Goal: Task Accomplishment & Management: Manage account settings

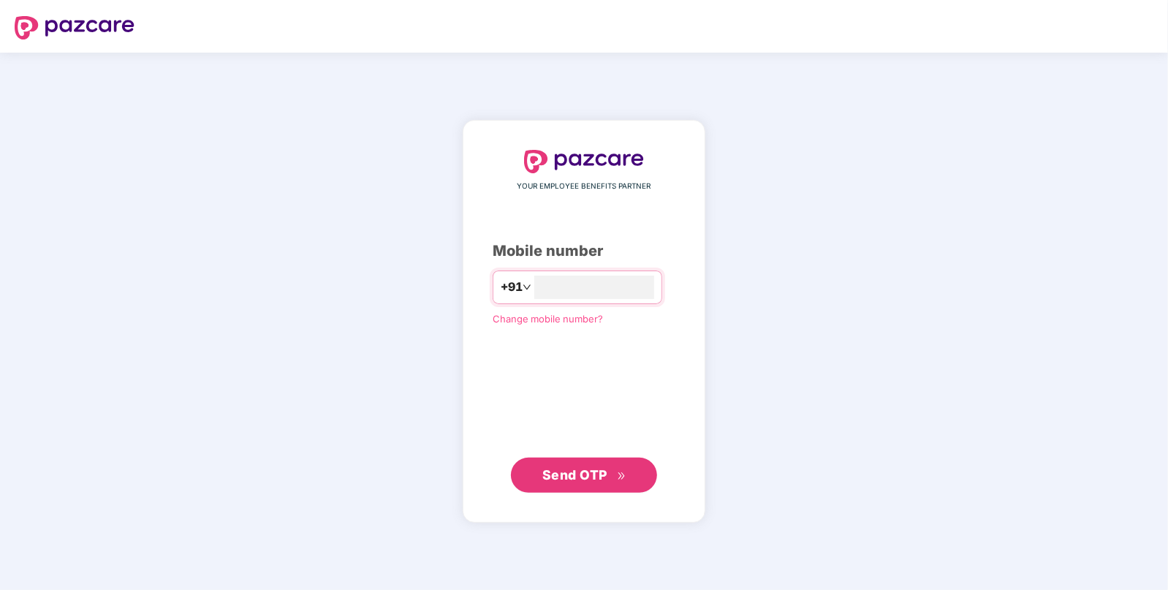
type input "**********"
click at [561, 475] on span "Send OTP" at bounding box center [574, 473] width 65 height 15
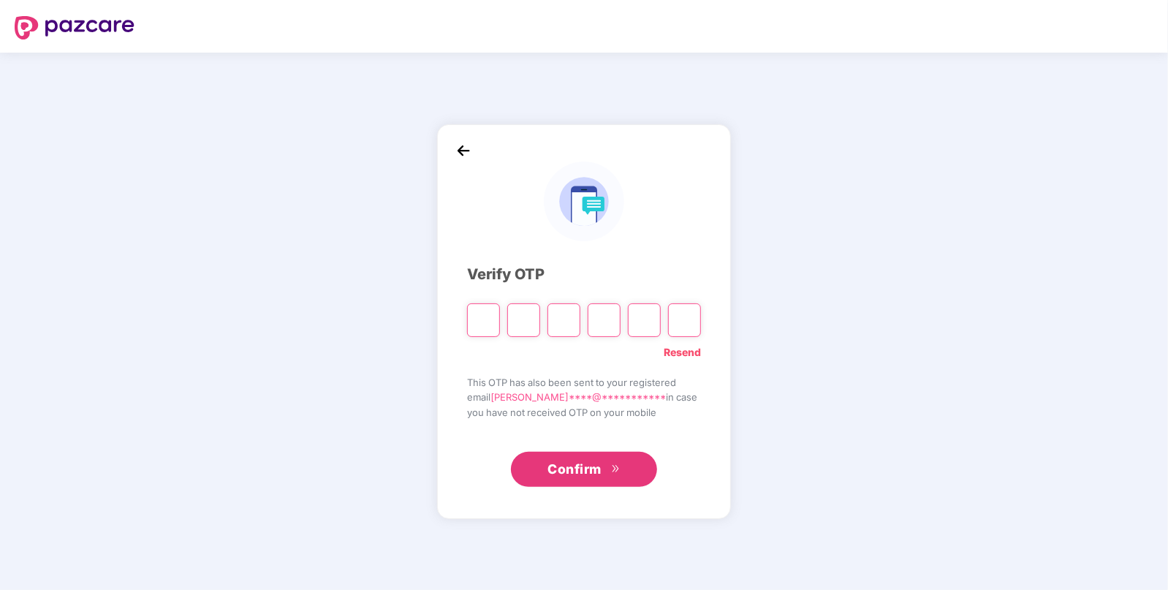
paste input "*"
type input "*"
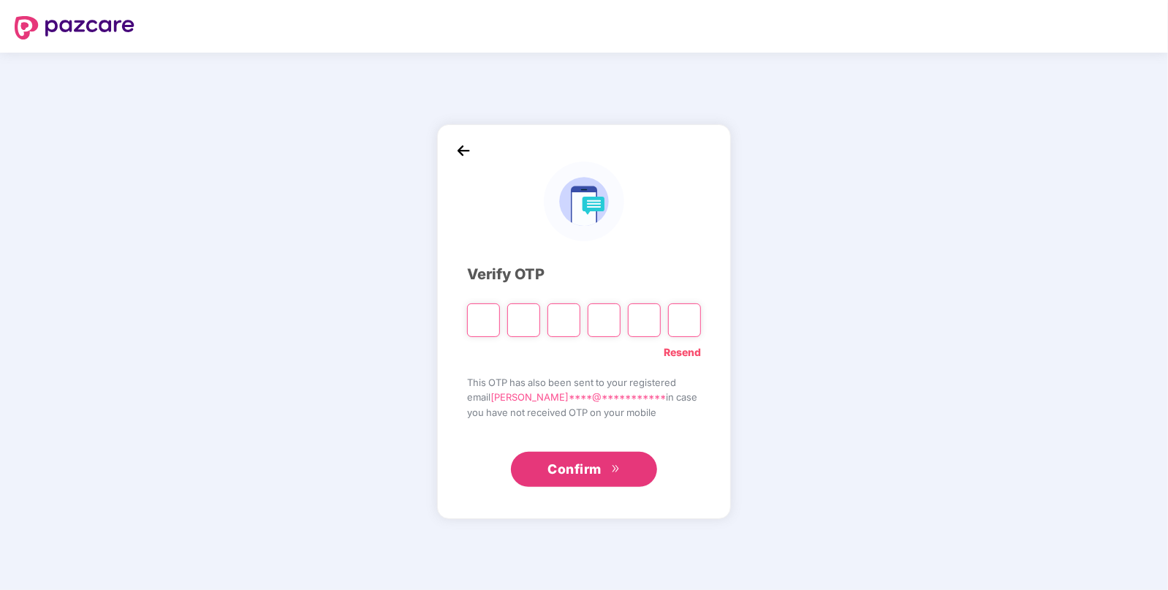
type input "*"
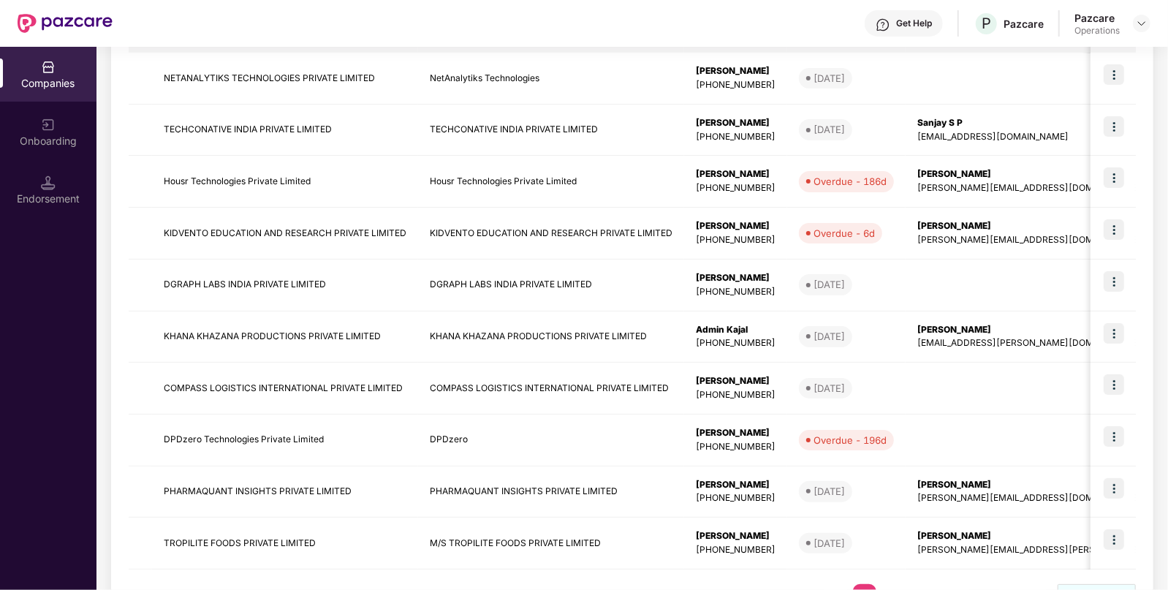
scroll to position [333, 0]
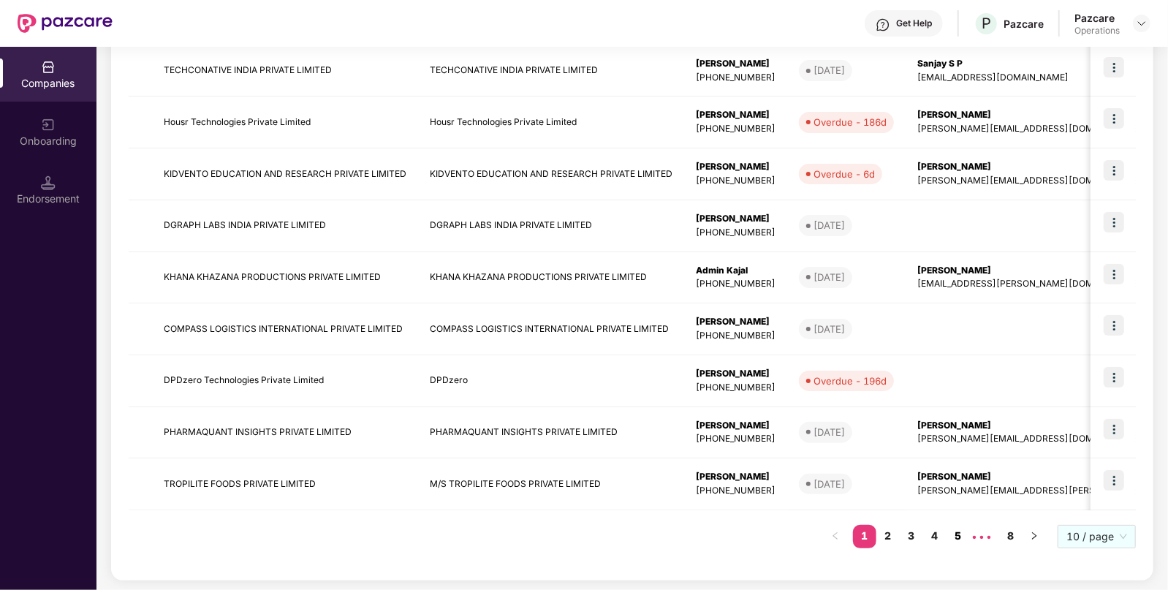
click at [961, 533] on link "5" at bounding box center [957, 536] width 23 height 22
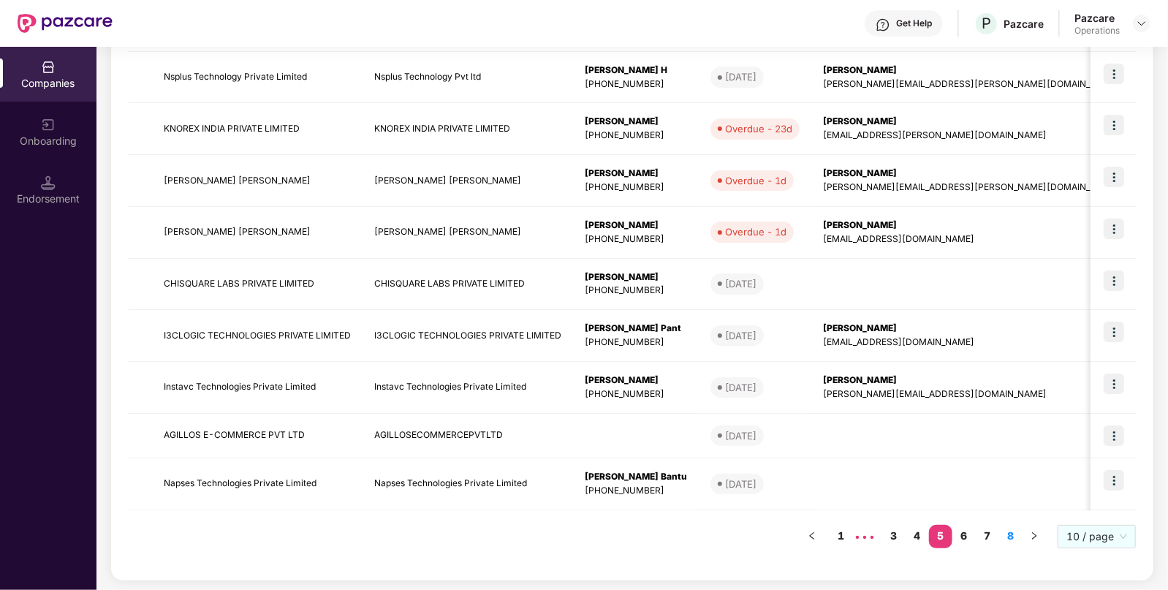
click at [1012, 545] on li "8" at bounding box center [1010, 536] width 23 height 23
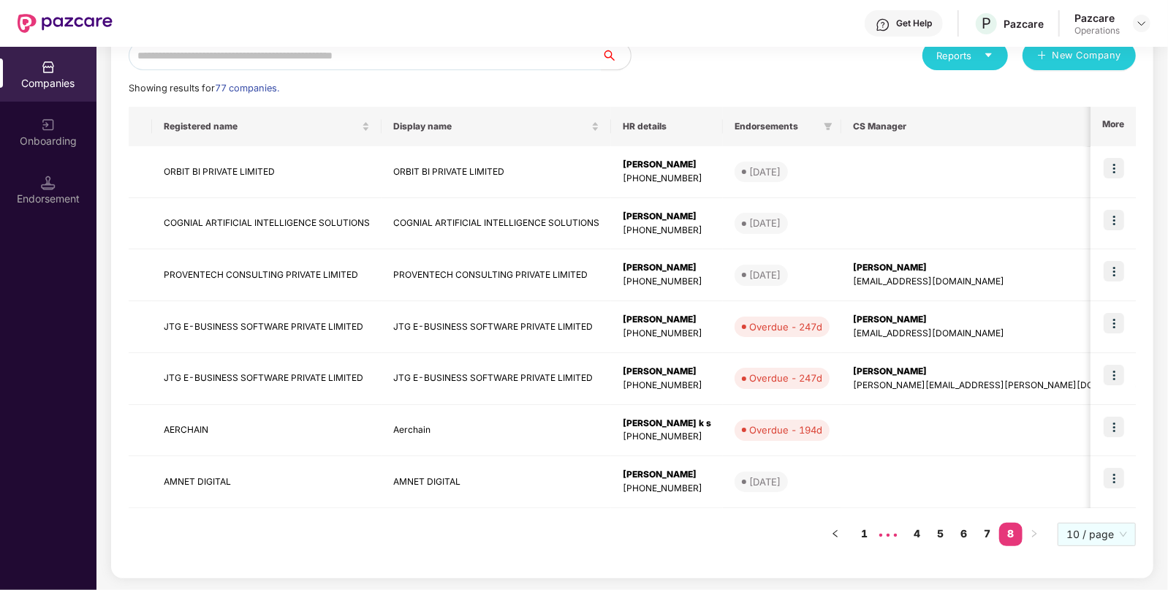
scroll to position [178, 0]
click at [978, 543] on link "7" at bounding box center [987, 535] width 23 height 22
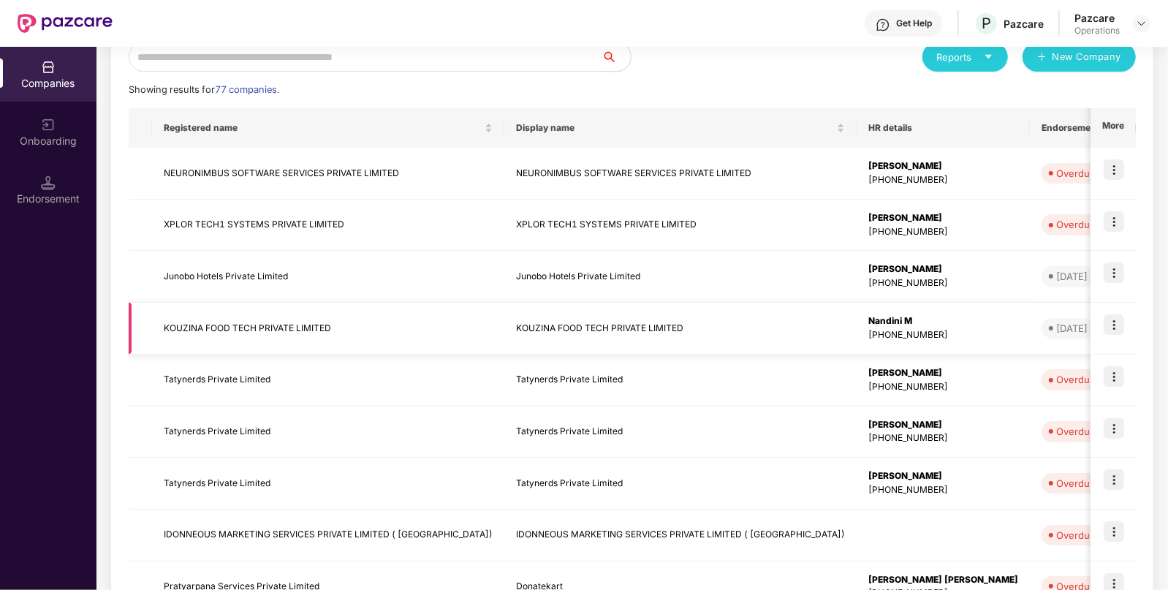
scroll to position [270, 0]
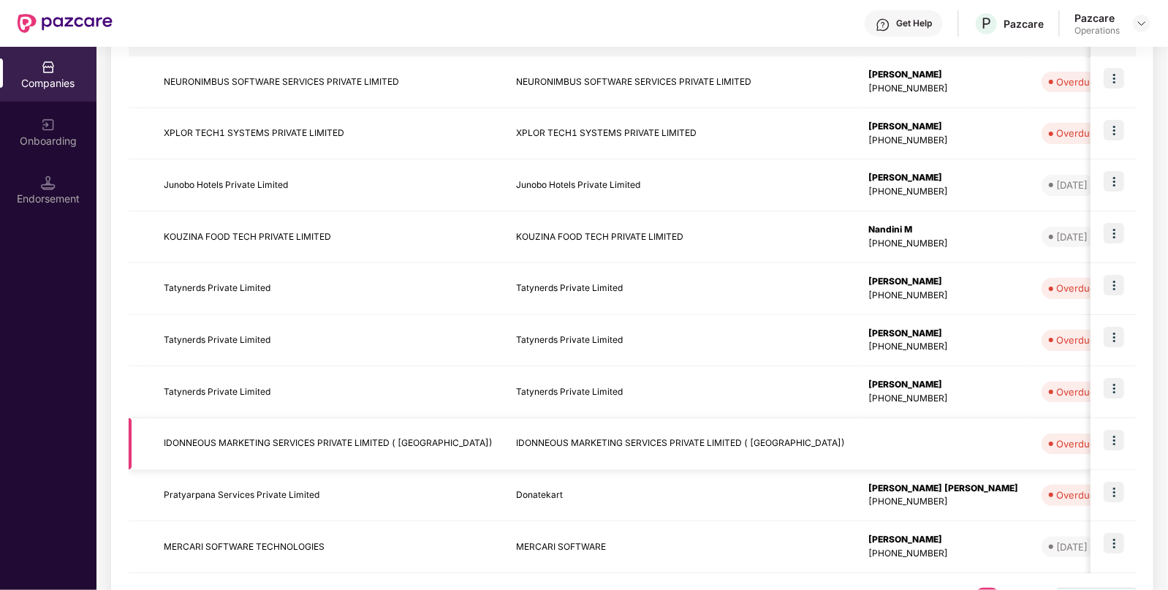
click at [324, 457] on td "IDONNEOUS MARKETING SERVICES PRIVATE LIMITED ( [GEOGRAPHIC_DATA])" at bounding box center [328, 444] width 352 height 52
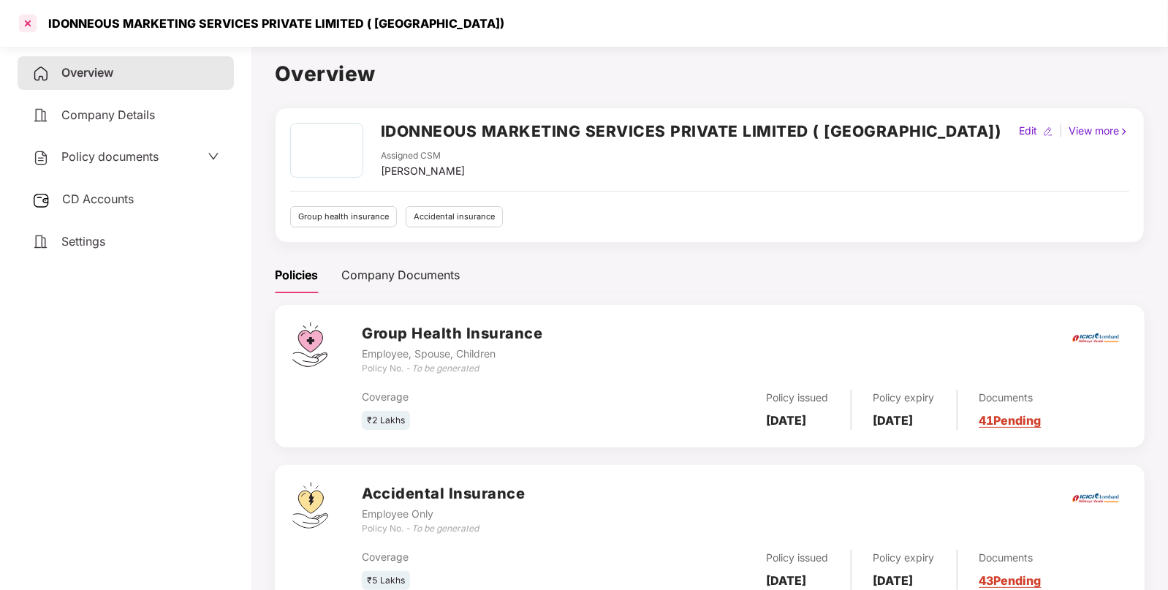
click at [18, 26] on div at bounding box center [27, 23] width 23 height 23
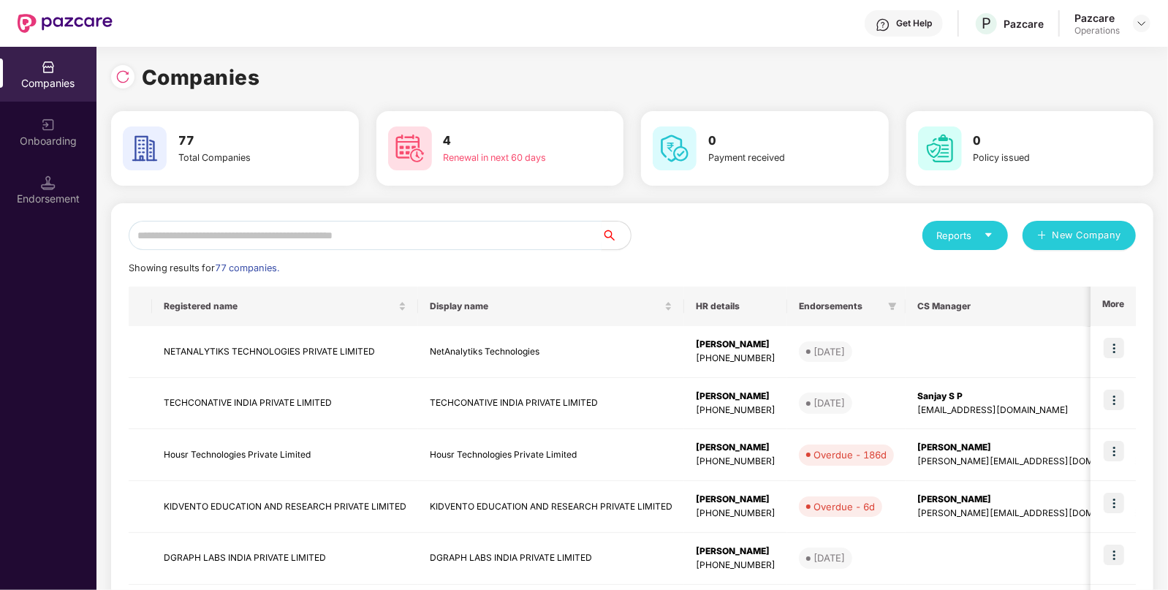
paste input "********"
click at [304, 221] on input "text" at bounding box center [365, 235] width 473 height 29
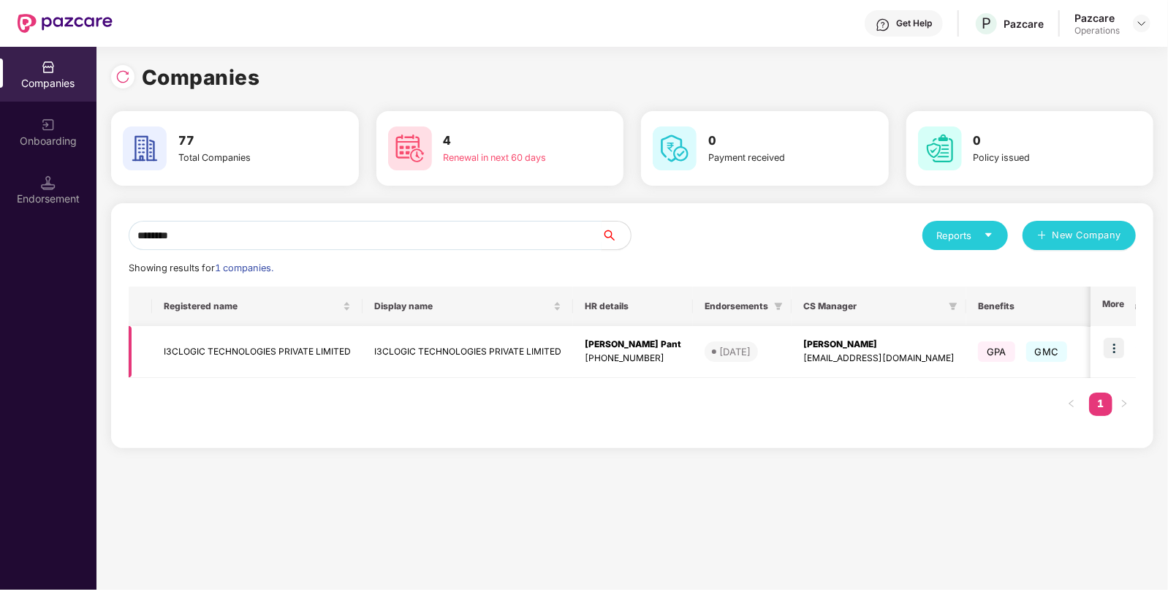
type input "********"
click at [1118, 342] on img at bounding box center [1114, 348] width 20 height 20
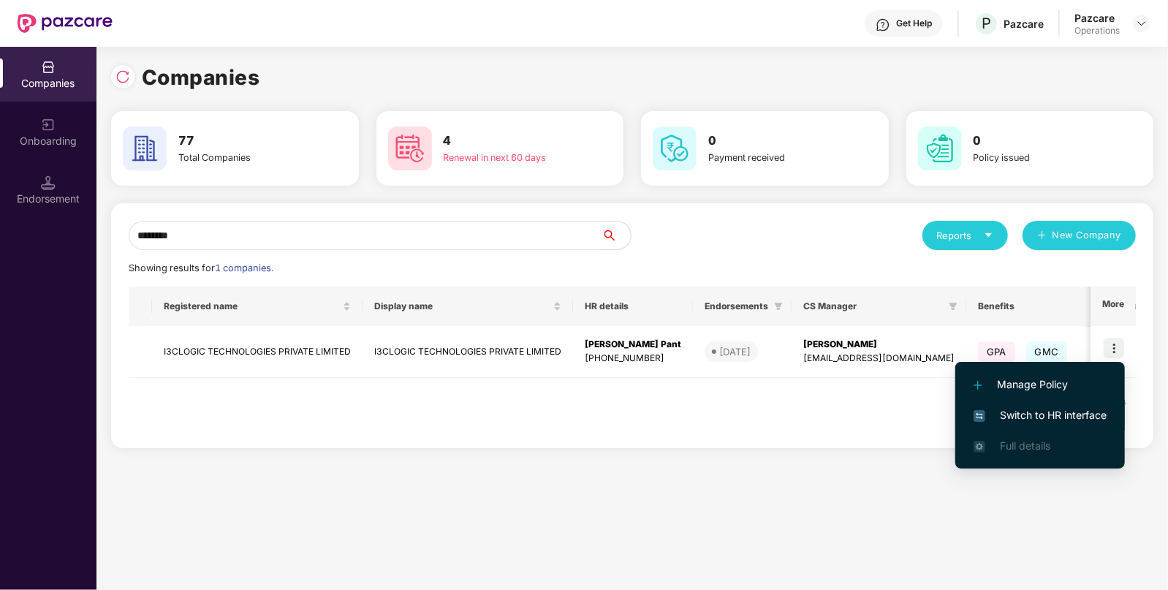
click at [1056, 414] on span "Switch to HR interface" at bounding box center [1039, 415] width 133 height 16
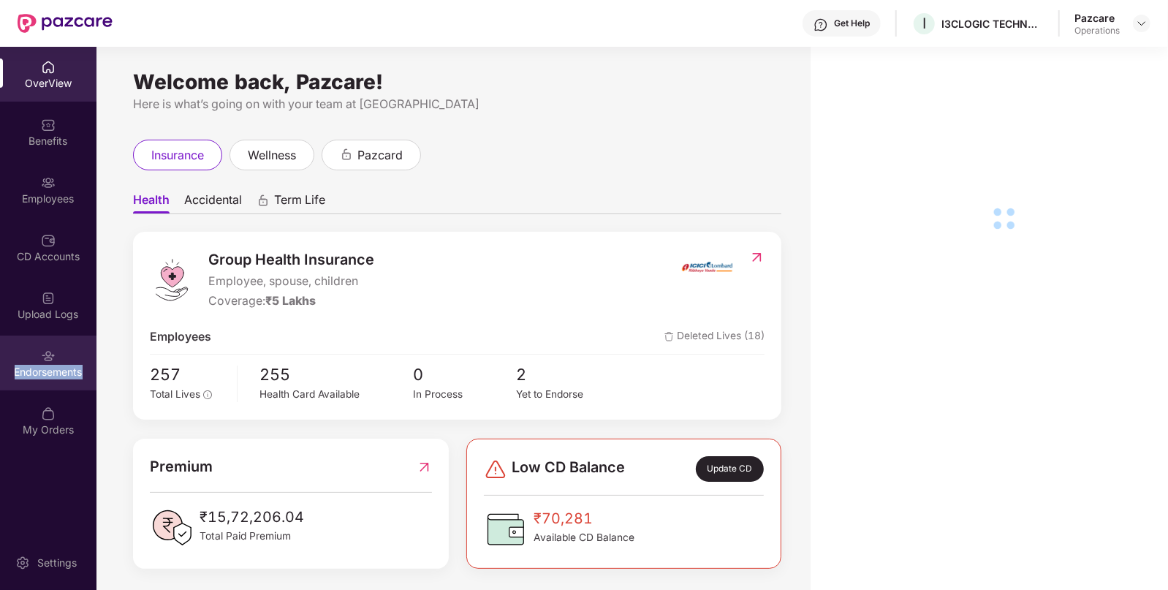
click at [67, 384] on div "Endorsements" at bounding box center [48, 362] width 96 height 55
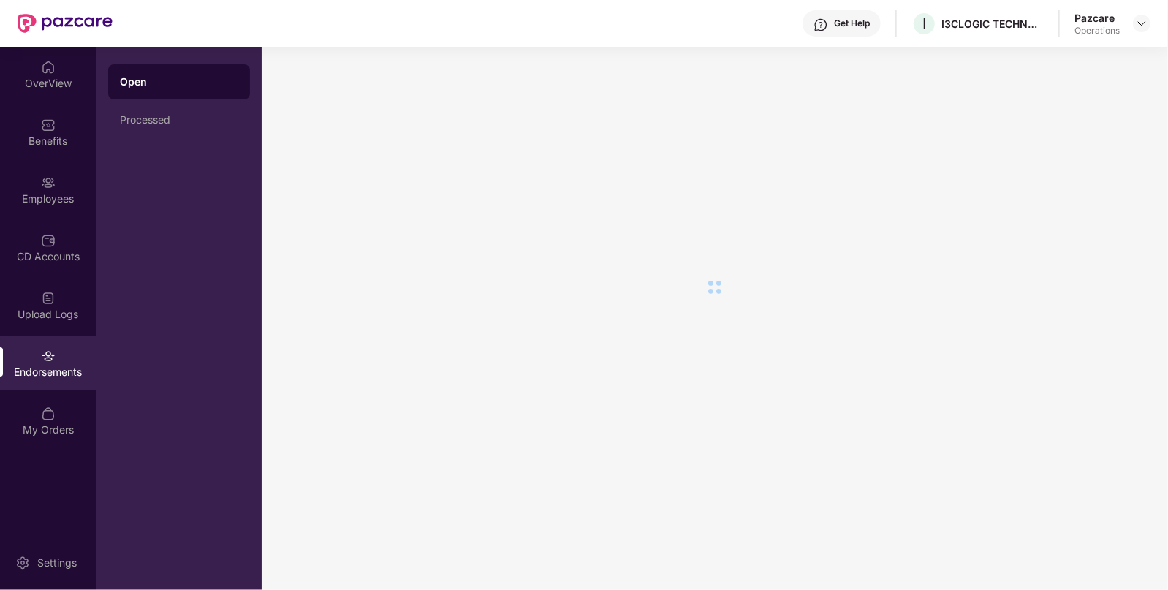
click at [67, 384] on div "Endorsements" at bounding box center [48, 362] width 96 height 55
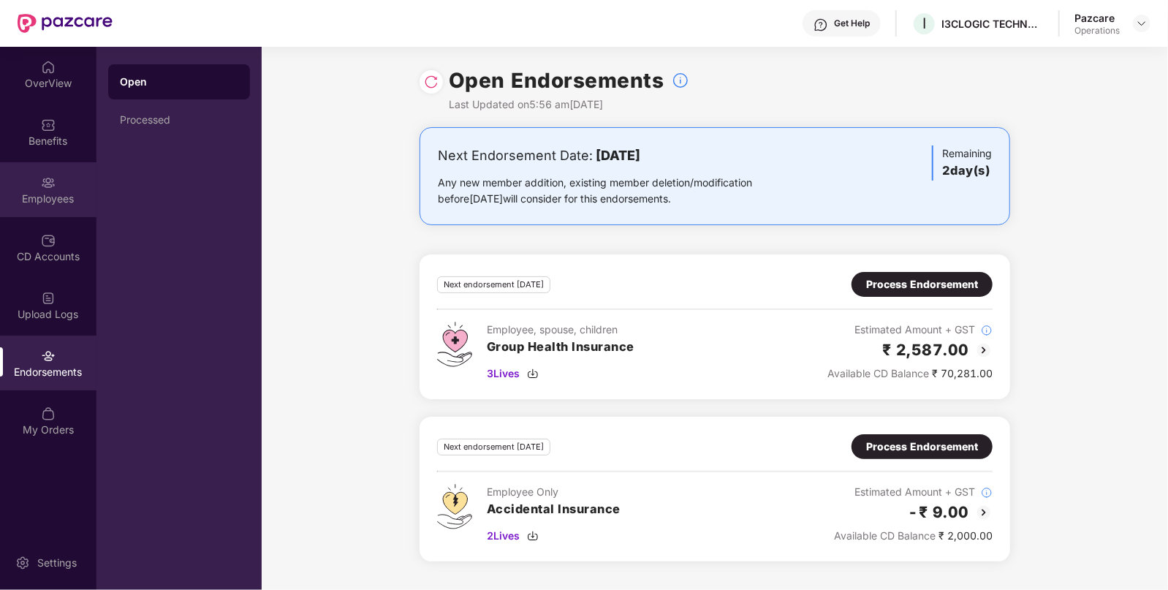
click at [56, 208] on div "Employees" at bounding box center [48, 189] width 96 height 55
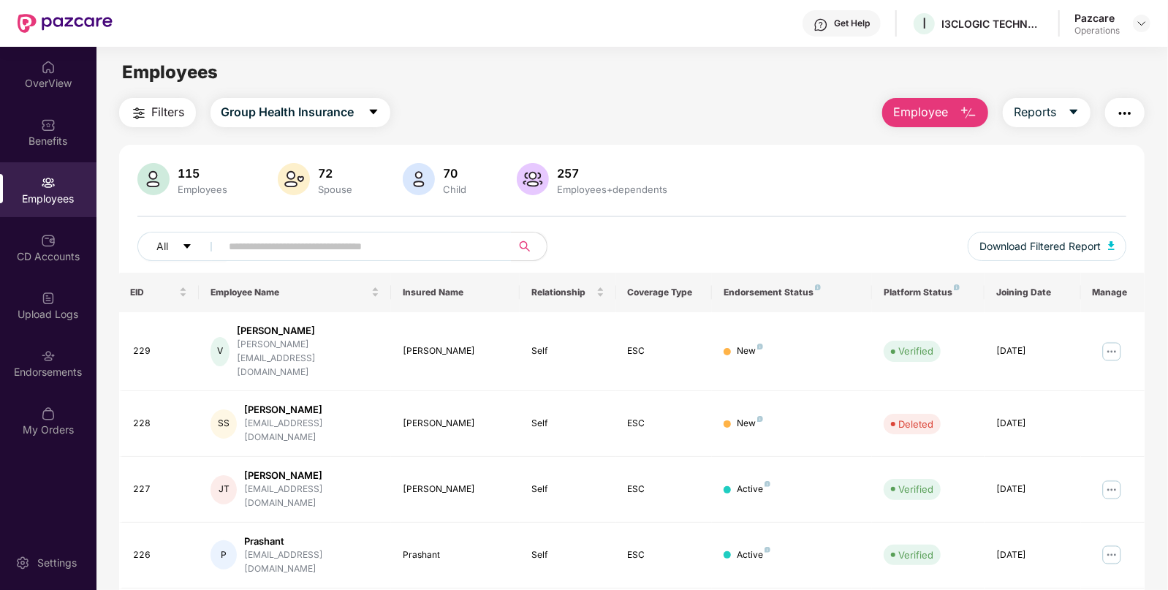
click at [172, 95] on main "Employees Filters Group Health Insurance Employee Reports 115 Employees 72 Spou…" at bounding box center [631, 342] width 1071 height 590
click at [83, 257] on div "CD Accounts" at bounding box center [48, 256] width 96 height 15
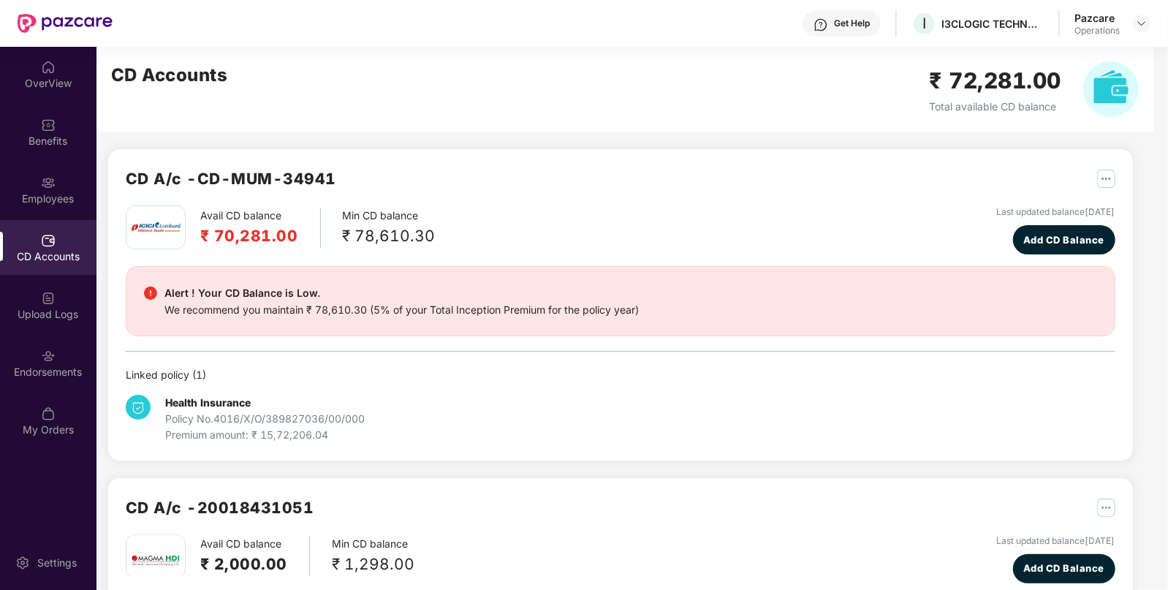
click at [278, 177] on h2 "CD A/c - CD-MUM-34941" at bounding box center [231, 179] width 210 height 24
drag, startPoint x: 204, startPoint y: 176, endPoint x: 332, endPoint y: 168, distance: 128.1
click at [332, 168] on h2 "CD A/c - CD-MUM-34941" at bounding box center [231, 179] width 210 height 24
click at [205, 191] on div "CD A/c - CD-MUM-34941" at bounding box center [231, 186] width 210 height 39
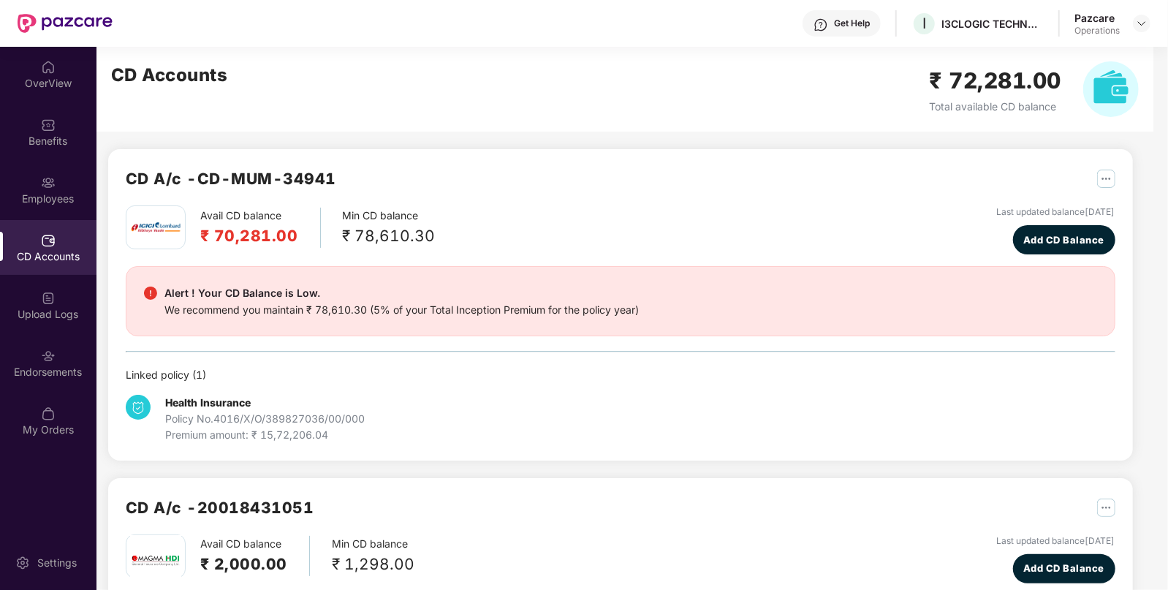
click at [343, 176] on div "CD A/c - CD-MUM-34941" at bounding box center [621, 186] width 990 height 39
drag, startPoint x: 205, startPoint y: 178, endPoint x: 340, endPoint y: 183, distance: 134.6
click at [340, 183] on div "CD A/c - CD-MUM-34941" at bounding box center [621, 186] width 990 height 39
copy h2 "CD-MUM-34941"
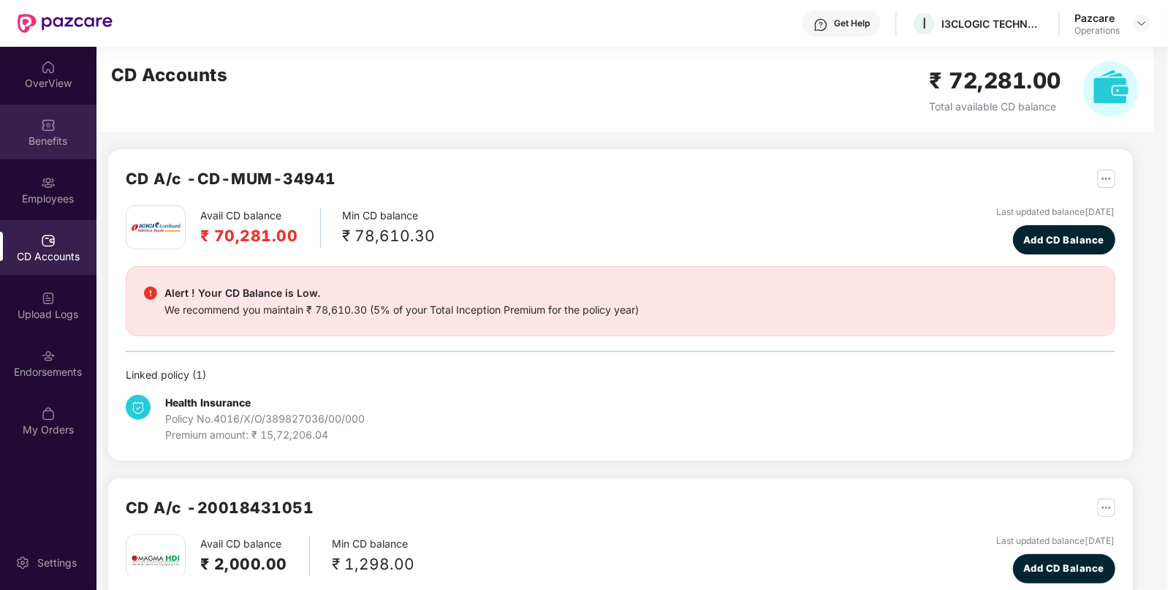
click at [55, 153] on div "Benefits" at bounding box center [48, 132] width 96 height 55
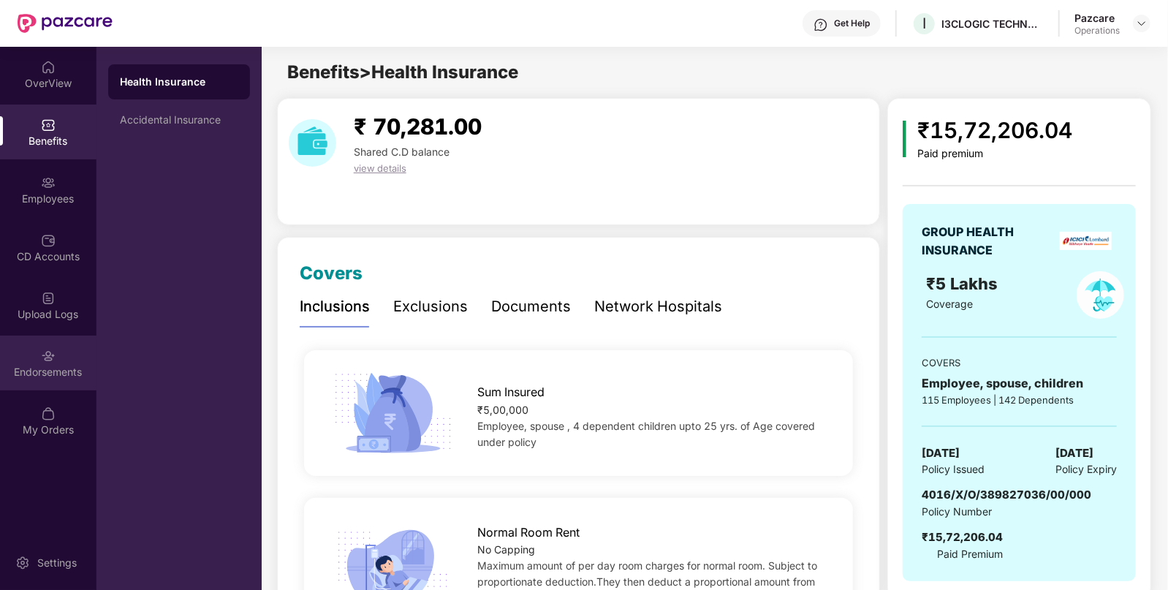
click at [95, 365] on div "Endorsements" at bounding box center [48, 372] width 96 height 15
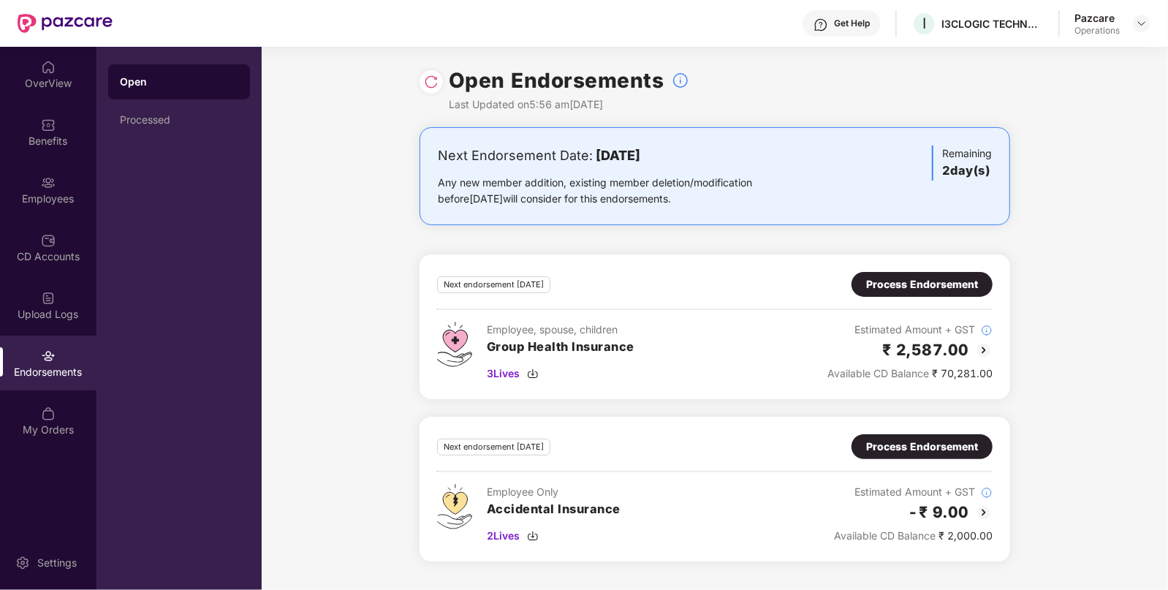
click at [157, 140] on div "Open Processed" at bounding box center [178, 318] width 165 height 543
click at [175, 122] on div "Processed" at bounding box center [179, 120] width 118 height 12
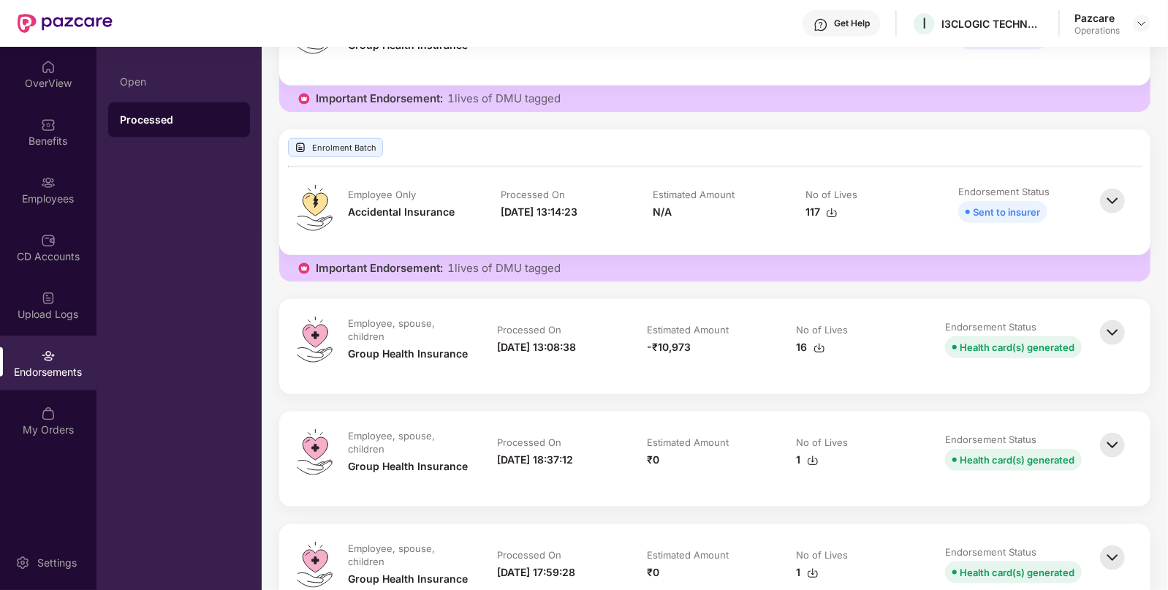
scroll to position [928, 0]
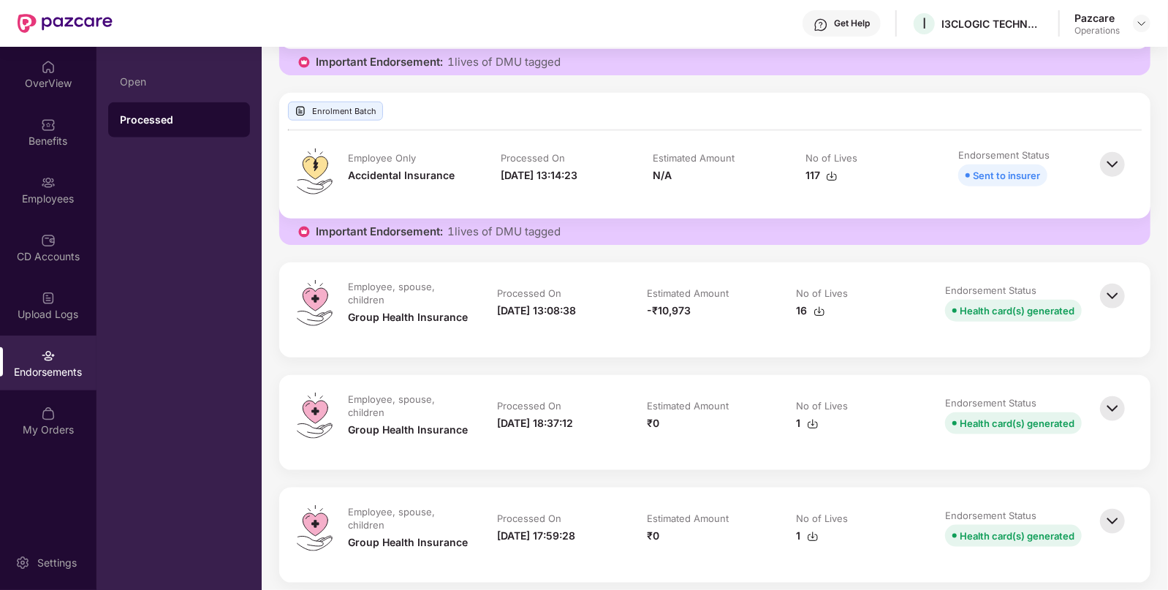
click at [1117, 300] on img at bounding box center [1112, 296] width 32 height 32
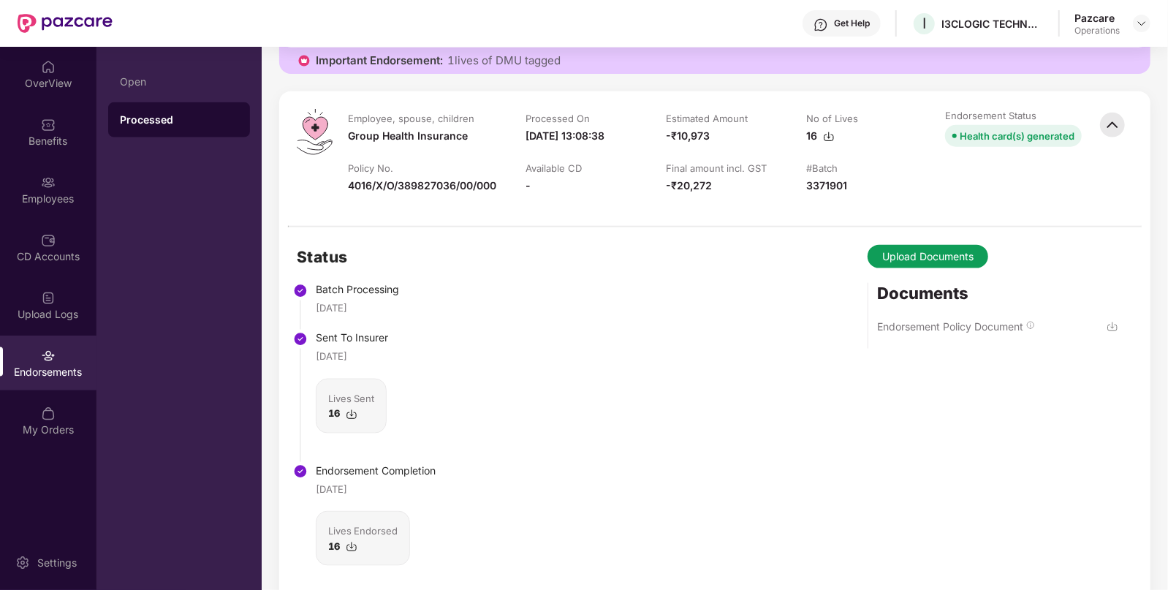
scroll to position [1210, 0]
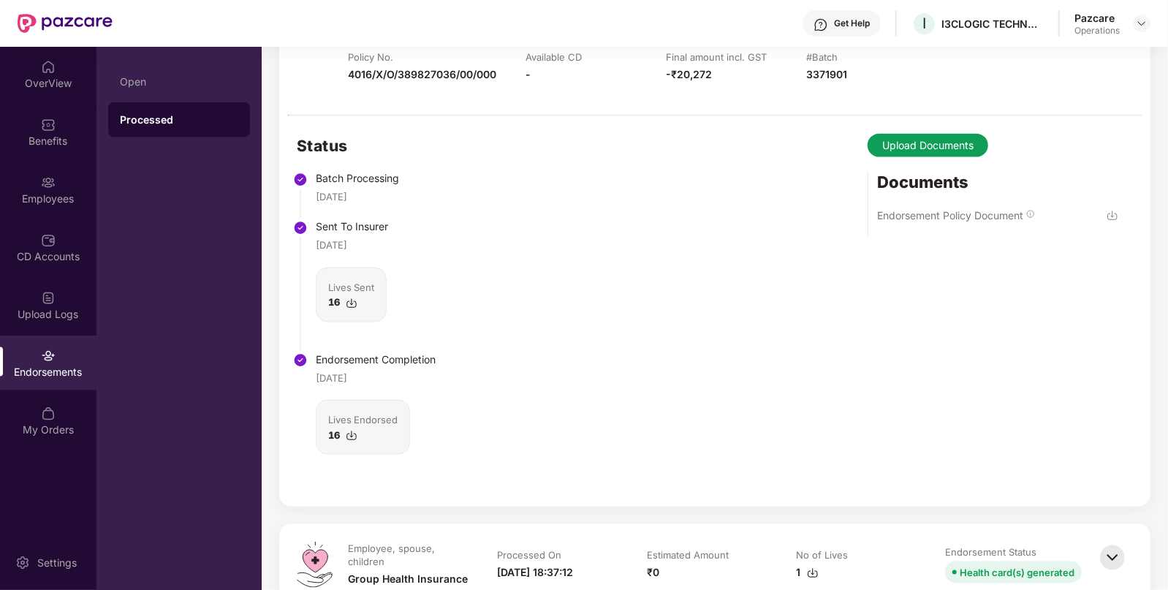
click at [352, 441] on img at bounding box center [352, 436] width 12 height 12
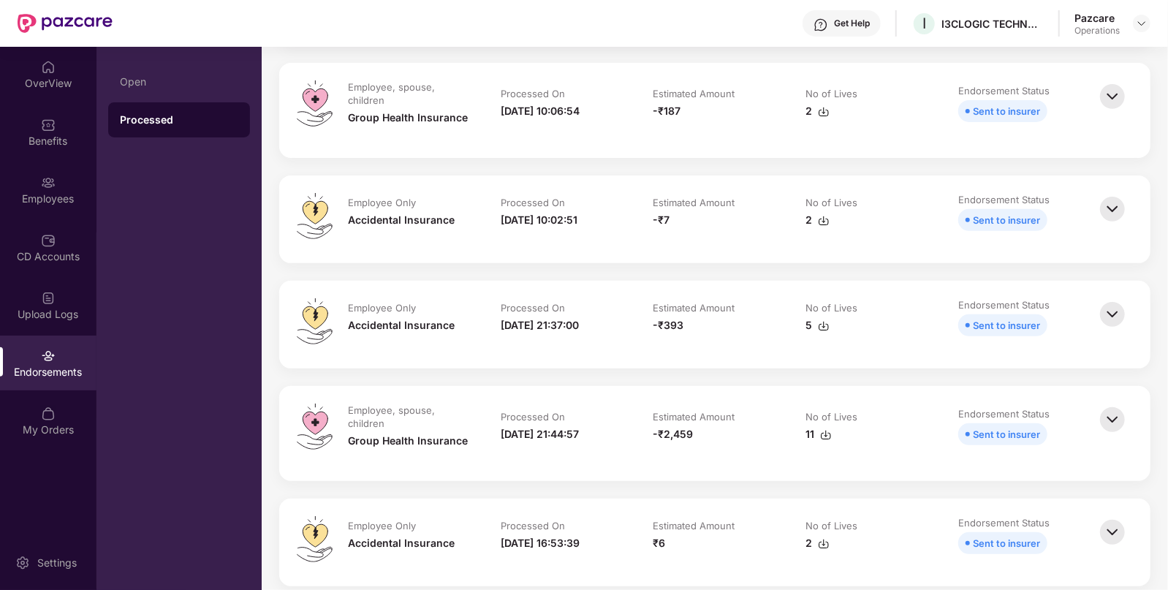
scroll to position [31, 0]
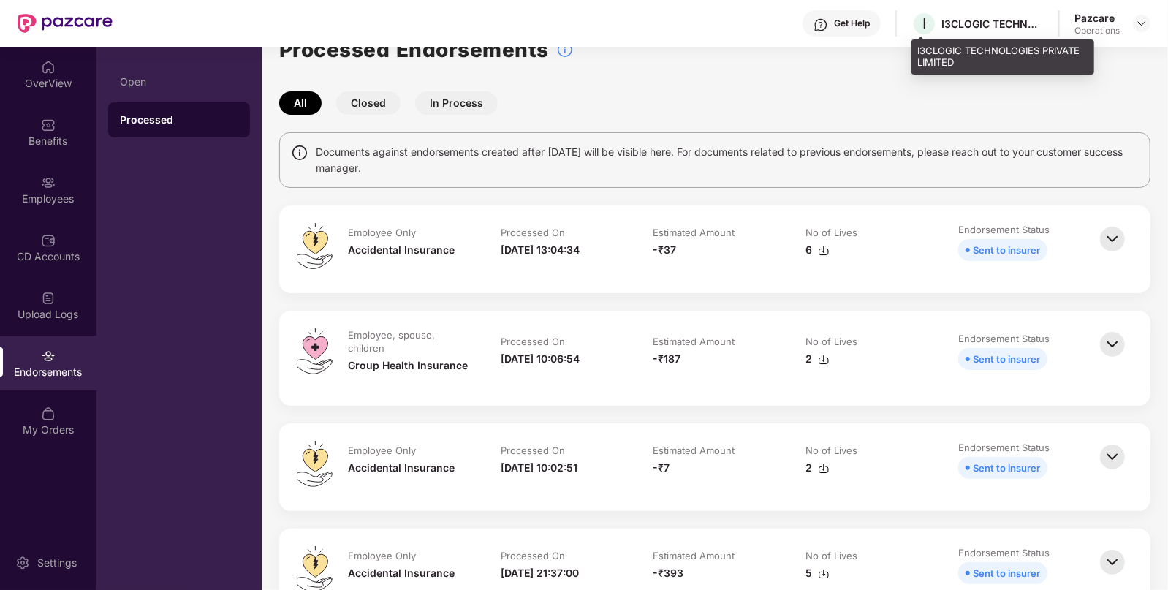
click at [953, 17] on div "I3CLOGIC TECHNOLOGIES PRIVATE LIMITED" at bounding box center [992, 24] width 102 height 14
copy div "I3CLOGIC"
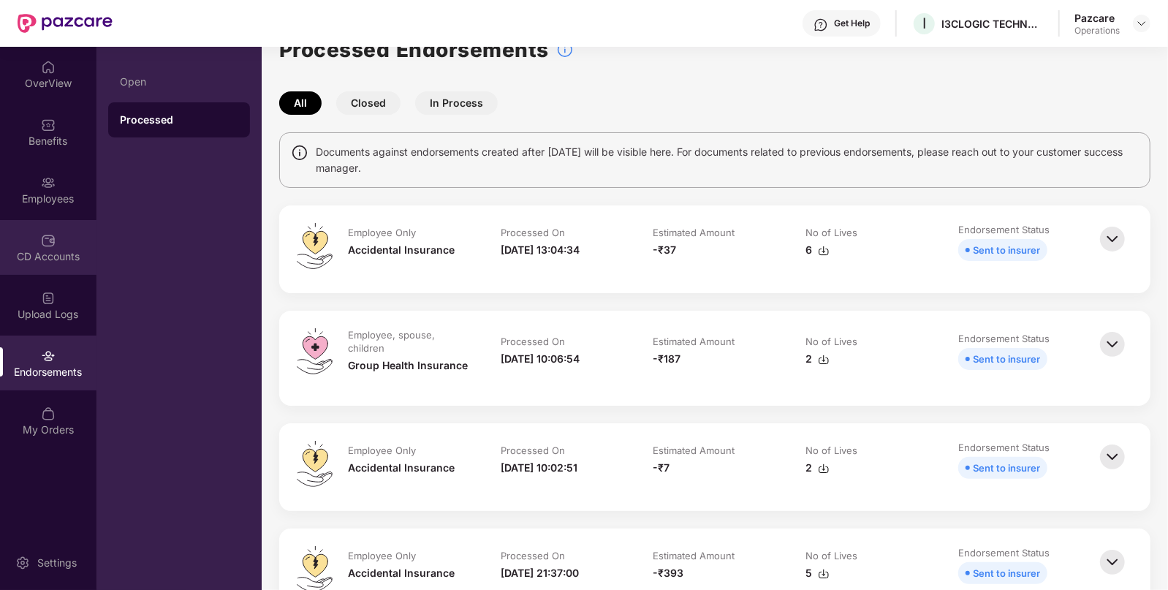
click at [31, 266] on div "CD Accounts" at bounding box center [48, 247] width 96 height 55
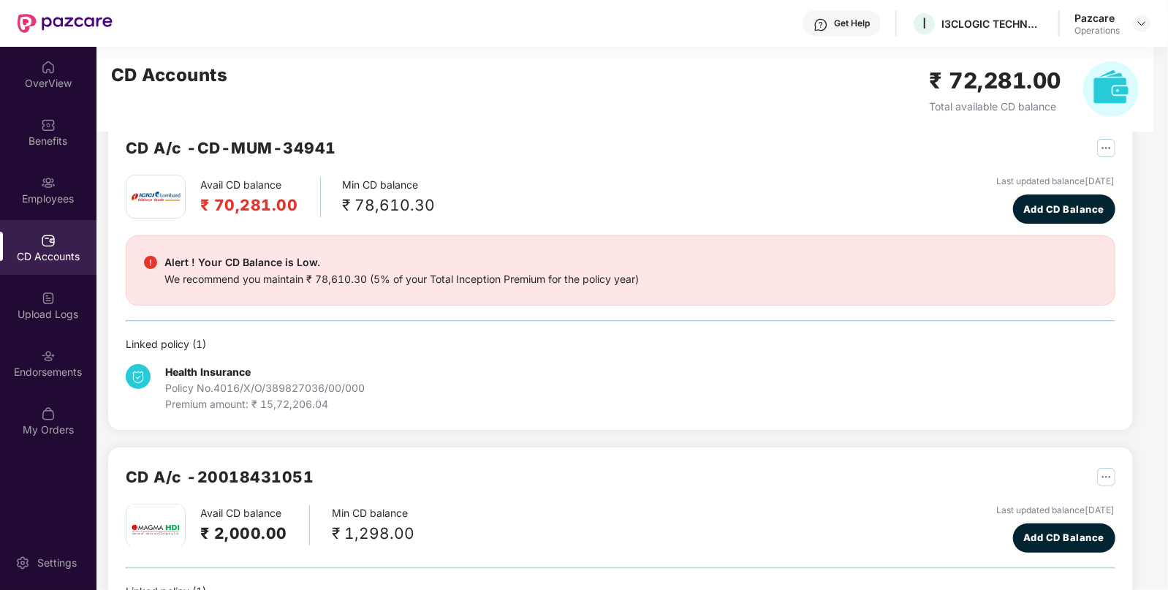
click at [528, 336] on div "Linked policy ( 1 )" at bounding box center [621, 344] width 990 height 16
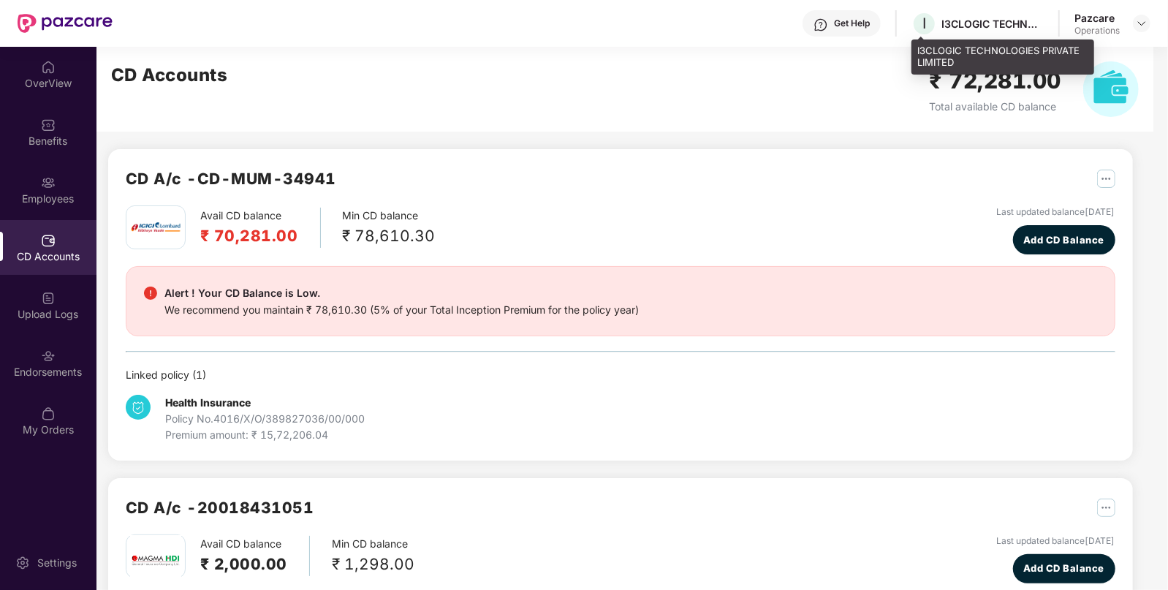
click at [943, 11] on div "I I3CLOGIC TECHNOLOGIES PRIVATE LIMITED" at bounding box center [977, 24] width 132 height 26
copy div "I3CLOGIC"
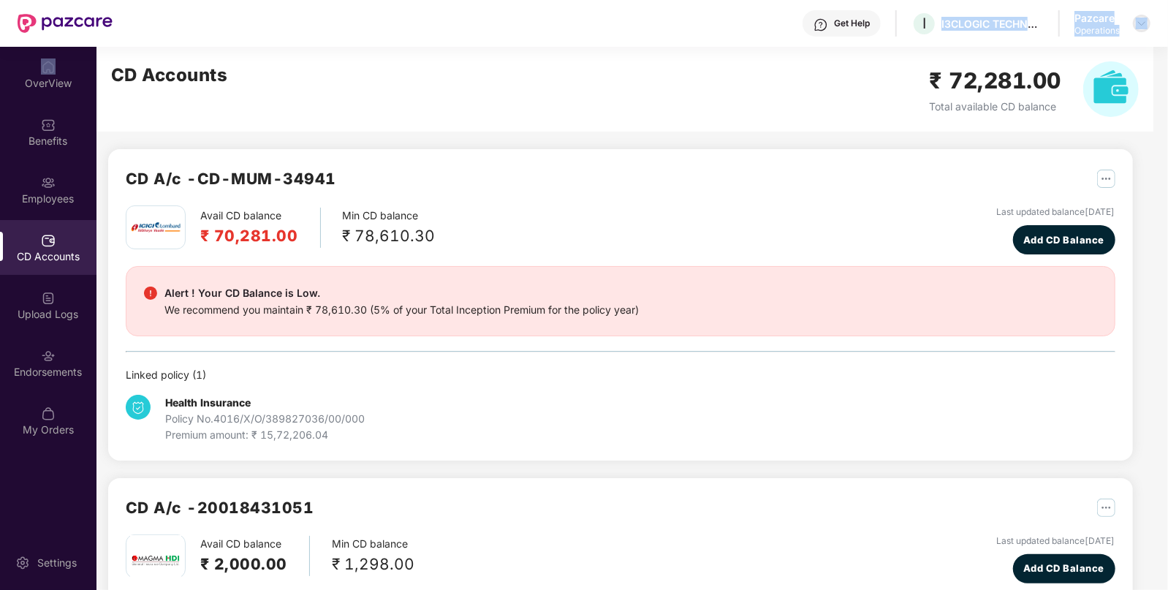
drag, startPoint x: 943, startPoint y: 11, endPoint x: 1143, endPoint y: 18, distance: 200.4
click at [1143, 18] on div "Get Help I I3CLOGIC TECHNOLOGIES PRIVATE LIMITED Pazcare Operations" at bounding box center [632, 23] width 1038 height 47
click at [1143, 18] on img at bounding box center [1142, 24] width 12 height 12
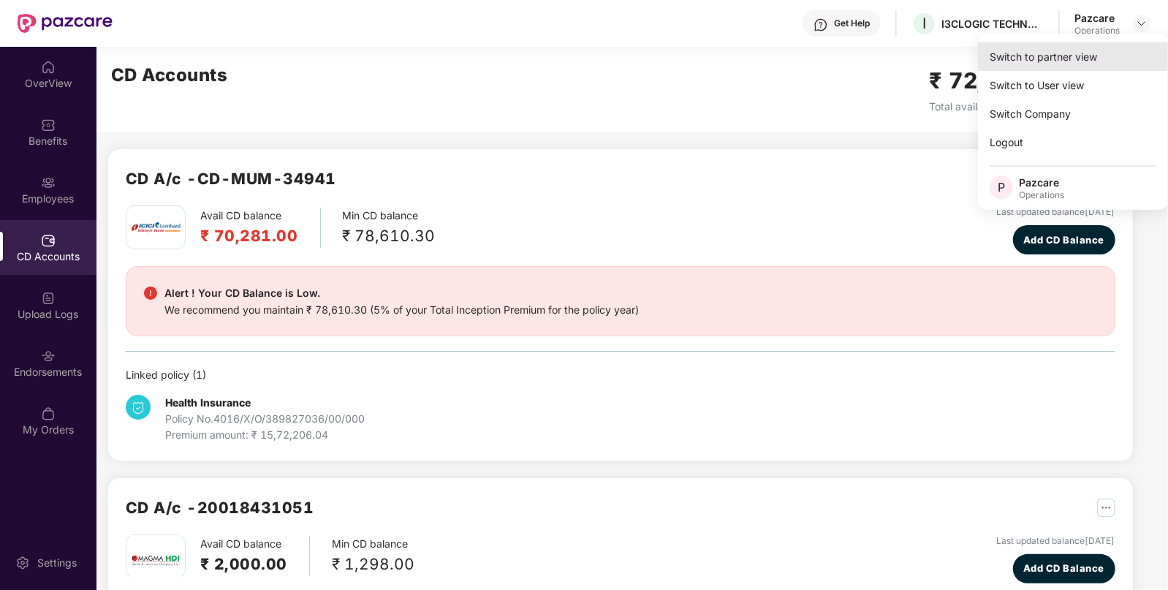
click at [1082, 46] on div "Switch to partner view" at bounding box center [1073, 56] width 190 height 29
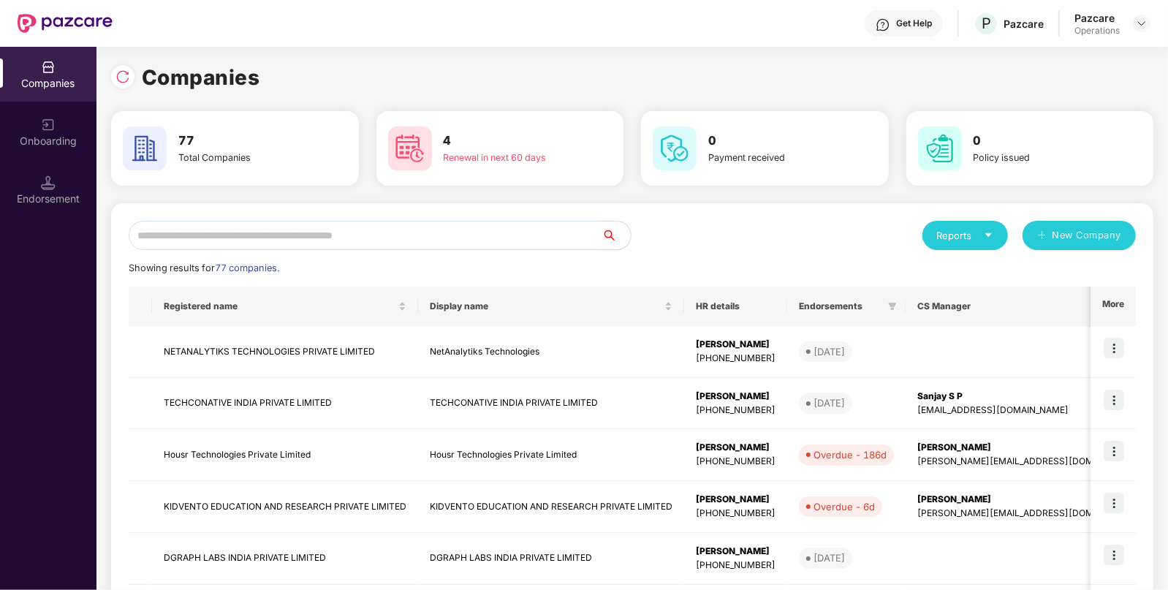
click at [303, 244] on input "text" at bounding box center [365, 235] width 473 height 29
paste input "********"
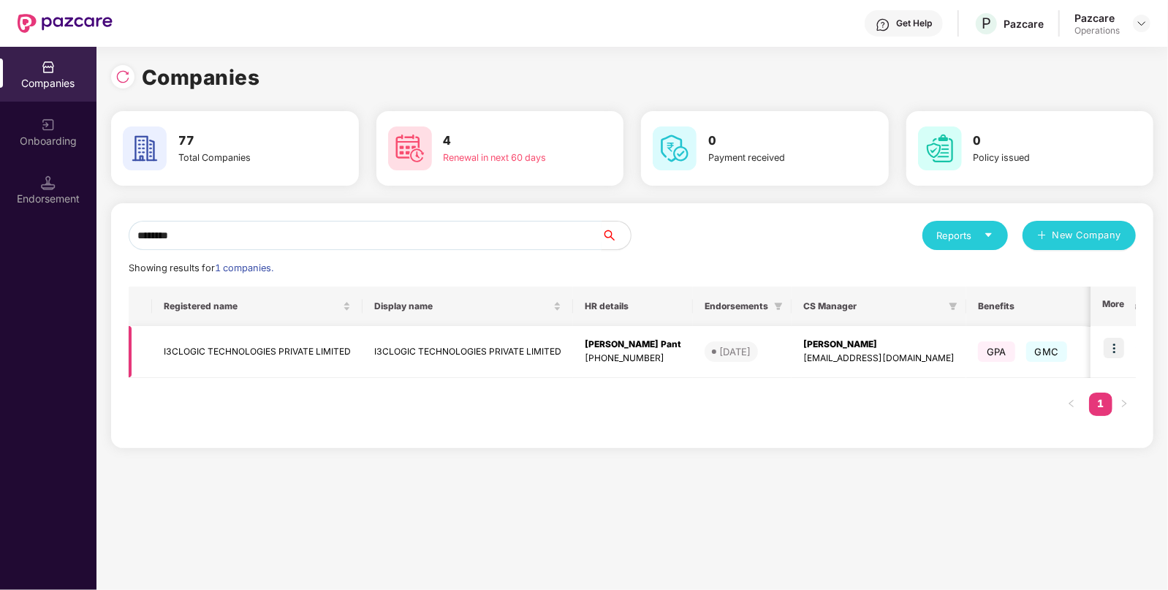
type input "********"
click at [268, 370] on td "I3CLOGIC TECHNOLOGIES PRIVATE LIMITED" at bounding box center [257, 352] width 210 height 52
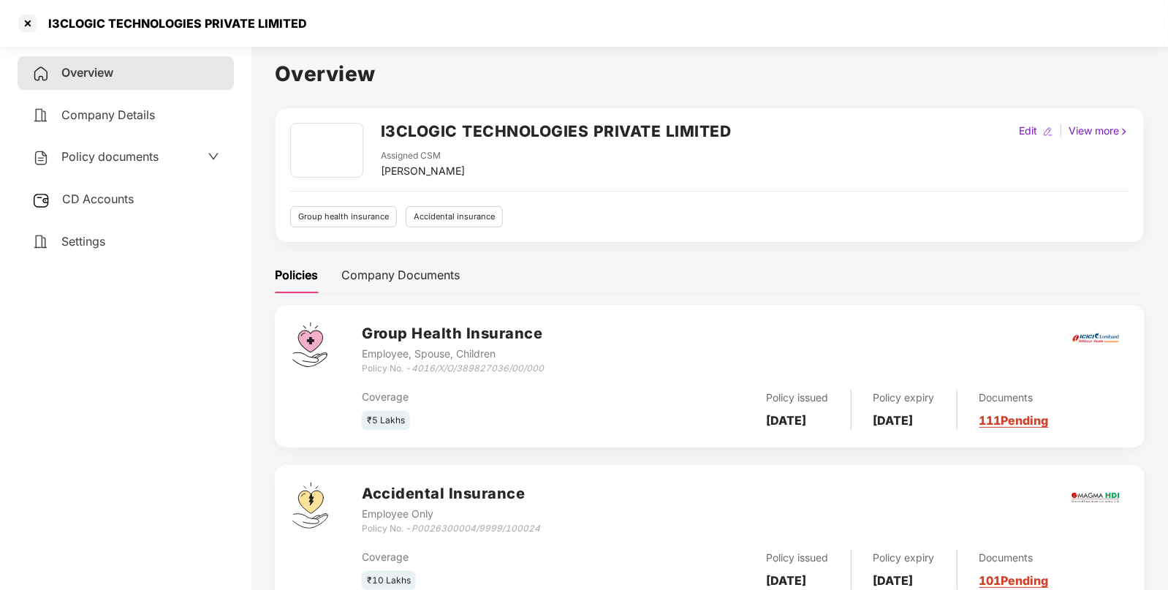
click at [106, 200] on span "CD Accounts" at bounding box center [98, 198] width 72 height 15
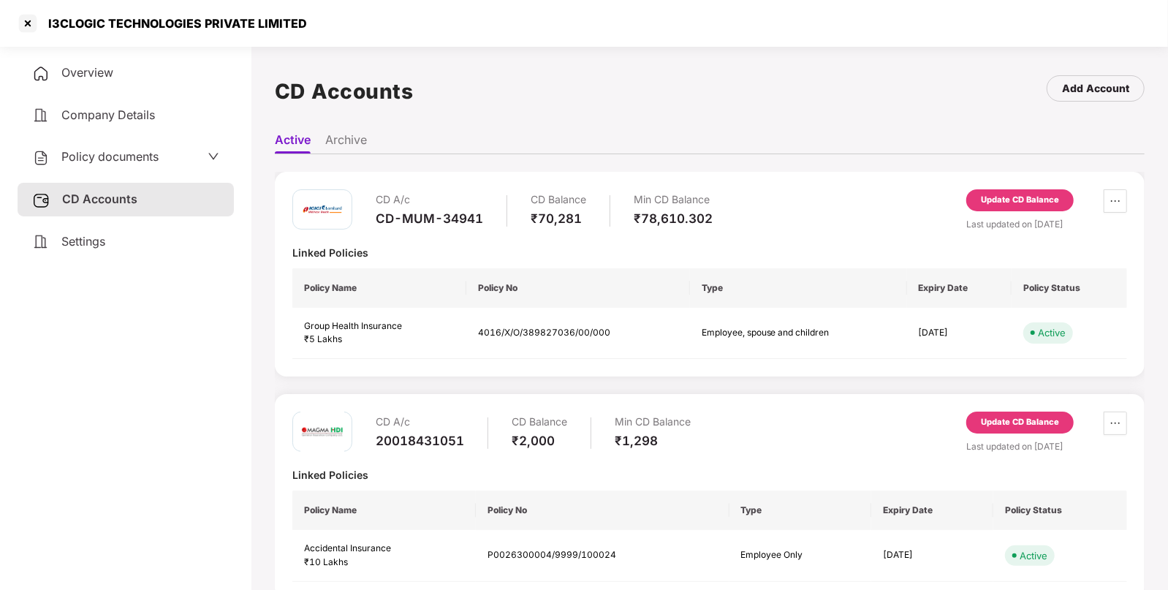
click at [1001, 423] on div "Update CD Balance" at bounding box center [1020, 422] width 78 height 13
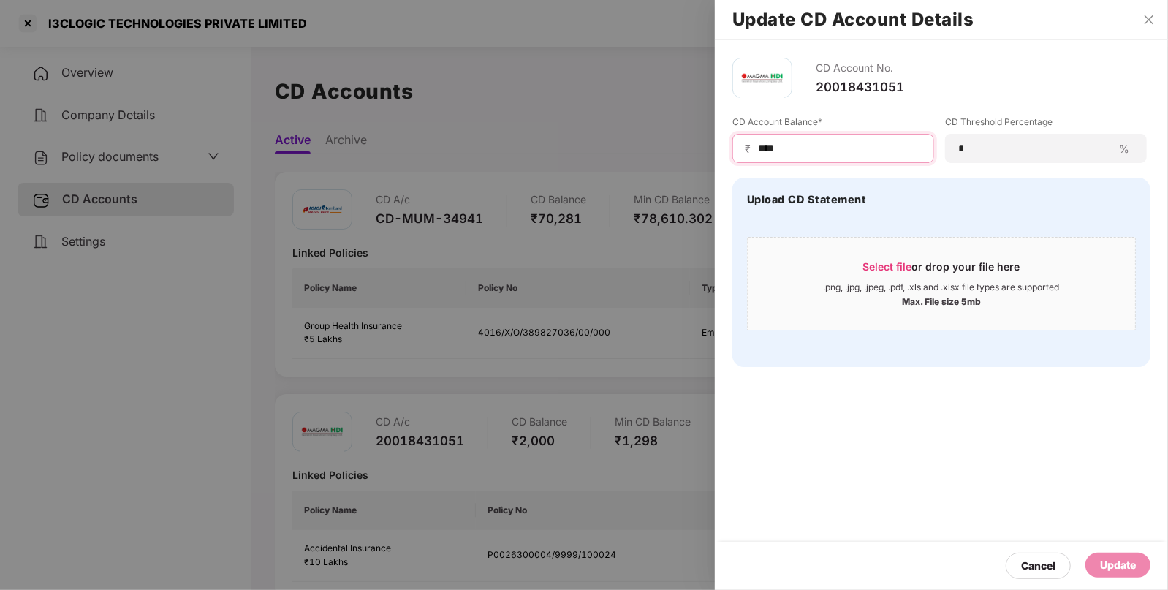
drag, startPoint x: 800, startPoint y: 148, endPoint x: 658, endPoint y: 138, distance: 142.9
click at [658, 138] on div "Update CD Account Details CD Account No. 20018431051 CD Account Balance* ₹ ****…" at bounding box center [584, 295] width 1168 height 590
paste input "***"
type input "*******"
click at [1101, 574] on div "Update" at bounding box center [1117, 564] width 65 height 25
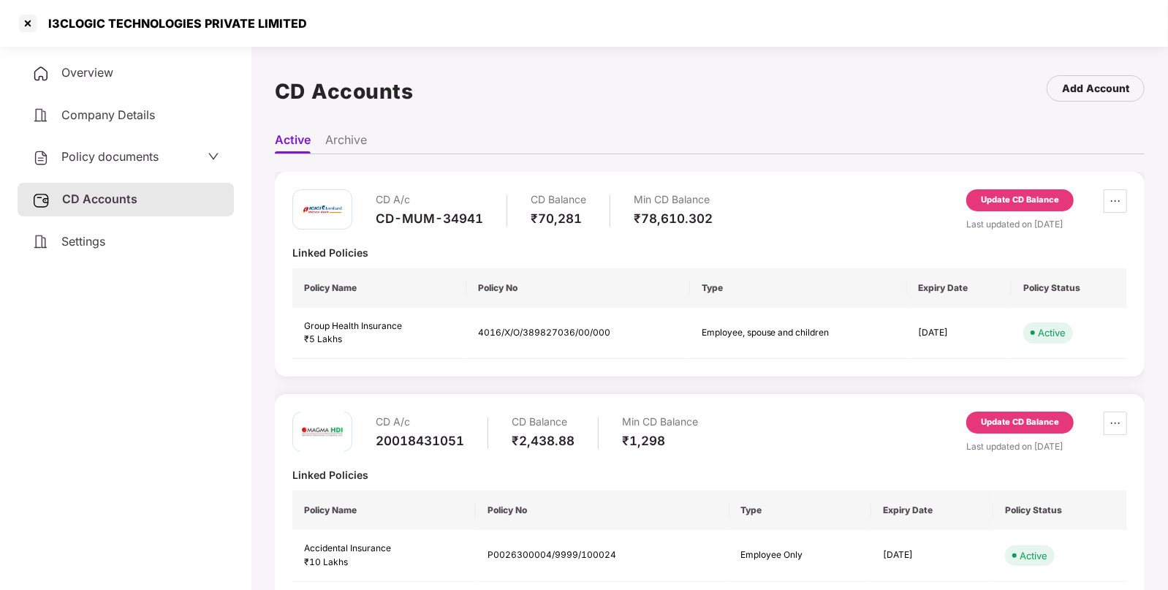
click at [77, 26] on div "I3CLOGIC TECHNOLOGIES PRIVATE LIMITED" at bounding box center [172, 23] width 267 height 15
copy div "I3CLOGIC"
click at [21, 23] on div at bounding box center [27, 23] width 23 height 23
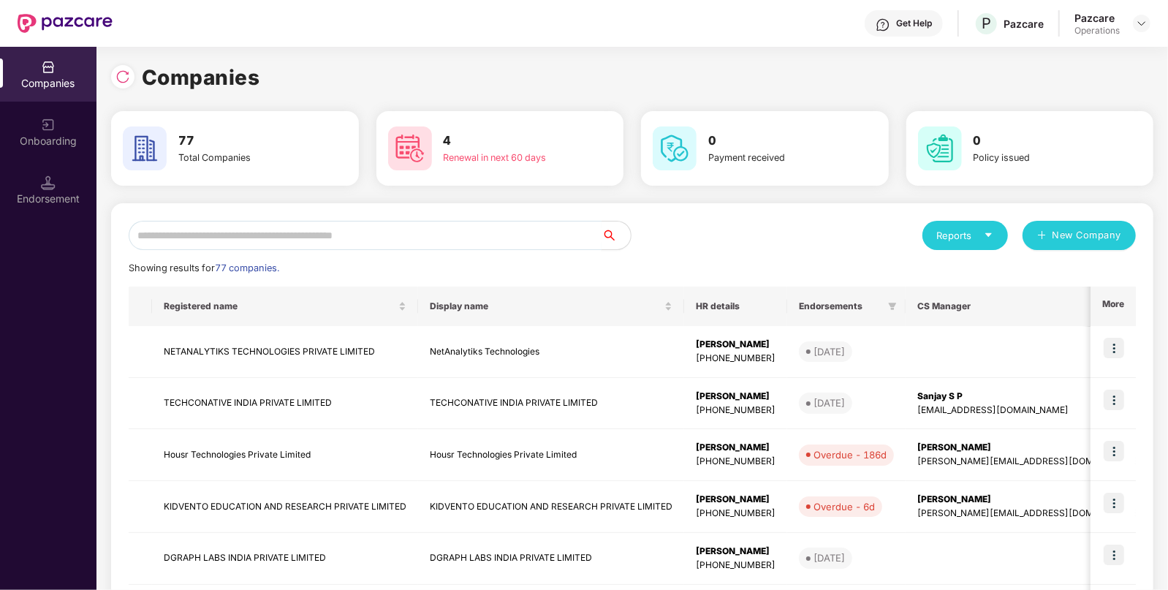
paste input "********"
click at [286, 230] on input "text" at bounding box center [365, 235] width 473 height 29
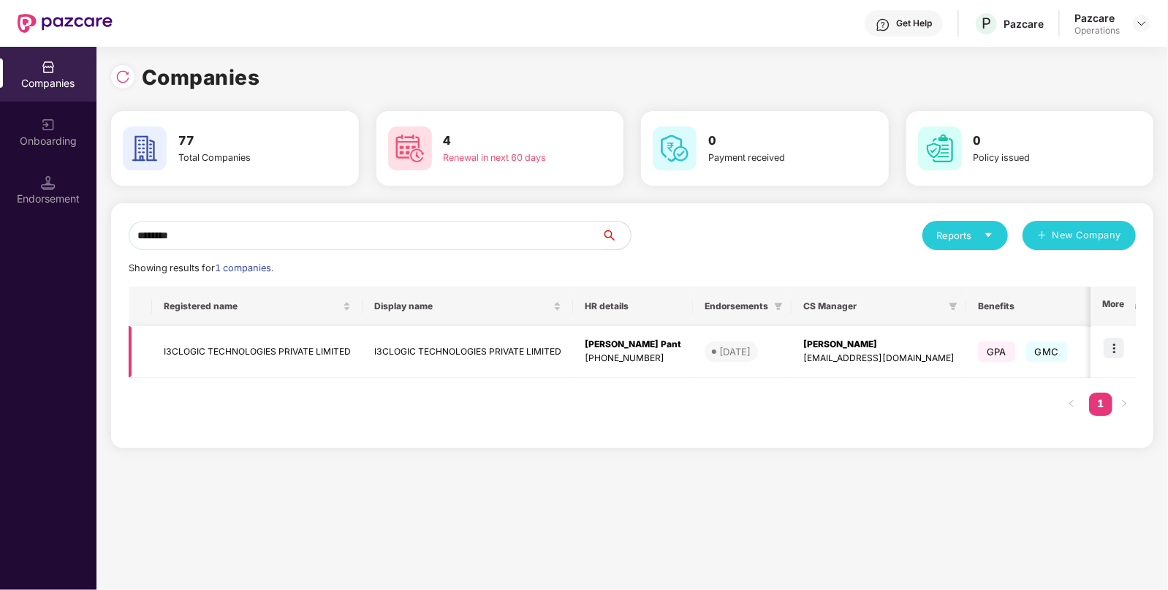
type input "********"
click at [1114, 343] on img at bounding box center [1114, 348] width 20 height 20
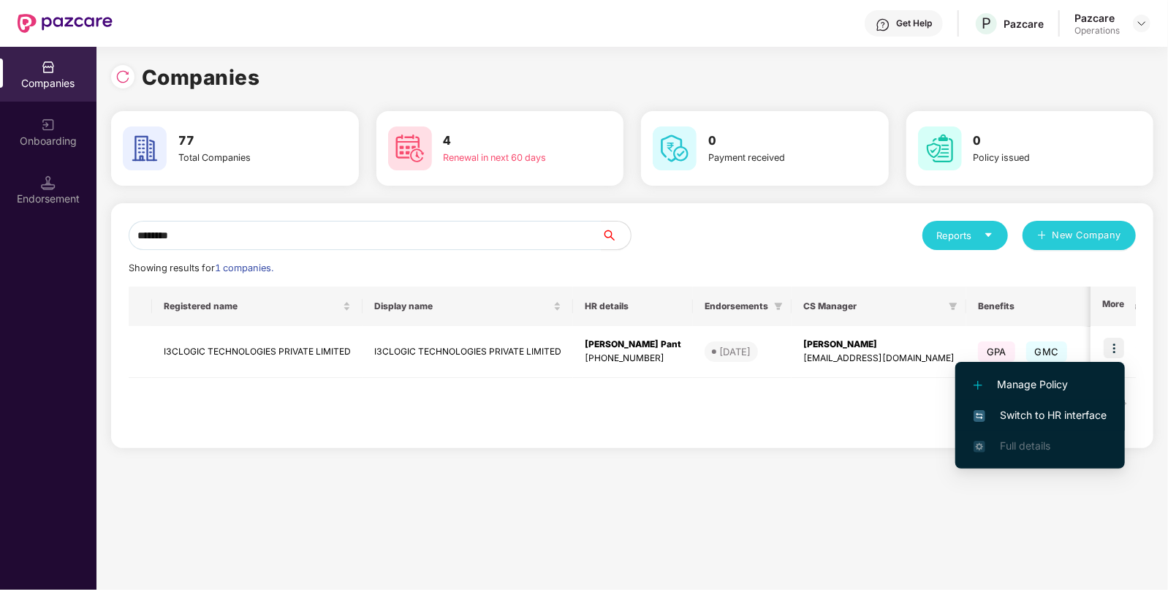
click at [1030, 408] on span "Switch to HR interface" at bounding box center [1039, 415] width 133 height 16
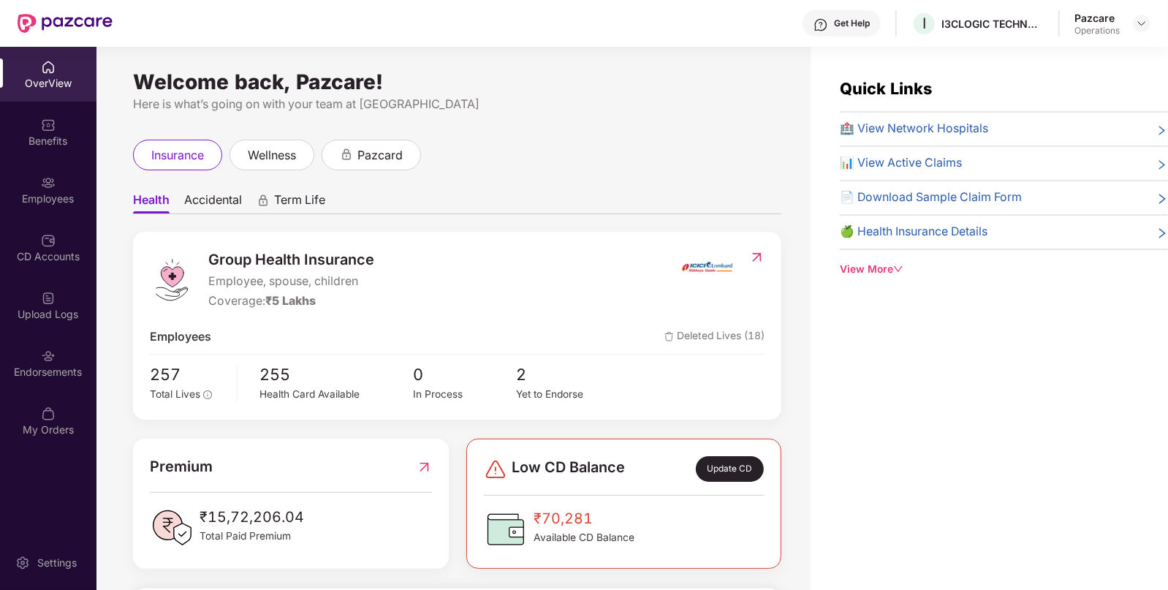
click at [72, 212] on div "Employees" at bounding box center [48, 189] width 96 height 55
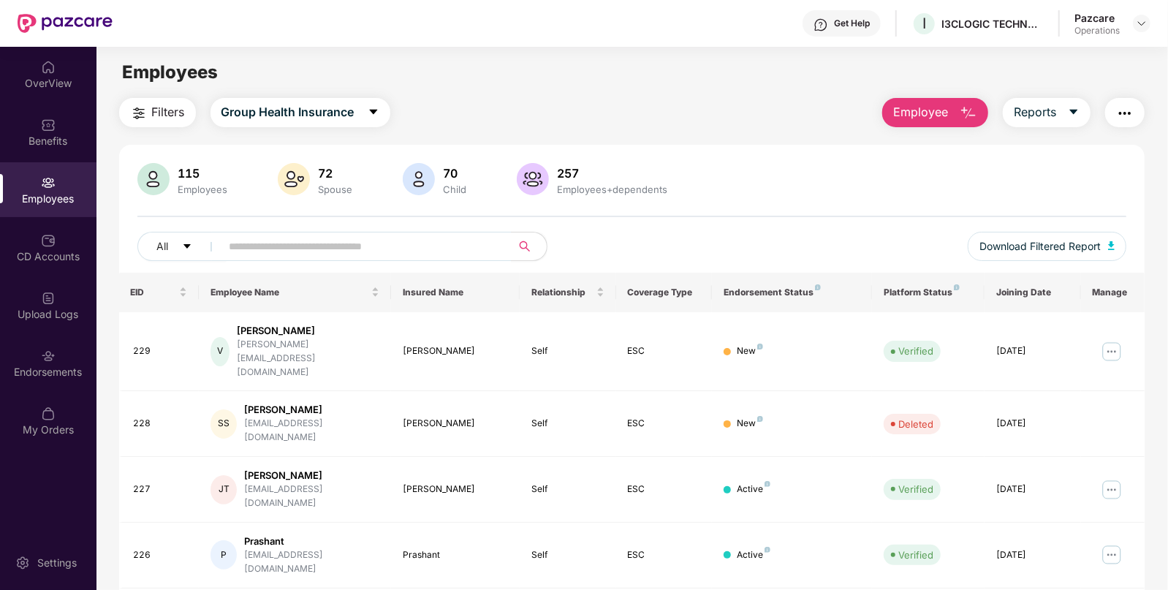
click at [166, 107] on span "Filters" at bounding box center [168, 112] width 33 height 18
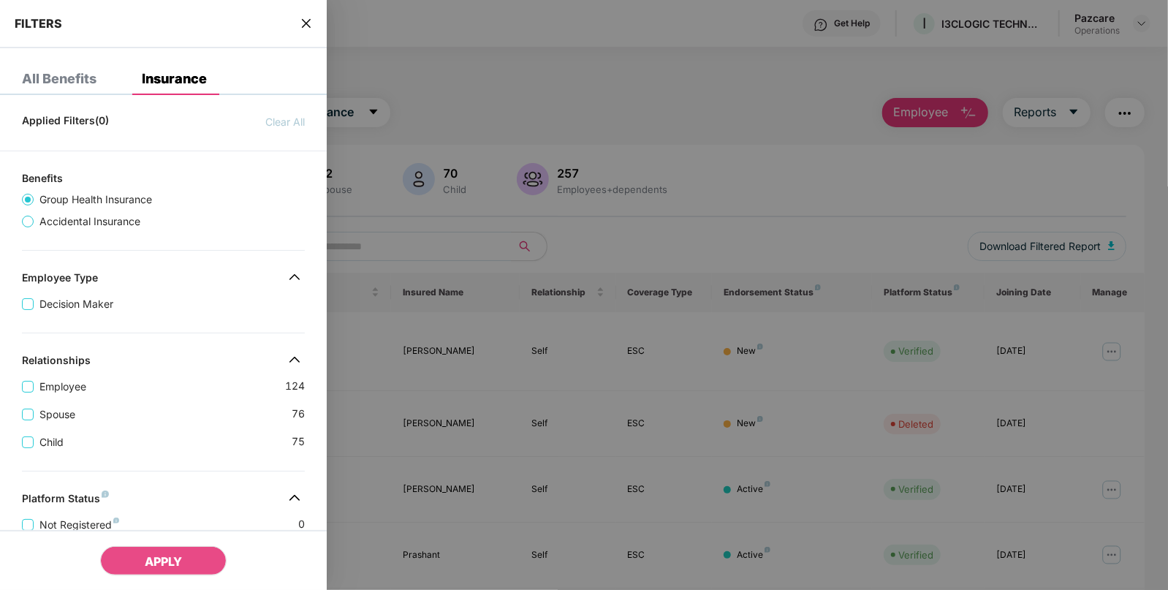
scroll to position [357, 0]
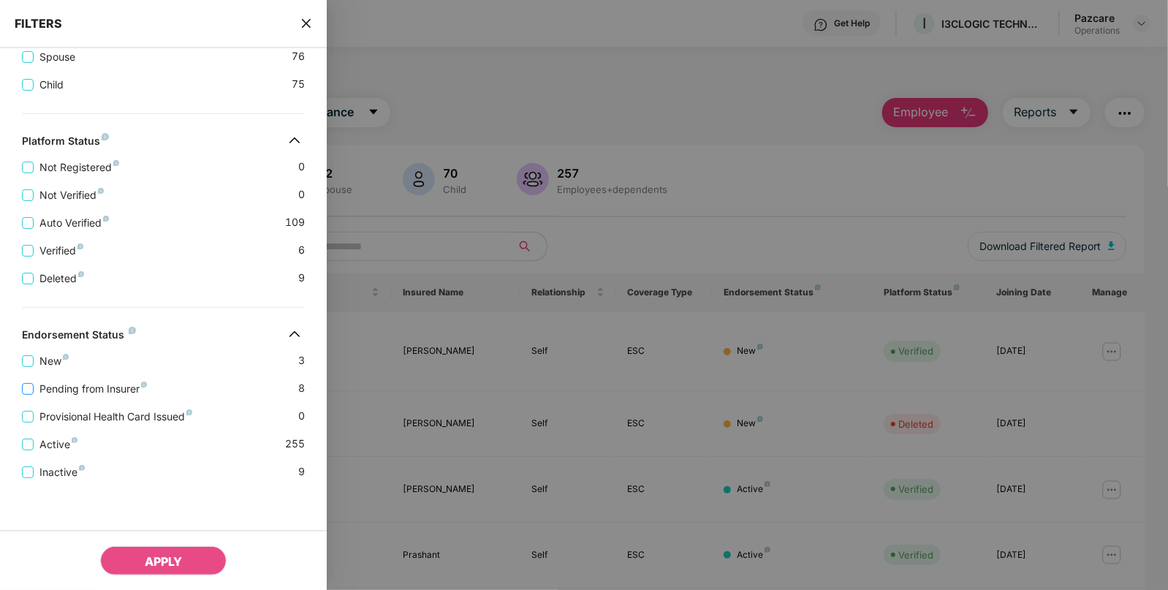
click at [29, 395] on label "Pending from Insurer" at bounding box center [87, 389] width 131 height 16
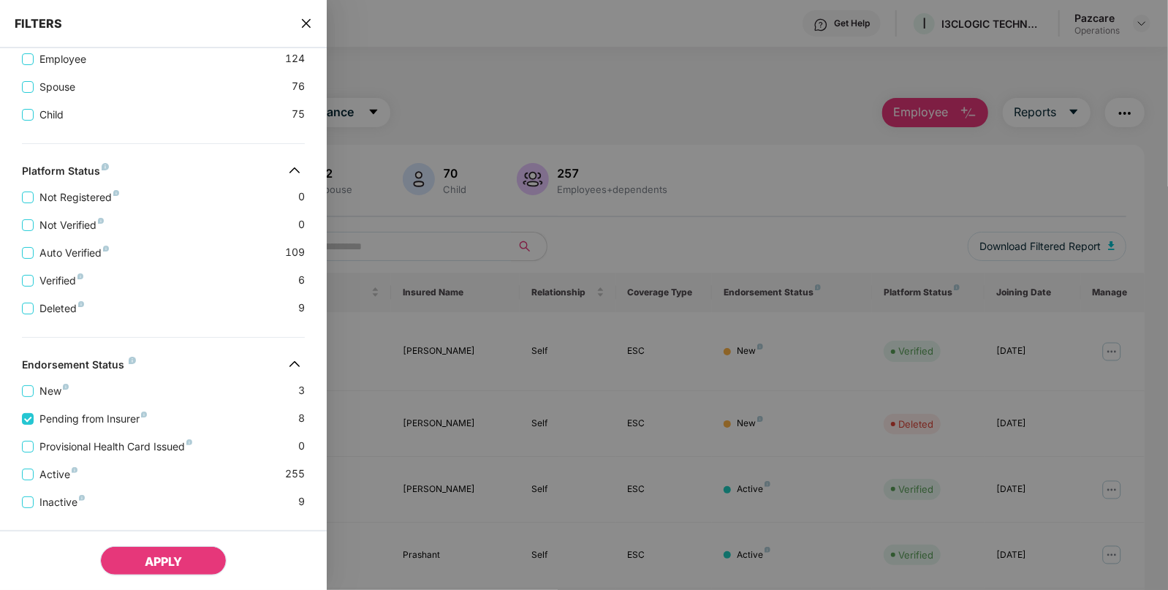
click at [161, 552] on button "APPLY" at bounding box center [163, 560] width 126 height 29
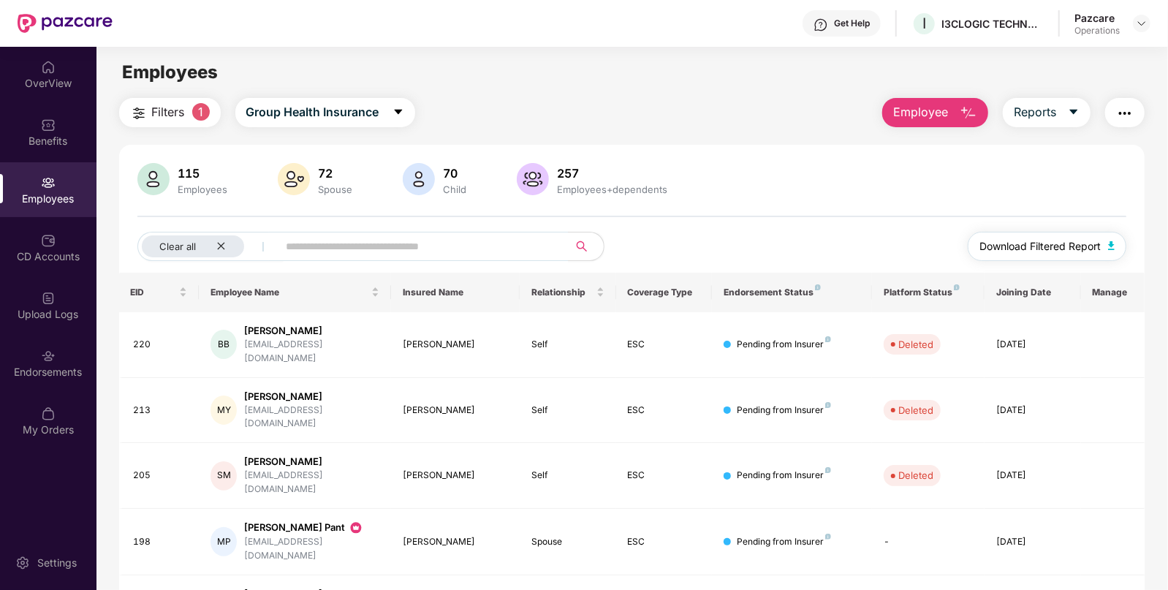
click at [1109, 248] on img "button" at bounding box center [1111, 245] width 7 height 9
click at [1112, 248] on img "button" at bounding box center [1111, 245] width 7 height 9
click at [33, 132] on div "Benefits" at bounding box center [48, 132] width 96 height 55
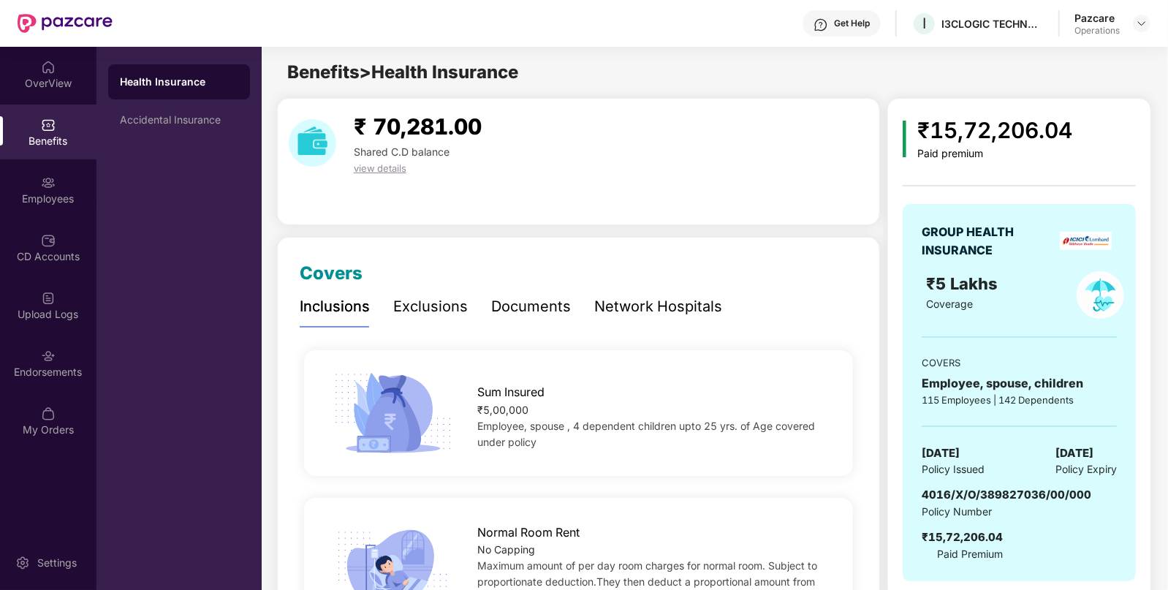
click at [957, 466] on span "Policy Issued" at bounding box center [953, 469] width 63 height 16
click at [954, 463] on span "Policy Issued" at bounding box center [953, 469] width 63 height 16
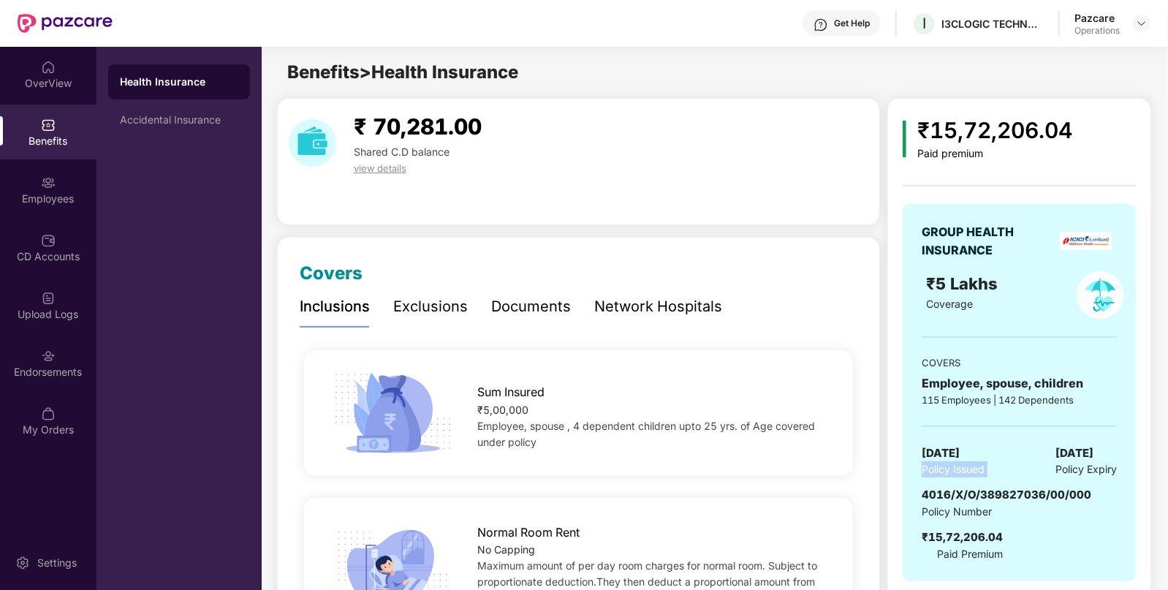
click at [954, 463] on span "Policy Issued" at bounding box center [953, 469] width 63 height 16
click at [950, 457] on span "[DATE]" at bounding box center [941, 453] width 38 height 18
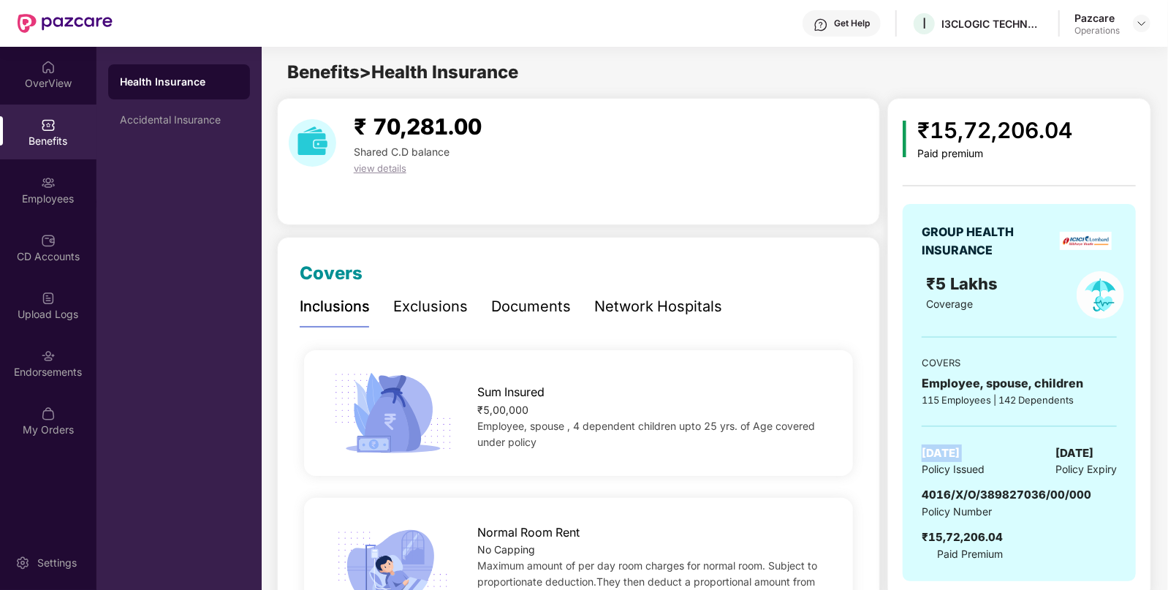
copy span "[DATE]"
click at [70, 213] on div "Employees" at bounding box center [48, 189] width 96 height 55
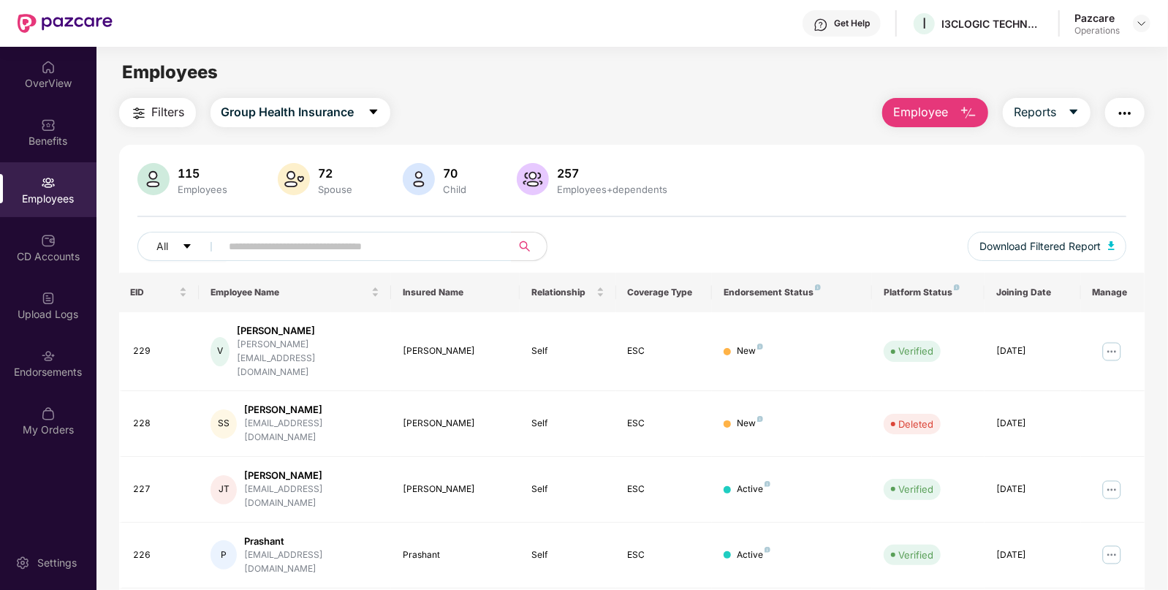
click at [1133, 107] on img "button" at bounding box center [1125, 114] width 18 height 18
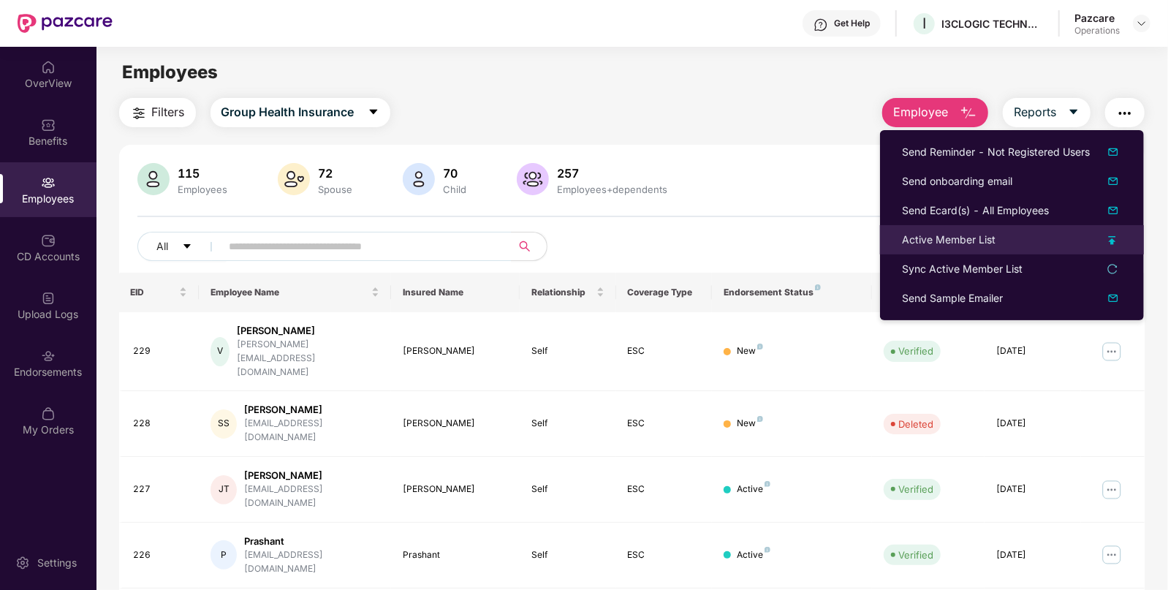
click at [924, 246] on div "Active Member List" at bounding box center [949, 240] width 94 height 16
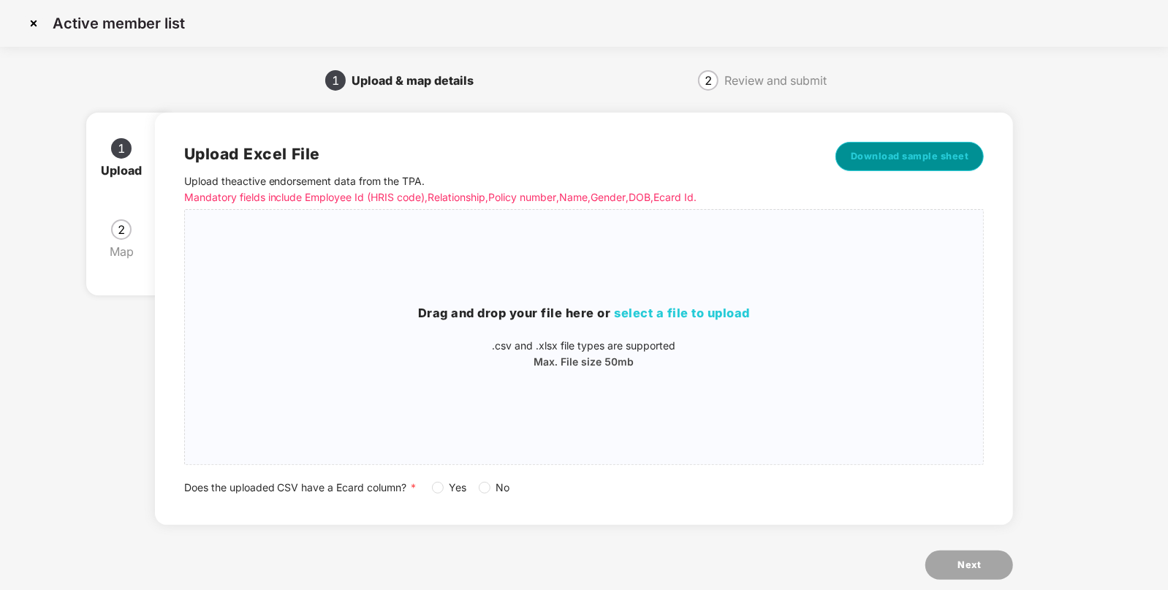
click at [879, 163] on span "Download sample sheet" at bounding box center [910, 156] width 118 height 15
click at [672, 328] on div "Drag and drop your file here or select a file to upload .csv and .xlsx file typ…" at bounding box center [584, 337] width 799 height 66
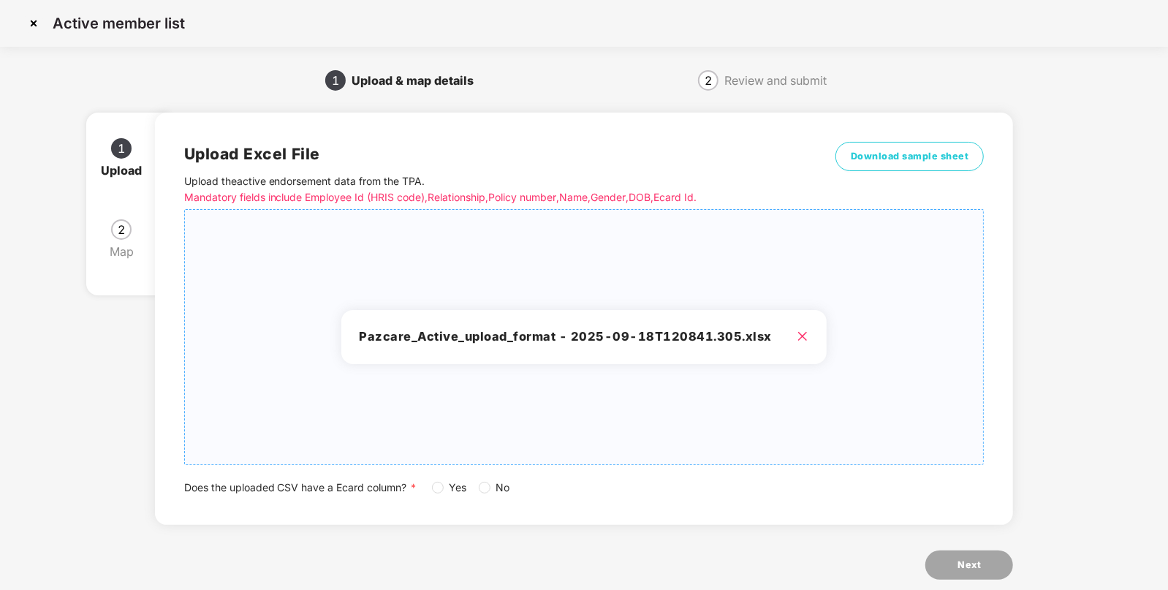
click at [444, 490] on span "Yes" at bounding box center [458, 487] width 29 height 16
click at [968, 567] on span "Next" at bounding box center [968, 565] width 23 height 15
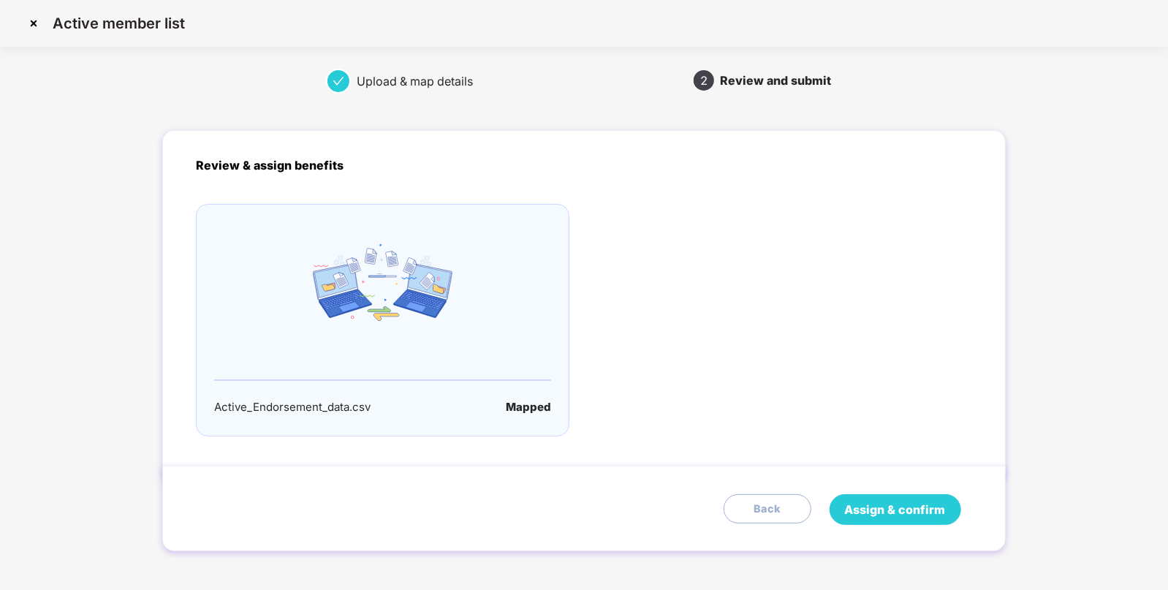
click at [866, 519] on button "Assign & confirm" at bounding box center [895, 509] width 132 height 31
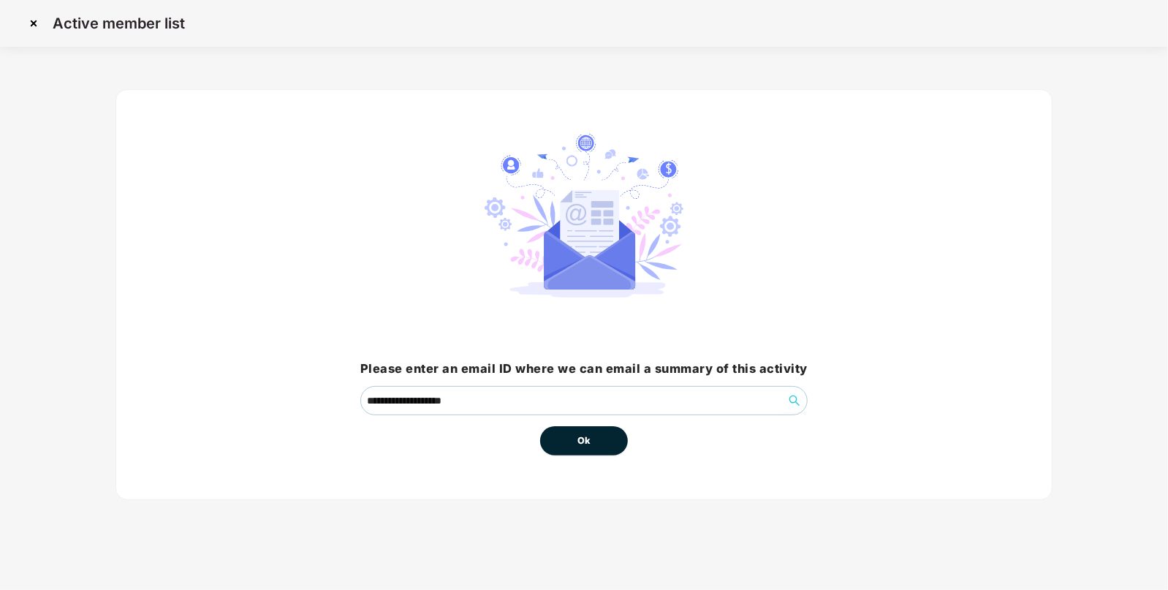
click at [604, 448] on button "Ok" at bounding box center [584, 440] width 88 height 29
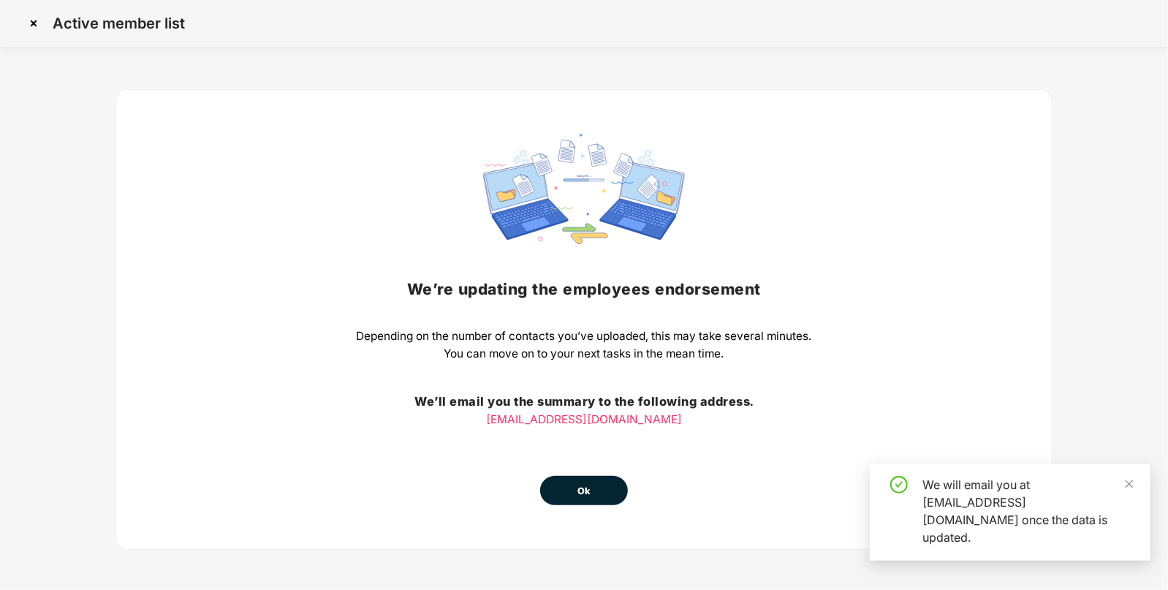
click at [581, 484] on span "Ok" at bounding box center [583, 491] width 13 height 15
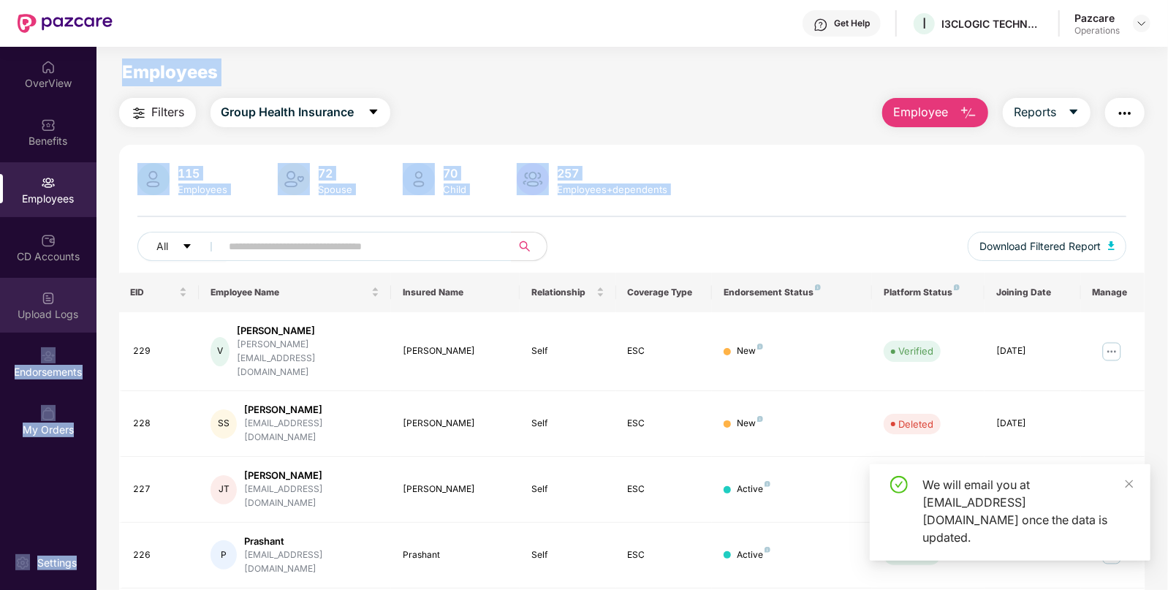
drag, startPoint x: 581, startPoint y: 483, endPoint x: 73, endPoint y: 294, distance: 542.0
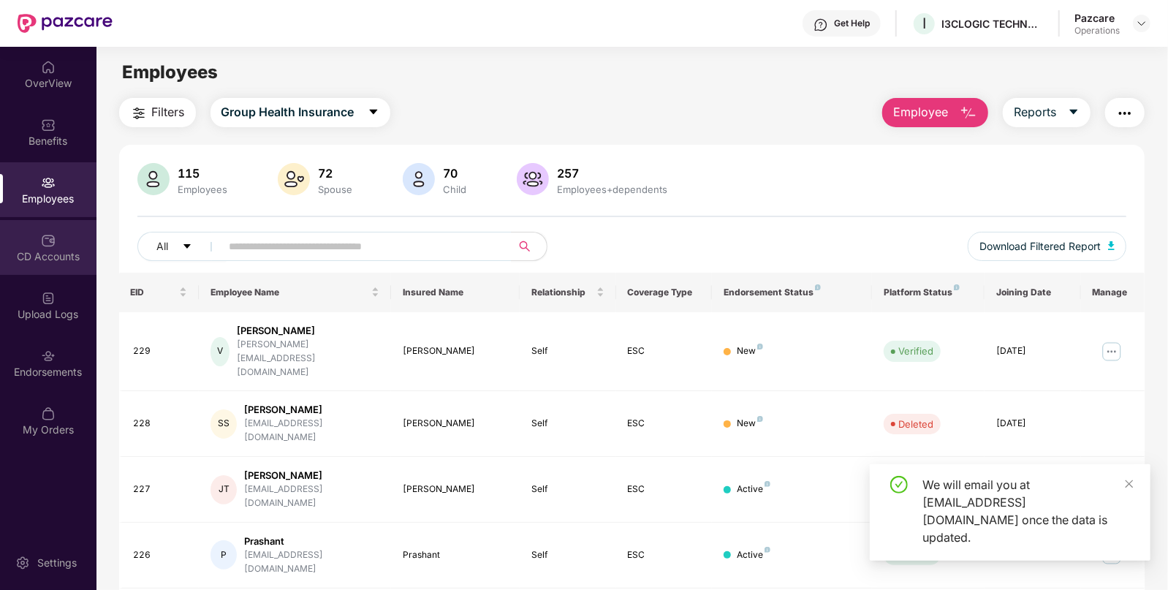
click at [56, 270] on div "CD Accounts" at bounding box center [48, 247] width 96 height 55
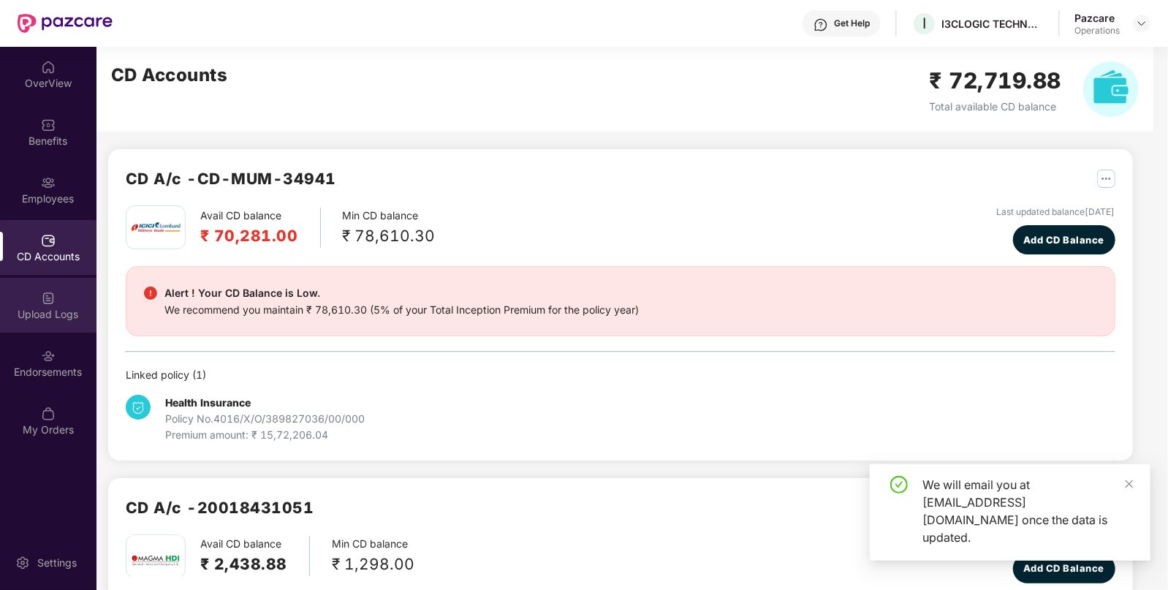
click at [55, 301] on img at bounding box center [48, 298] width 15 height 15
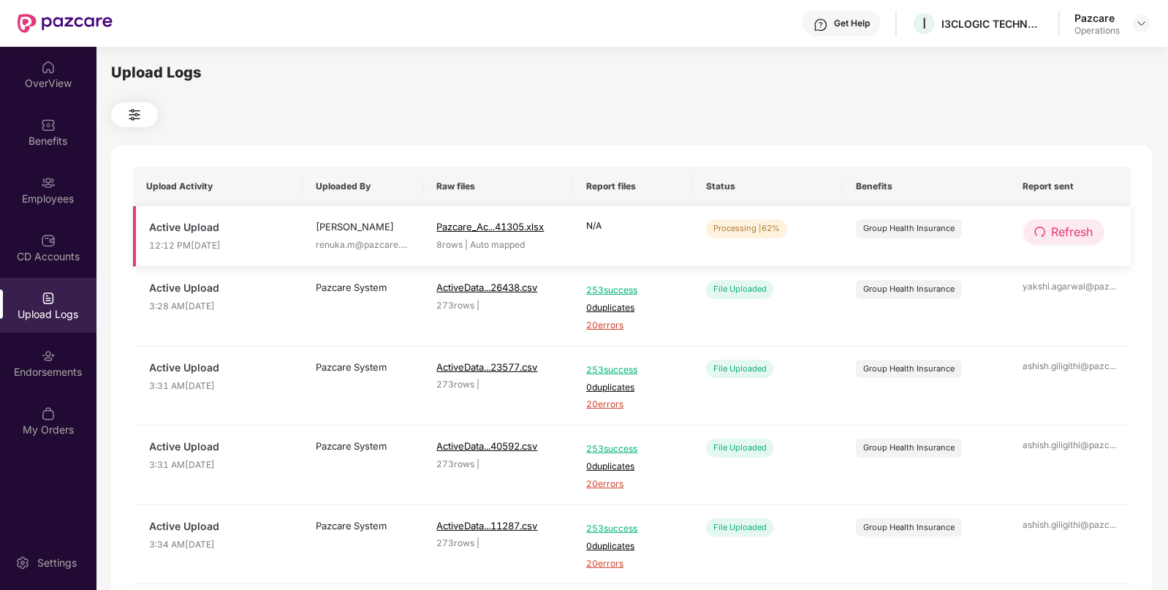
click at [1056, 234] on span "Refresh" at bounding box center [1073, 232] width 42 height 18
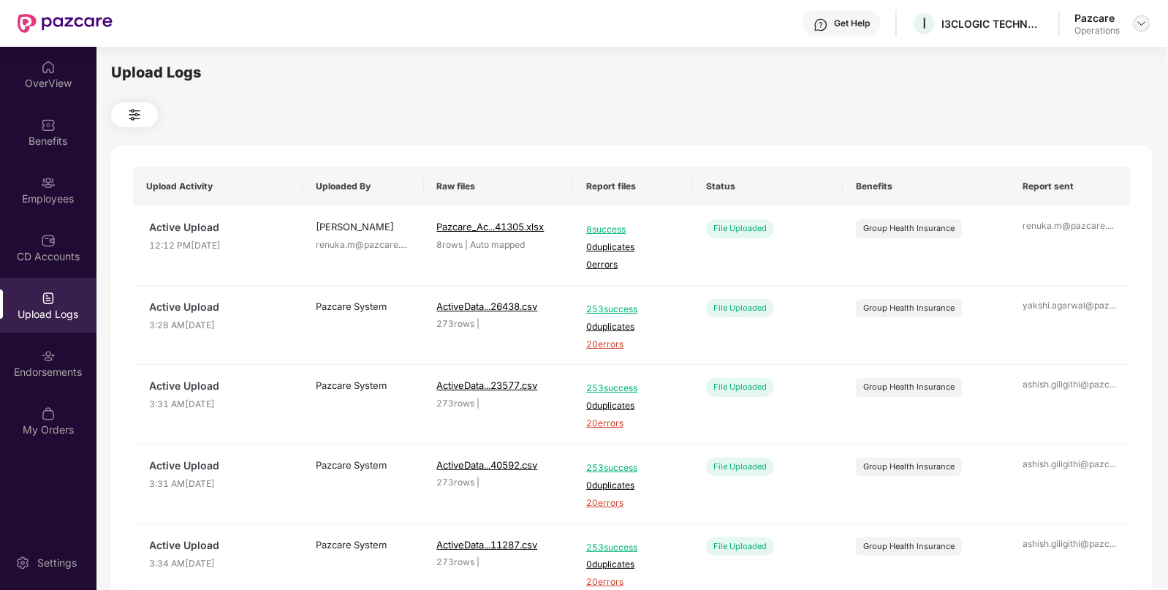
click at [1142, 29] on div at bounding box center [1142, 24] width 18 height 18
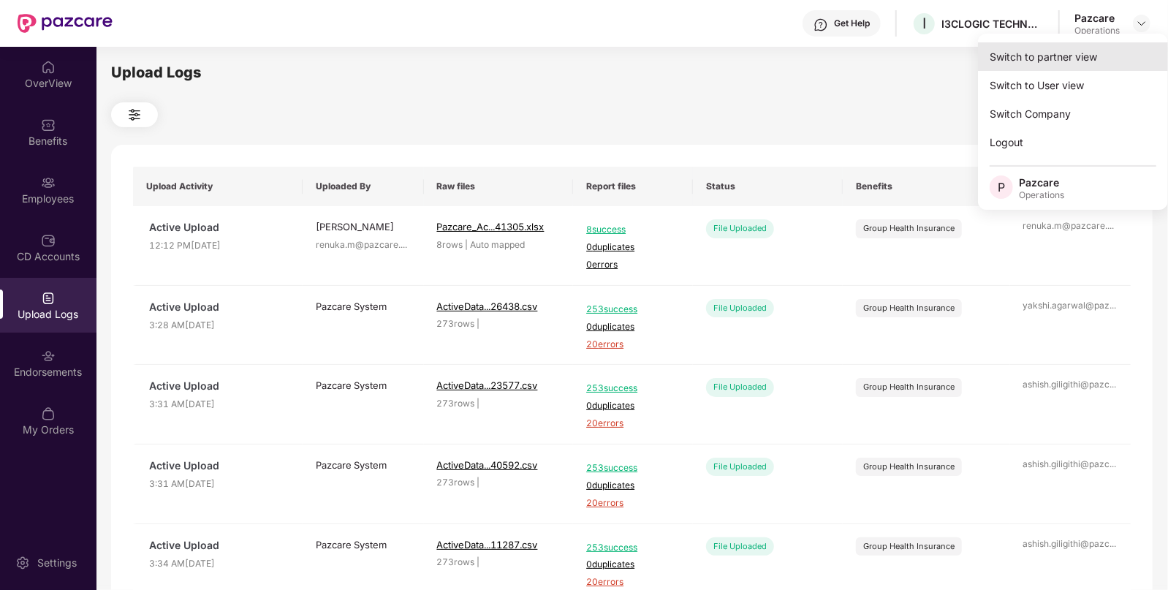
click at [1056, 63] on div "Switch to partner view" at bounding box center [1073, 56] width 190 height 29
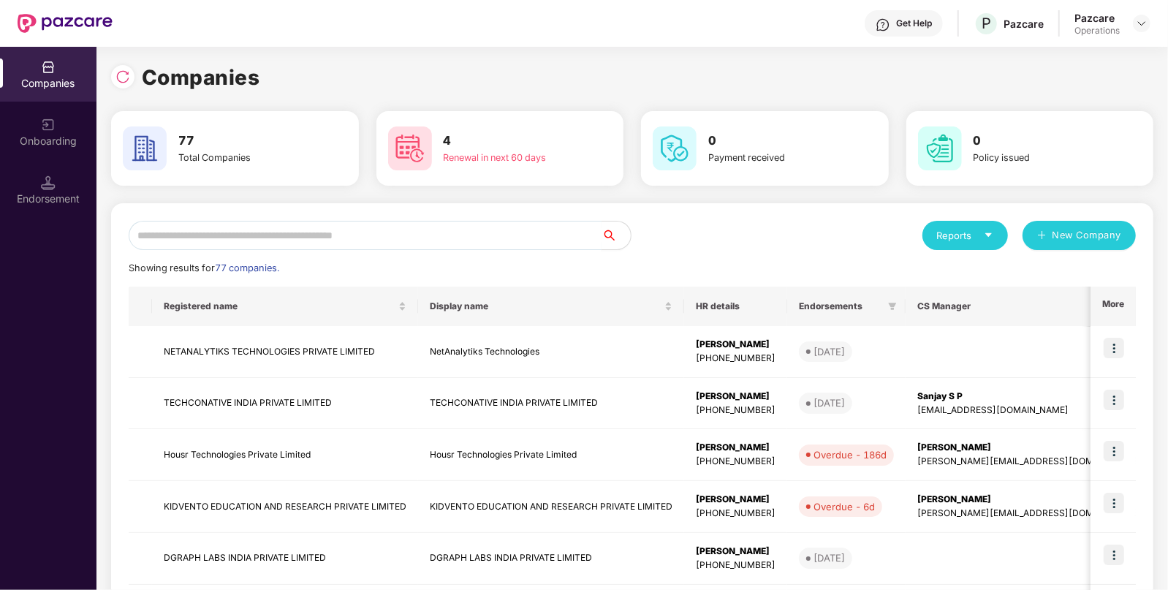
click at [398, 241] on input "text" at bounding box center [365, 235] width 473 height 29
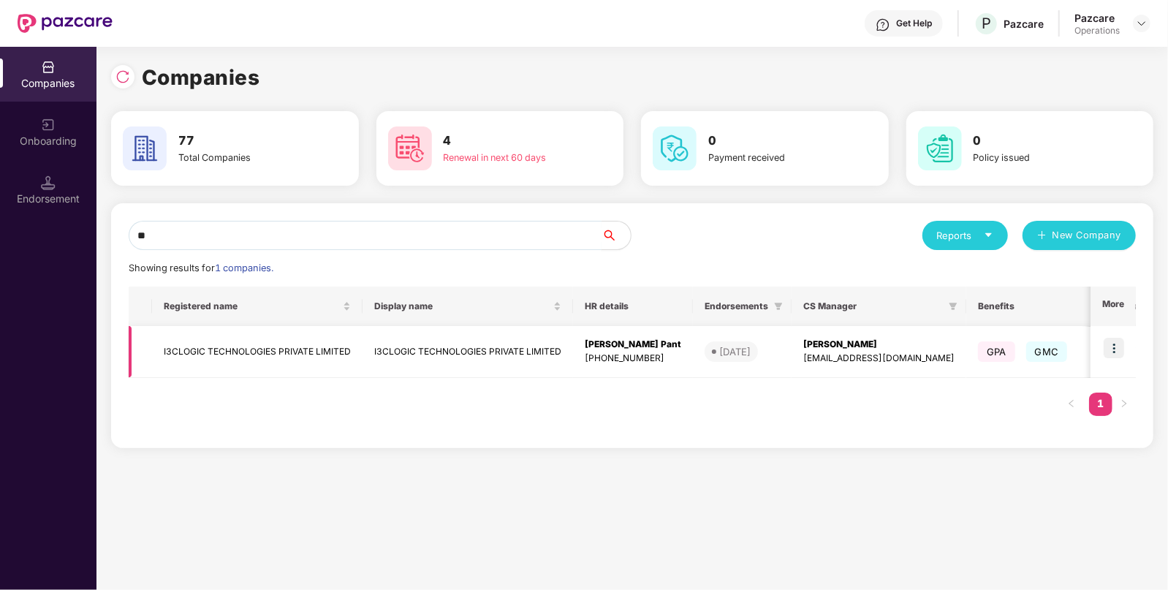
type input "**"
click at [1123, 343] on img at bounding box center [1114, 348] width 20 height 20
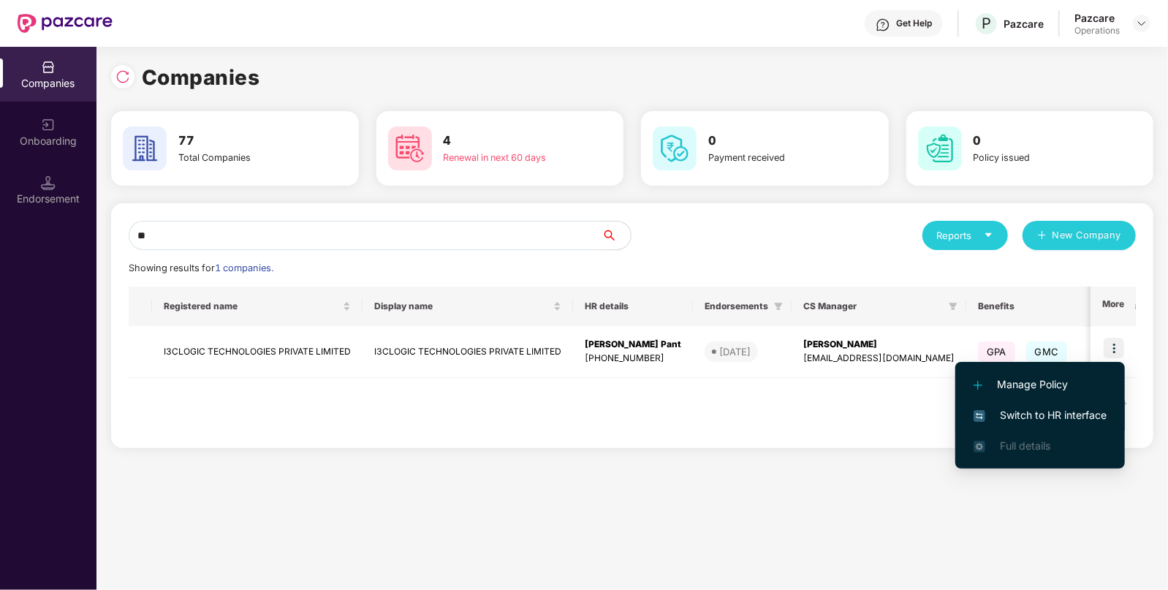
click at [1038, 427] on li "Switch to HR interface" at bounding box center [1040, 415] width 170 height 31
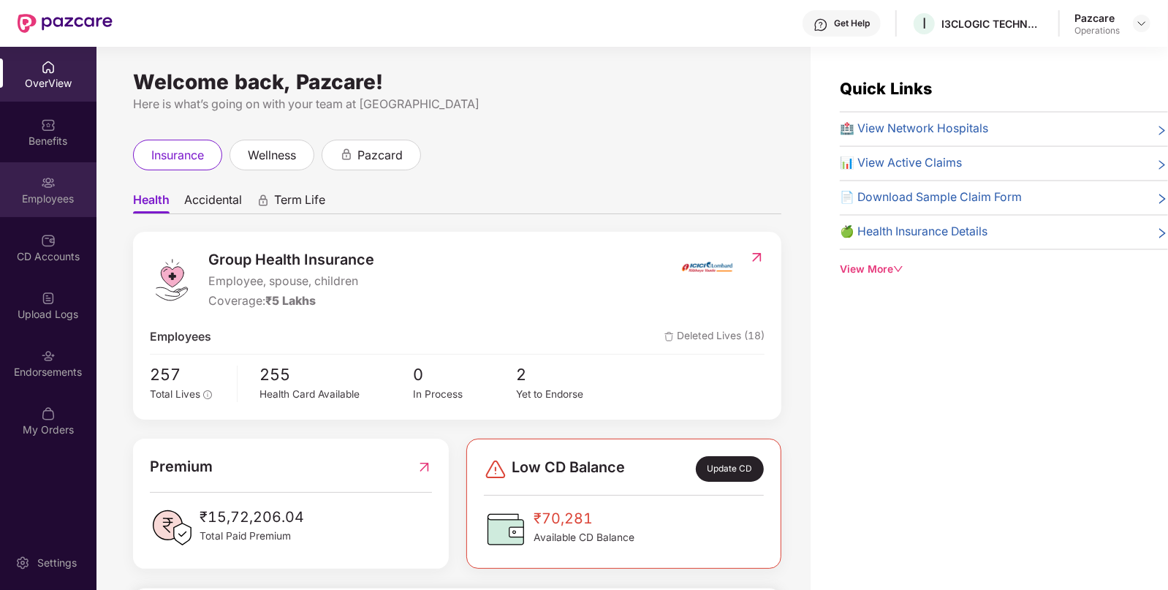
click at [48, 194] on div "Employees" at bounding box center [48, 198] width 96 height 15
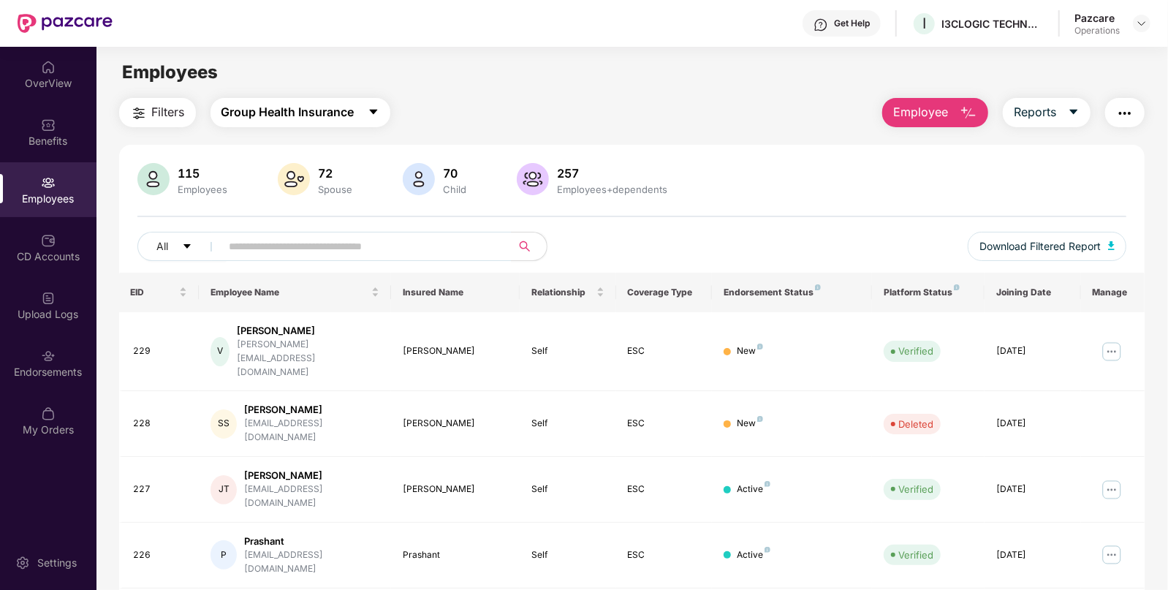
click at [259, 117] on span "Group Health Insurance" at bounding box center [287, 112] width 133 height 18
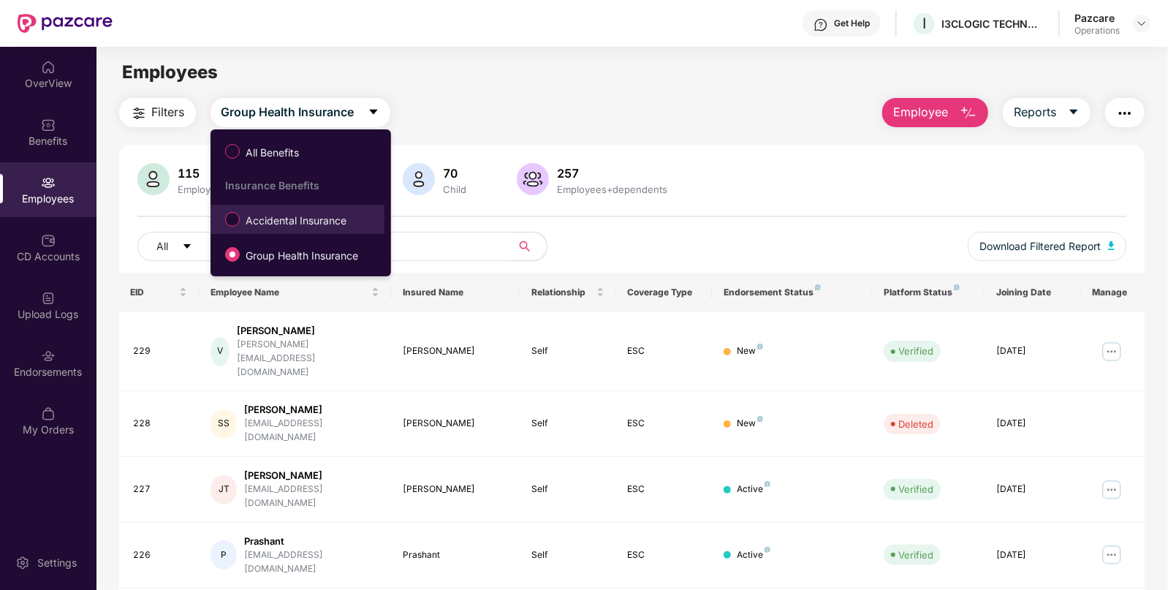
click at [272, 223] on span "Accidental Insurance" at bounding box center [296, 221] width 113 height 16
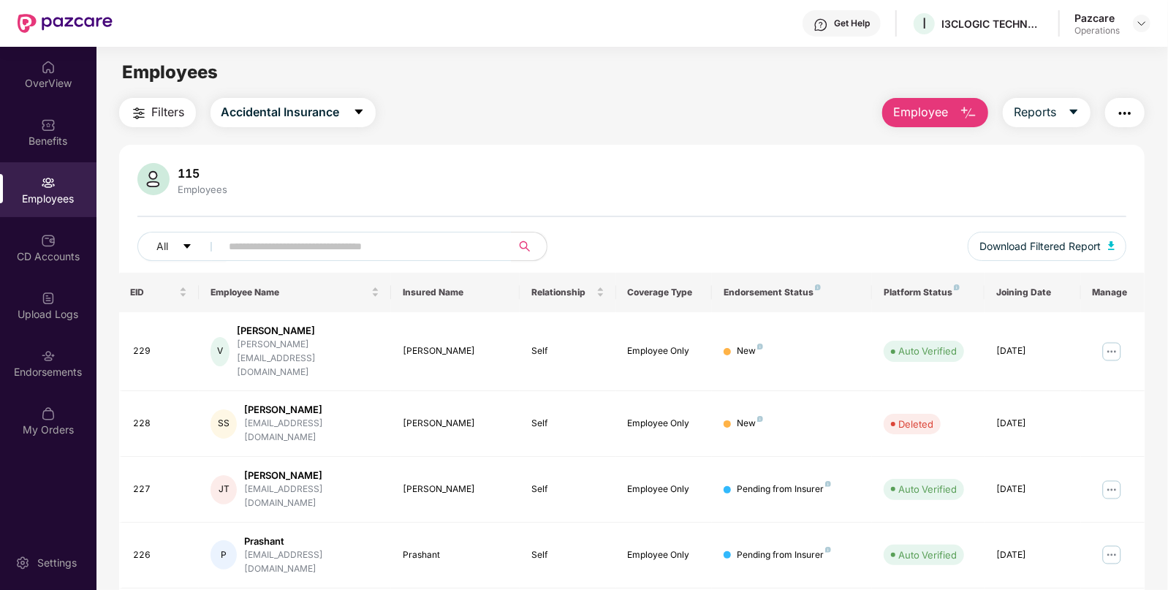
click at [183, 117] on span "Filters" at bounding box center [168, 112] width 33 height 18
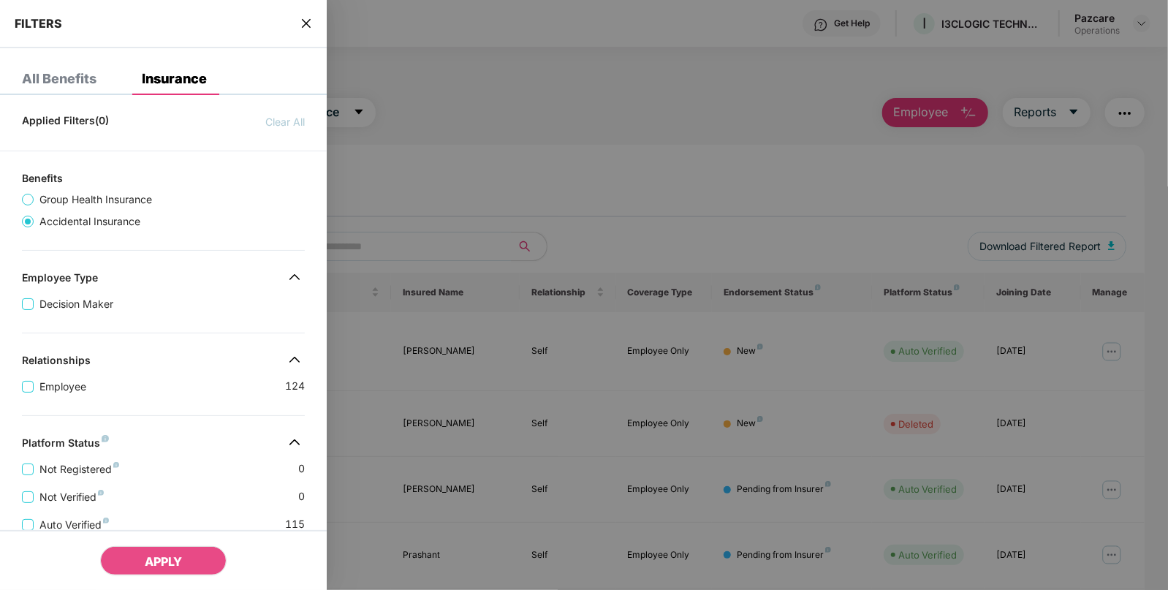
scroll to position [302, 0]
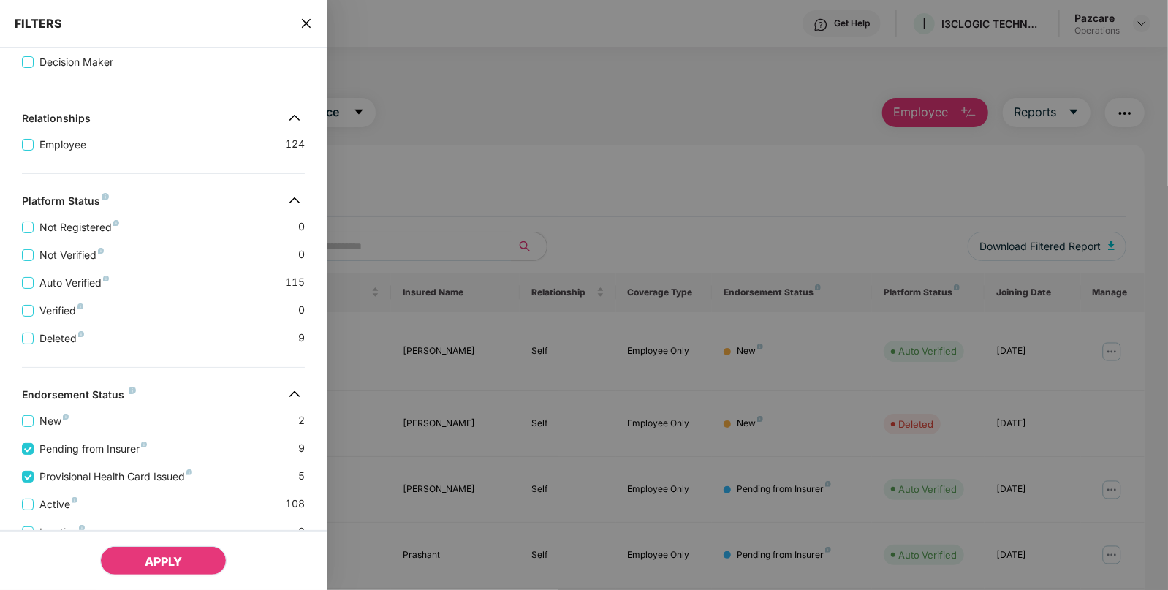
click at [137, 567] on button "APPLY" at bounding box center [163, 560] width 126 height 29
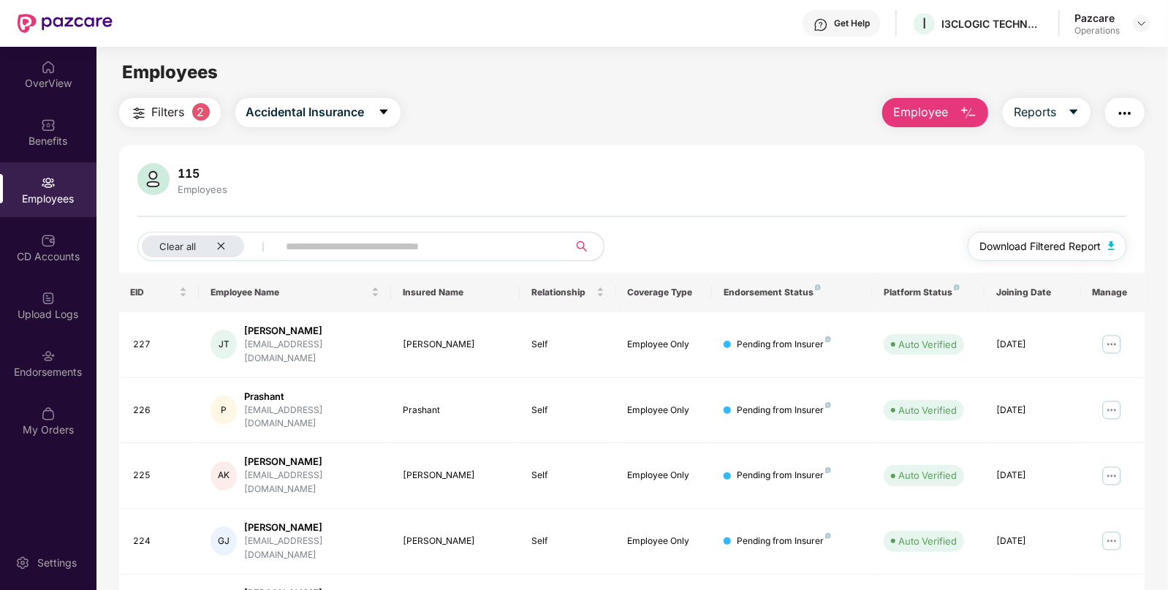
click at [1100, 245] on span "Download Filtered Report" at bounding box center [1039, 246] width 121 height 16
click at [218, 247] on icon "close" at bounding box center [221, 246] width 10 height 10
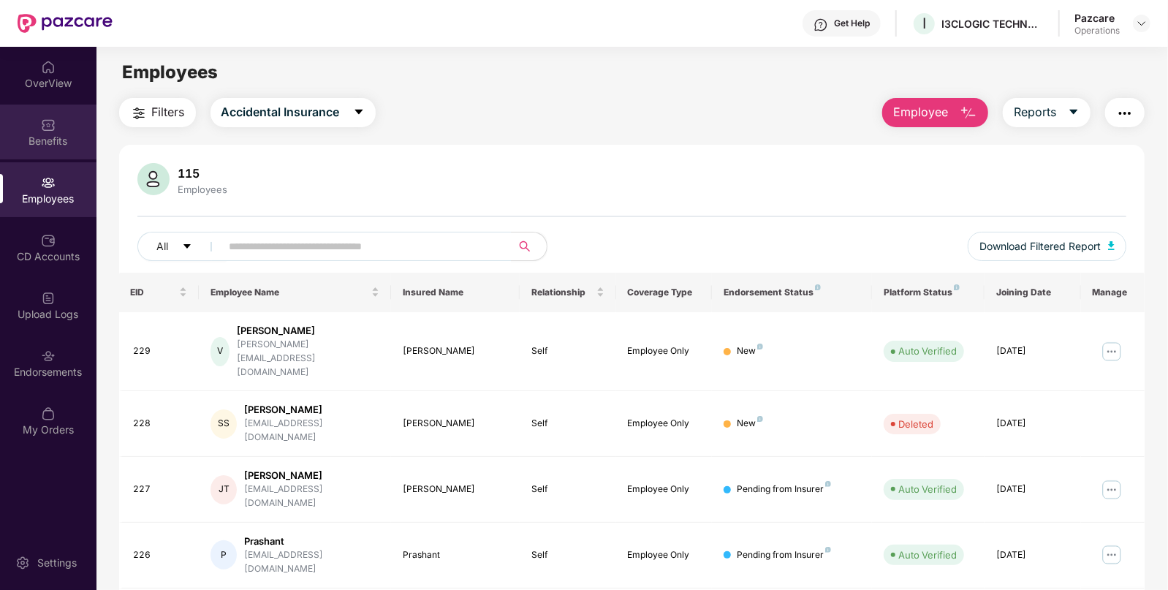
click at [47, 132] on img at bounding box center [48, 125] width 15 height 15
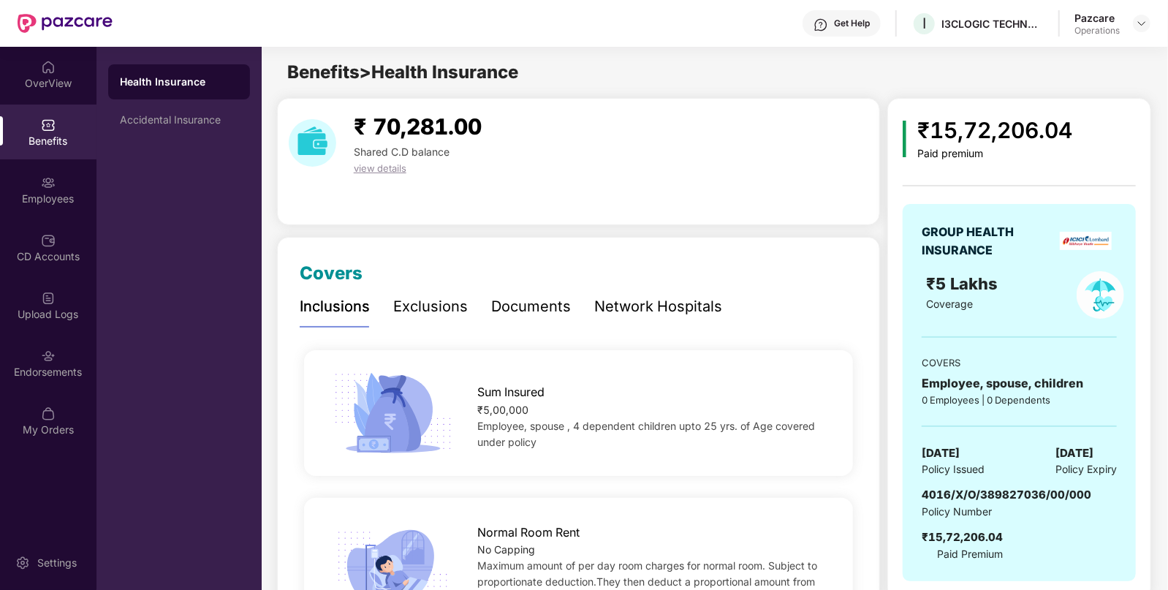
click at [198, 139] on div "Health Insurance Accidental Insurance" at bounding box center [178, 318] width 165 height 543
click at [213, 124] on div "Accidental Insurance" at bounding box center [179, 120] width 118 height 12
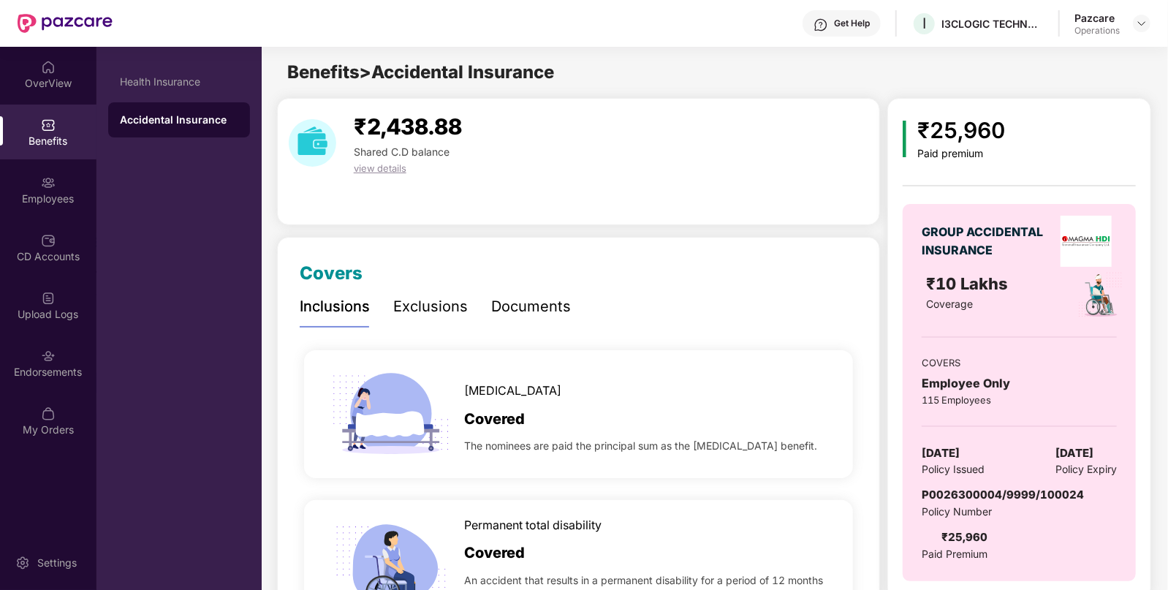
click at [950, 449] on span "[DATE]" at bounding box center [941, 453] width 38 height 18
copy span "[DATE]"
click at [67, 201] on div "Employees" at bounding box center [48, 198] width 96 height 15
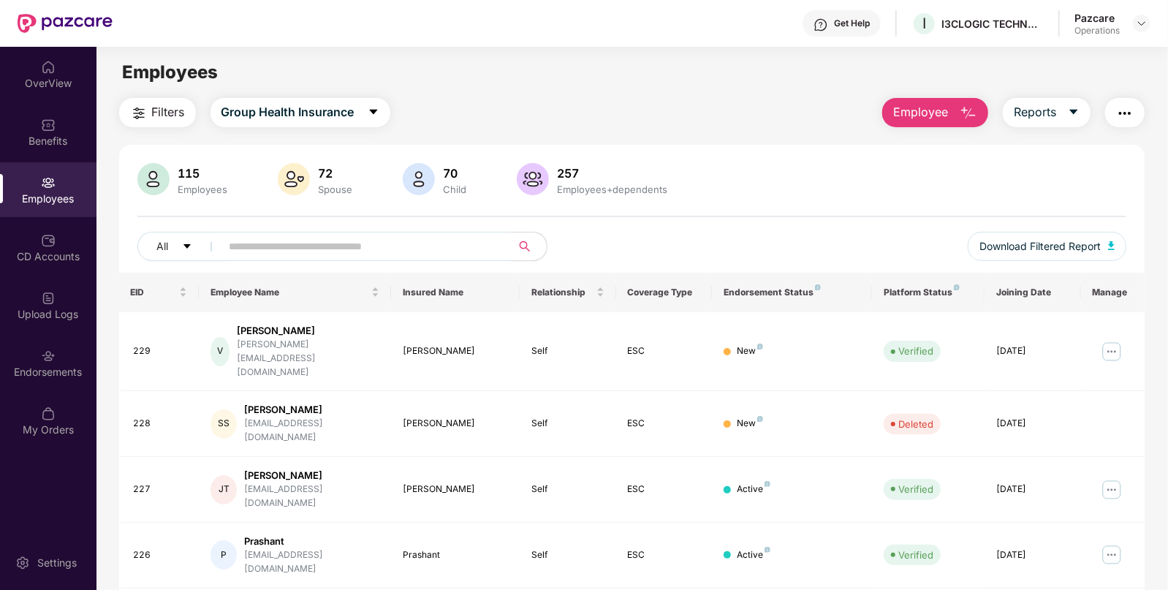
click at [1120, 115] on img "button" at bounding box center [1125, 114] width 18 height 18
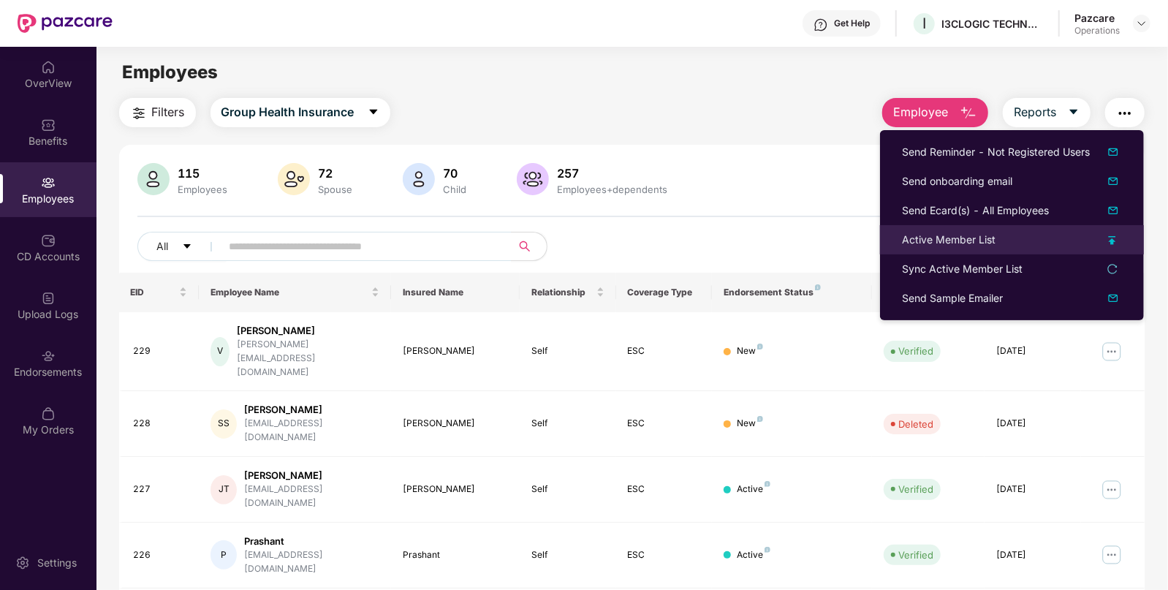
click at [911, 246] on div "Active Member List" at bounding box center [949, 240] width 94 height 16
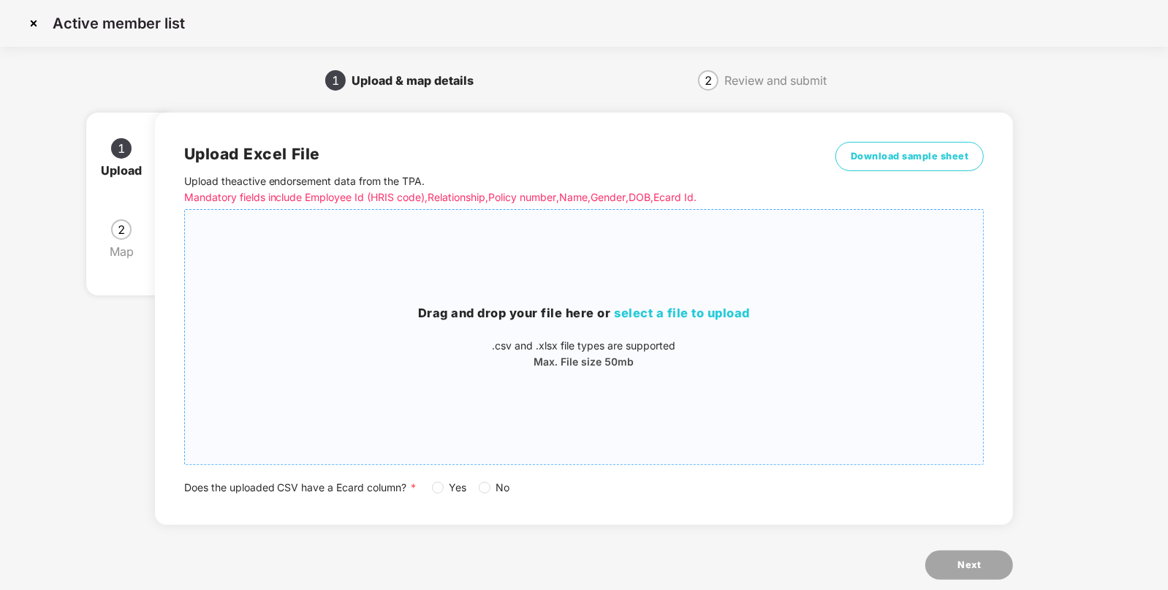
click at [680, 311] on span "select a file to upload" at bounding box center [683, 312] width 136 height 15
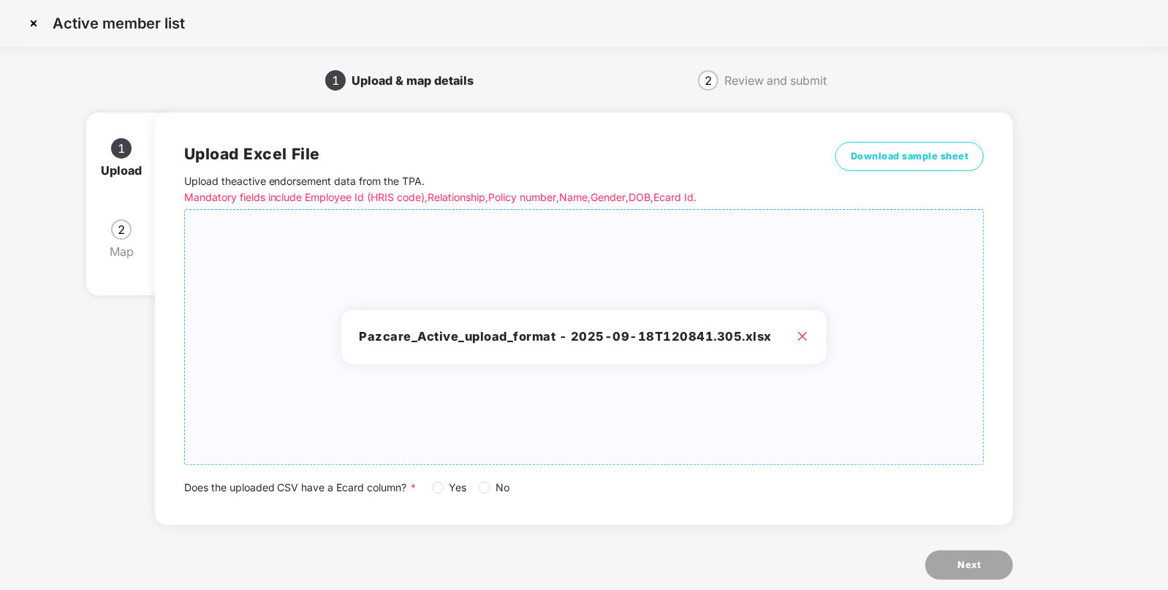
click at [480, 495] on div "Upload Excel File Upload the active endorsement data from the TPA . Mandatory f…" at bounding box center [584, 319] width 859 height 412
click at [987, 577] on button "Next" at bounding box center [969, 564] width 88 height 29
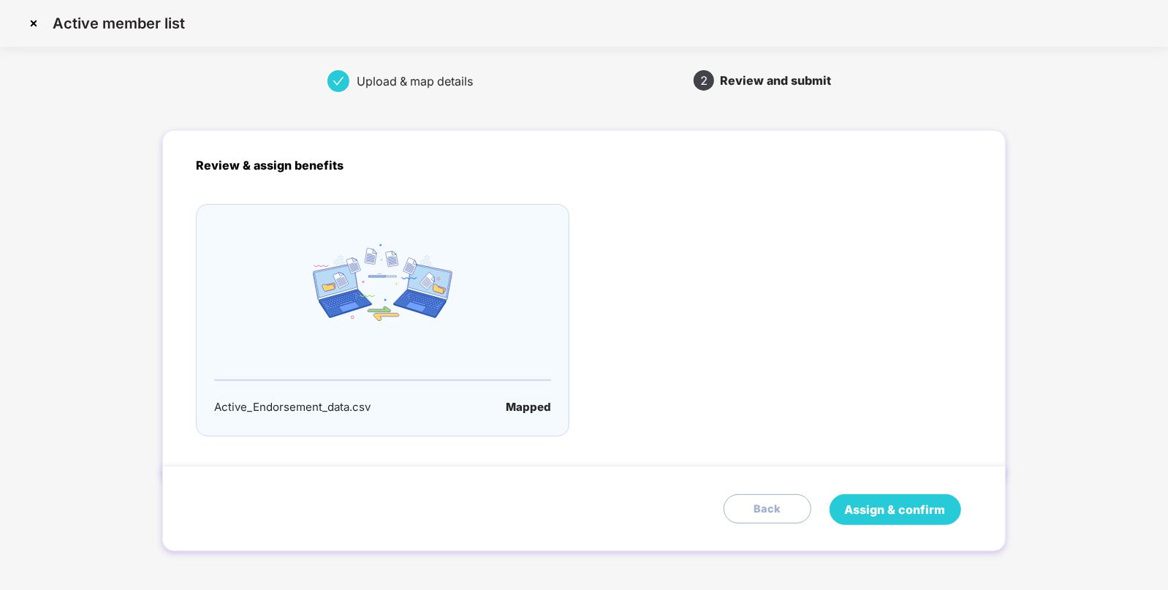
click at [886, 504] on span "Assign & confirm" at bounding box center [895, 510] width 101 height 18
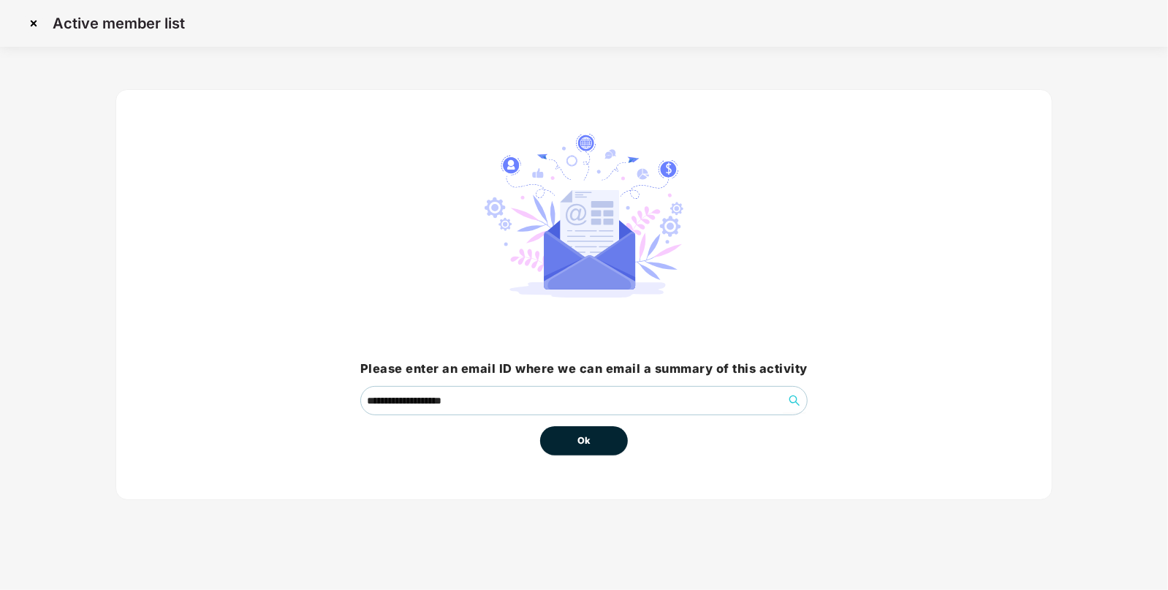
click at [566, 442] on button "Ok" at bounding box center [584, 440] width 88 height 29
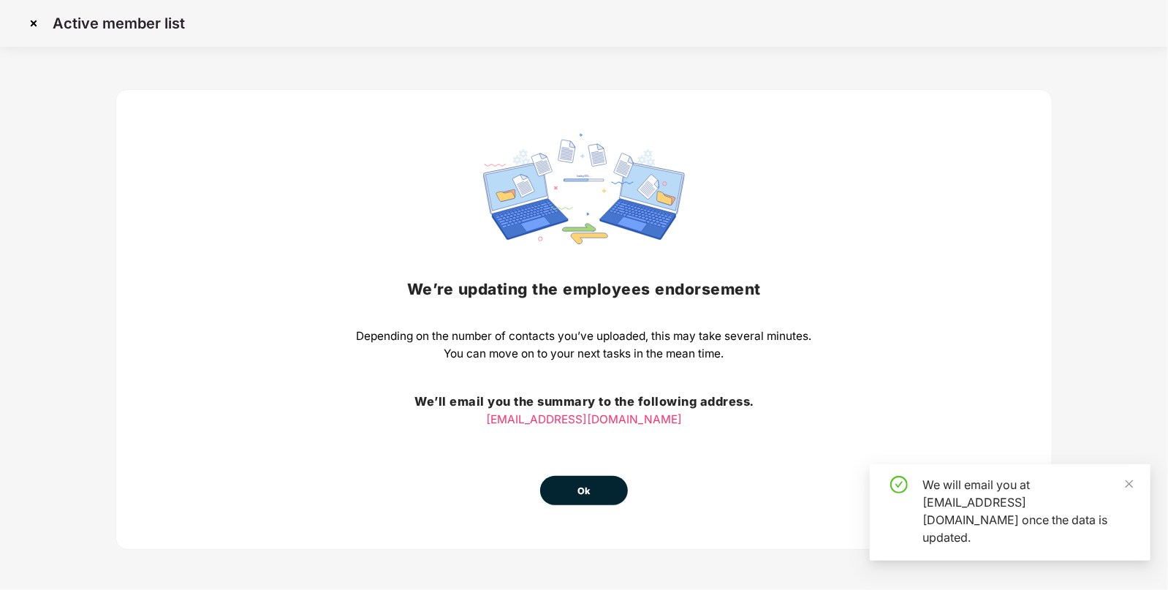
click at [566, 442] on div "We’re updating the employees endorsement Depending on the number of contacts yo…" at bounding box center [584, 319] width 455 height 371
click at [571, 486] on button "Ok" at bounding box center [584, 490] width 88 height 29
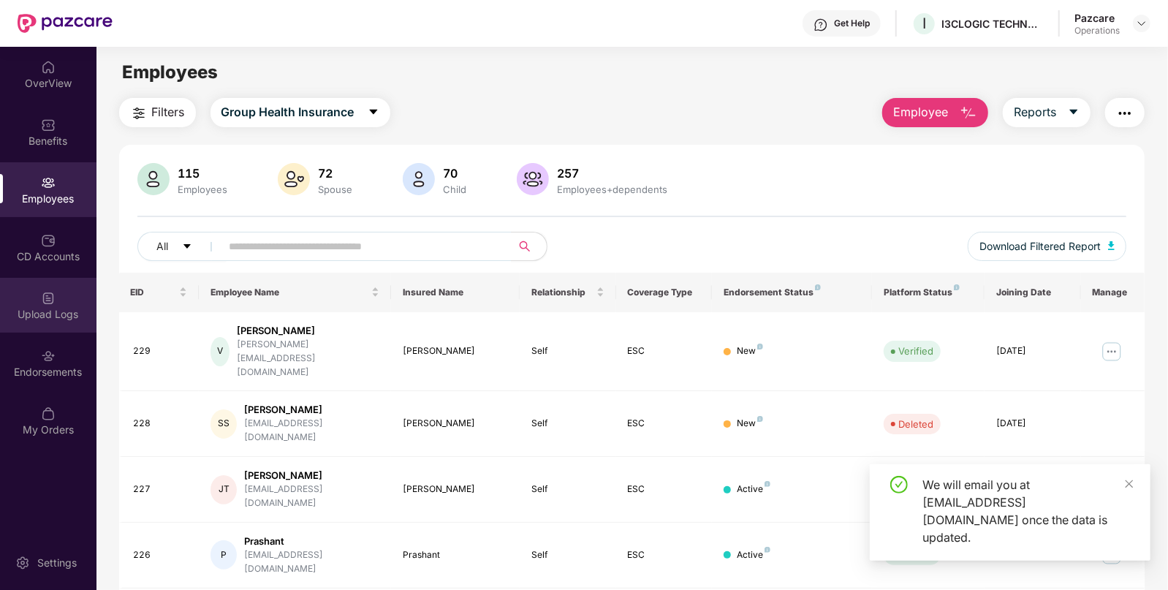
click at [47, 304] on img at bounding box center [48, 298] width 15 height 15
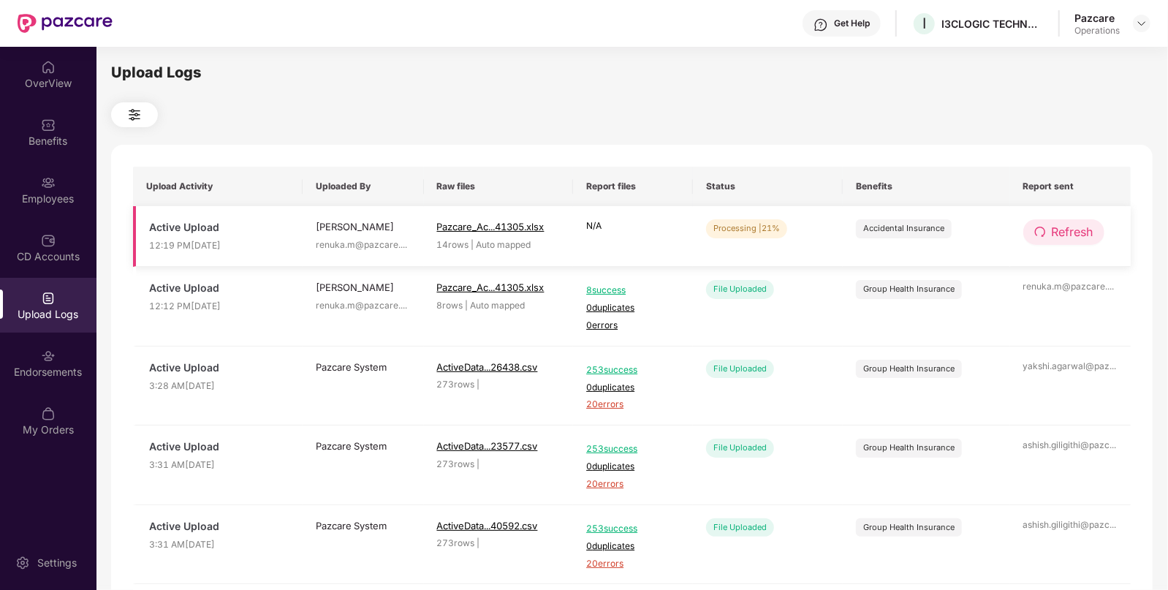
click at [1080, 232] on span "Refresh" at bounding box center [1073, 232] width 42 height 18
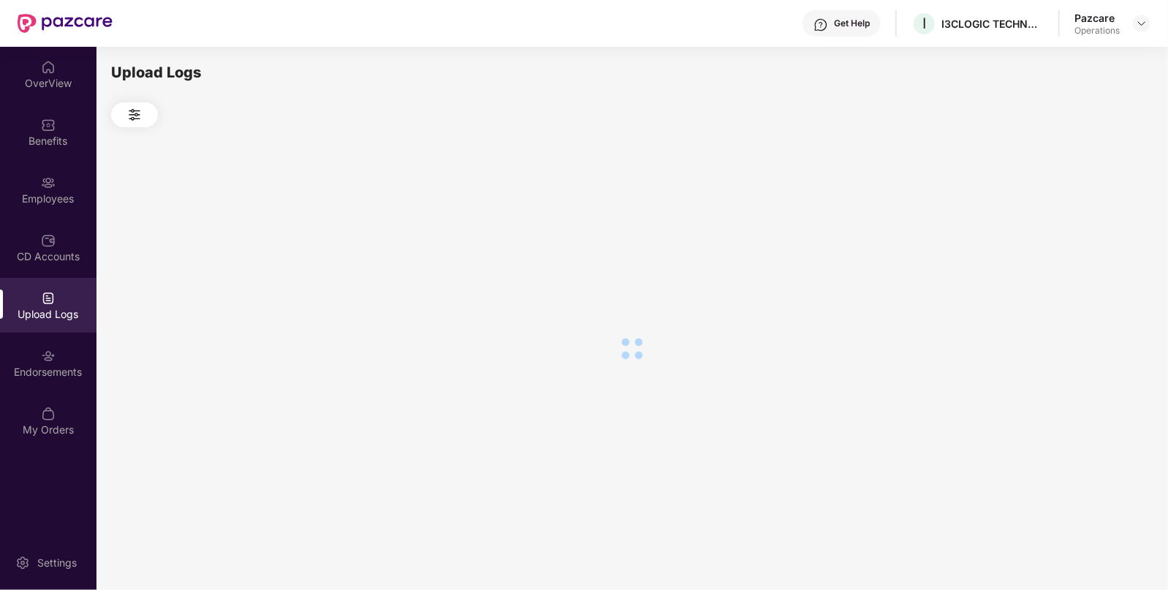
click at [1080, 232] on div at bounding box center [631, 348] width 1041 height 442
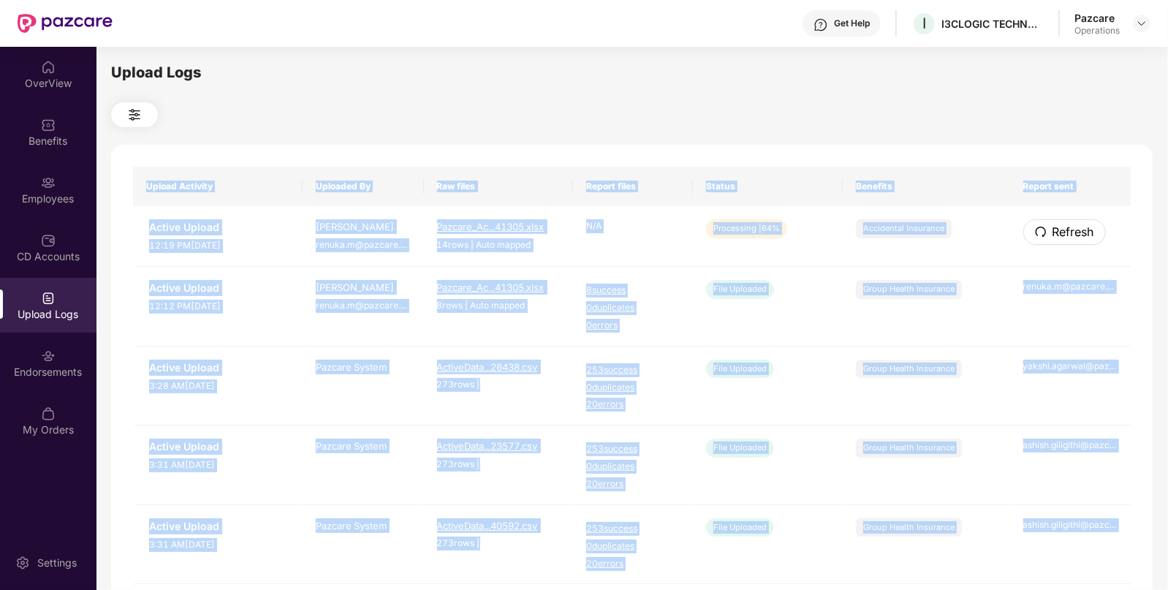
click at [1080, 232] on span "Refresh" at bounding box center [1073, 232] width 42 height 18
click at [1095, 224] on button "Refresh" at bounding box center [1063, 232] width 81 height 26
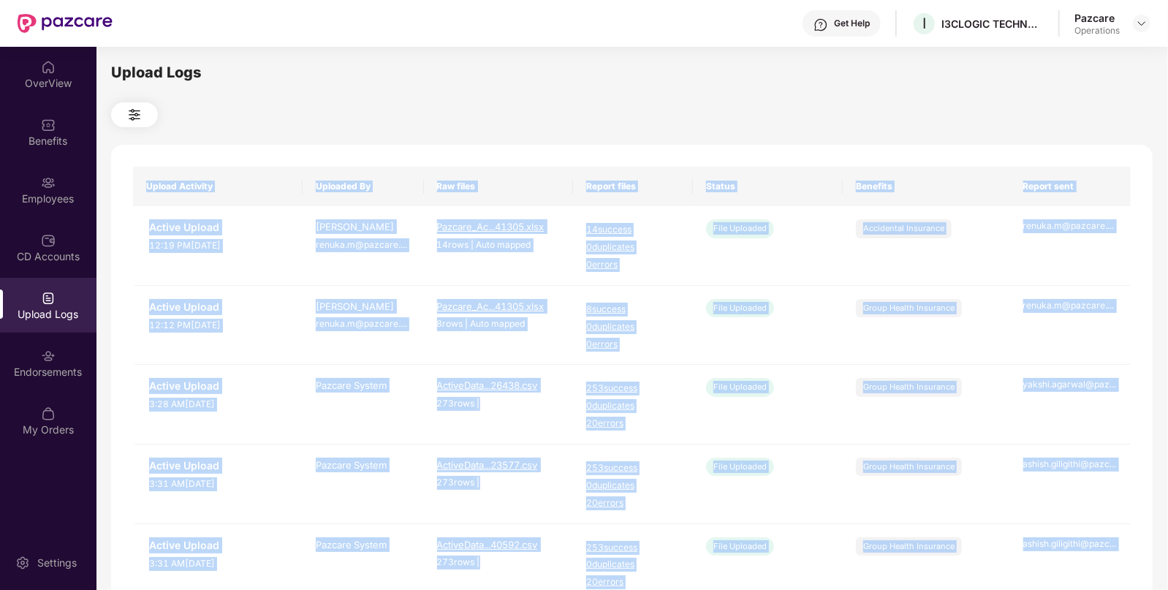
click at [943, 143] on div "Upload Logs Upload Activity Uploaded By Raw files Report files Status Benefits …" at bounding box center [631, 315] width 1041 height 509
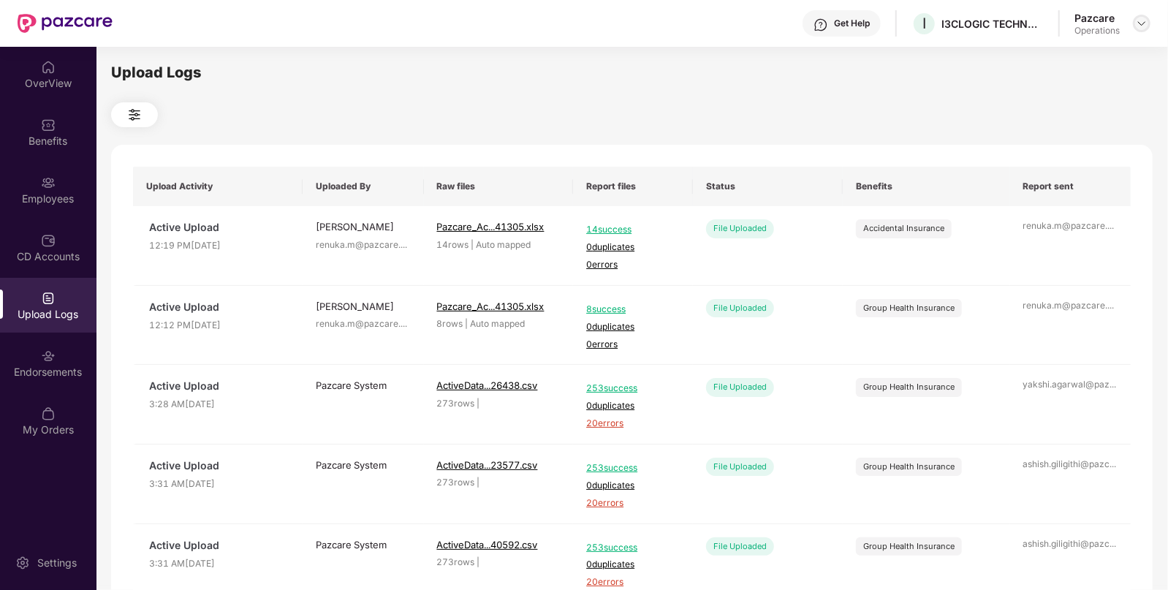
click at [1146, 18] on img at bounding box center [1142, 24] width 12 height 12
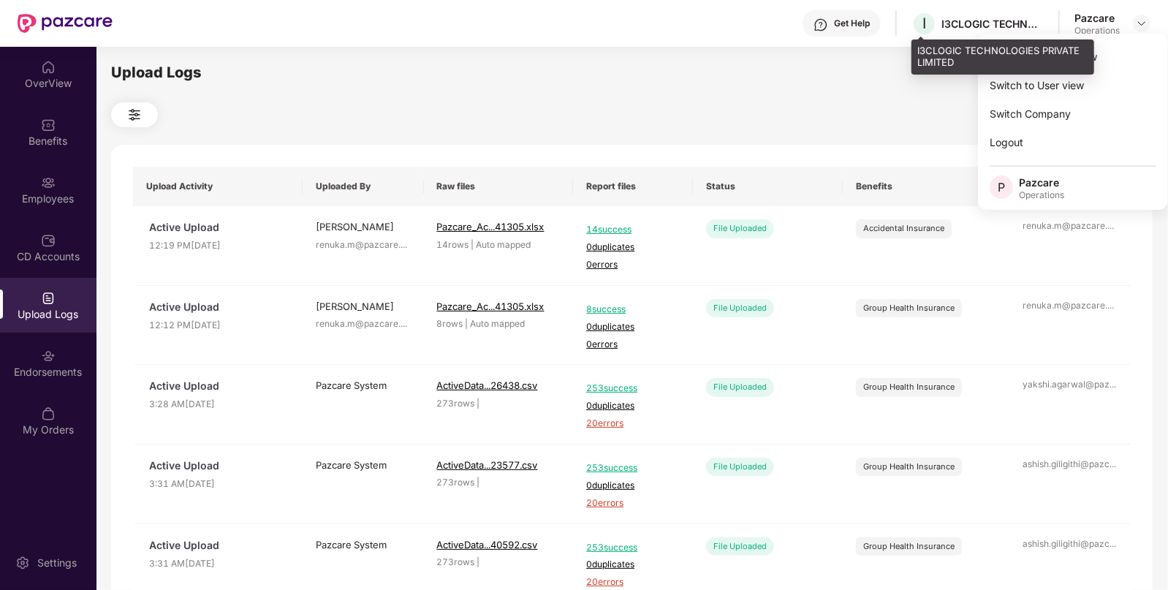
click at [964, 18] on div "I3CLOGIC TECHNOLOGIES PRIVATE LIMITED" at bounding box center [992, 24] width 102 height 14
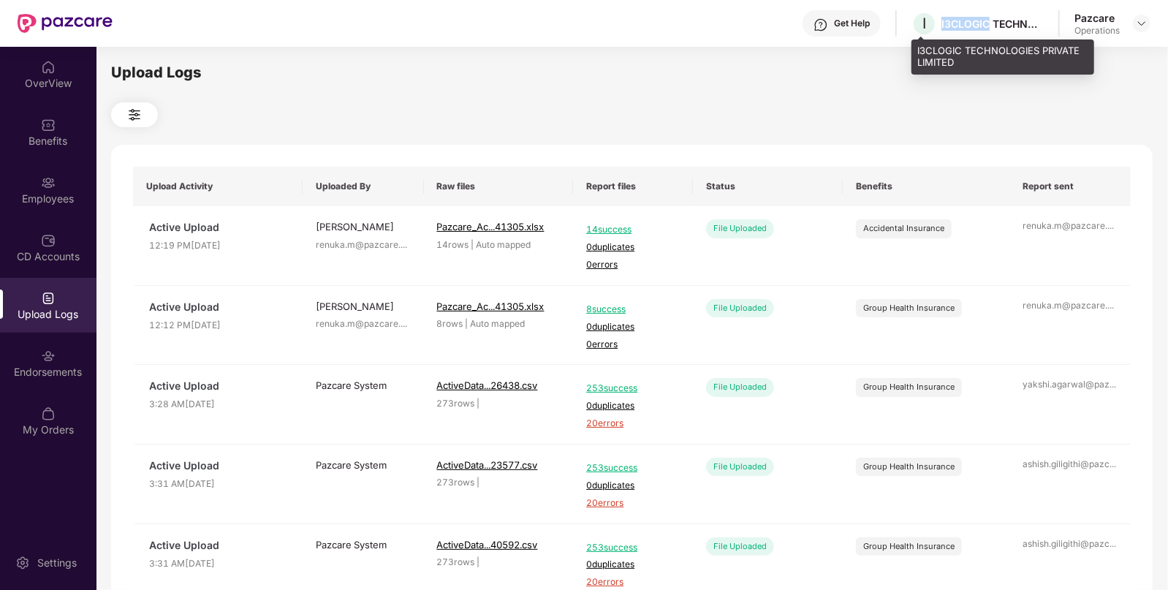
click at [964, 18] on div "I3CLOGIC TECHNOLOGIES PRIVATE LIMITED" at bounding box center [992, 24] width 102 height 14
copy div "I3CLOGIC"
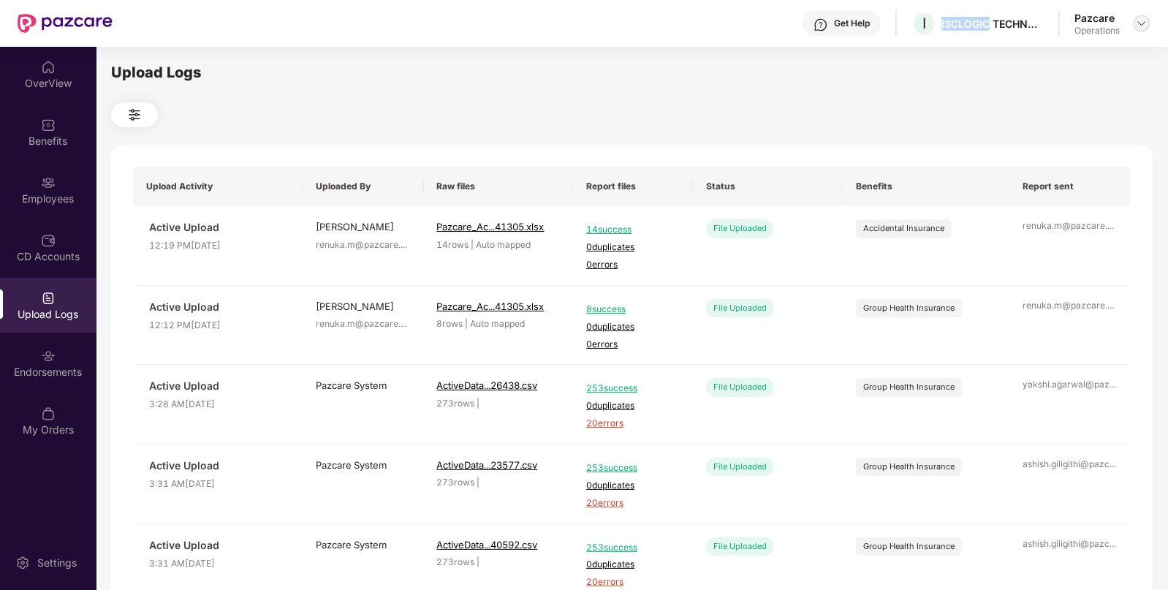
click at [1142, 20] on img at bounding box center [1142, 24] width 12 height 12
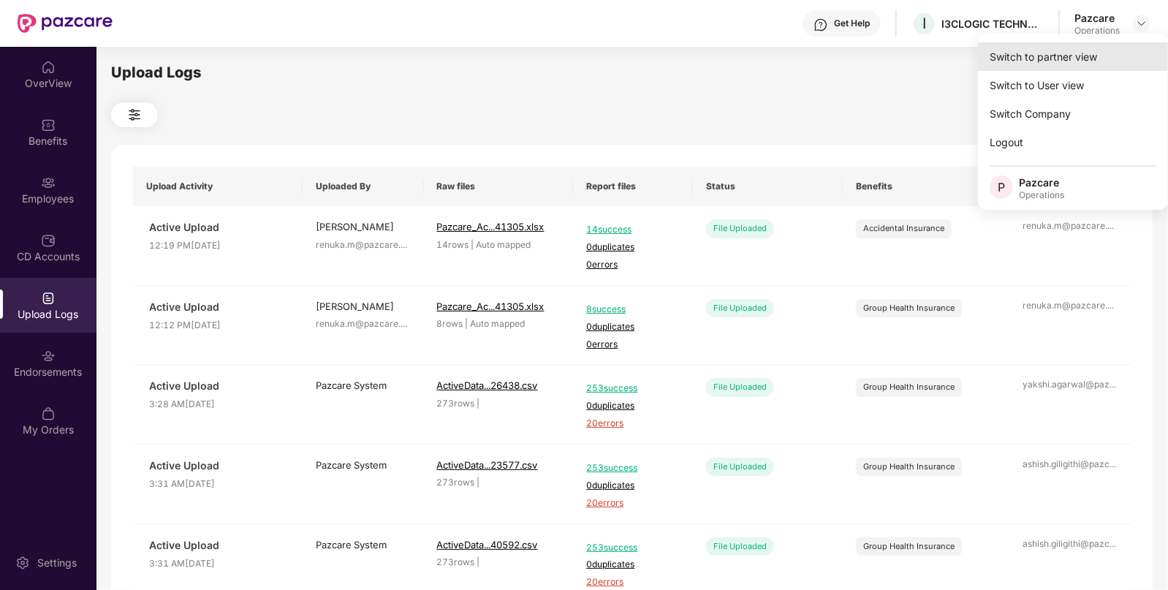
click at [1066, 69] on div "Switch to partner view" at bounding box center [1073, 56] width 190 height 29
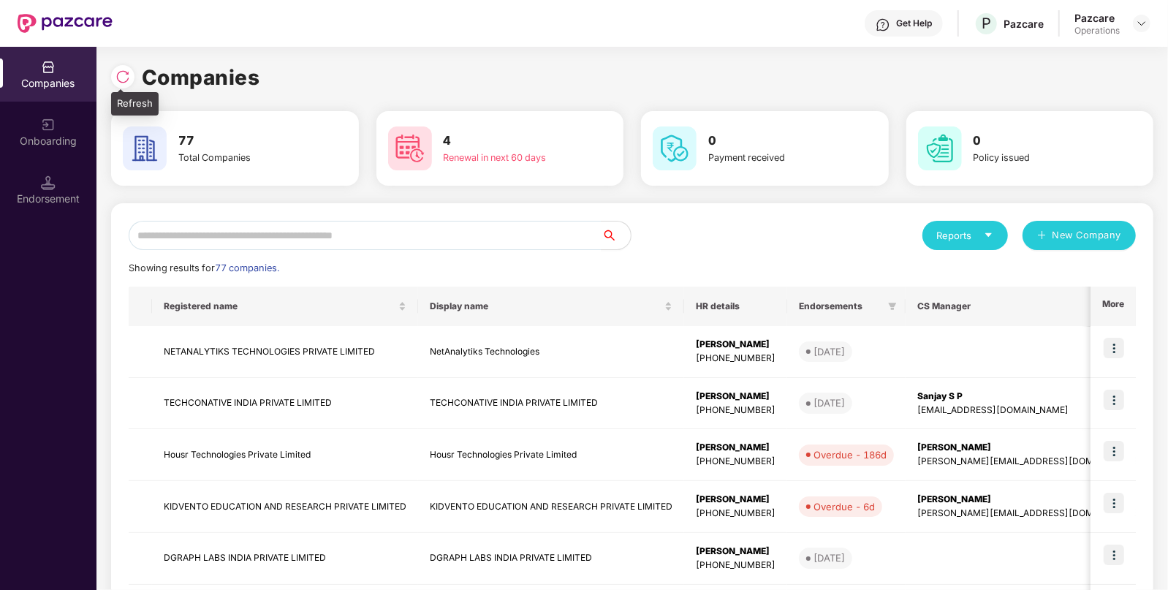
click at [124, 75] on img at bounding box center [122, 76] width 15 height 15
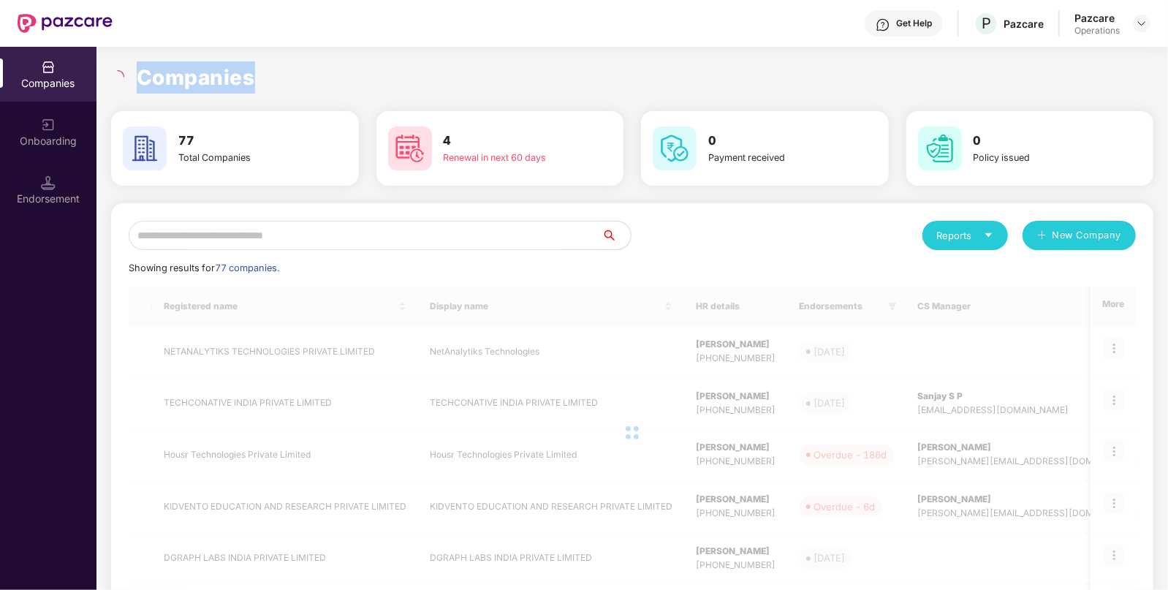
click at [124, 75] on icon "loading" at bounding box center [120, 73] width 7 height 7
click at [271, 235] on input "text" at bounding box center [365, 235] width 473 height 29
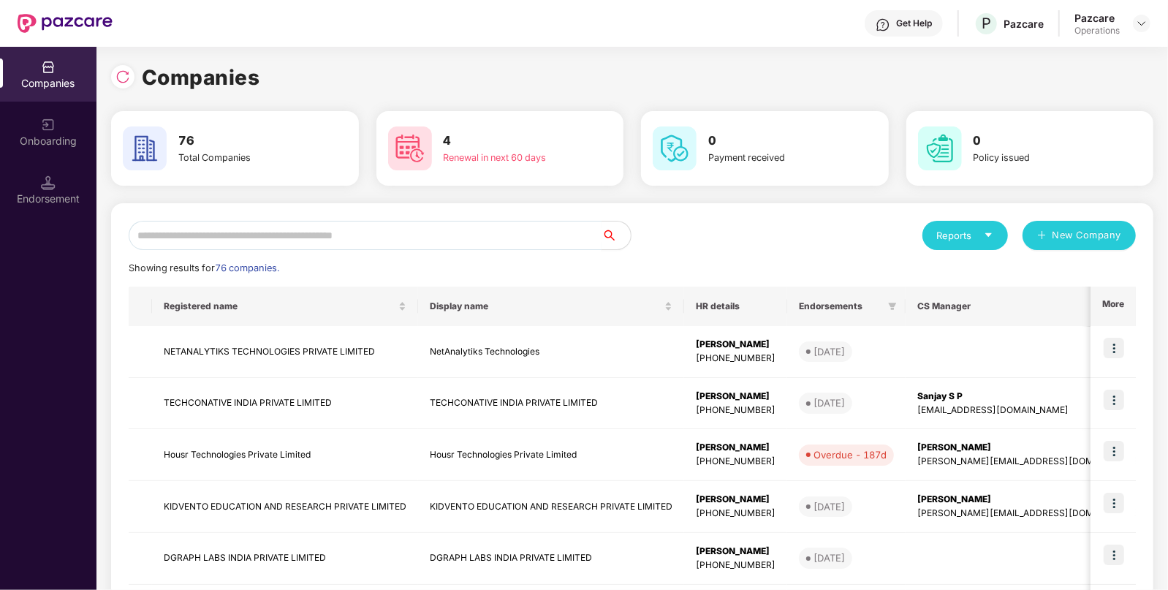
paste input "********"
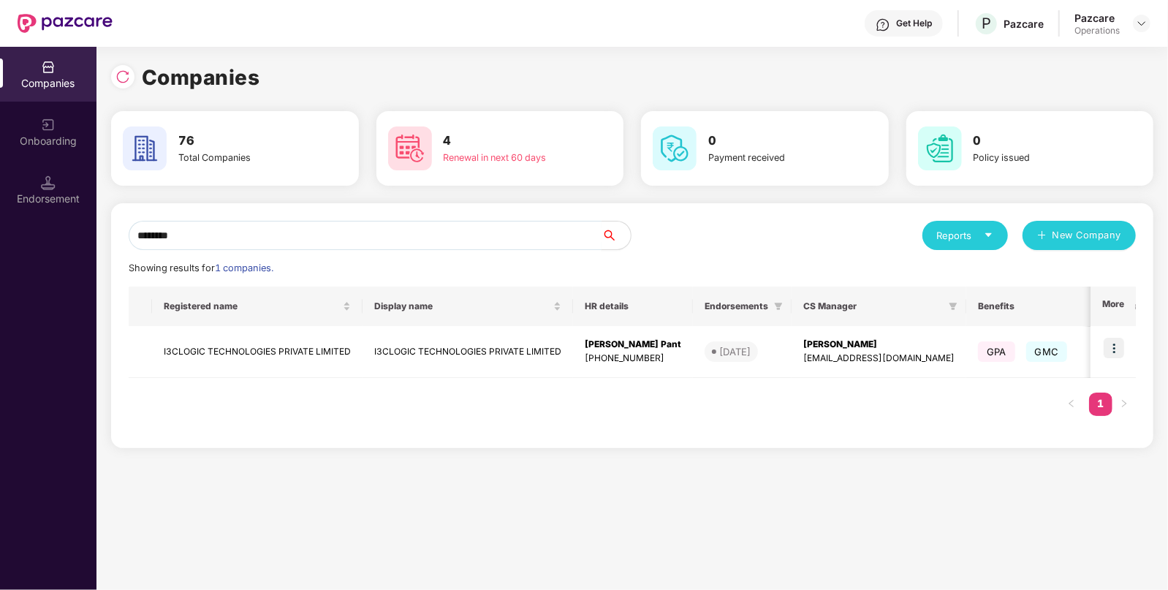
type input "********"
click at [255, 371] on td "I3CLOGIC TECHNOLOGIES PRIVATE LIMITED" at bounding box center [257, 352] width 210 height 52
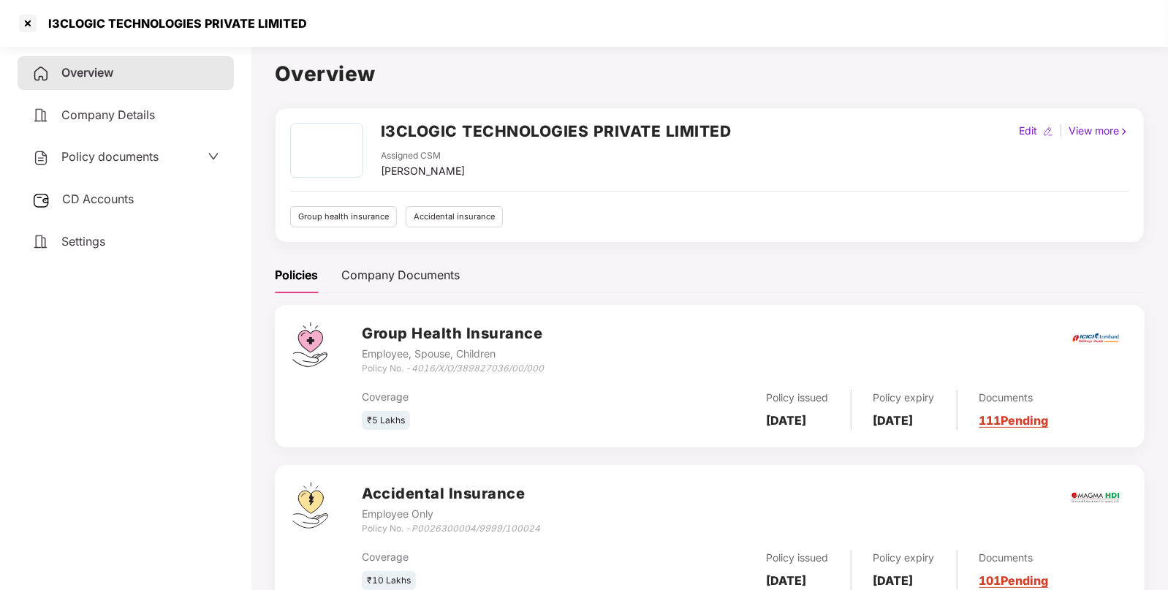
click at [113, 132] on div "Company Details" at bounding box center [126, 116] width 216 height 34
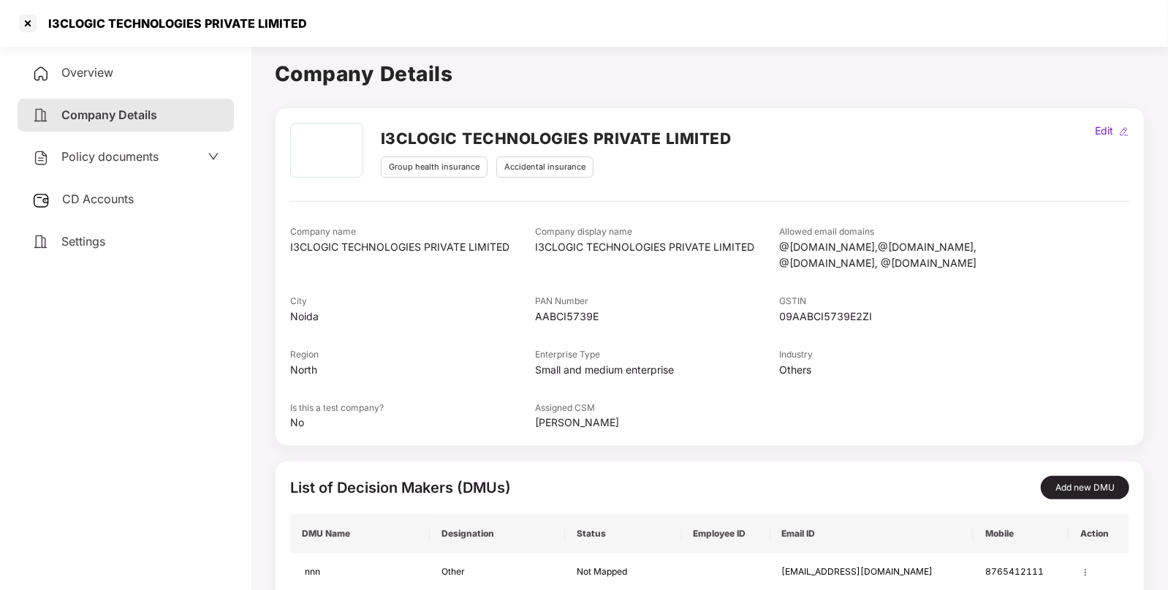
click at [89, 153] on span "Policy documents" at bounding box center [109, 156] width 97 height 15
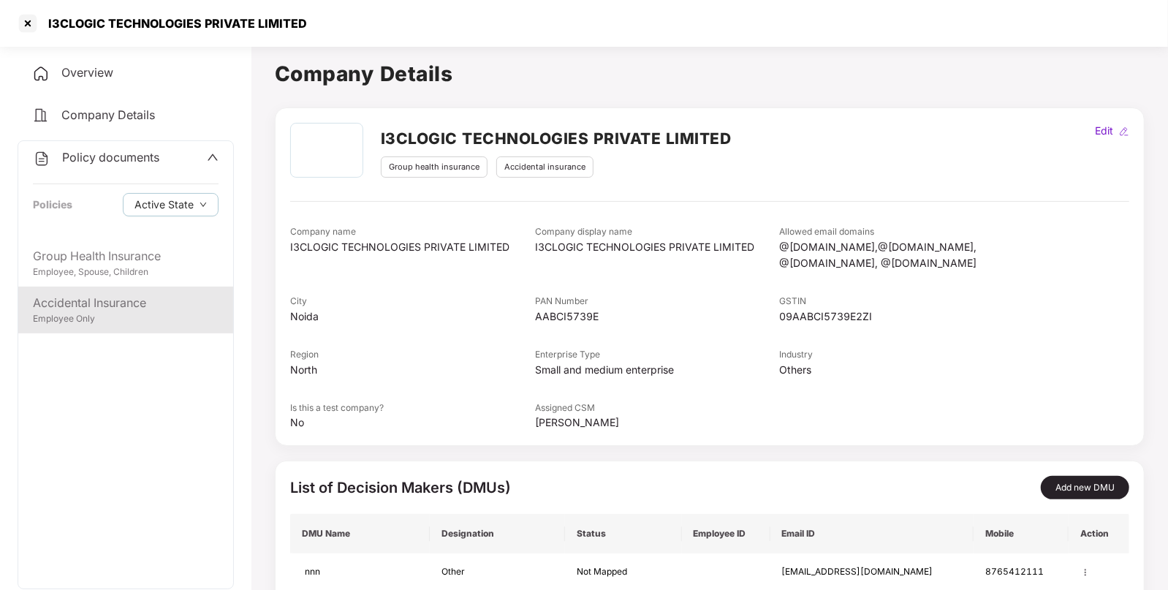
click at [115, 302] on div "Accidental Insurance" at bounding box center [126, 303] width 186 height 18
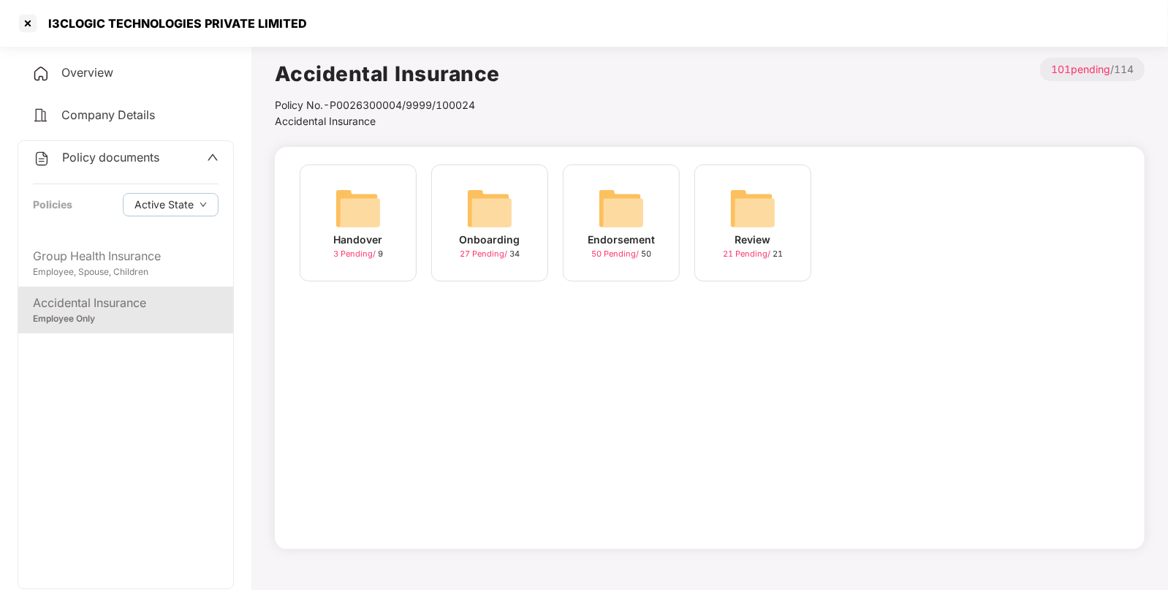
click at [650, 208] on div "Endorsement 50 Pending / 50" at bounding box center [621, 222] width 117 height 117
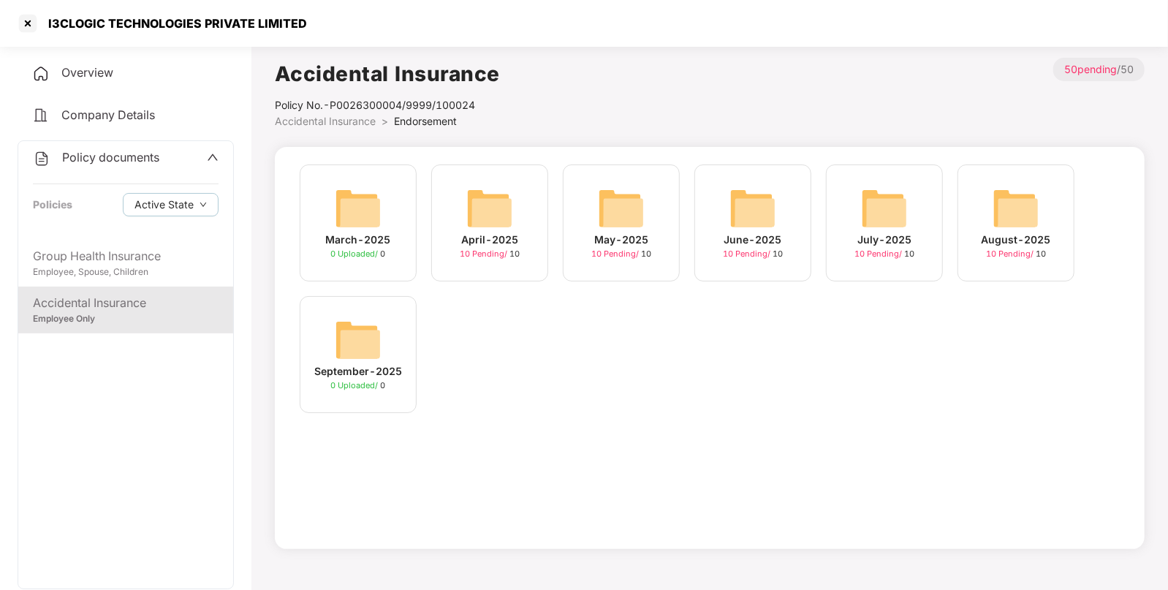
click at [967, 239] on div "August-2025 10 Pending / 10" at bounding box center [1015, 222] width 117 height 117
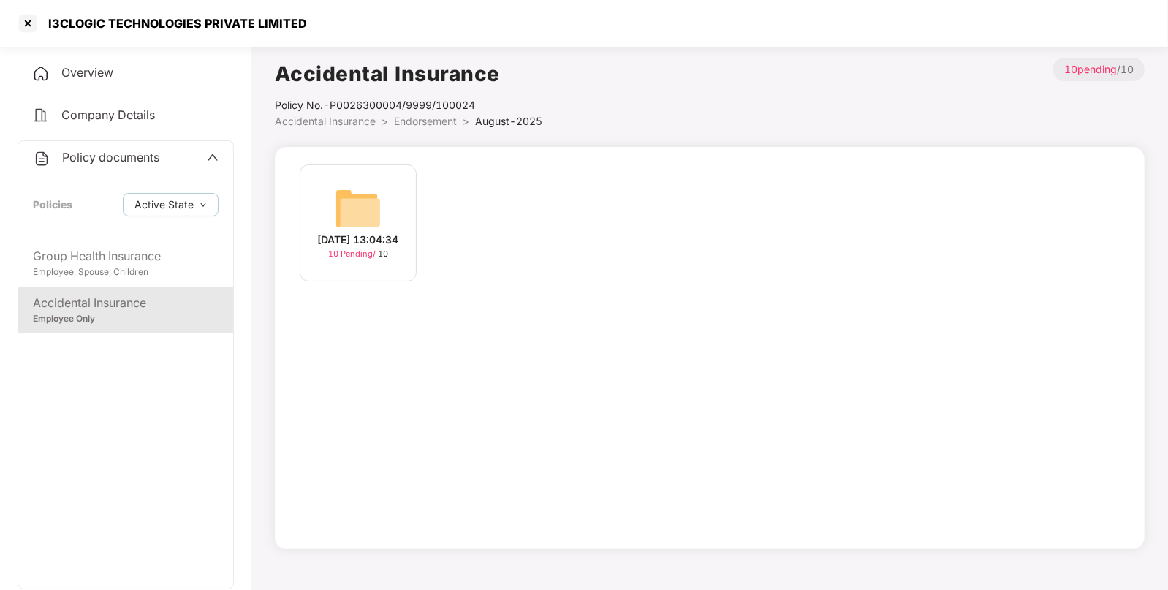
click at [379, 214] on img at bounding box center [358, 208] width 47 height 47
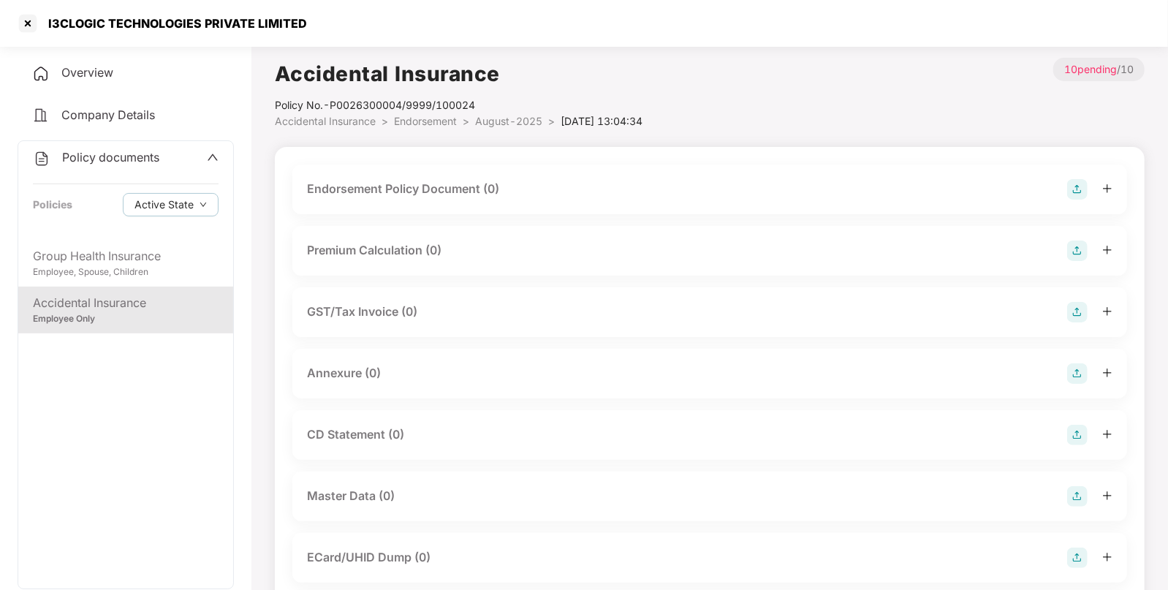
scroll to position [223, 0]
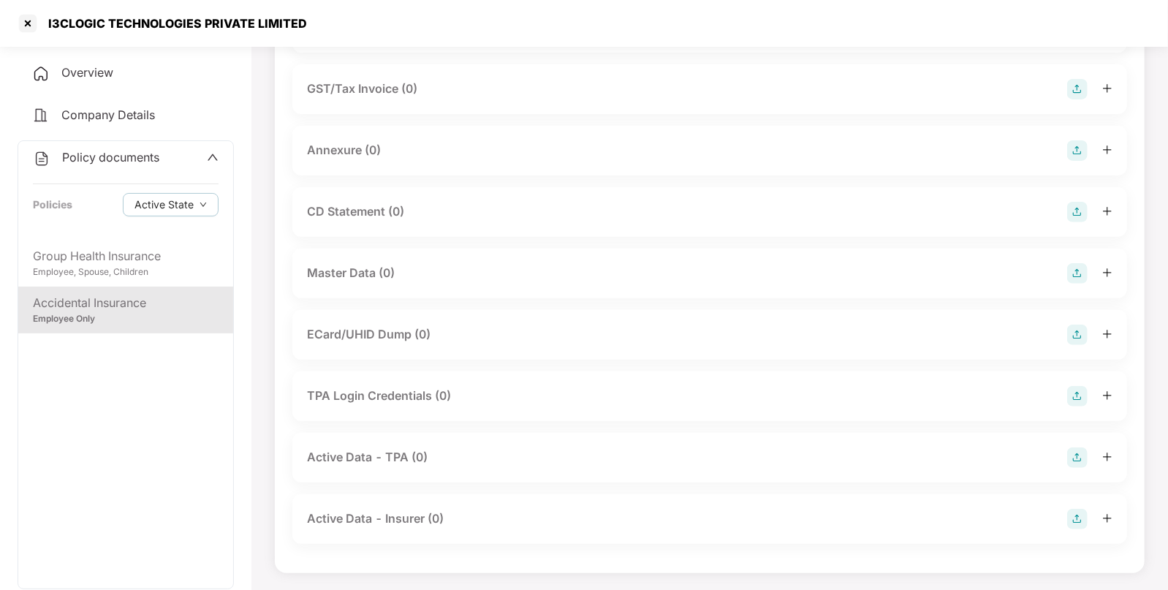
click at [1078, 267] on img at bounding box center [1077, 273] width 20 height 20
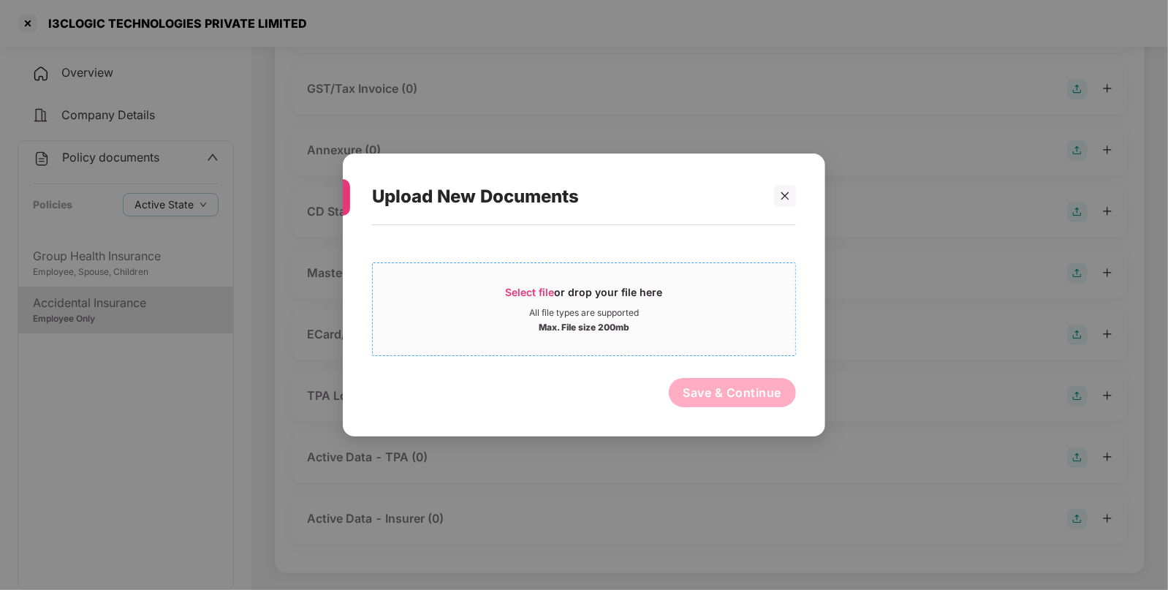
click at [513, 336] on span "Select file or drop your file here All file types are supported Max. File size …" at bounding box center [584, 309] width 422 height 70
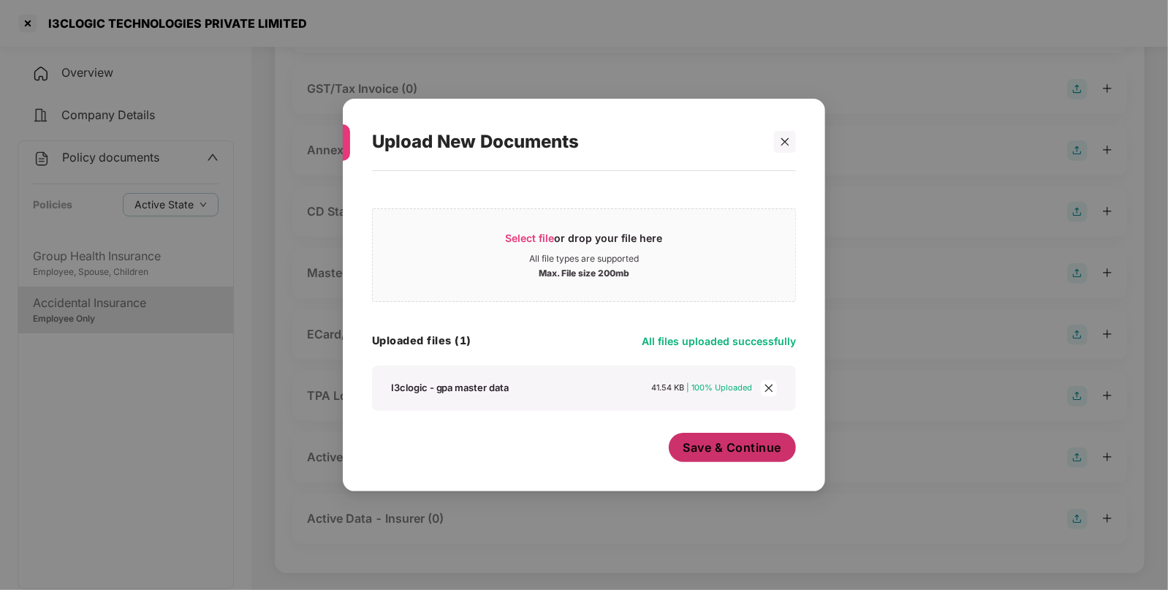
click at [705, 457] on button "Save & Continue" at bounding box center [733, 447] width 128 height 29
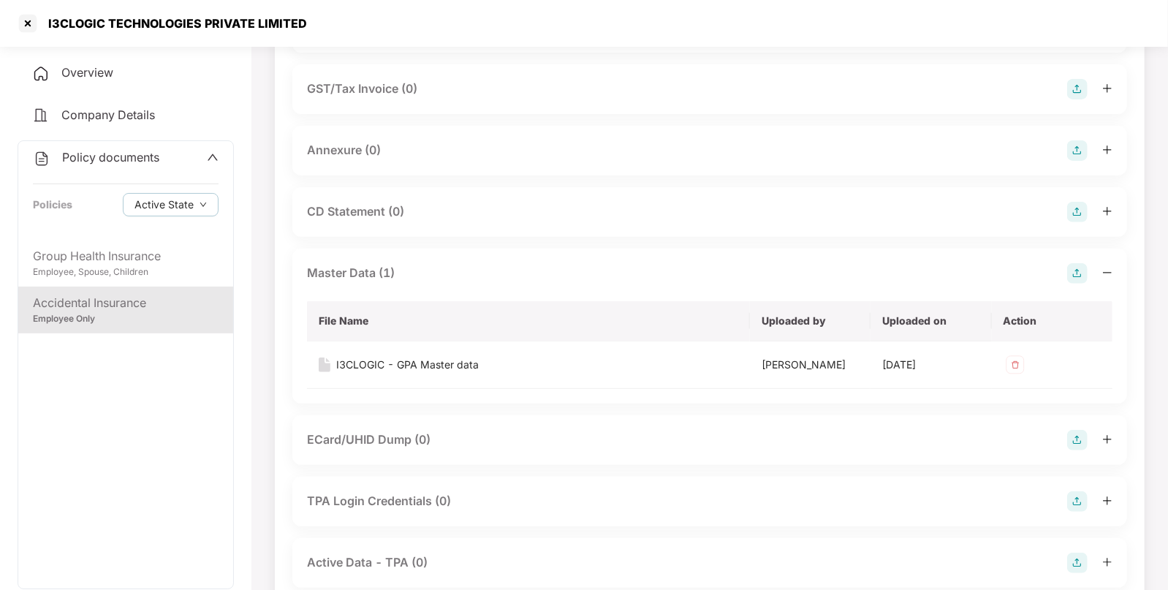
scroll to position [0, 0]
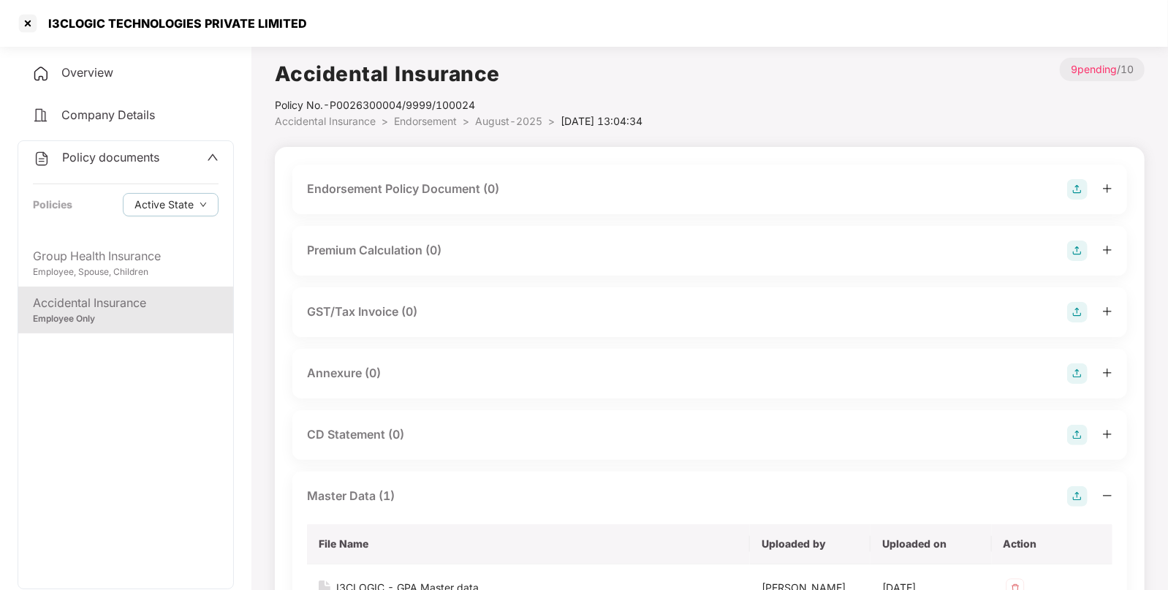
click at [1068, 188] on img at bounding box center [1077, 189] width 20 height 20
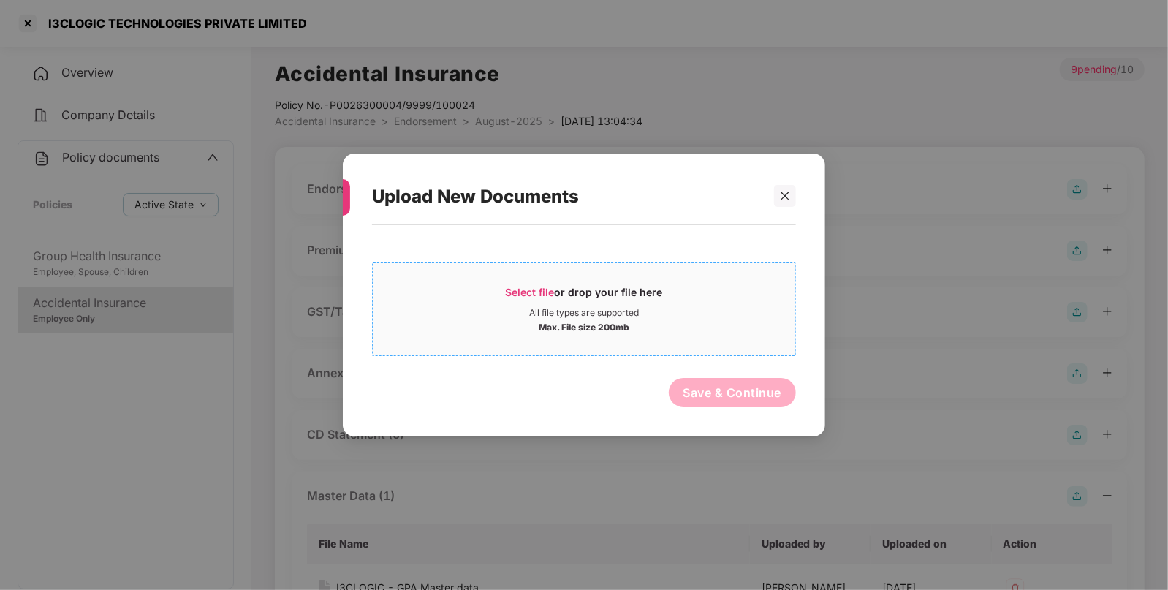
click at [550, 299] on div "Select file or drop your file here" at bounding box center [584, 296] width 157 height 22
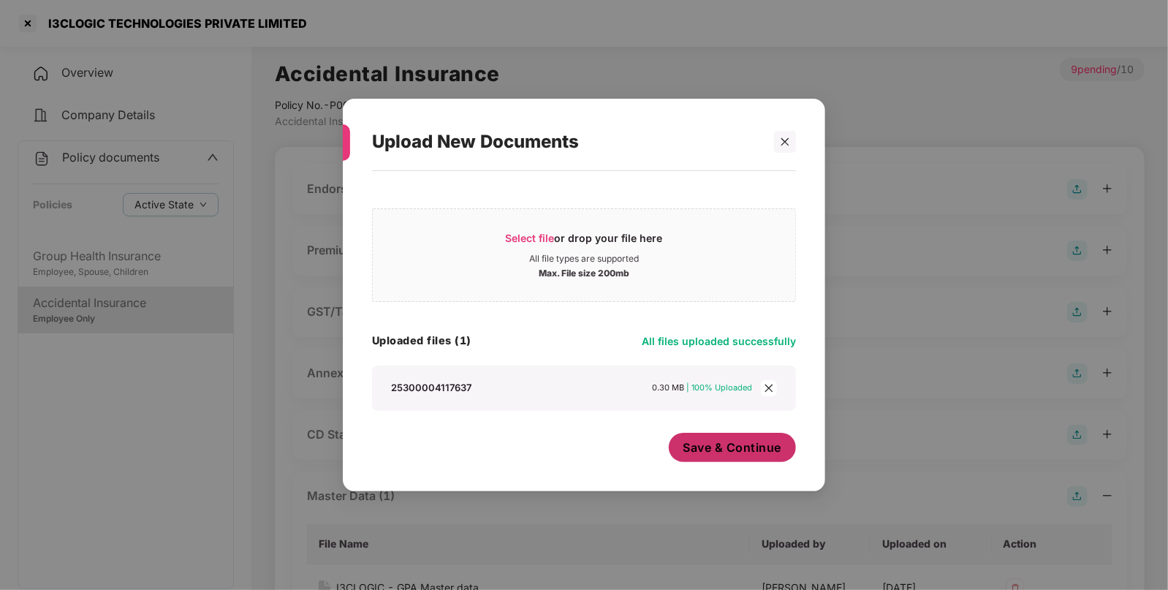
click at [743, 441] on span "Save & Continue" at bounding box center [732, 447] width 99 height 16
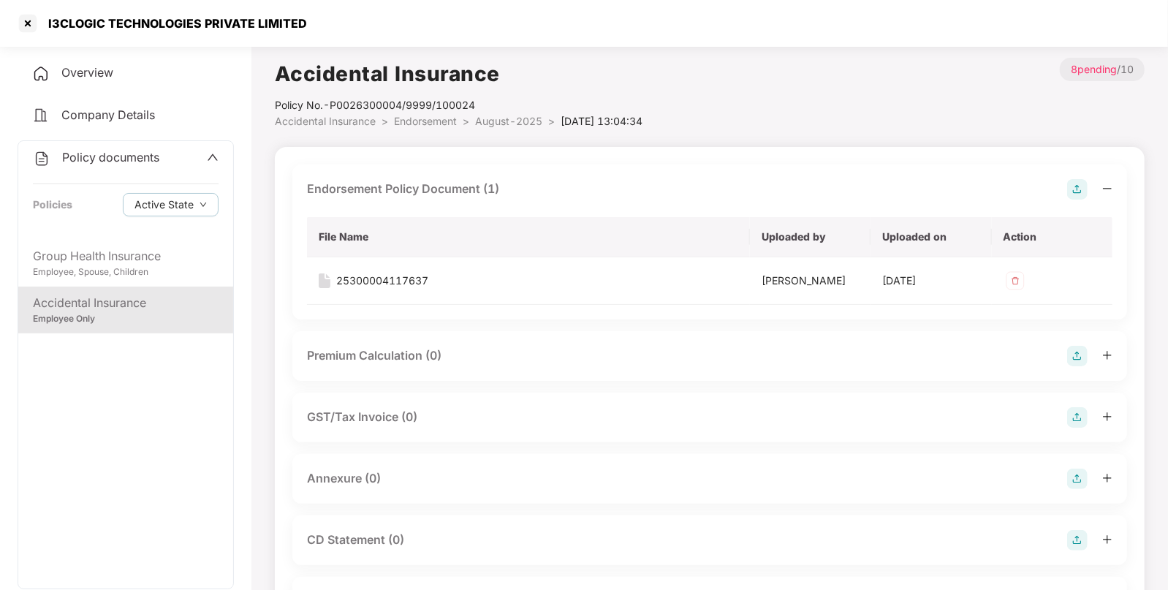
click at [430, 122] on span "Endorsement" at bounding box center [425, 121] width 63 height 12
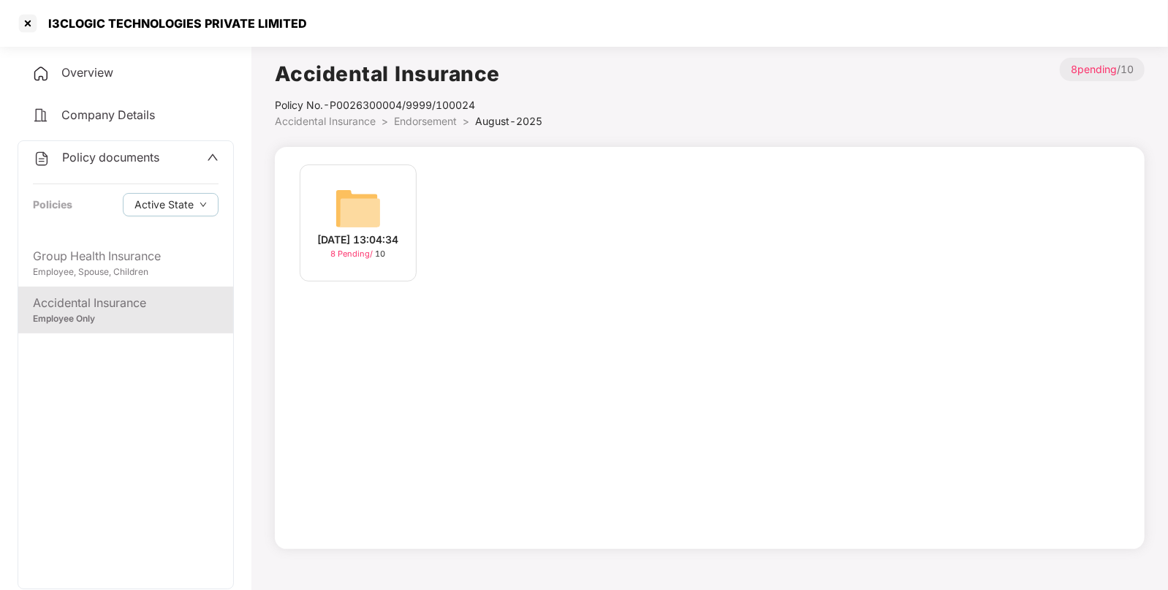
click at [430, 122] on span "Endorsement" at bounding box center [425, 121] width 63 height 12
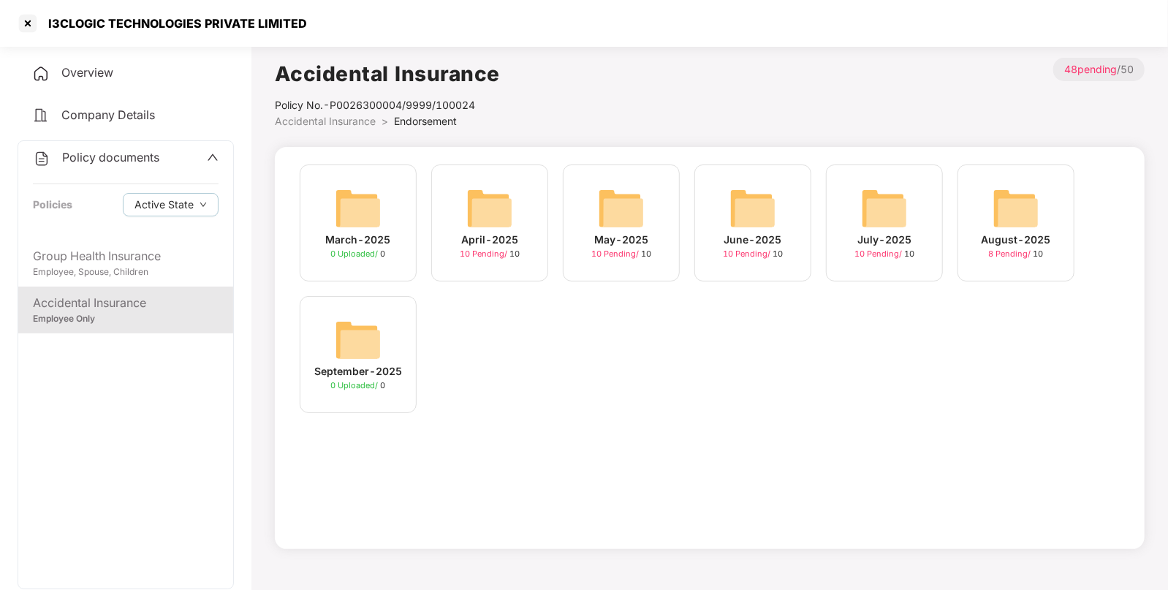
click at [895, 212] on img at bounding box center [884, 208] width 47 height 47
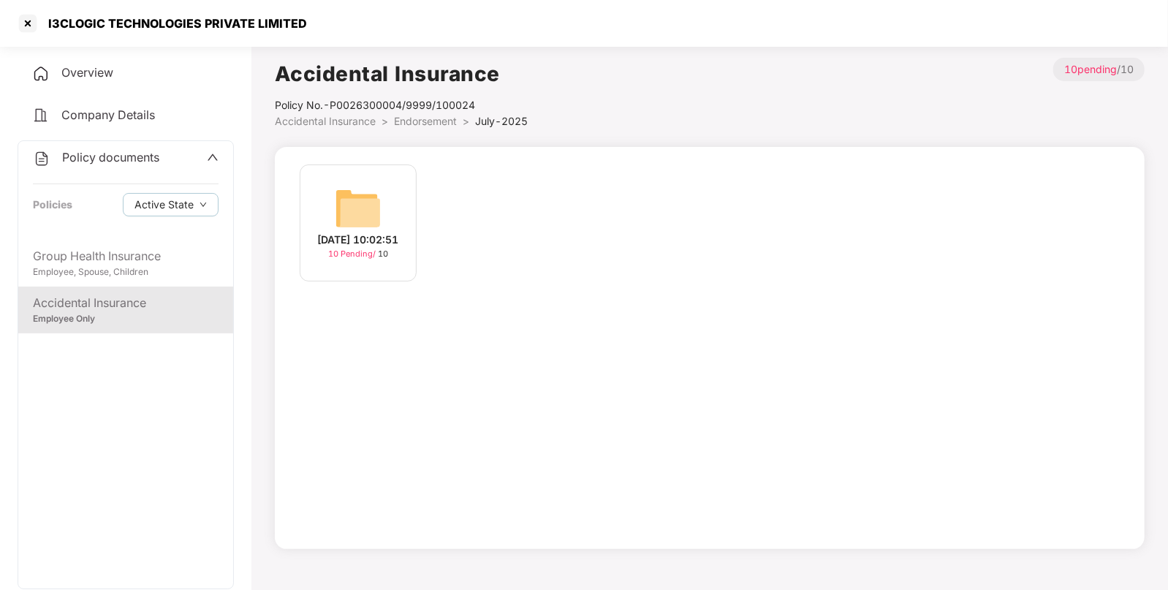
click at [366, 218] on img at bounding box center [358, 208] width 47 height 47
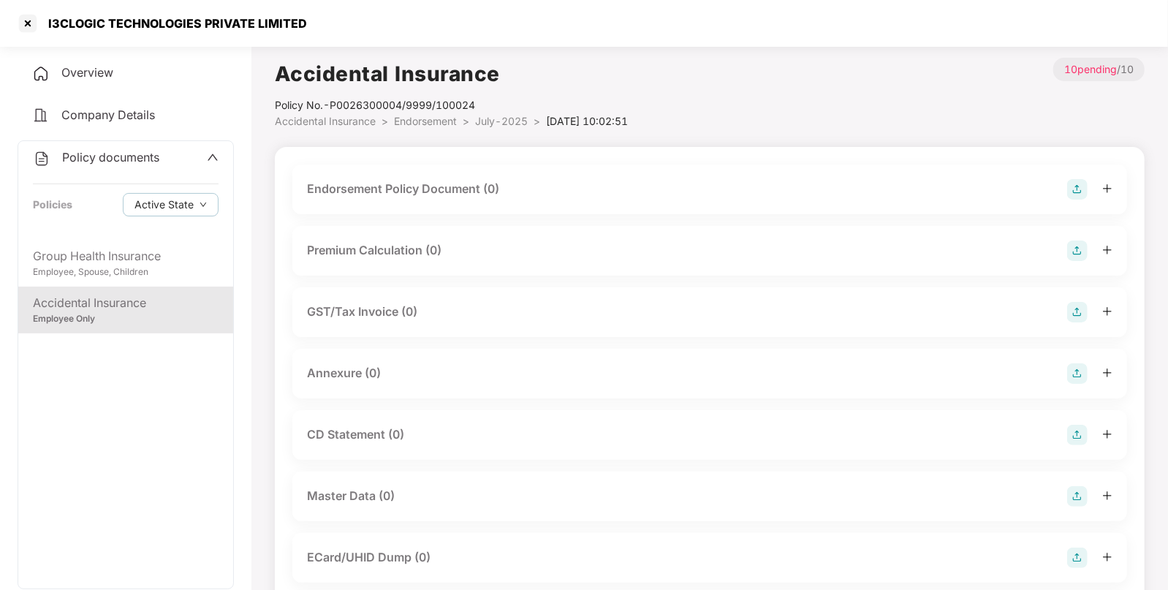
click at [1082, 190] on img at bounding box center [1077, 189] width 20 height 20
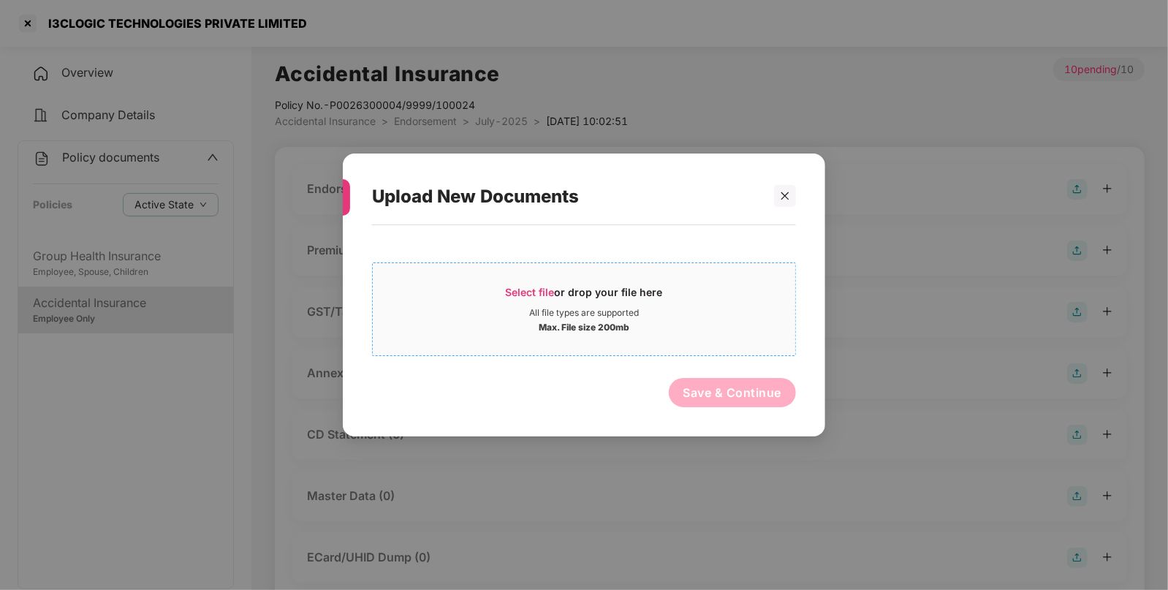
click at [530, 311] on div "All file types are supported" at bounding box center [584, 313] width 110 height 12
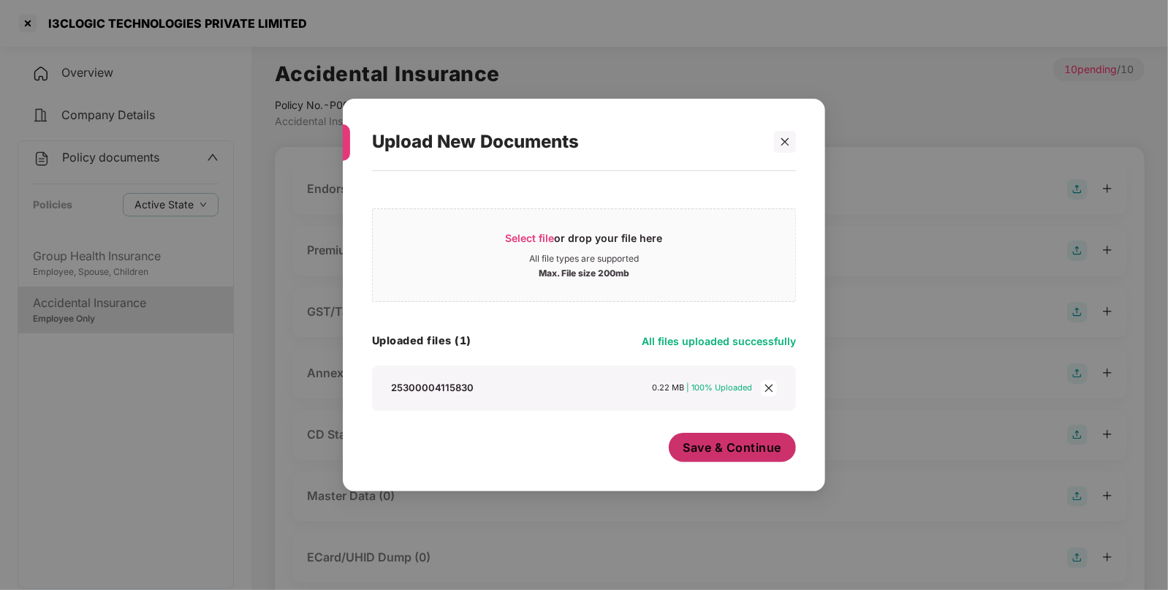
click at [740, 441] on span "Save & Continue" at bounding box center [732, 447] width 99 height 16
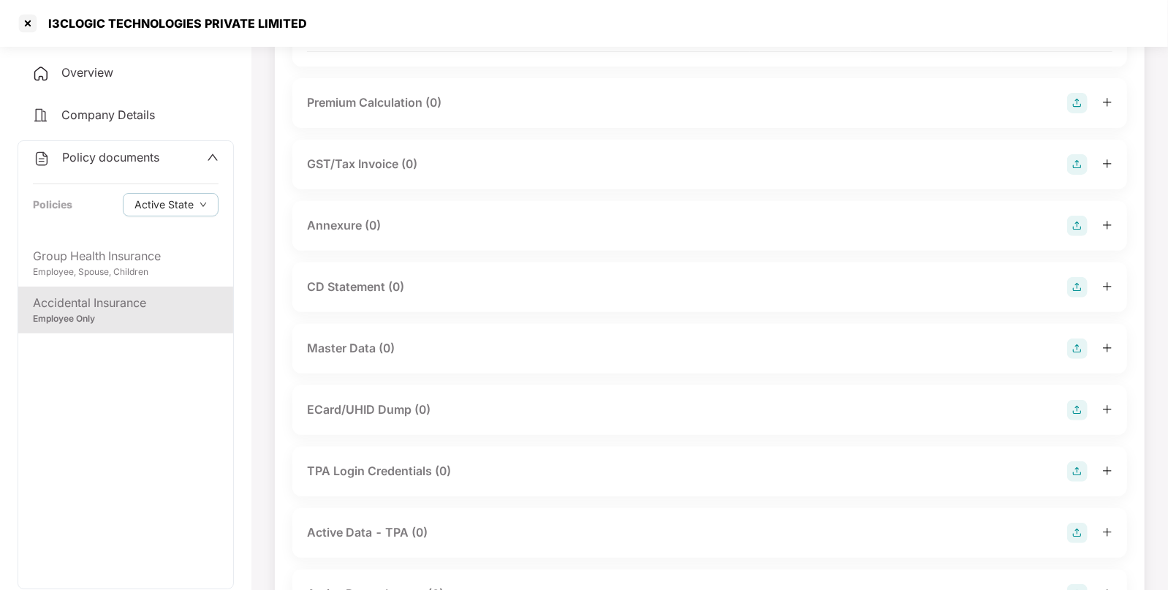
scroll to position [254, 0]
click at [1068, 343] on img at bounding box center [1077, 348] width 20 height 20
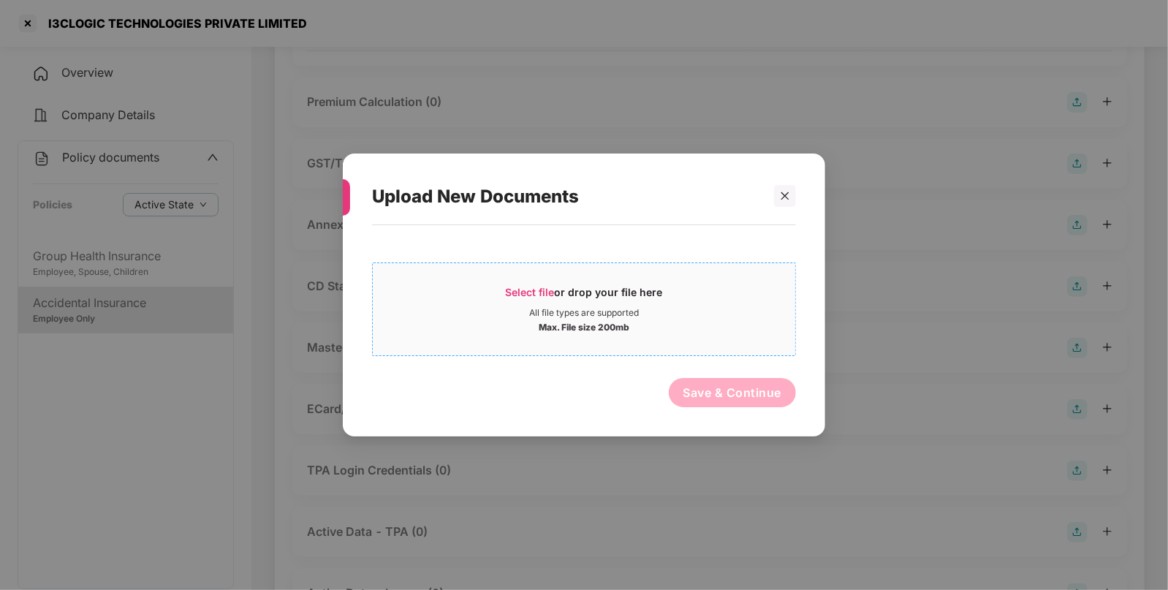
click at [514, 299] on div "Select file or drop your file here" at bounding box center [584, 296] width 157 height 22
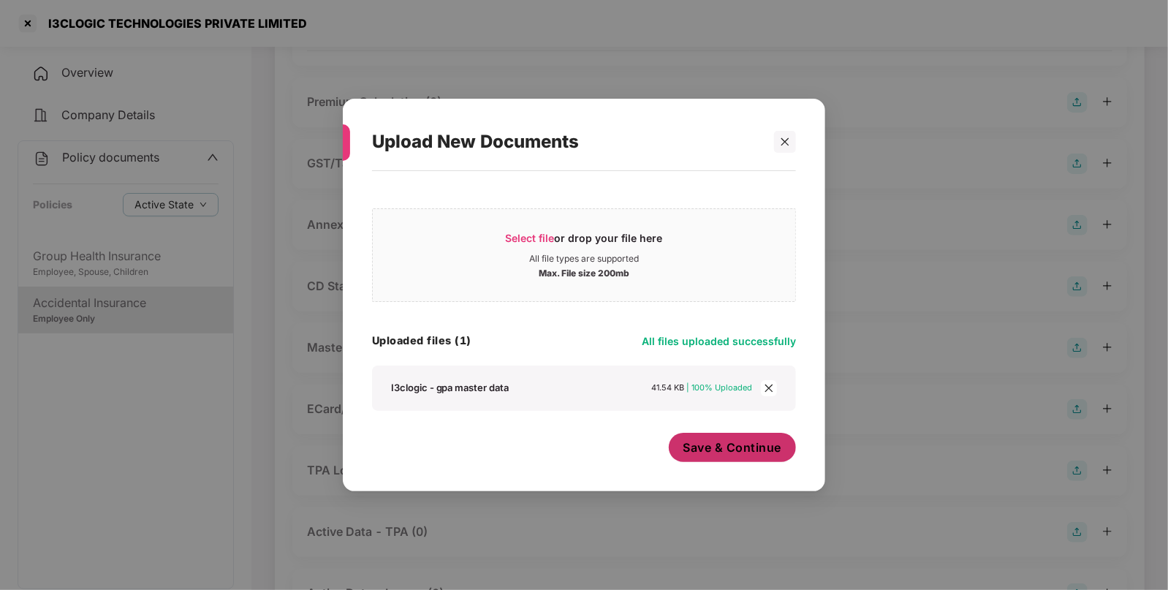
click at [745, 455] on span "Save & Continue" at bounding box center [732, 447] width 99 height 16
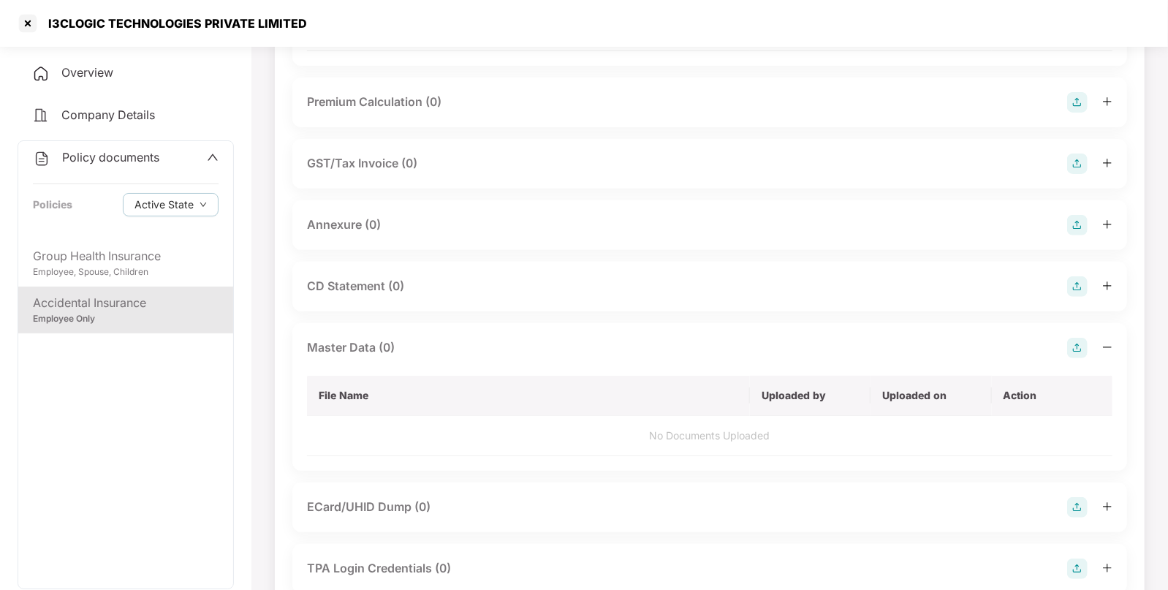
scroll to position [0, 0]
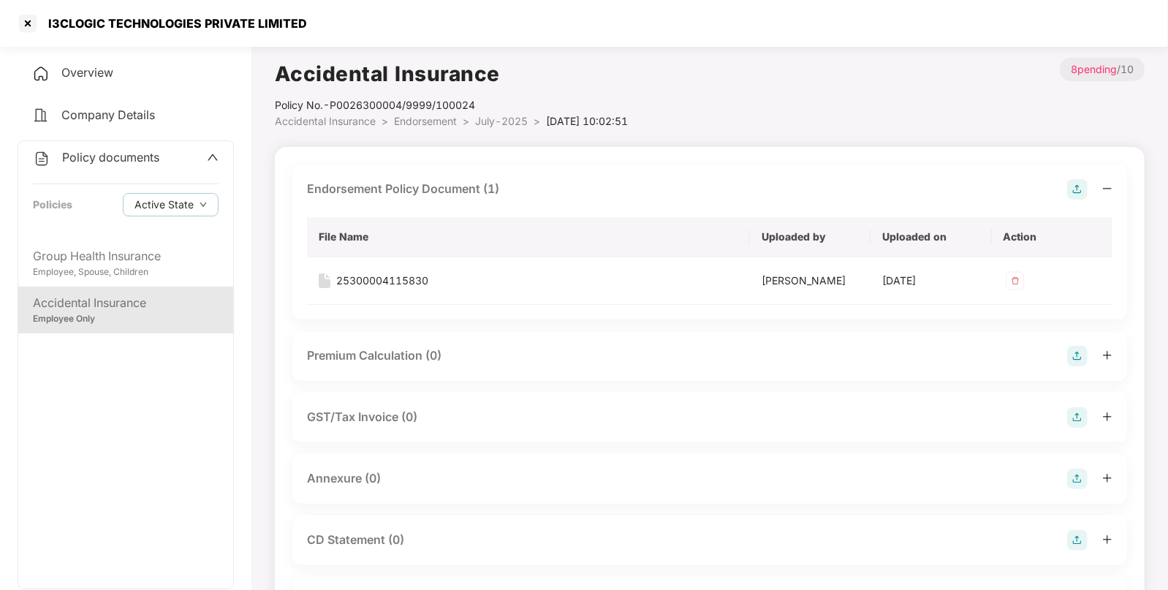
click at [419, 115] on span "Endorsement" at bounding box center [425, 121] width 63 height 12
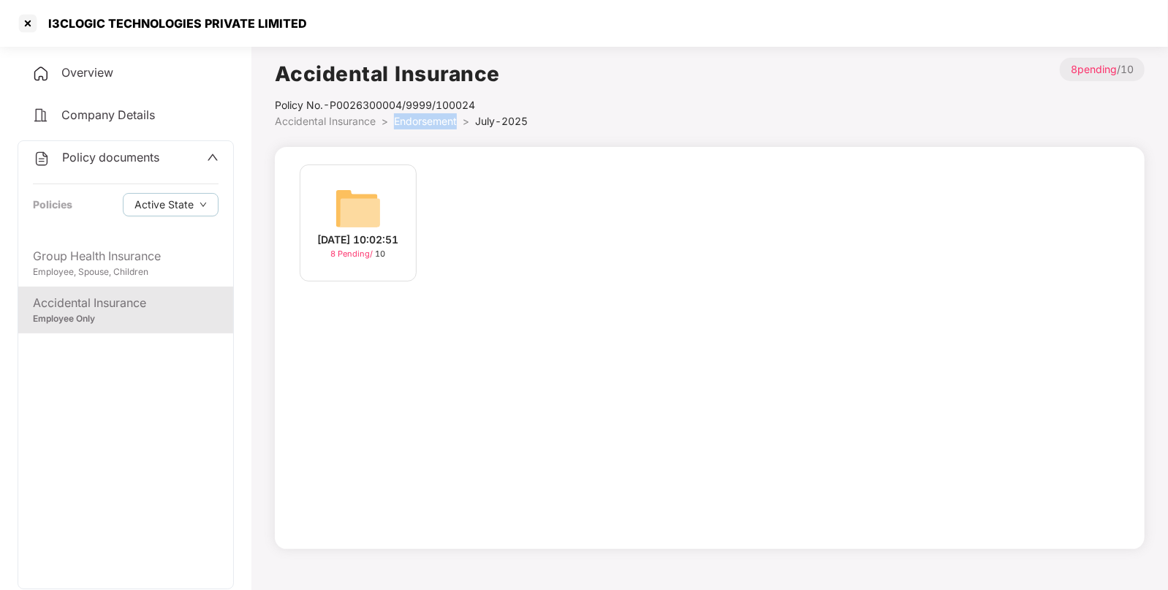
click at [419, 115] on span "Endorsement" at bounding box center [425, 121] width 63 height 12
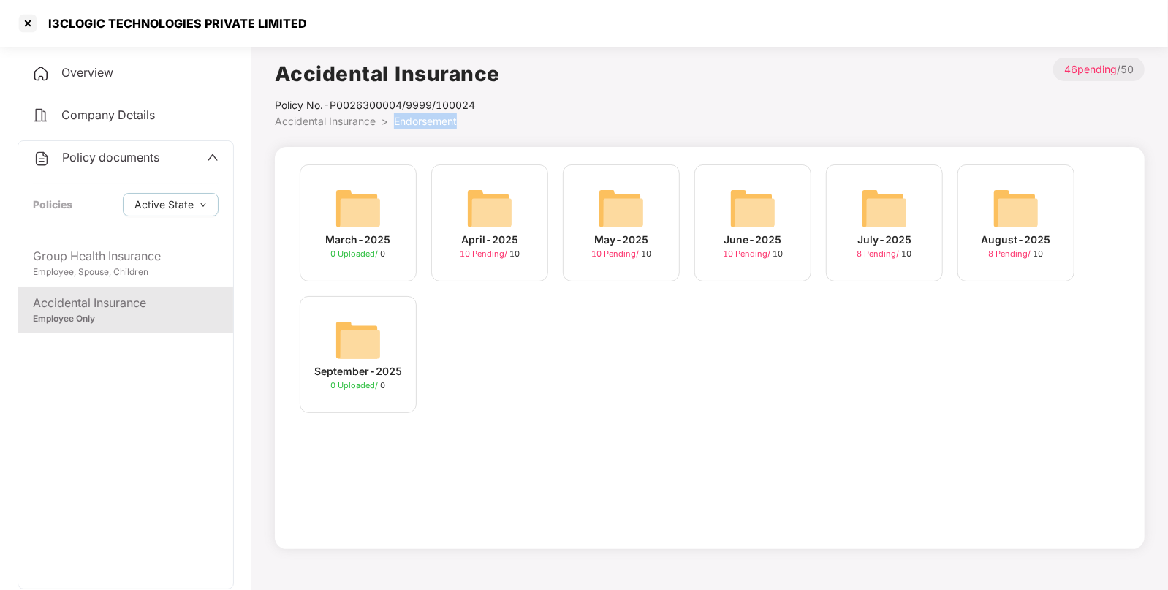
click at [761, 210] on img at bounding box center [752, 208] width 47 height 47
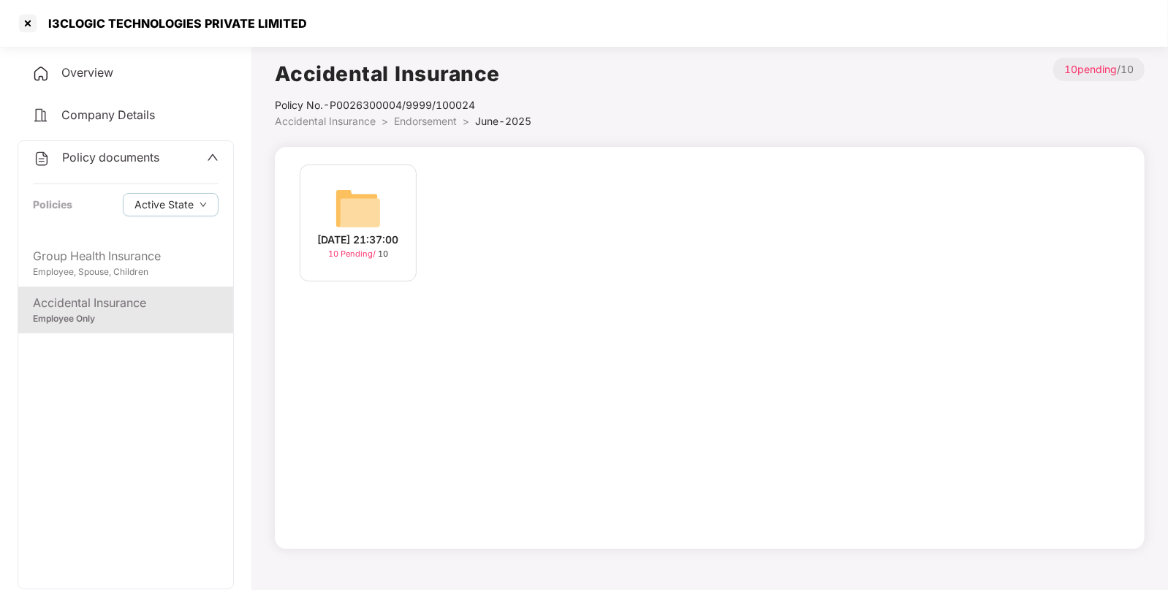
click at [387, 212] on div "[DATE] 21:37:00 10 Pending / 10" at bounding box center [358, 222] width 117 height 117
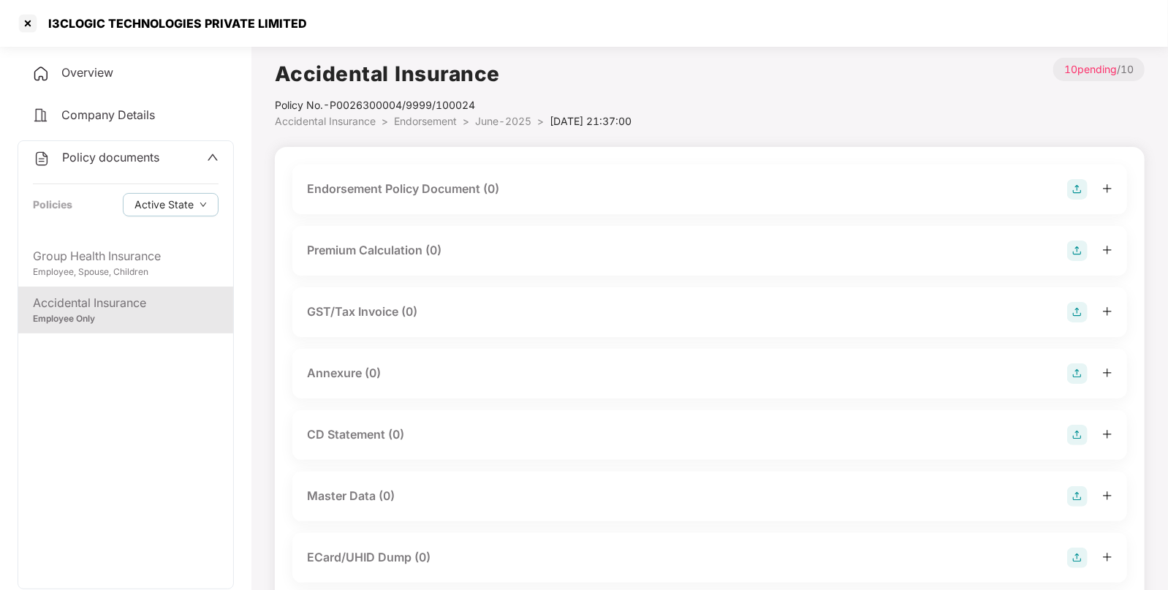
scroll to position [223, 0]
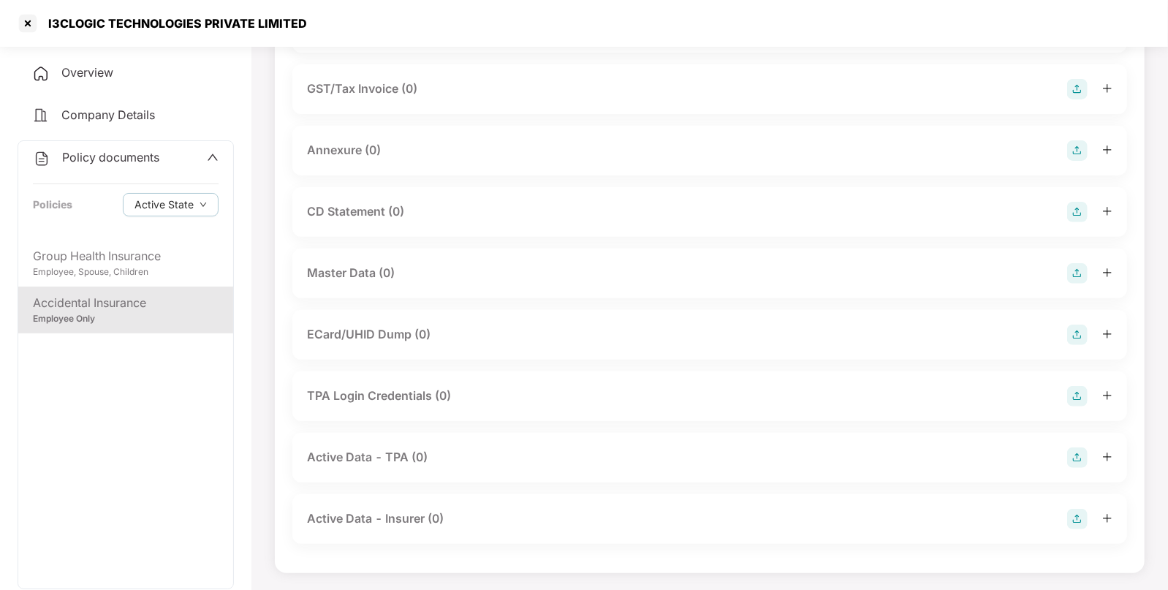
click at [1067, 274] on img at bounding box center [1077, 273] width 20 height 20
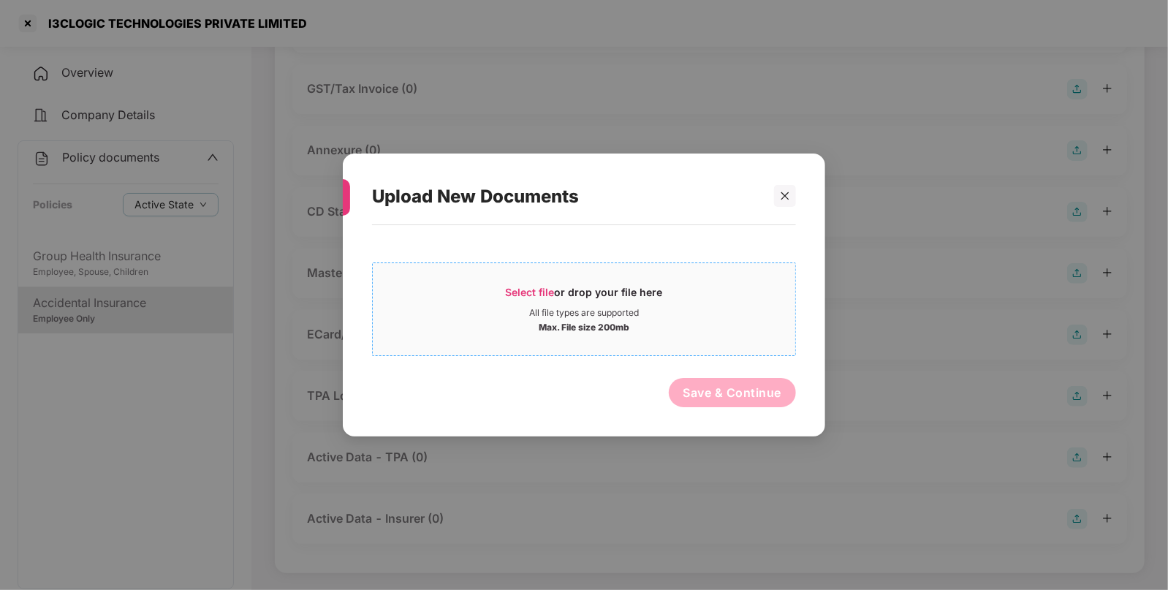
click at [533, 304] on div "Select file or drop your file here" at bounding box center [584, 296] width 157 height 22
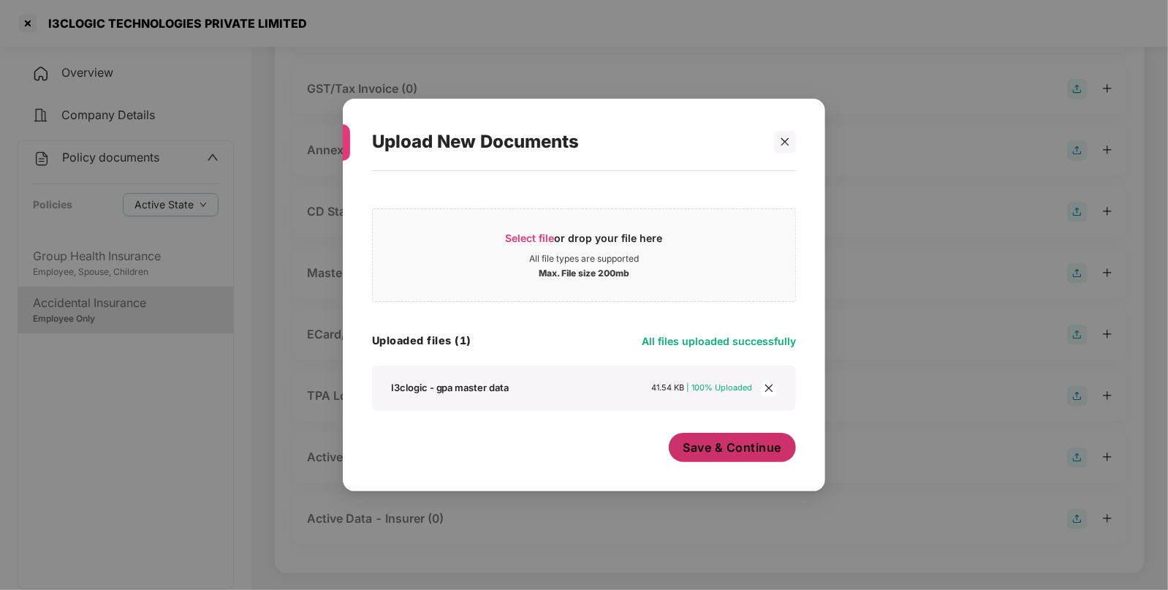
click at [716, 448] on span "Save & Continue" at bounding box center [732, 447] width 99 height 16
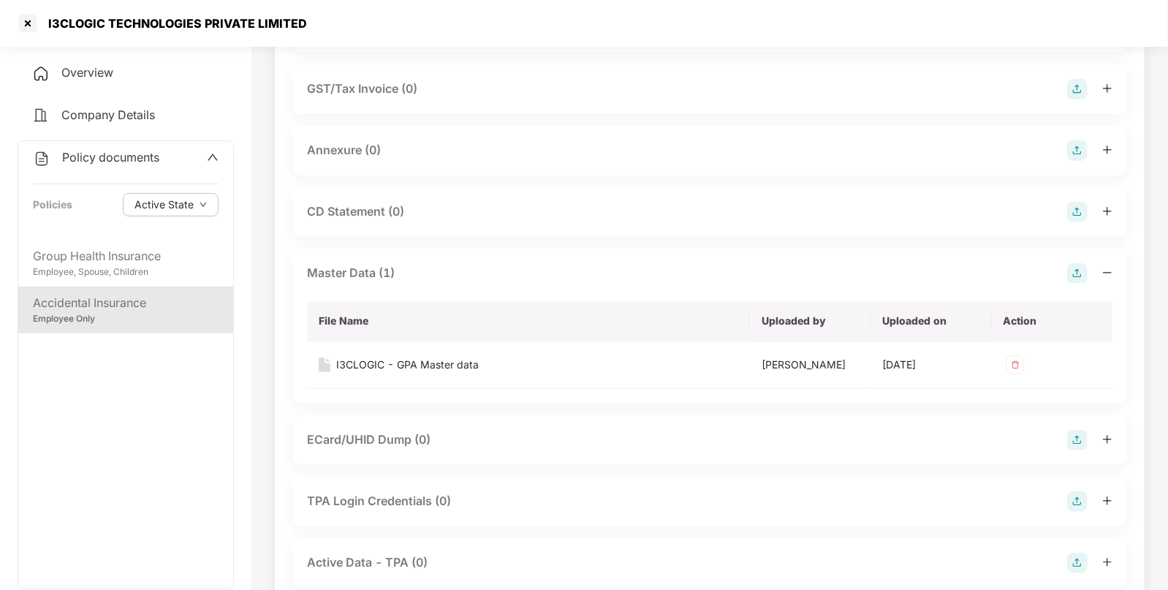
scroll to position [0, 0]
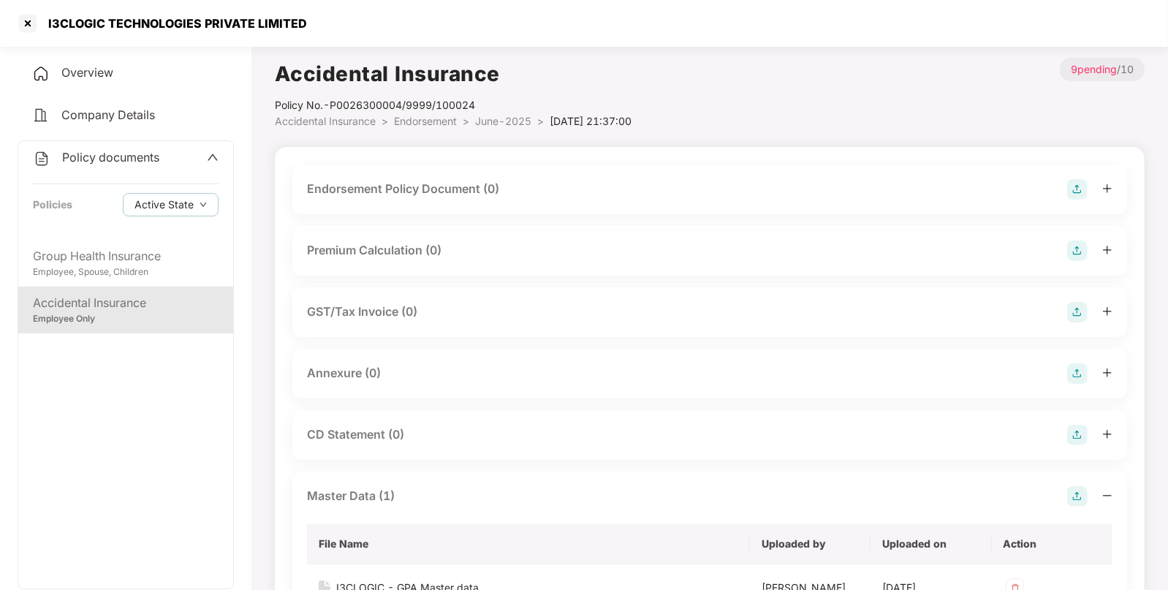
click at [1066, 190] on div "Endorsement Policy Document (0)" at bounding box center [709, 189] width 805 height 20
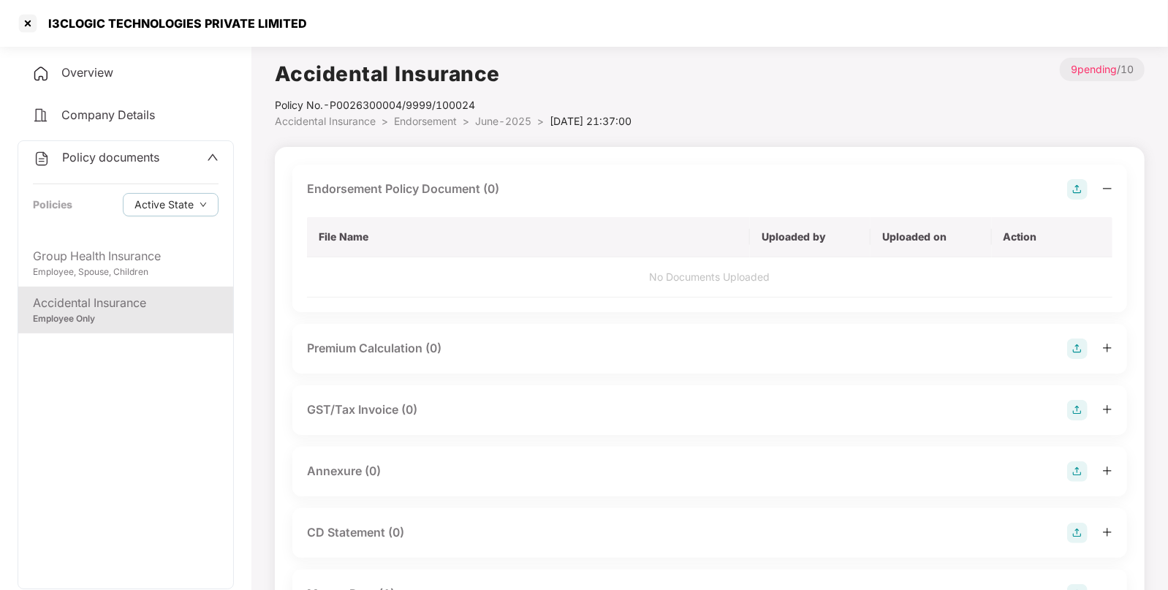
click at [1069, 189] on img at bounding box center [1077, 189] width 20 height 20
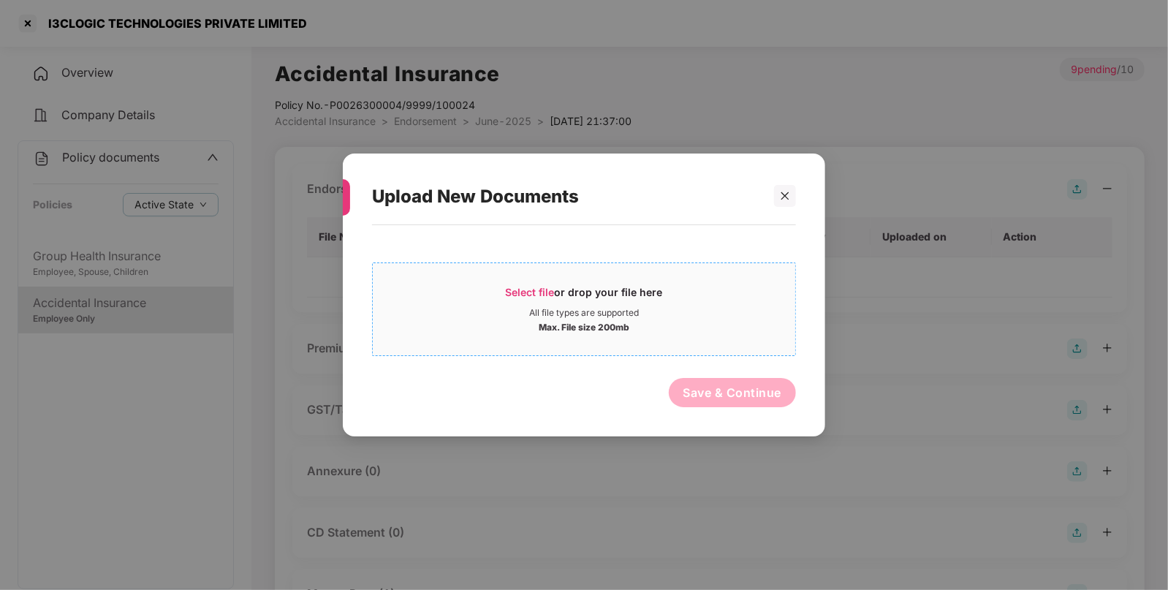
click at [524, 298] on div "Select file or drop your file here" at bounding box center [584, 296] width 157 height 22
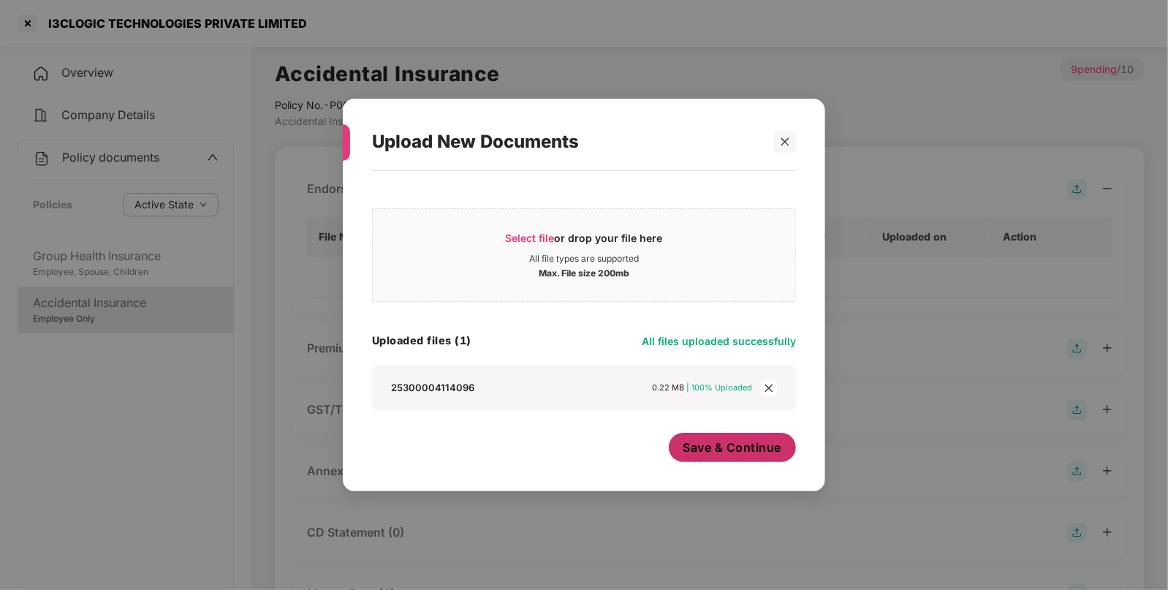
click at [745, 449] on span "Save & Continue" at bounding box center [732, 447] width 99 height 16
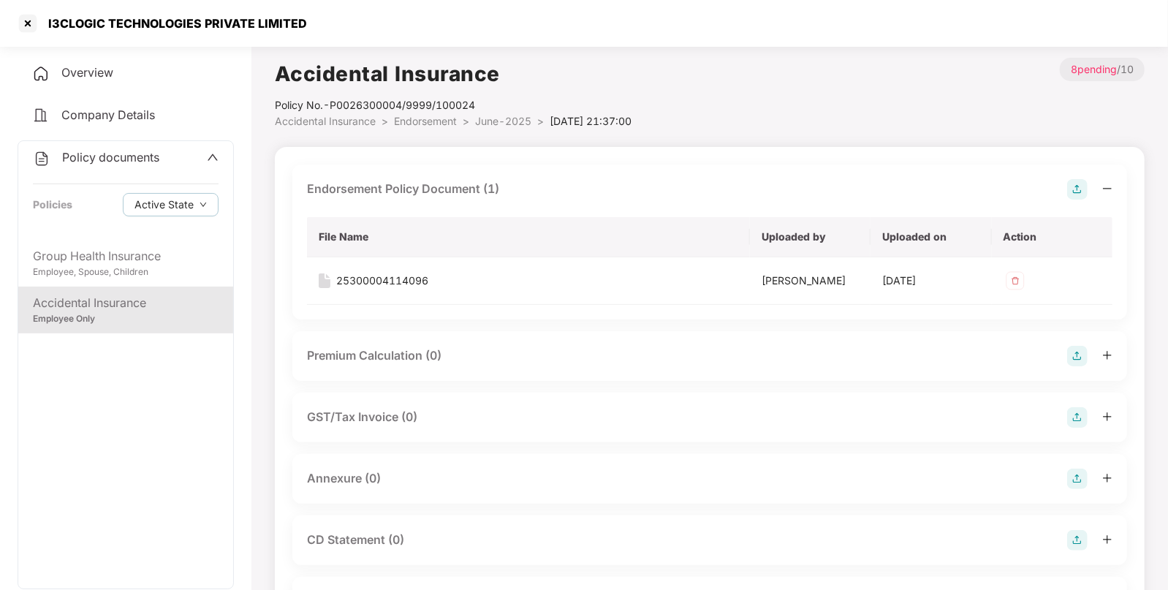
click at [417, 115] on span "Endorsement" at bounding box center [425, 121] width 63 height 12
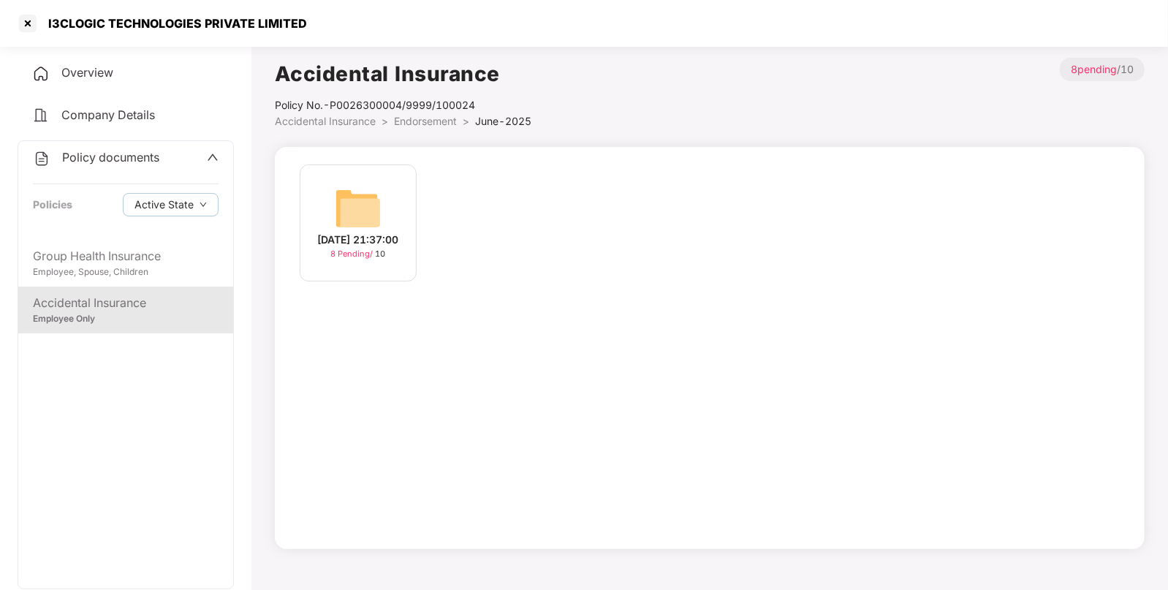
click at [417, 115] on span "Endorsement" at bounding box center [425, 121] width 63 height 12
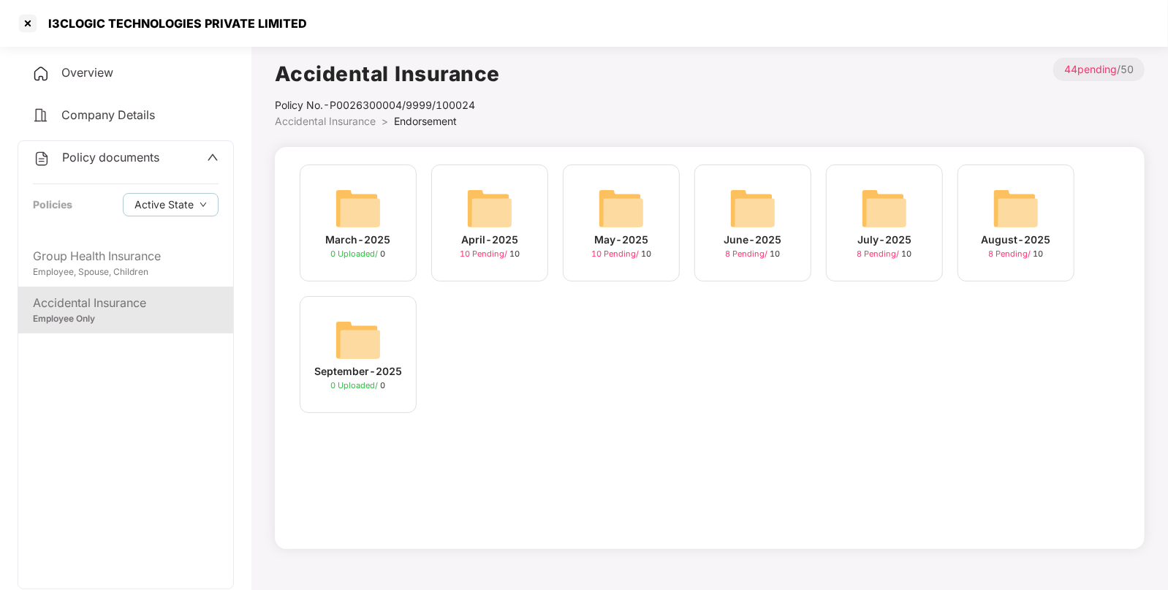
click at [618, 235] on div "May-2025" at bounding box center [621, 240] width 54 height 16
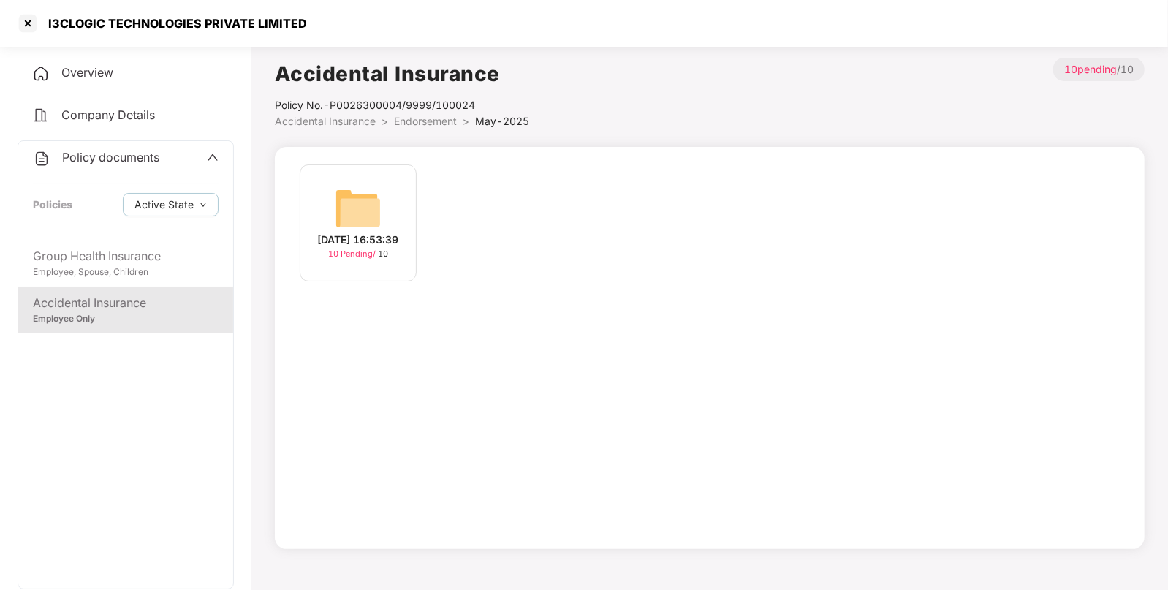
click at [318, 232] on div "[DATE] 16:53:39" at bounding box center [358, 240] width 81 height 16
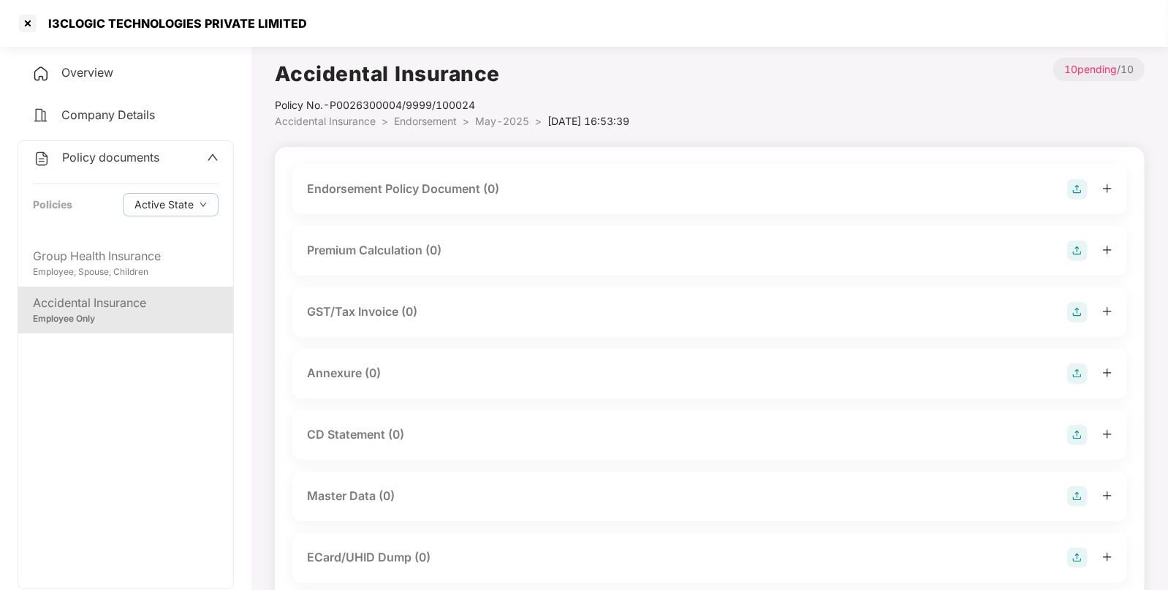
click at [1084, 196] on img at bounding box center [1077, 189] width 20 height 20
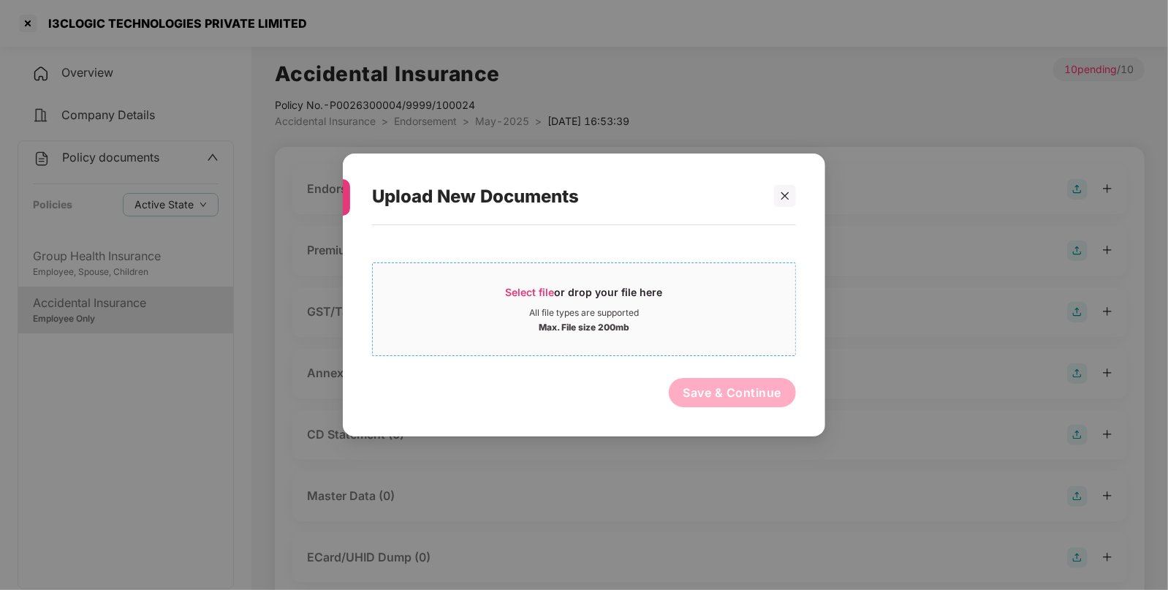
click at [537, 295] on span "Select file" at bounding box center [530, 292] width 49 height 12
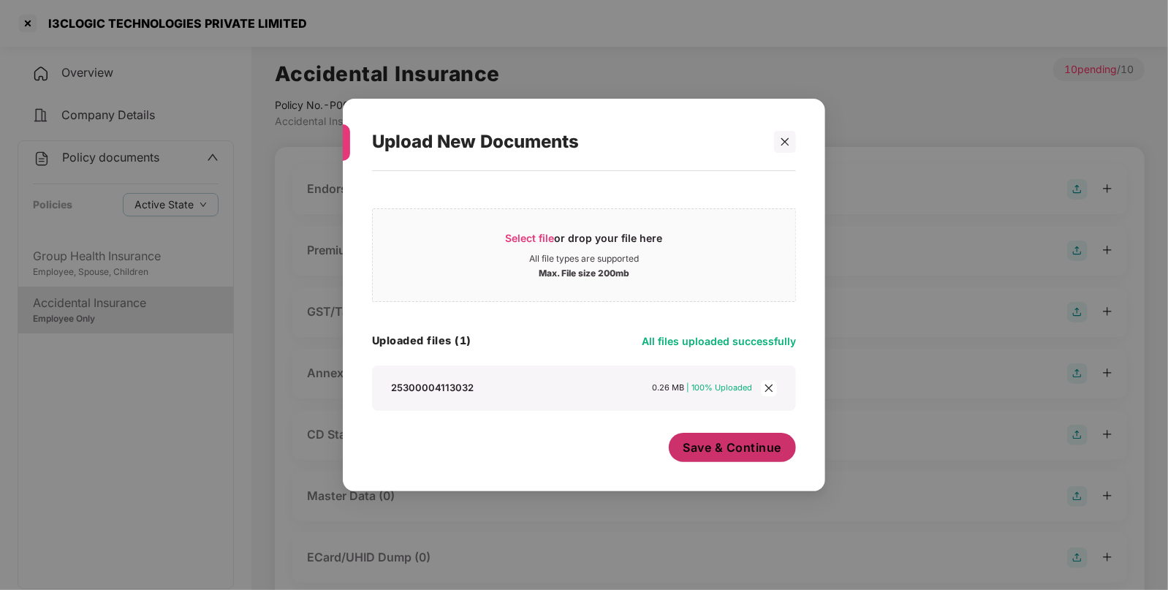
click at [730, 451] on span "Save & Continue" at bounding box center [732, 447] width 99 height 16
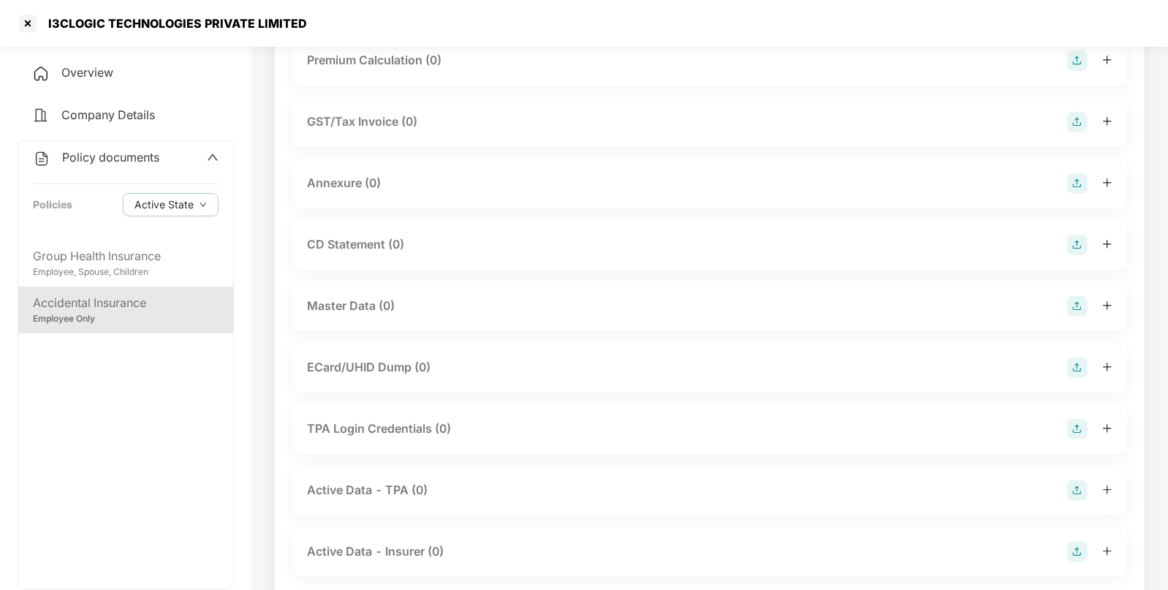
scroll to position [328, 0]
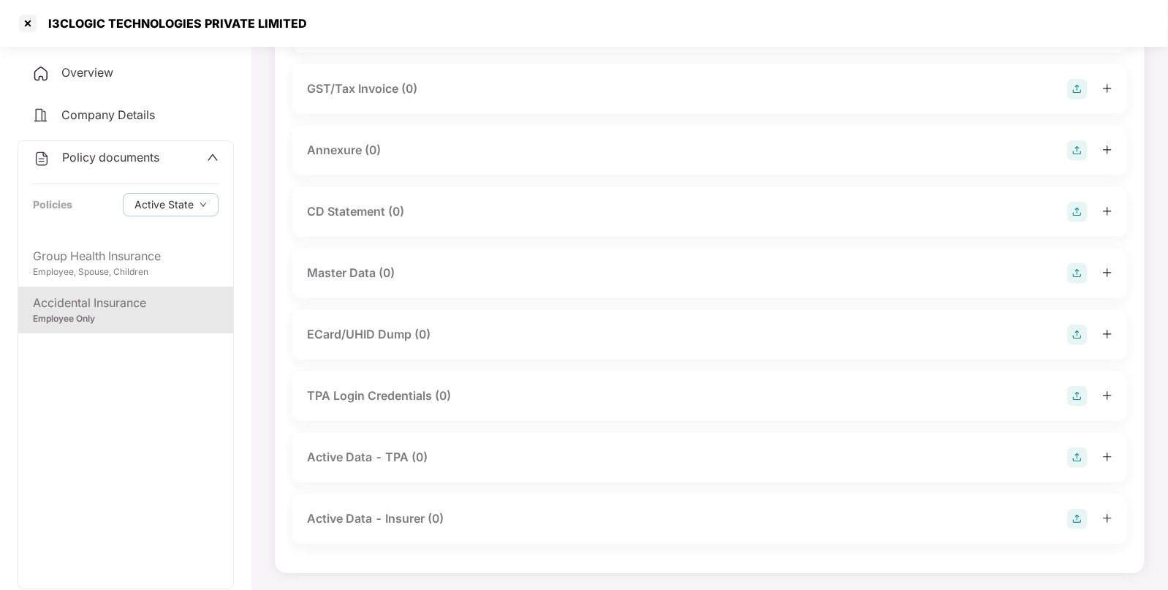
click at [1078, 265] on img at bounding box center [1077, 273] width 20 height 20
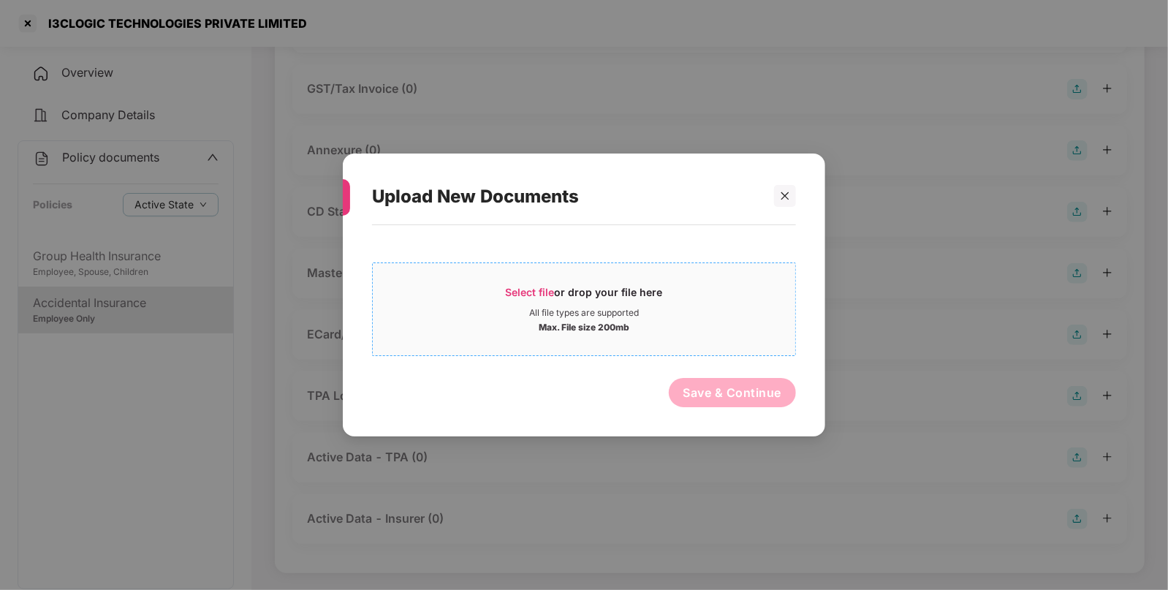
click at [526, 308] on div "All file types are supported" at bounding box center [584, 313] width 422 height 12
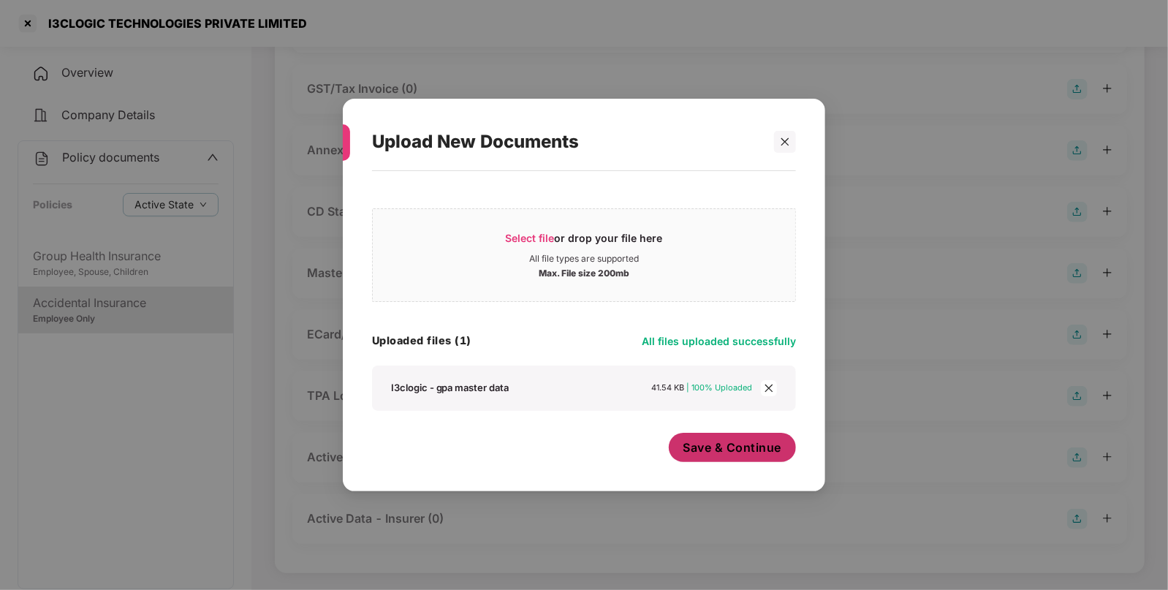
click at [733, 444] on span "Save & Continue" at bounding box center [732, 447] width 99 height 16
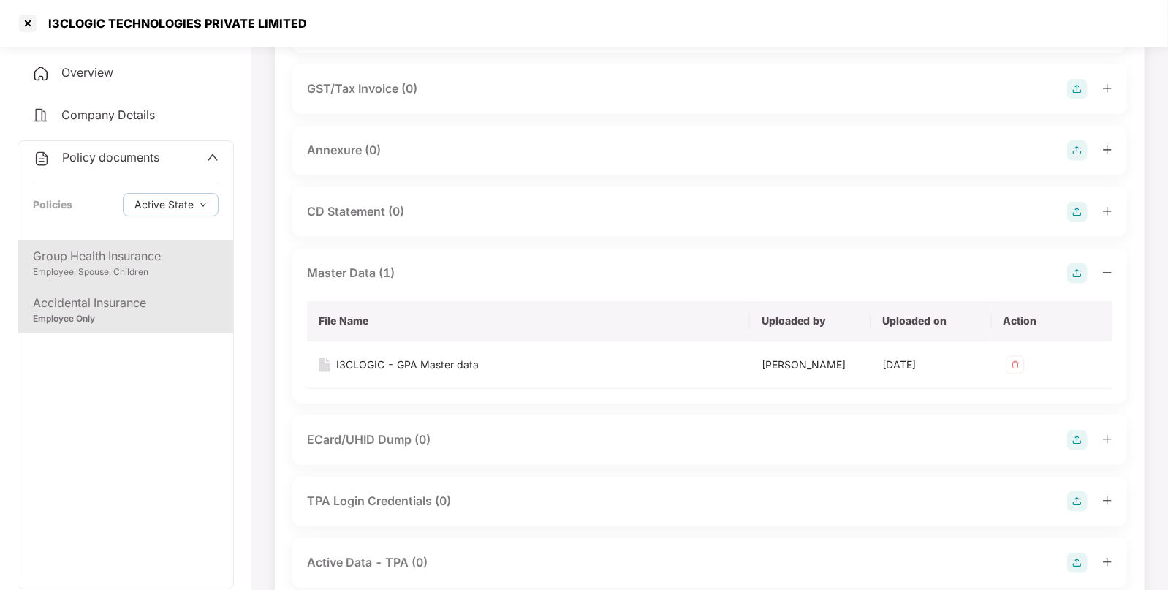
click at [181, 269] on div "Employee, Spouse, Children" at bounding box center [126, 272] width 186 height 14
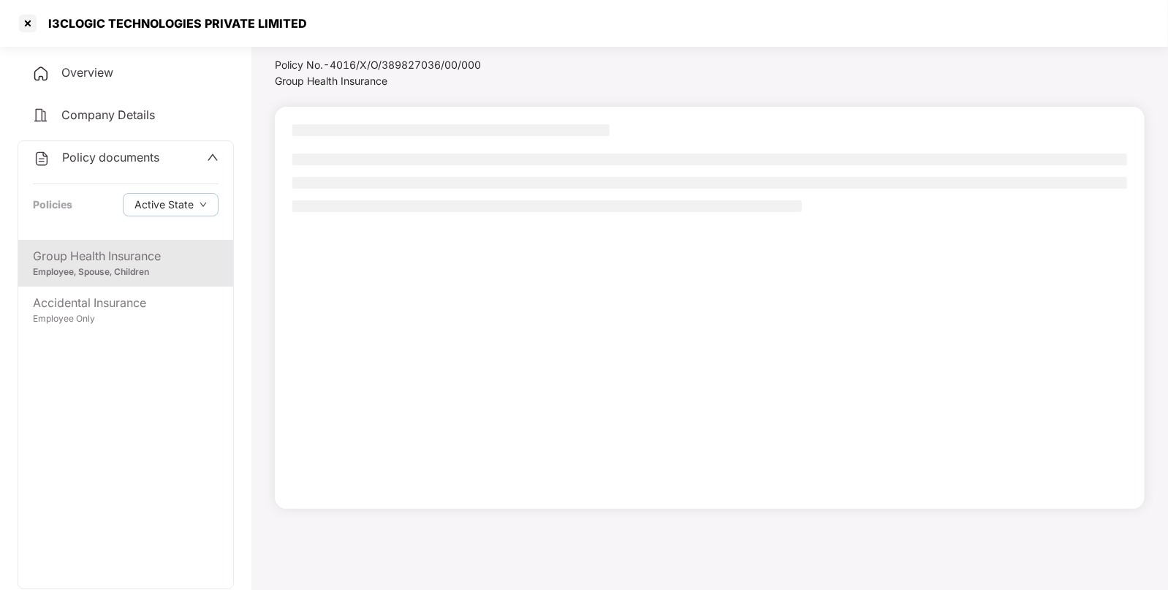
scroll to position [39, 0]
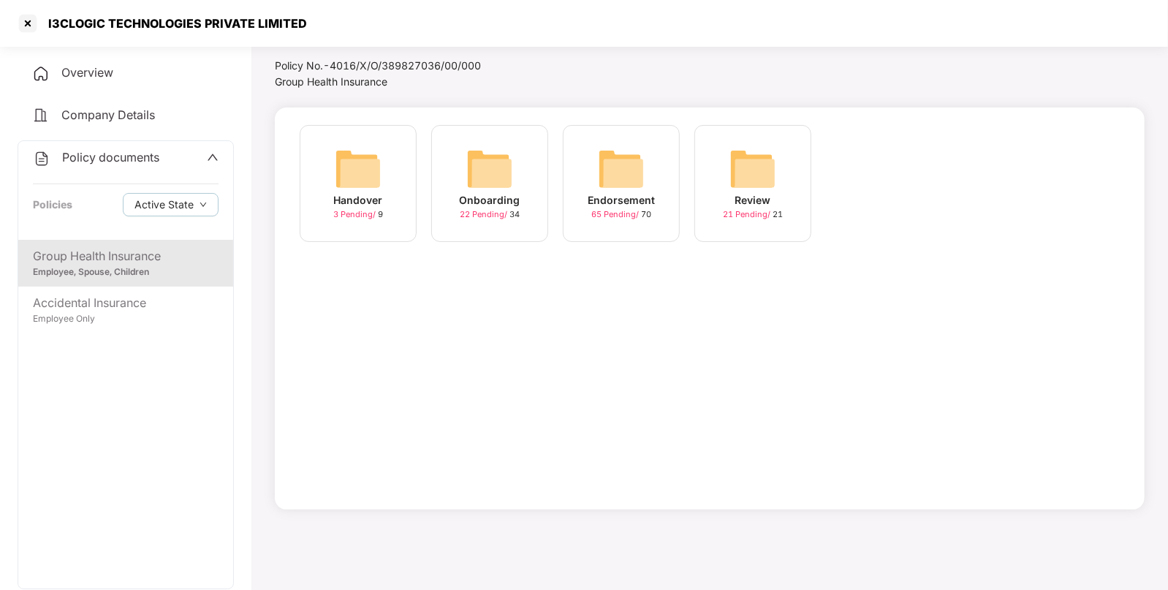
click at [634, 179] on img at bounding box center [621, 168] width 47 height 47
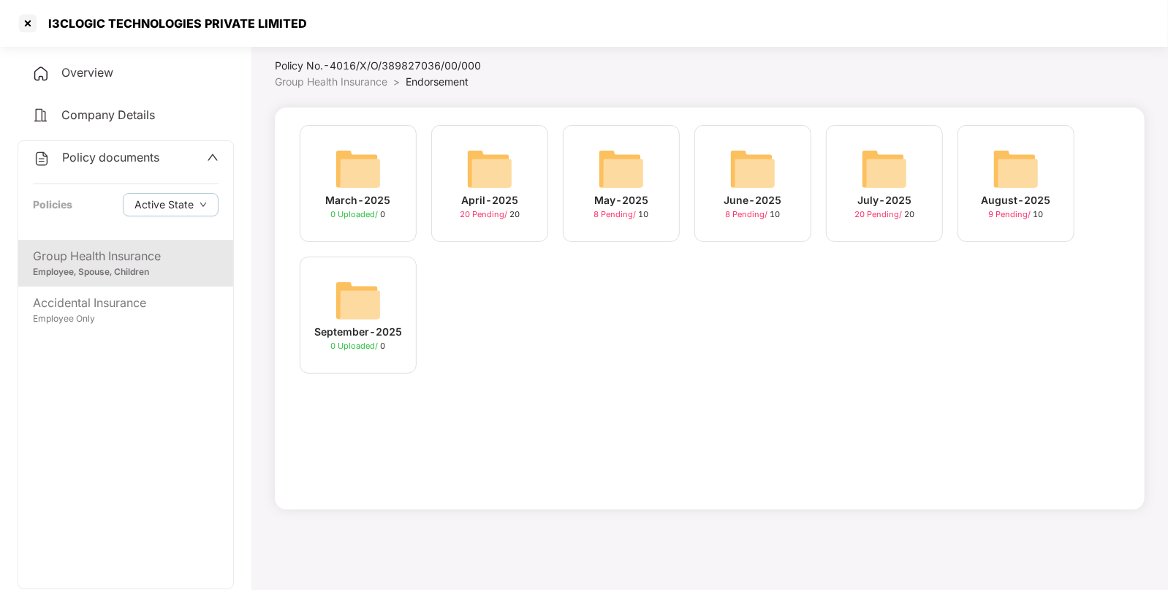
click at [1019, 197] on div "August-2025" at bounding box center [1015, 200] width 69 height 16
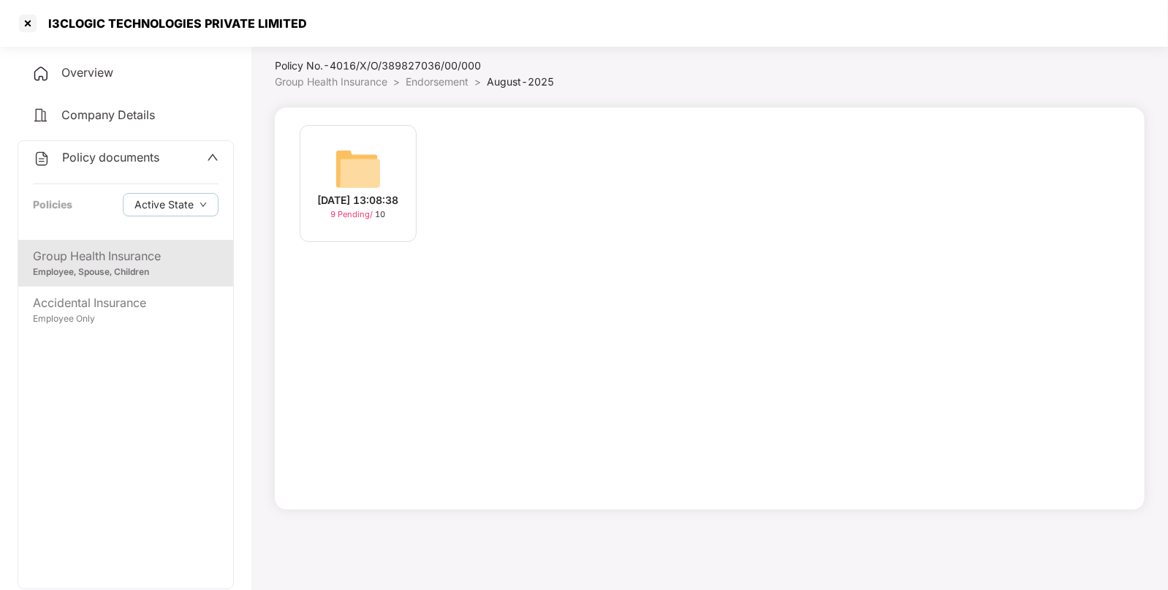
click at [358, 192] on div "[DATE] 13:08:38" at bounding box center [358, 200] width 81 height 16
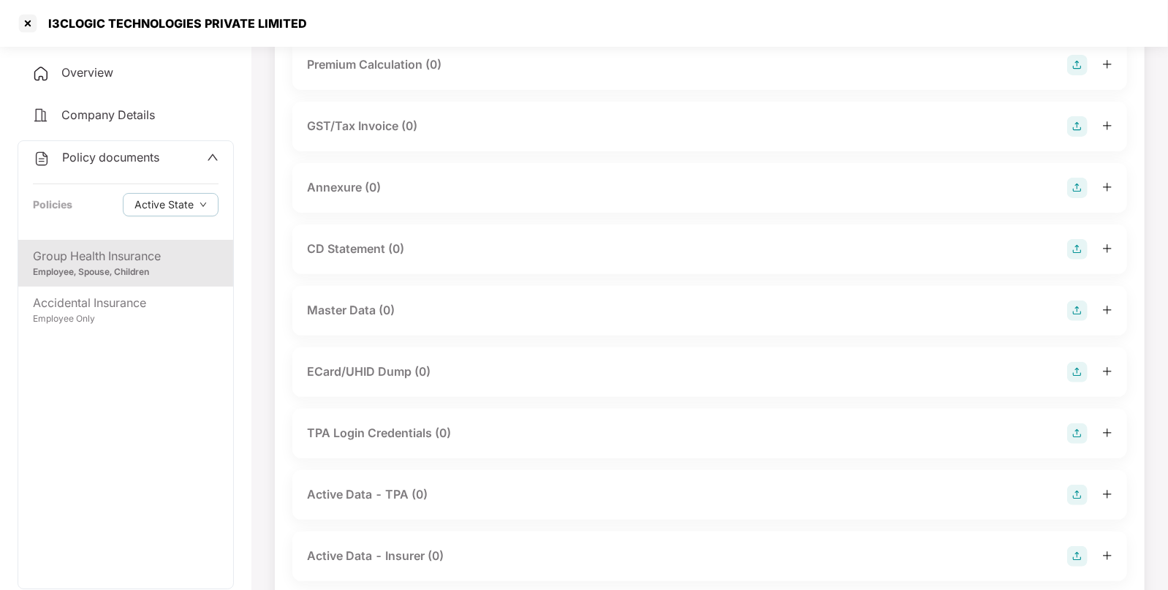
scroll to position [190, 0]
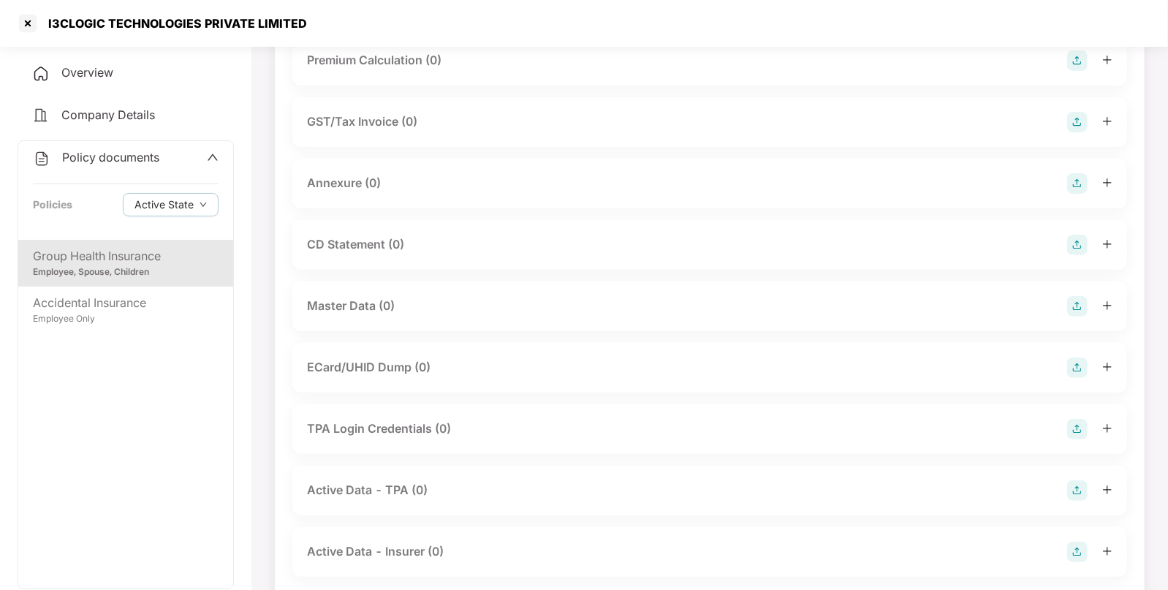
click at [1074, 303] on img at bounding box center [1077, 306] width 20 height 20
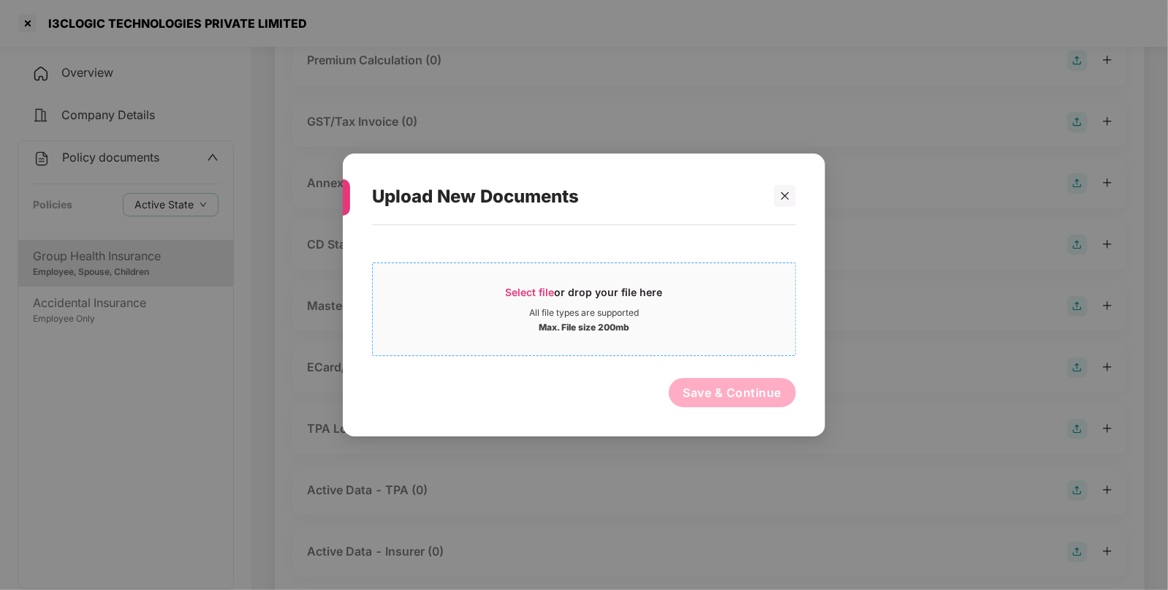
click at [525, 298] on div "Select file or drop your file here" at bounding box center [584, 296] width 157 height 22
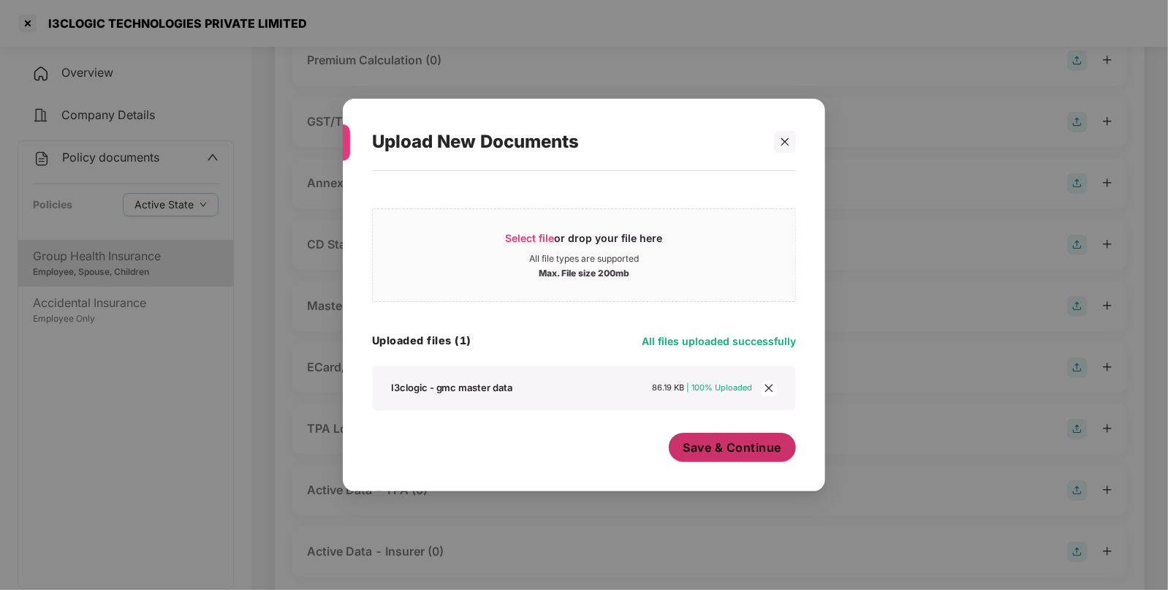
click at [737, 450] on span "Save & Continue" at bounding box center [732, 447] width 99 height 16
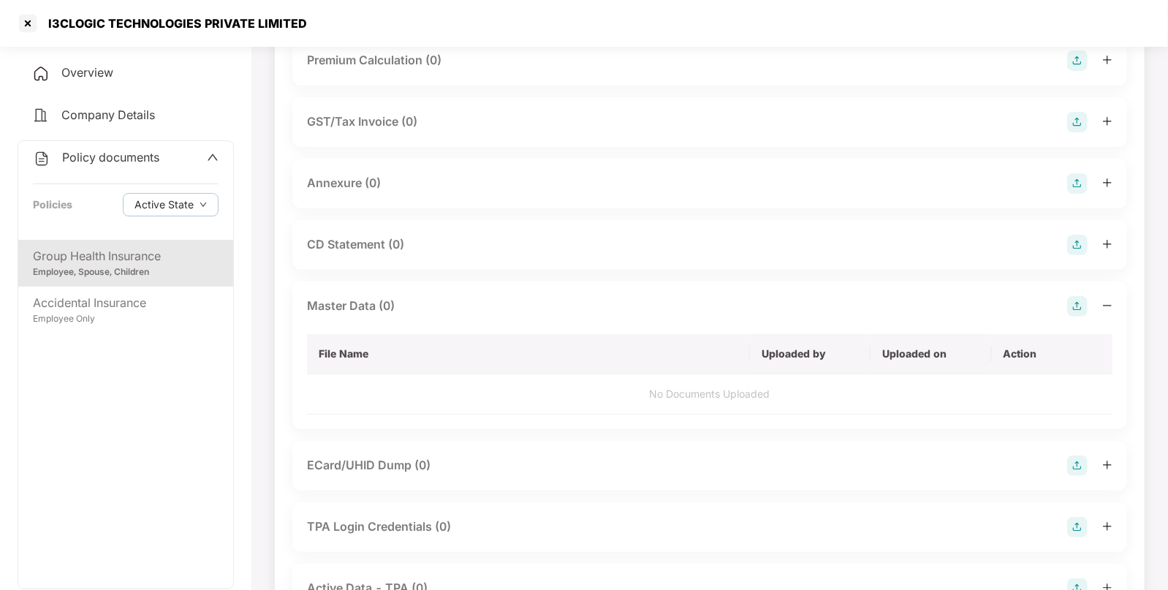
scroll to position [0, 0]
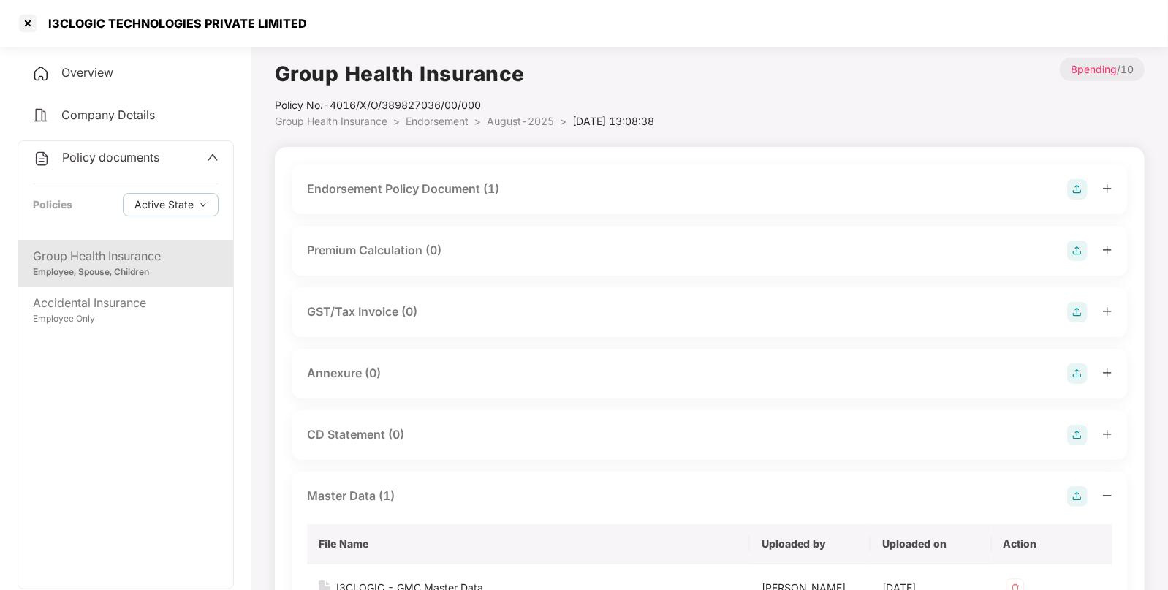
click at [442, 126] on span "Endorsement" at bounding box center [437, 121] width 63 height 12
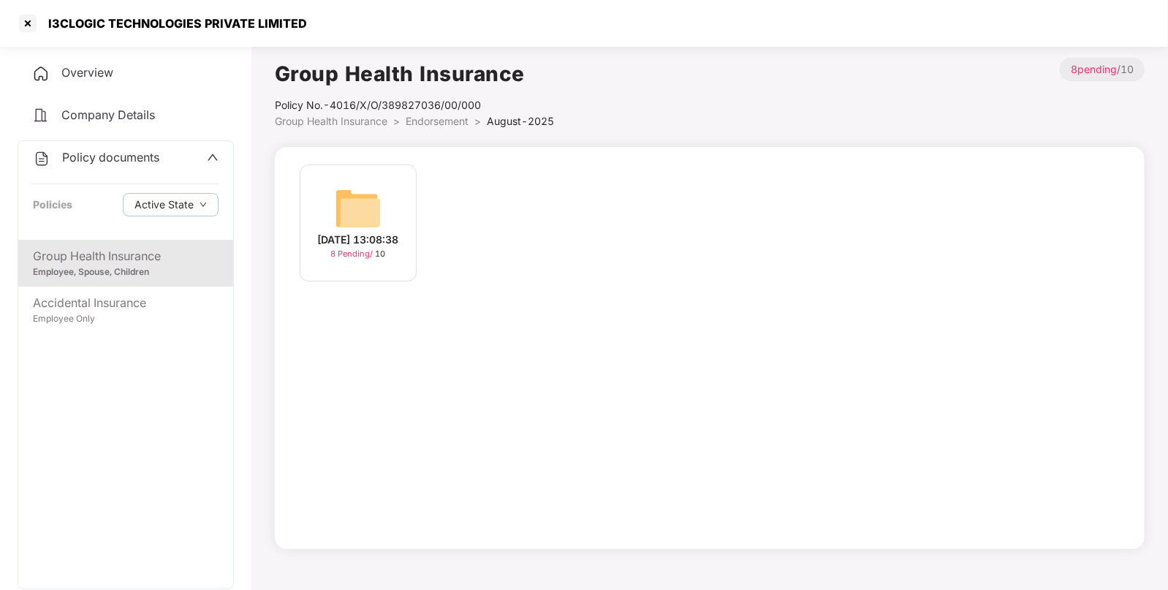
scroll to position [39, 0]
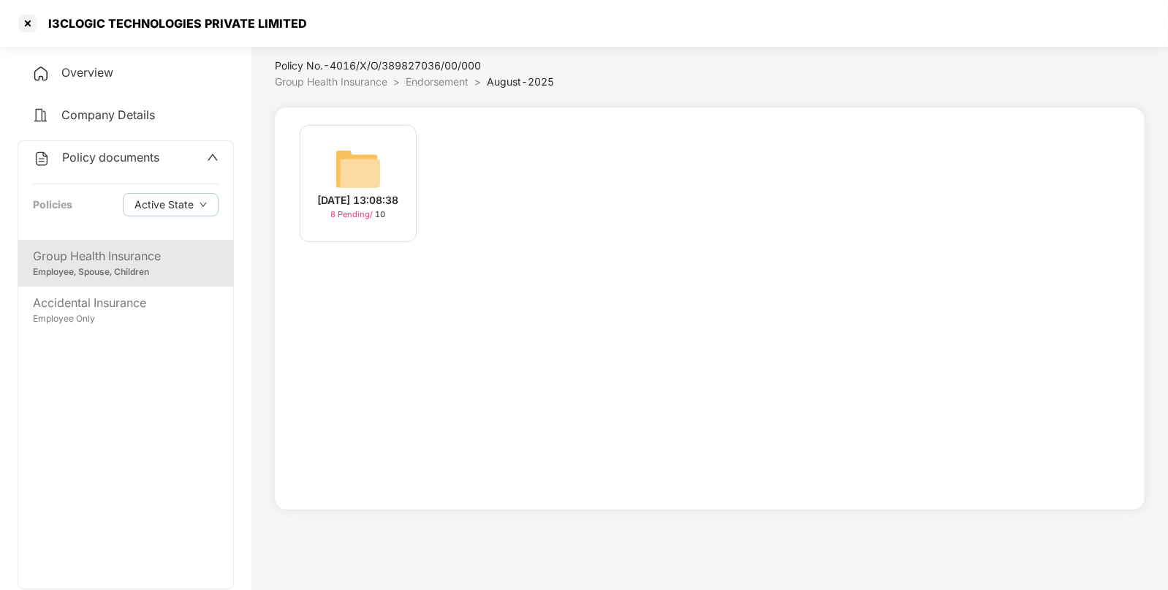
click at [446, 86] on span "Endorsement" at bounding box center [437, 81] width 63 height 12
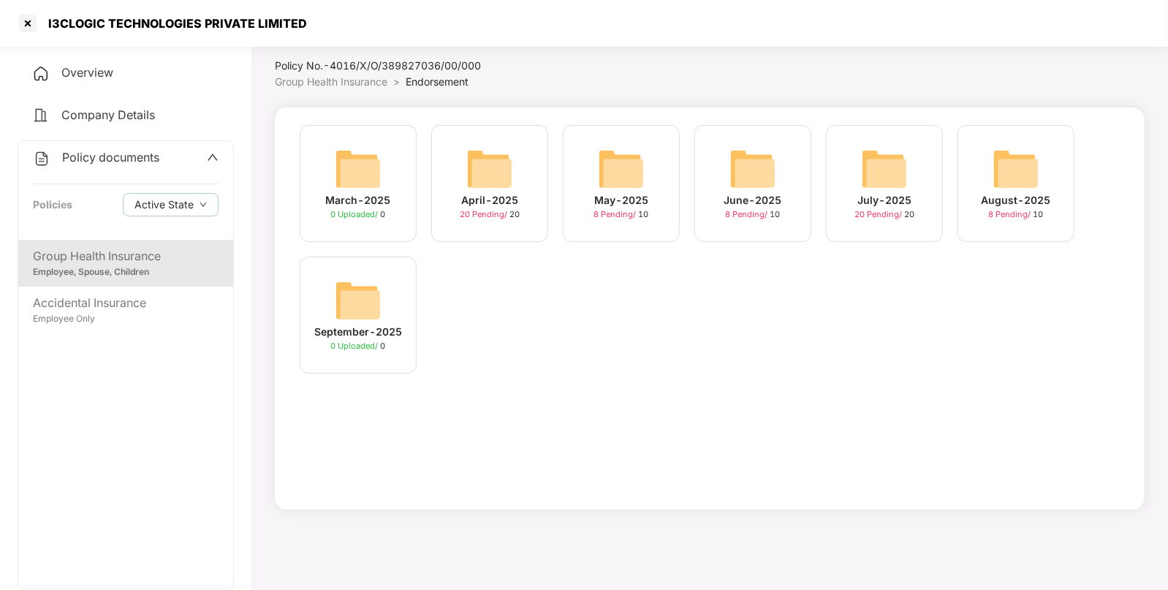
click at [881, 170] on img at bounding box center [884, 168] width 47 height 47
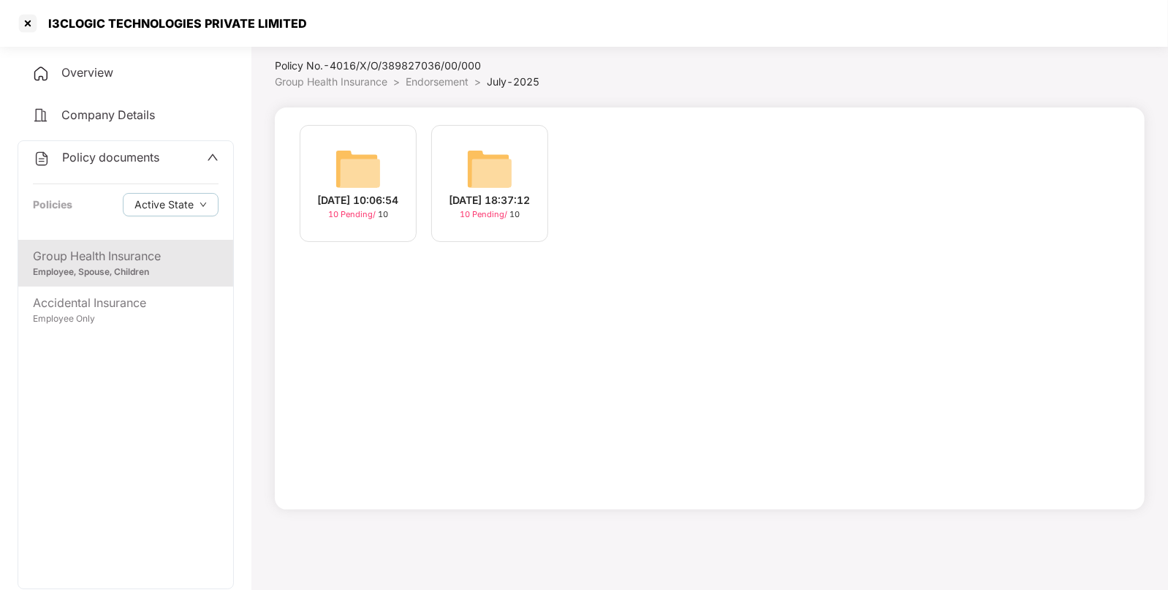
click at [527, 143] on div "[DATE] 18:37:12 10 Pending / 10" at bounding box center [489, 183] width 117 height 117
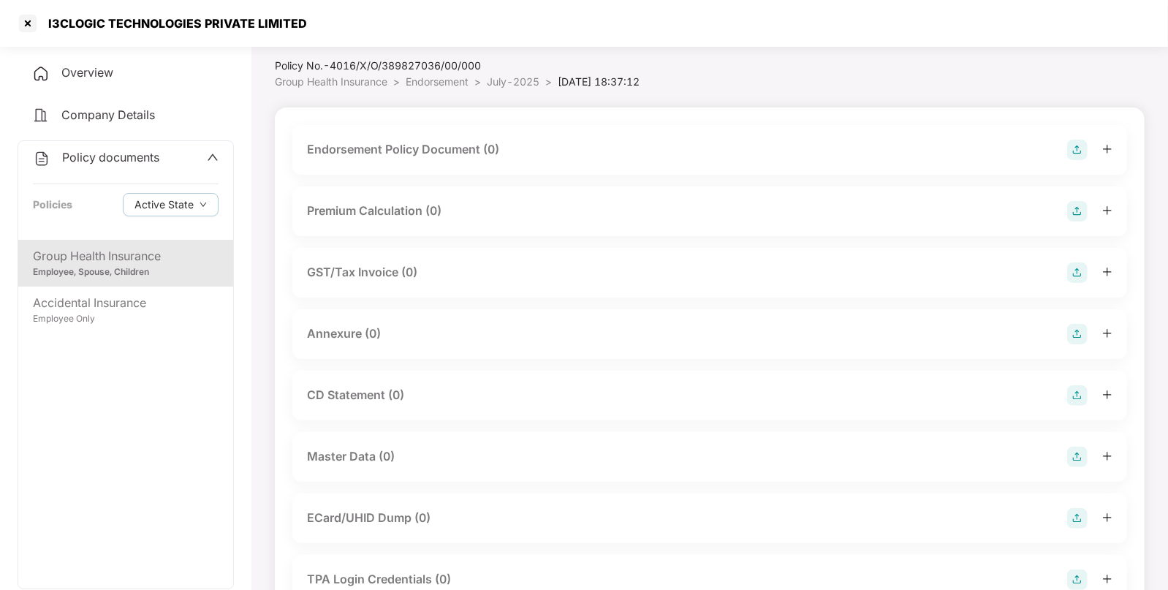
click at [1068, 148] on img at bounding box center [1077, 150] width 20 height 20
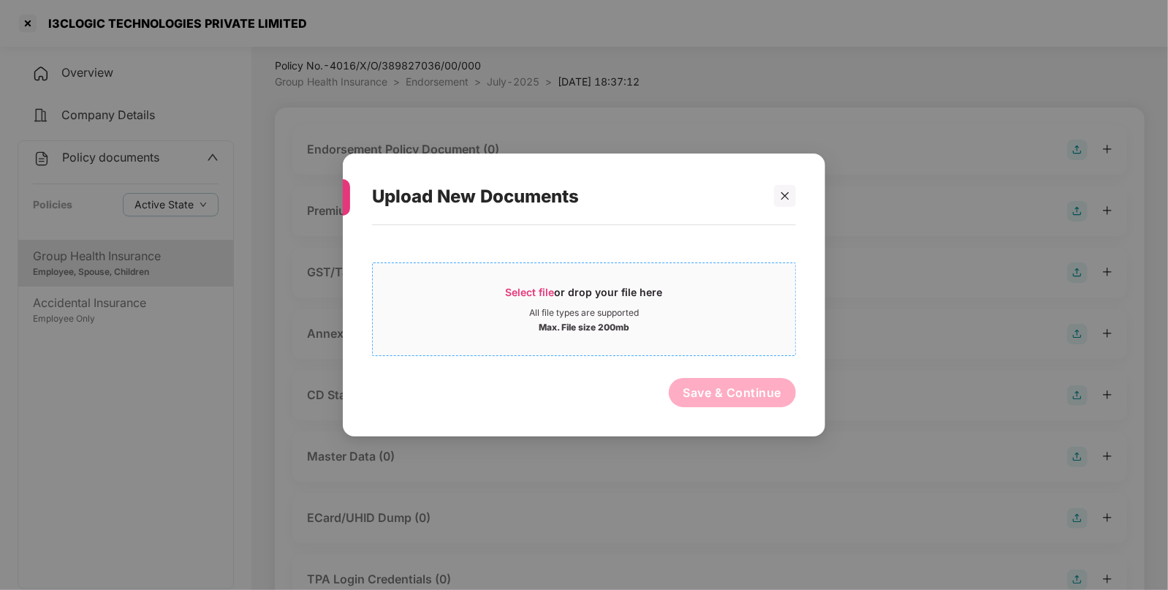
click at [530, 291] on span "Select file" at bounding box center [530, 292] width 49 height 12
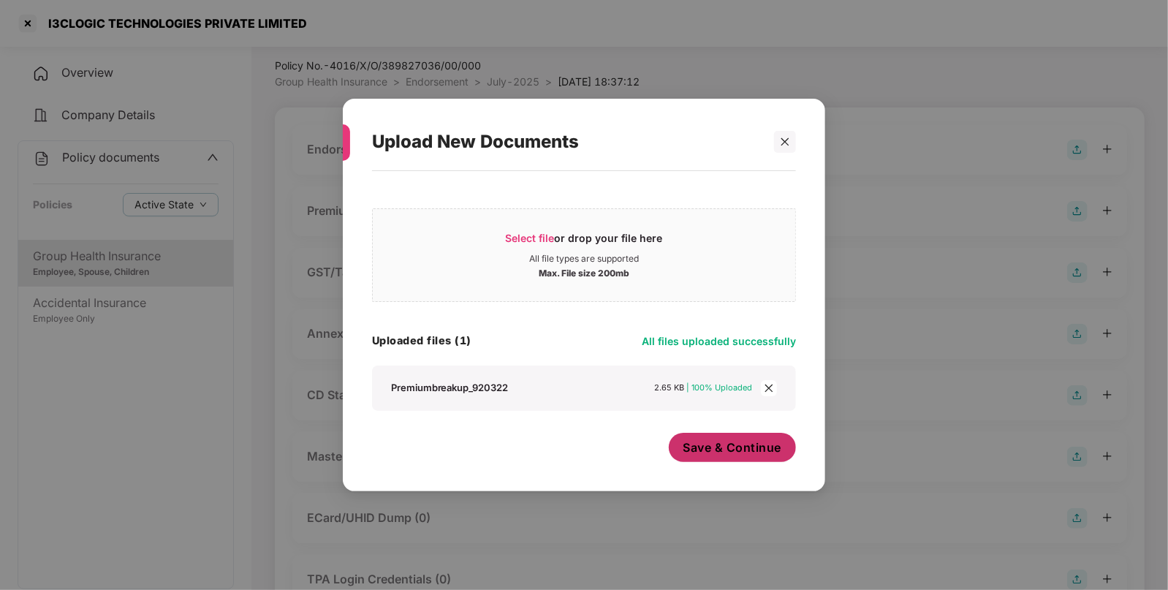
click at [727, 457] on button "Save & Continue" at bounding box center [733, 447] width 128 height 29
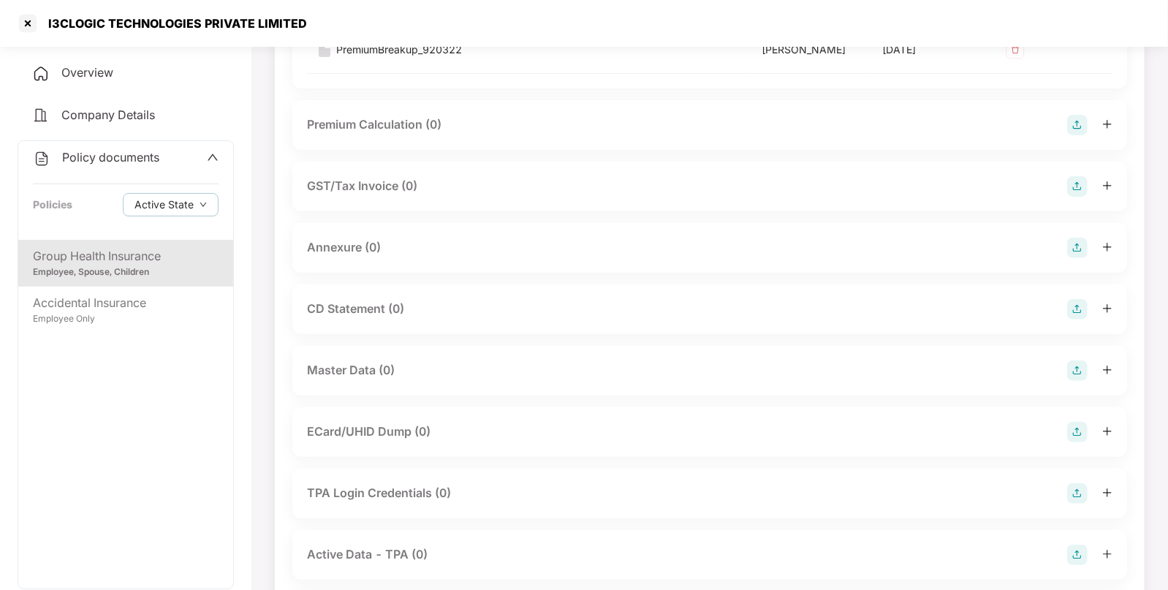
scroll to position [297, 0]
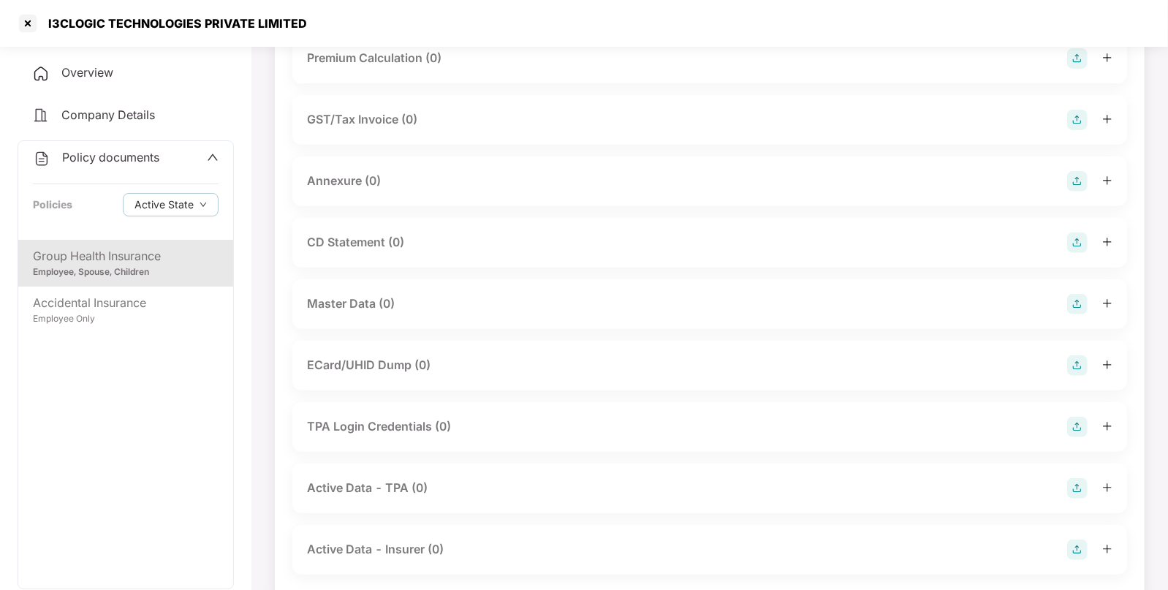
click at [1076, 303] on img at bounding box center [1077, 304] width 20 height 20
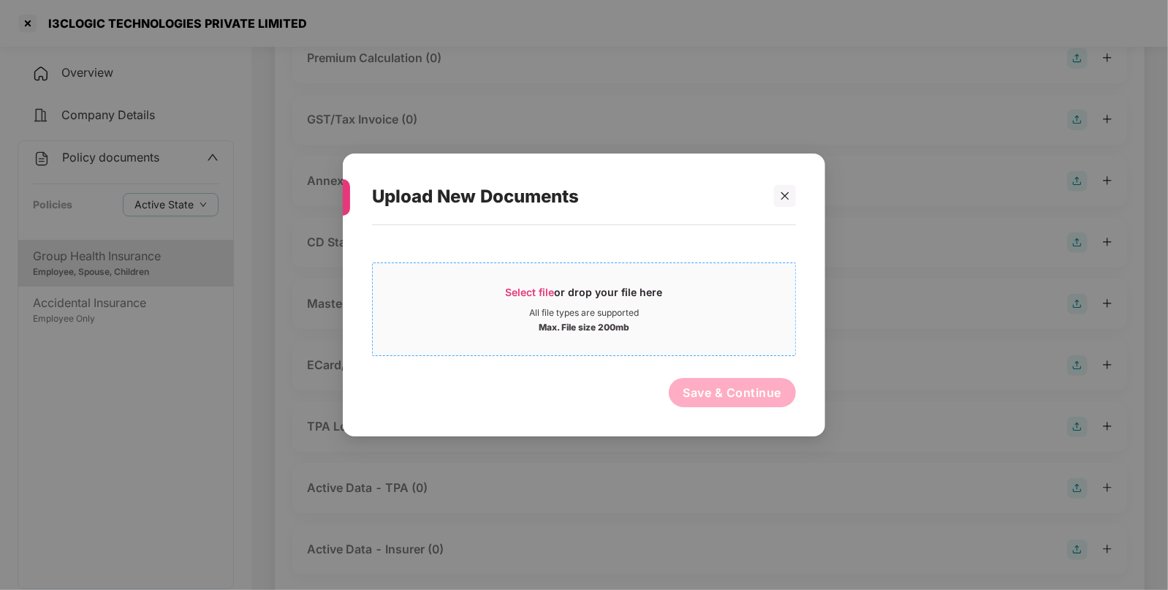
click at [544, 280] on span "Select file or drop your file here All file types are supported Max. File size …" at bounding box center [584, 309] width 422 height 70
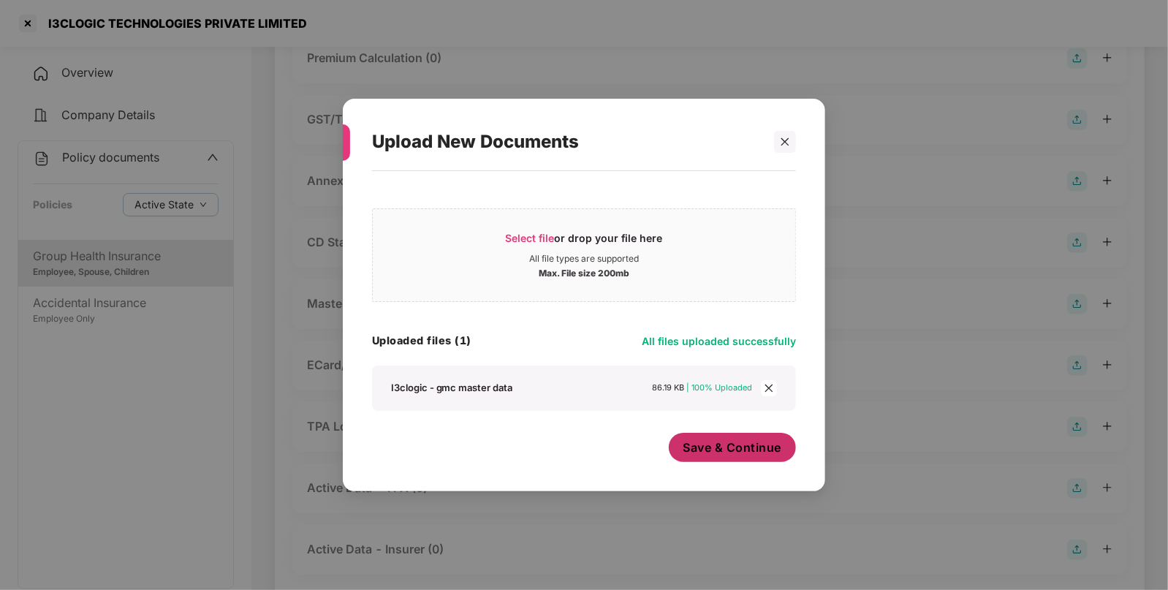
click at [708, 441] on span "Save & Continue" at bounding box center [732, 447] width 99 height 16
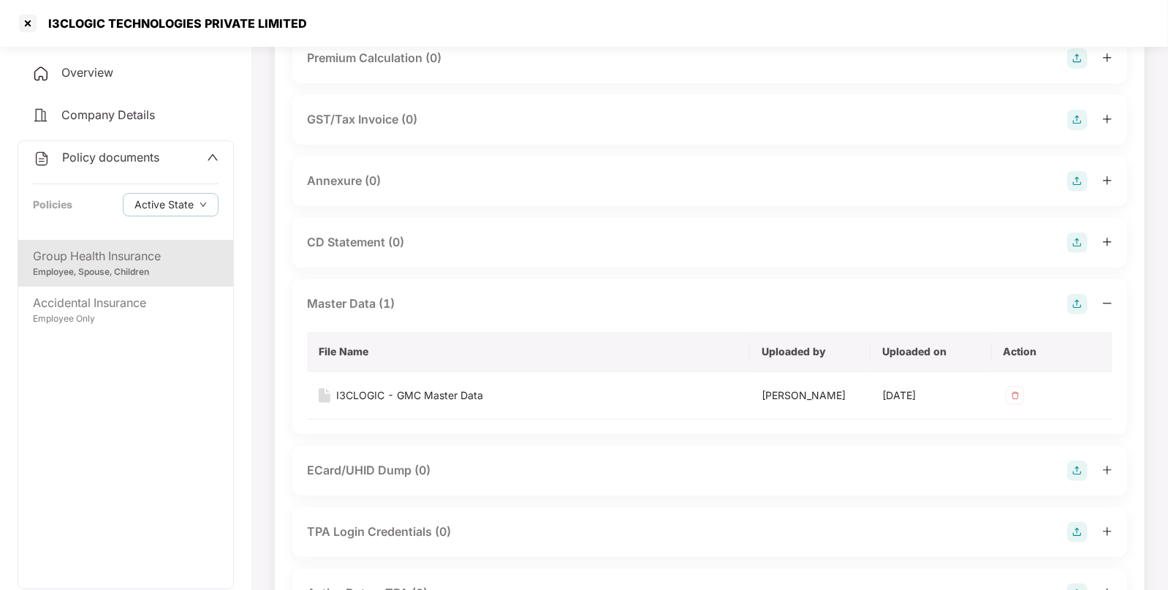
scroll to position [0, 0]
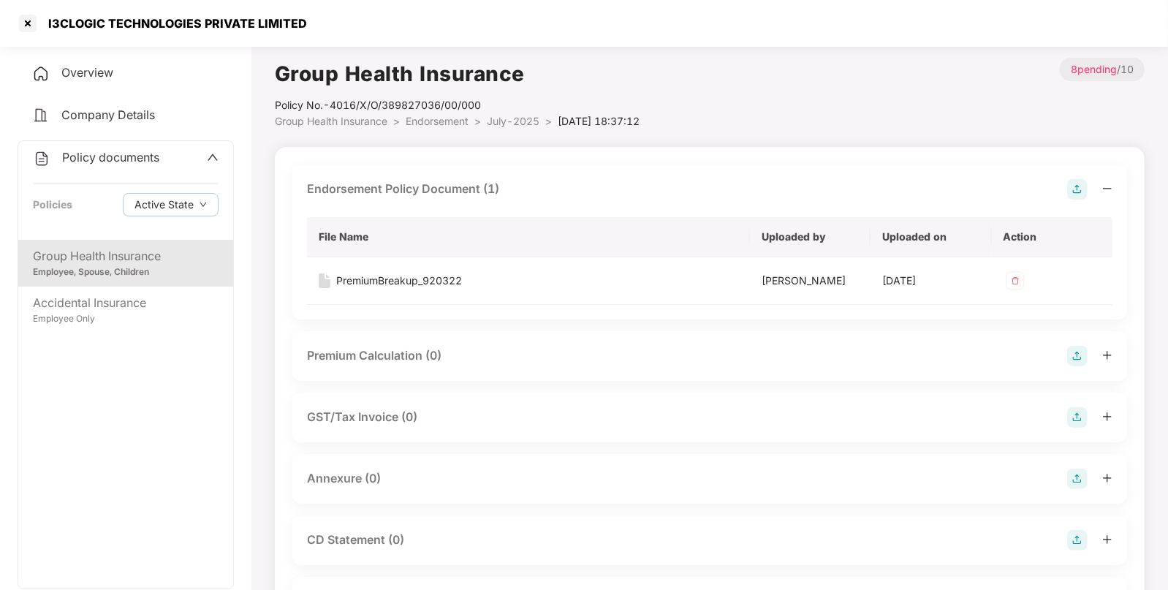
click at [516, 124] on span "July-2025" at bounding box center [513, 121] width 53 height 12
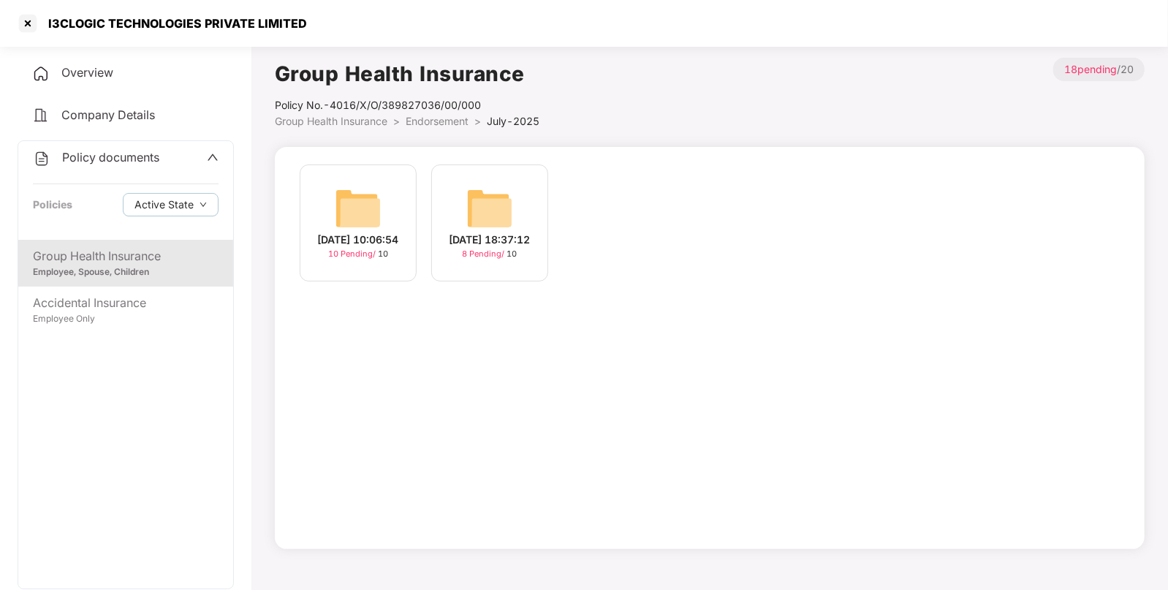
scroll to position [39, 0]
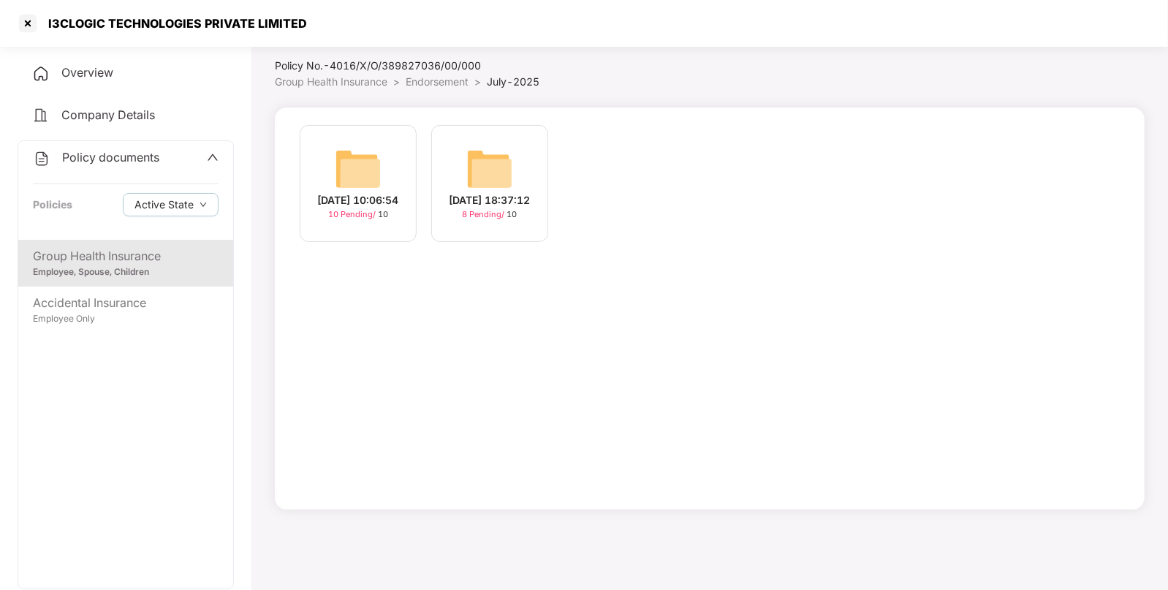
click at [373, 170] on img at bounding box center [358, 168] width 47 height 47
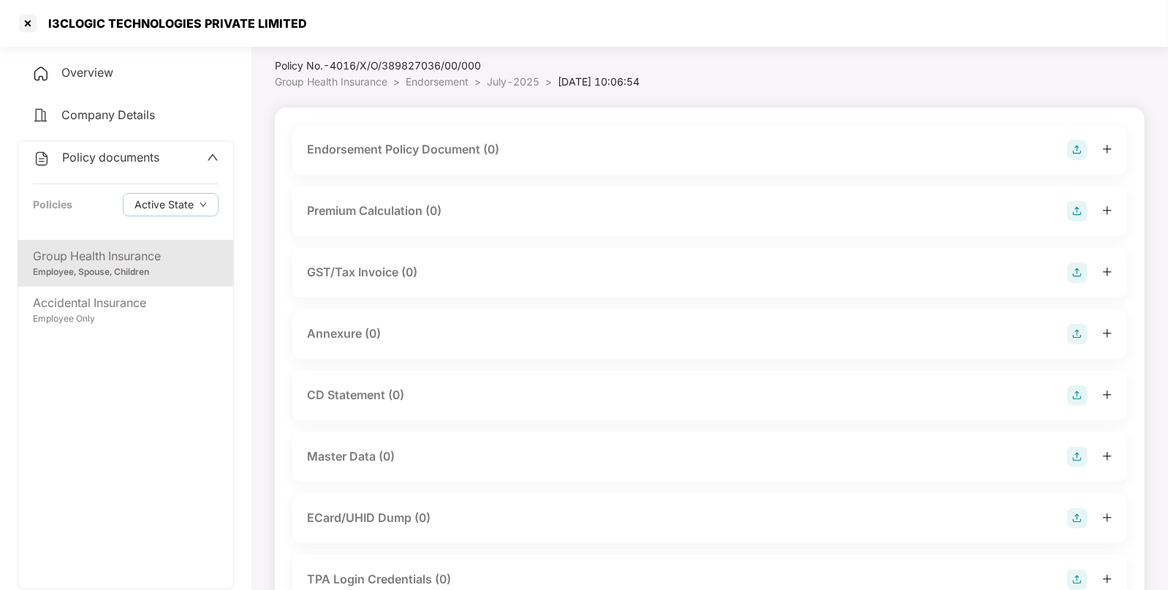
scroll to position [223, 0]
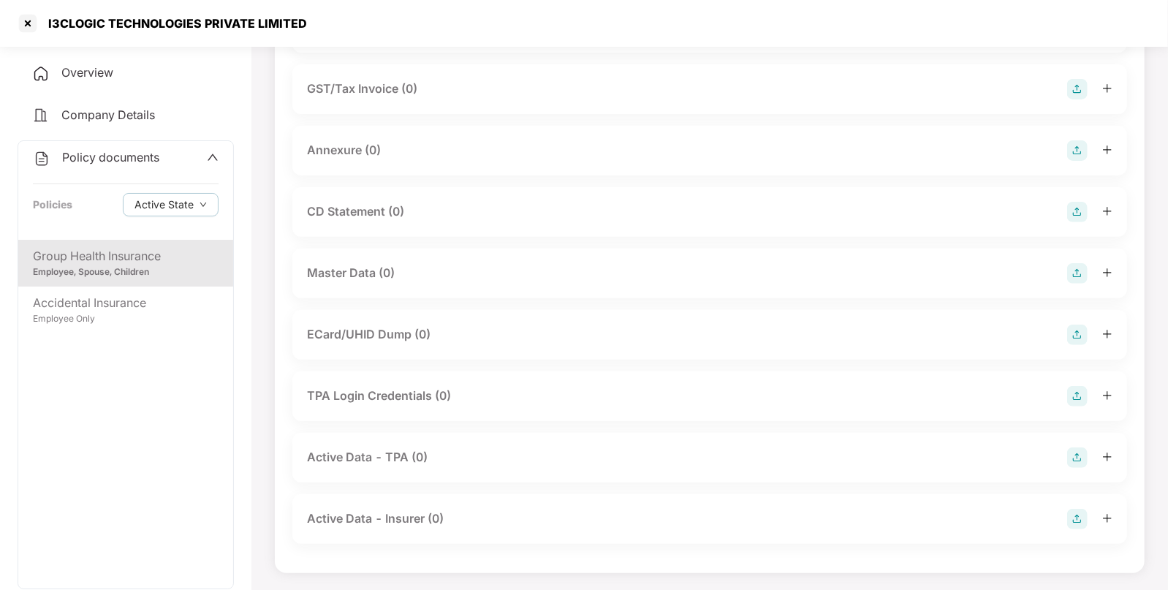
click at [1080, 280] on img at bounding box center [1077, 273] width 20 height 20
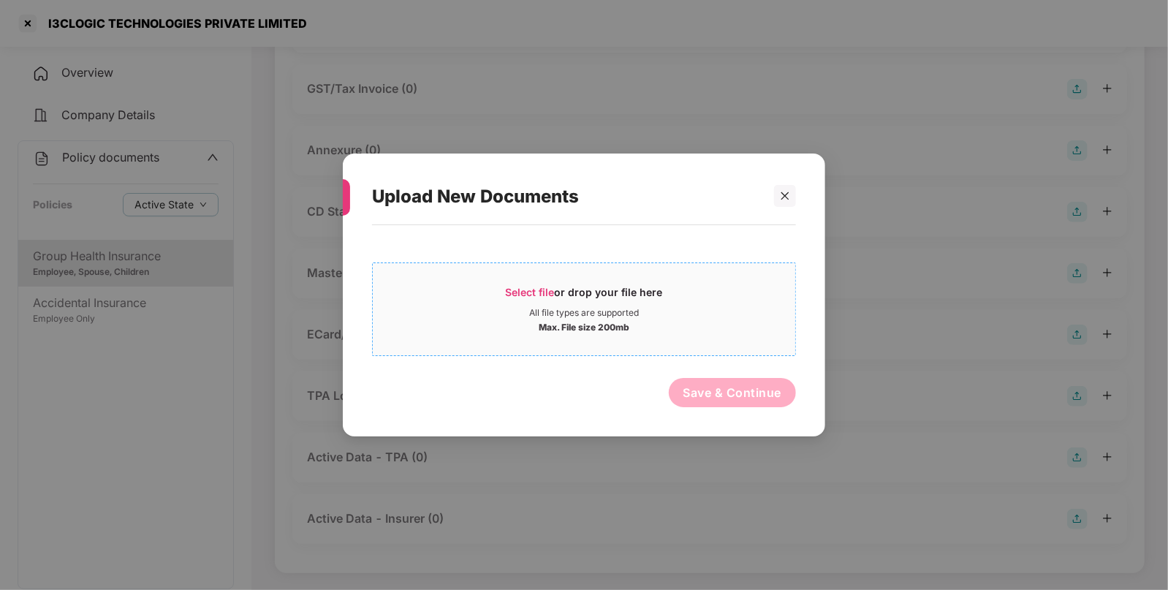
click at [550, 307] on div "All file types are supported" at bounding box center [584, 313] width 110 height 12
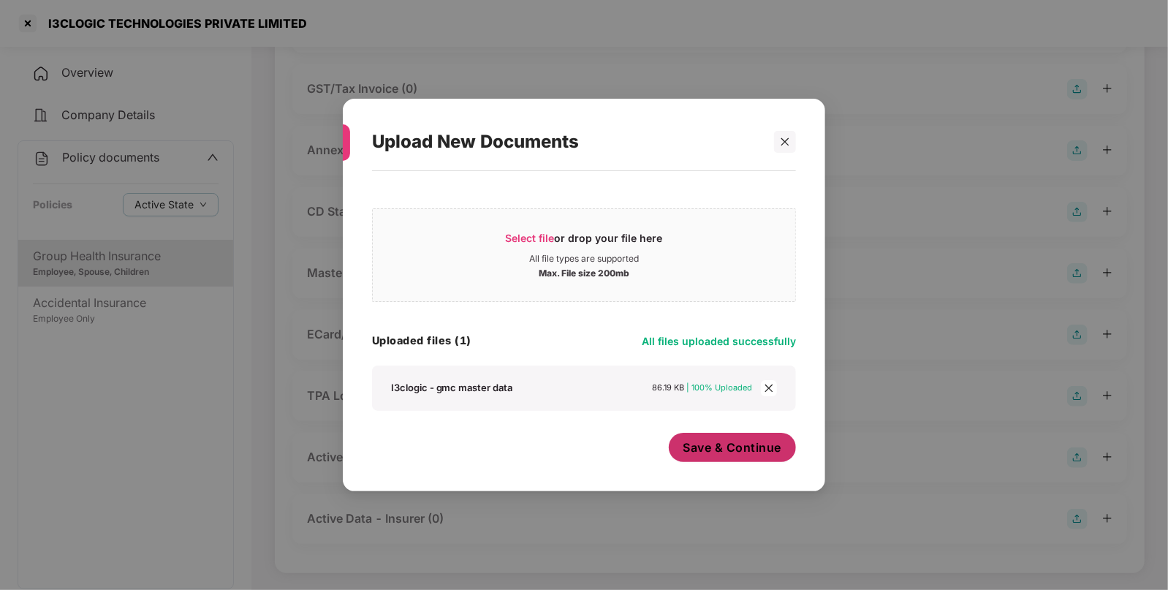
click at [720, 446] on span "Save & Continue" at bounding box center [732, 447] width 99 height 16
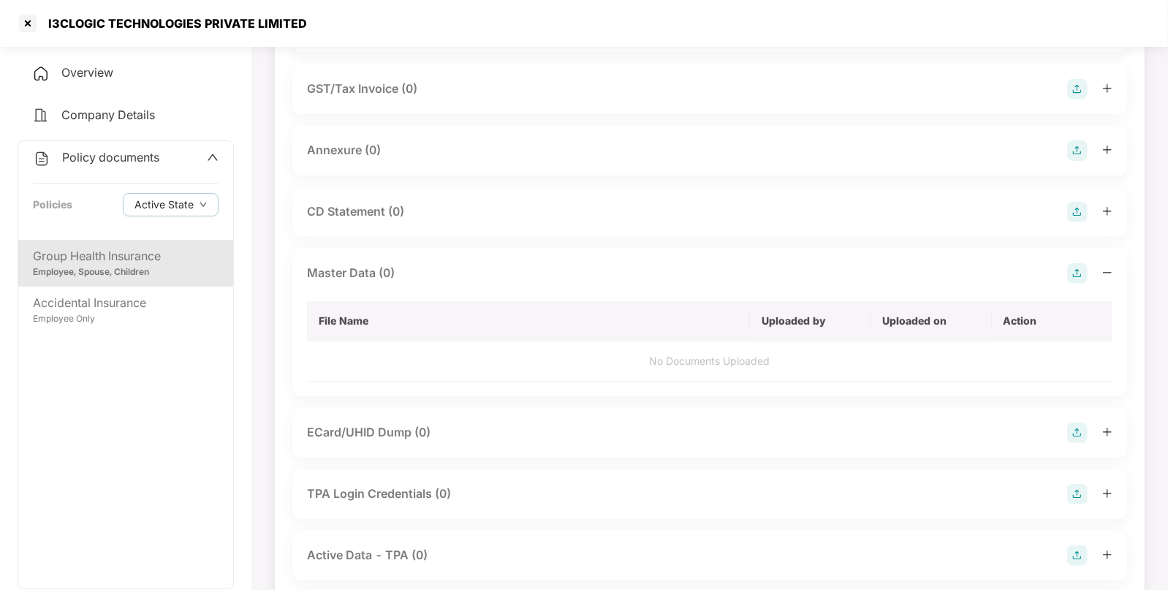
scroll to position [0, 0]
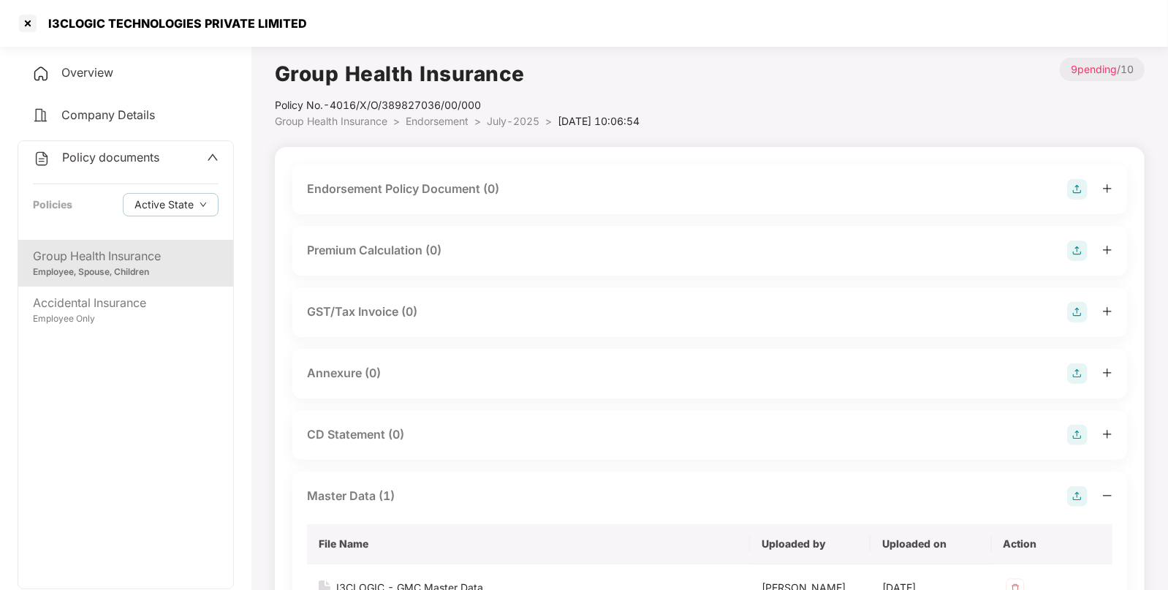
click at [1071, 188] on img at bounding box center [1077, 189] width 20 height 20
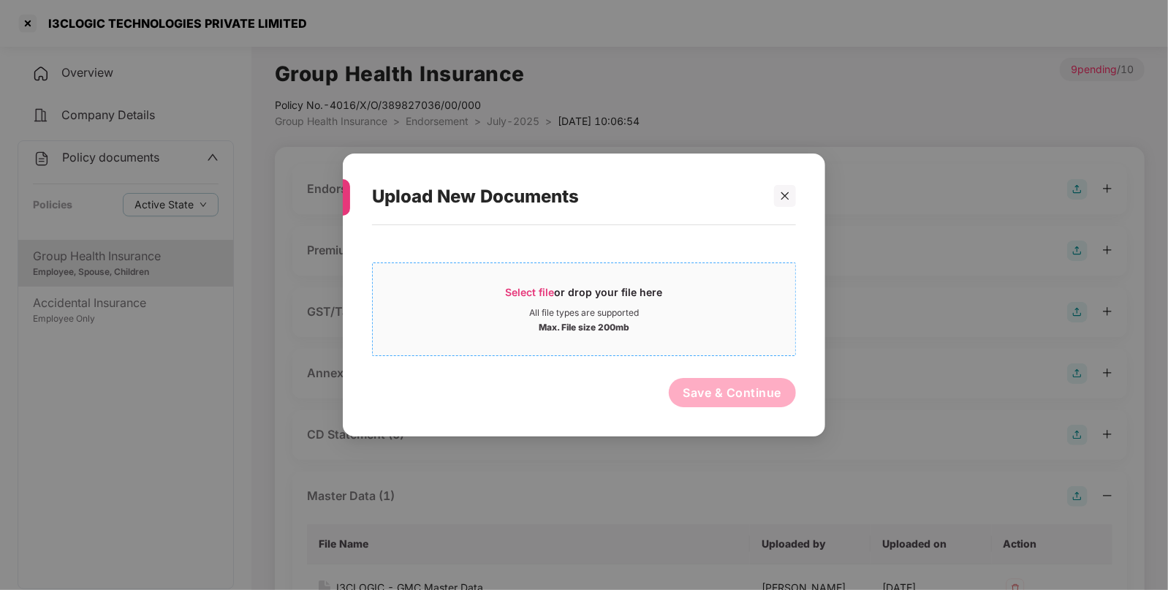
click at [561, 296] on div "Select file or drop your file here" at bounding box center [584, 296] width 157 height 22
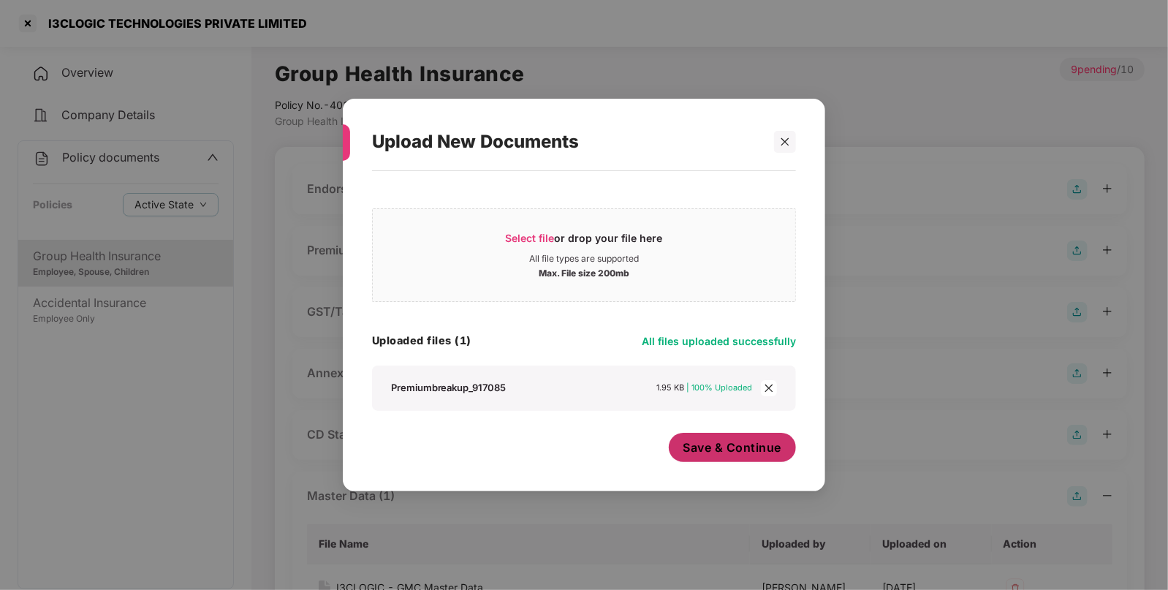
click at [705, 440] on span "Save & Continue" at bounding box center [732, 447] width 99 height 16
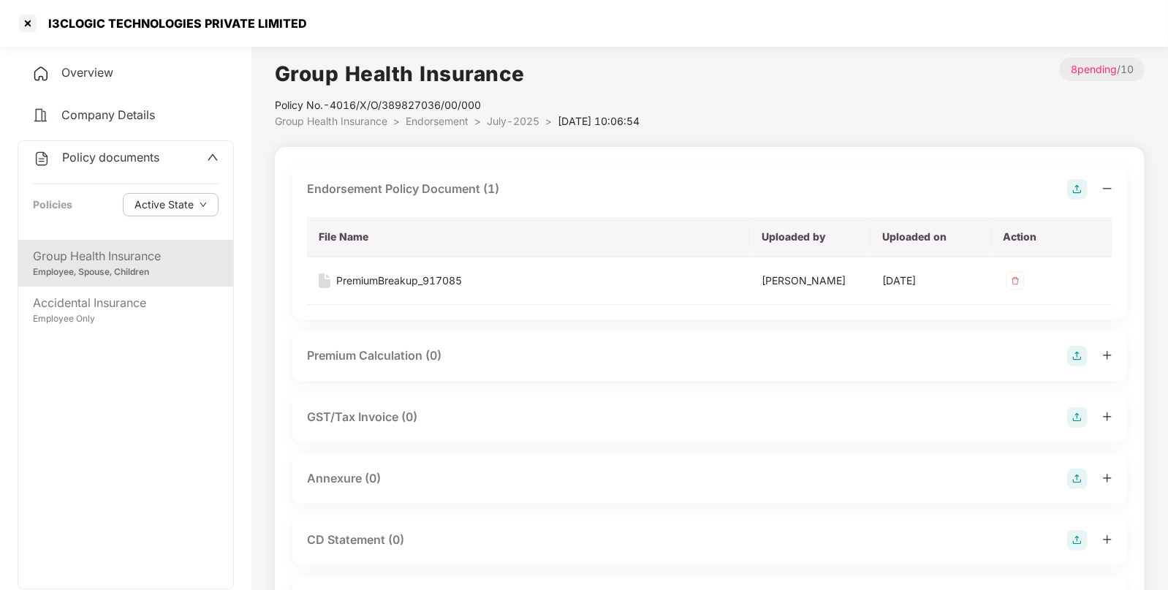
click at [430, 112] on div "Policy No.- 4016/X/O/389827036/00/000" at bounding box center [457, 105] width 365 height 16
click at [433, 120] on span "Endorsement" at bounding box center [437, 121] width 63 height 12
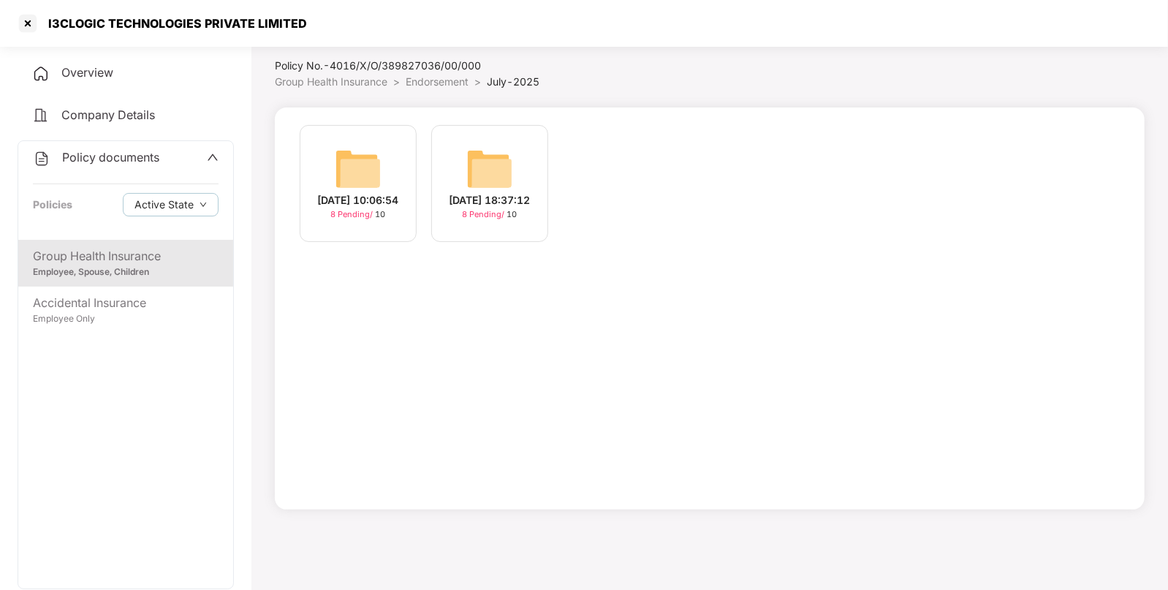
click at [433, 120] on div "[DATE] 10:06:54 8 Pending / 10 [DATE] 18:37:12 8 Pending / 10" at bounding box center [710, 308] width 870 height 402
click at [434, 76] on span "Endorsement" at bounding box center [437, 81] width 63 height 12
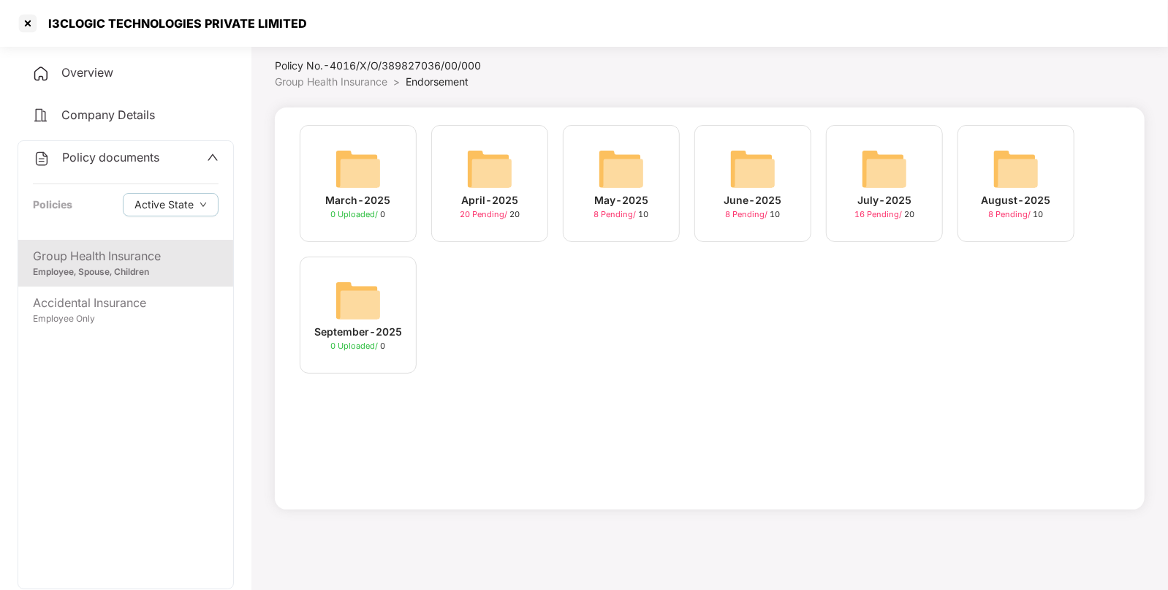
click at [875, 179] on img at bounding box center [884, 168] width 47 height 47
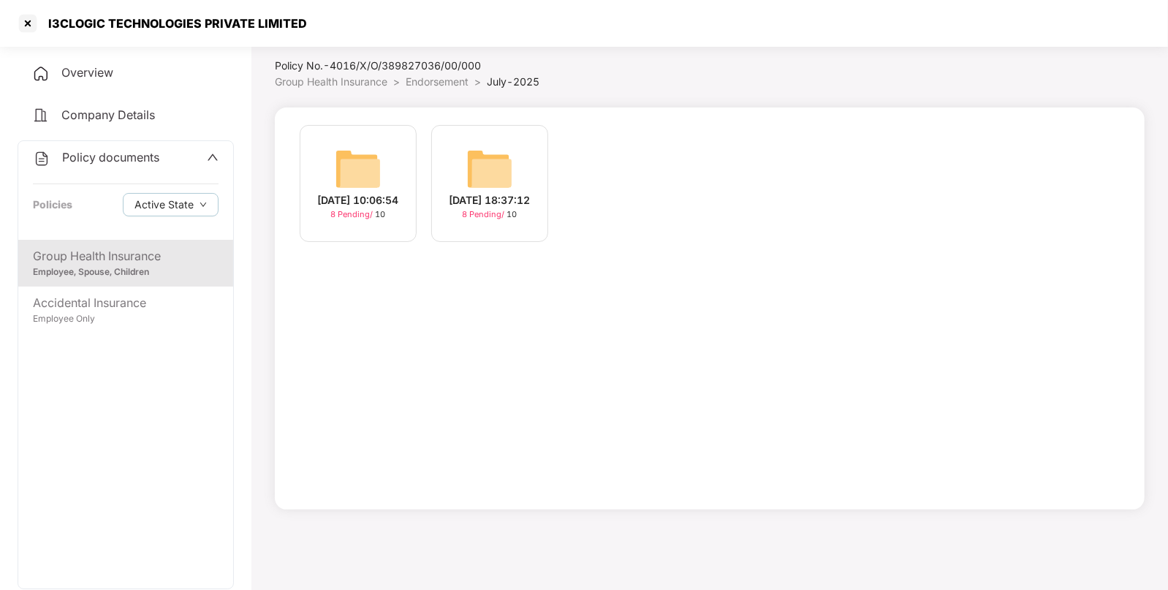
click at [449, 88] on li "Endorsement >" at bounding box center [446, 82] width 81 height 16
click at [450, 80] on span "Endorsement" at bounding box center [437, 81] width 63 height 12
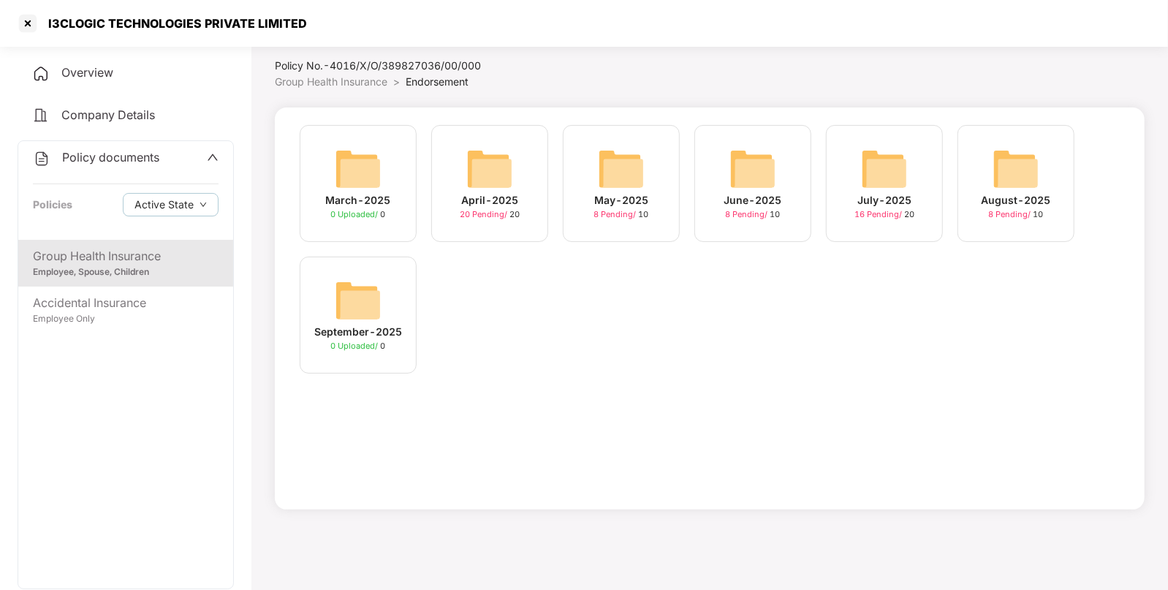
click at [495, 170] on img at bounding box center [489, 168] width 47 height 47
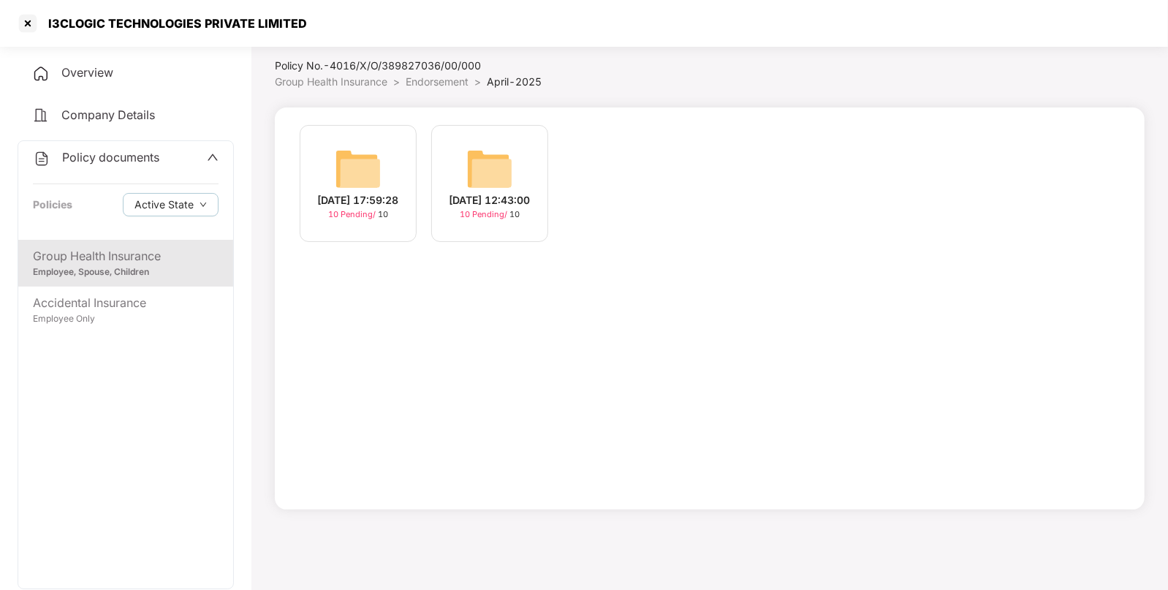
click at [155, 164] on span "Policy documents" at bounding box center [110, 157] width 97 height 15
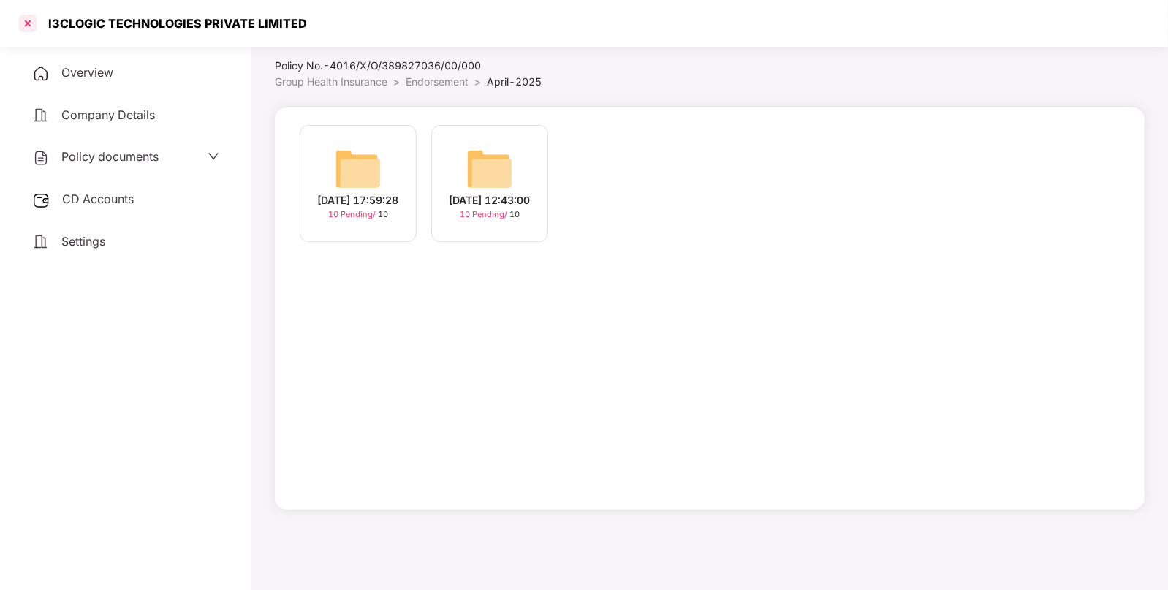
click at [31, 33] on div at bounding box center [27, 23] width 23 height 23
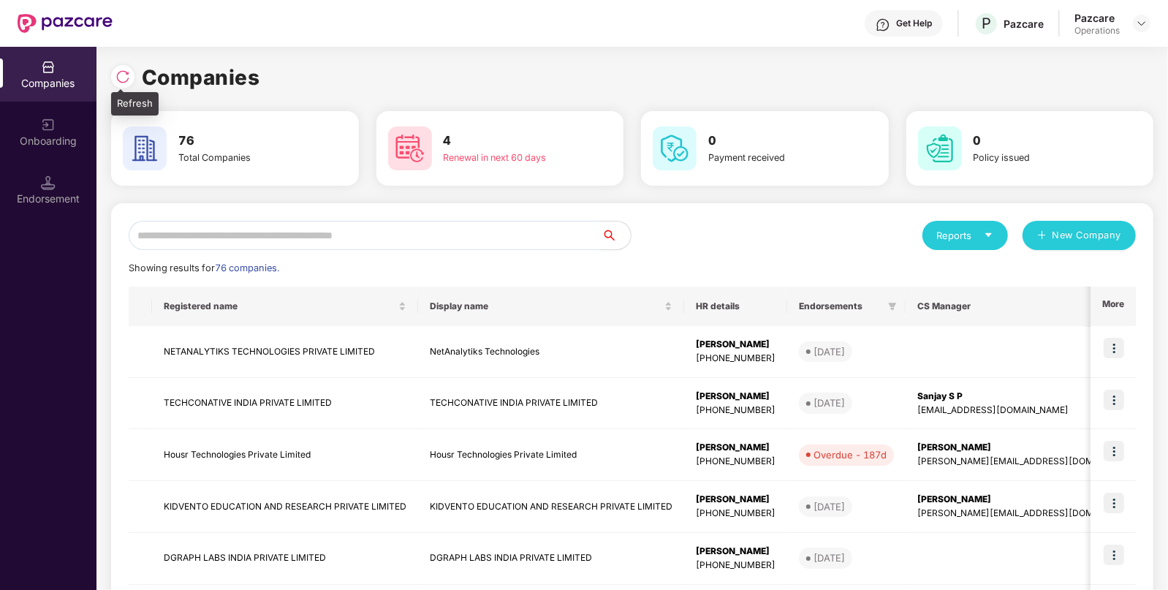
click at [121, 88] on div at bounding box center [122, 76] width 23 height 23
click at [354, 248] on input "text" at bounding box center [365, 235] width 473 height 29
paste input "******"
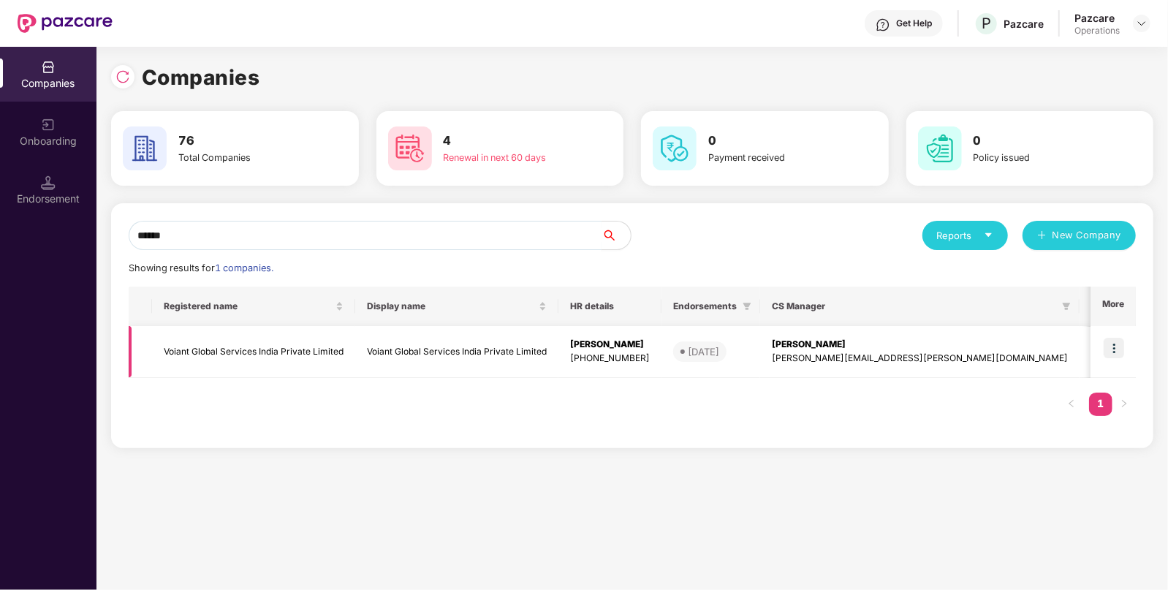
type input "******"
click at [1112, 347] on img at bounding box center [1114, 348] width 20 height 20
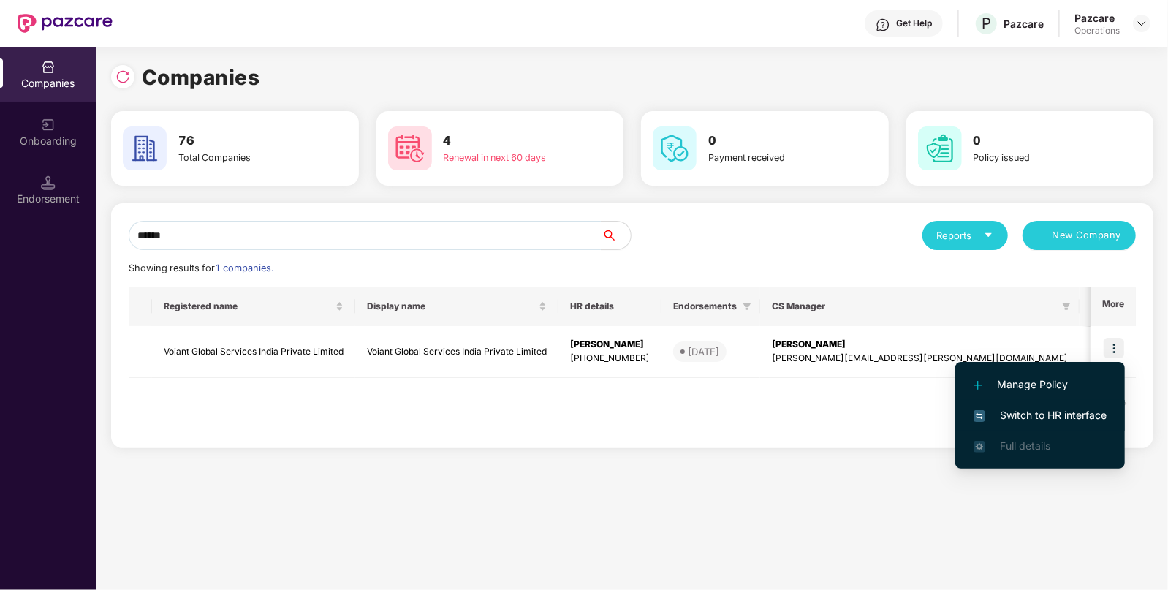
click at [1015, 410] on span "Switch to HR interface" at bounding box center [1039, 415] width 133 height 16
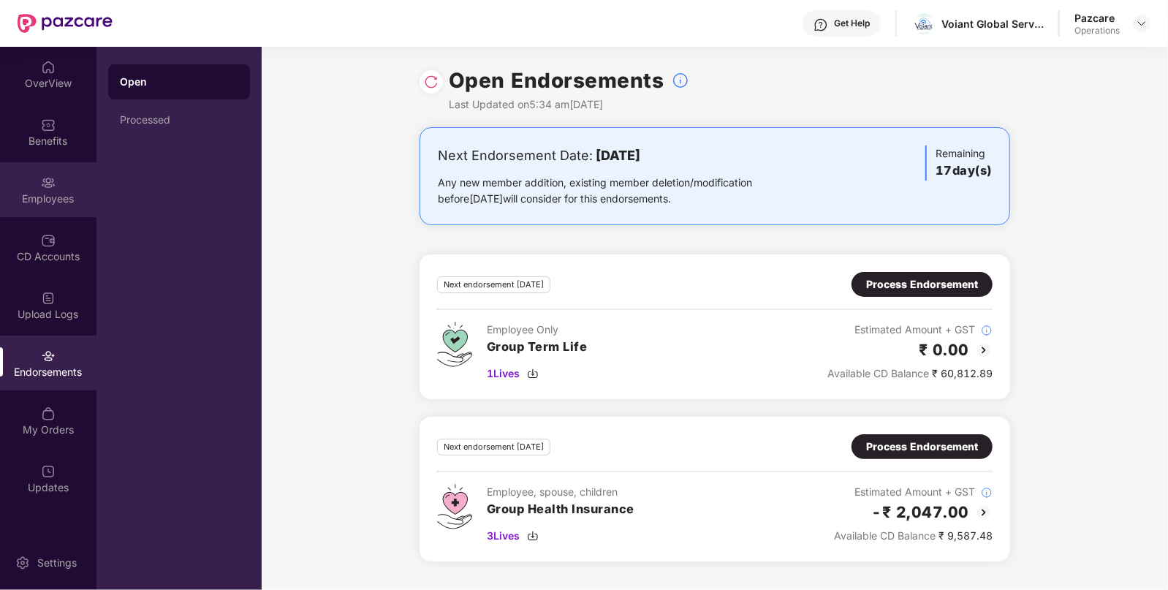
click at [44, 201] on div "Employees" at bounding box center [48, 198] width 96 height 15
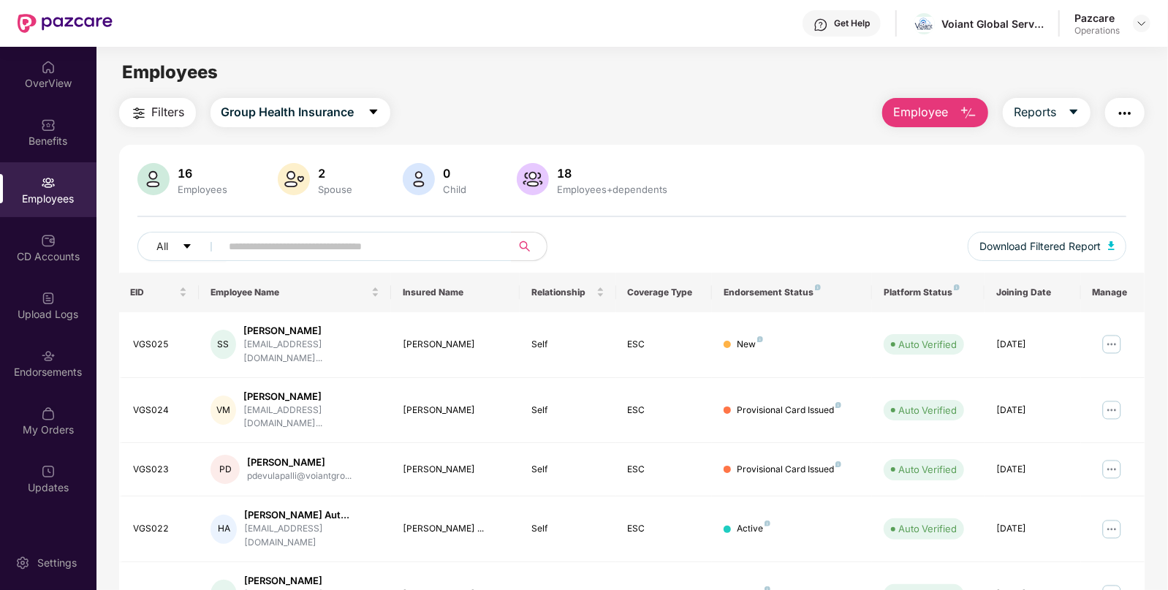
click at [174, 110] on span "Filters" at bounding box center [168, 112] width 33 height 18
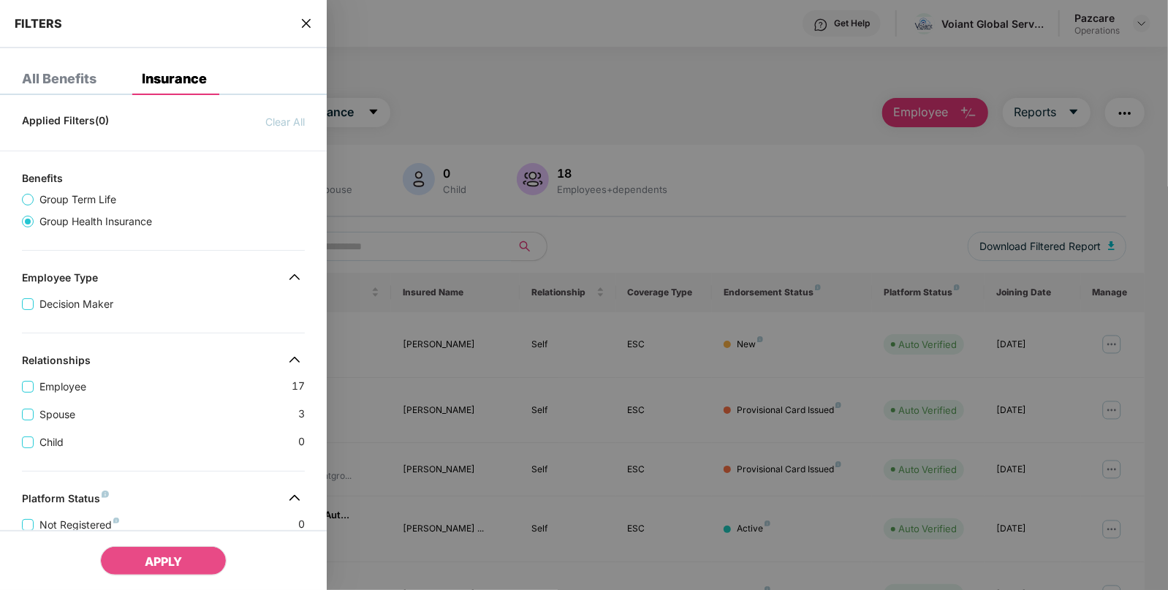
click at [296, 26] on div "FILTERS" at bounding box center [163, 24] width 327 height 48
click at [298, 26] on div "FILTERS" at bounding box center [163, 24] width 327 height 48
click at [303, 26] on icon "close" at bounding box center [306, 24] width 12 height 12
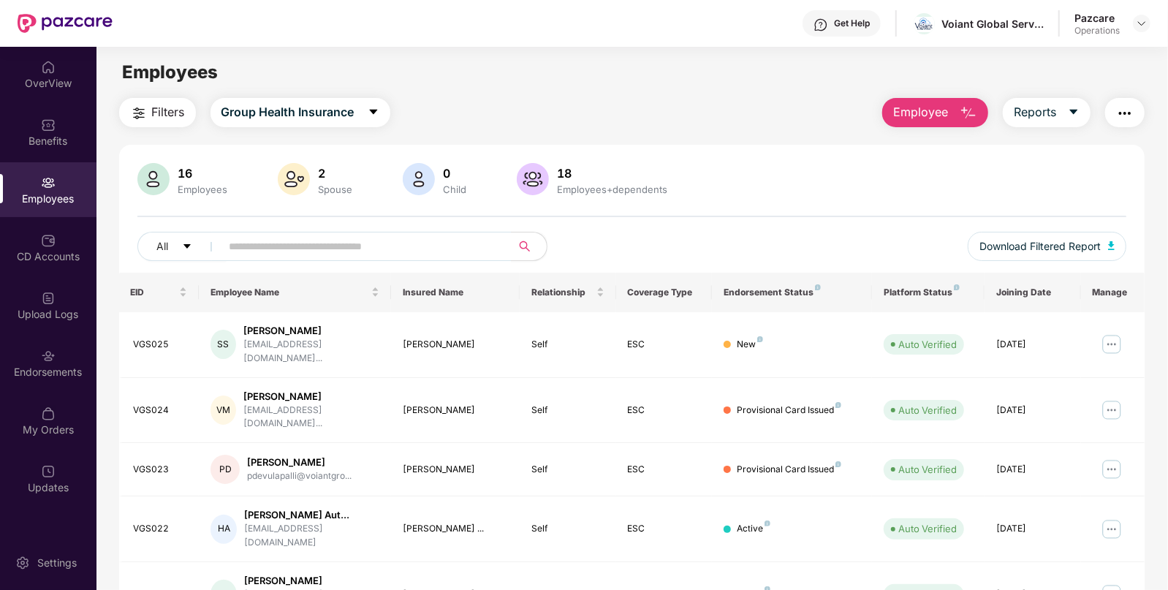
click at [156, 116] on span "Filters" at bounding box center [168, 112] width 33 height 18
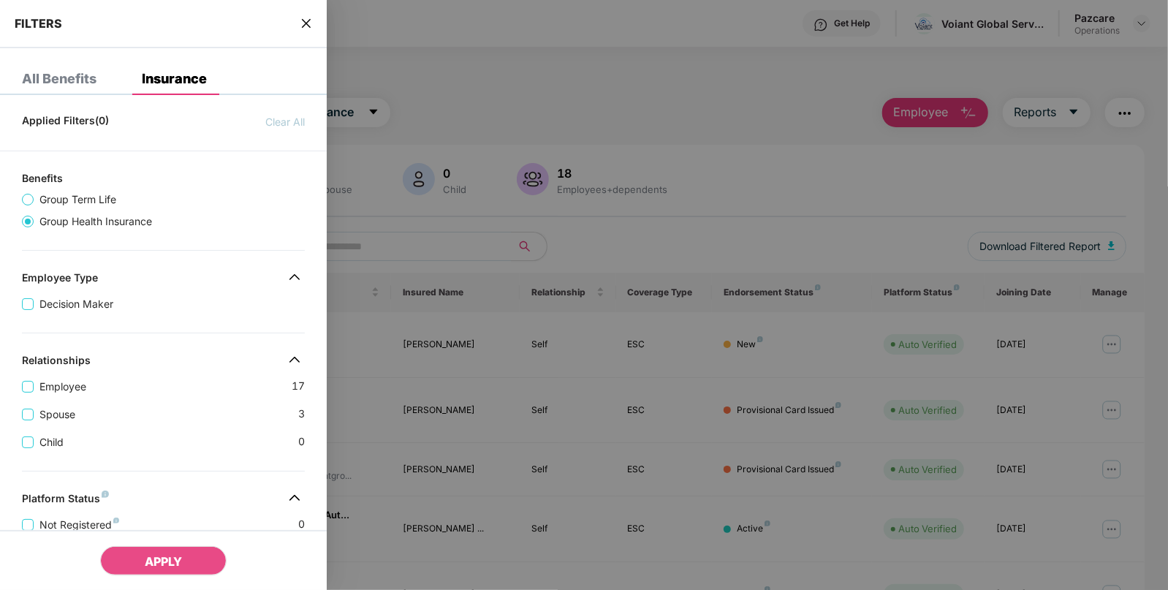
scroll to position [357, 0]
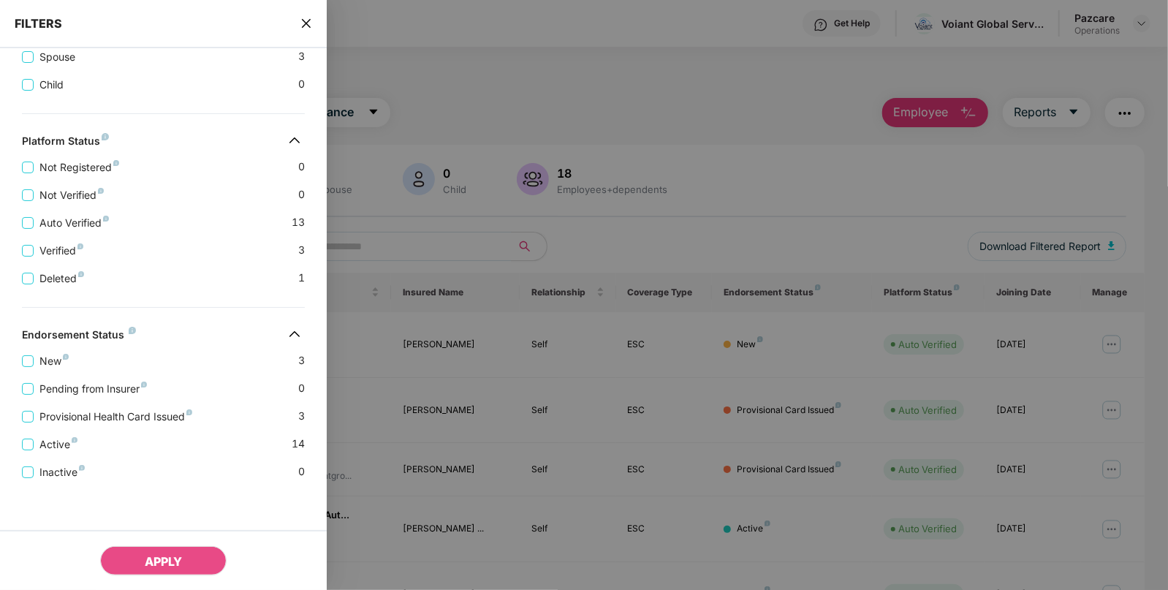
click at [306, 26] on icon "close" at bounding box center [306, 24] width 12 height 12
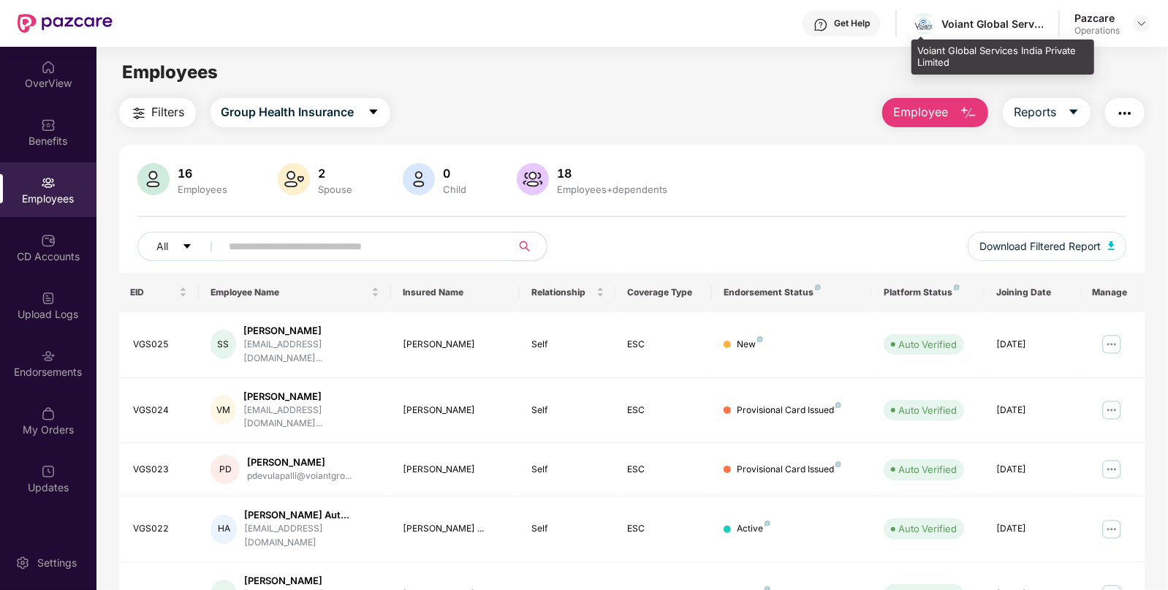
click at [954, 20] on div "Voiant Global Services India Private Limited" at bounding box center [992, 24] width 102 height 14
copy div "Voiant"
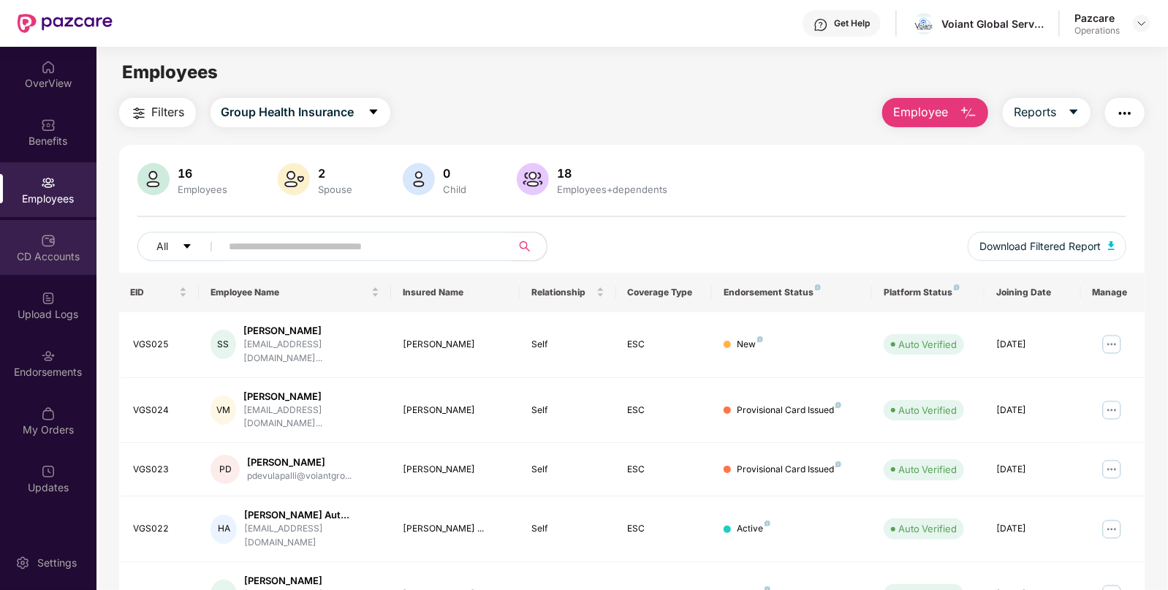
click at [37, 257] on div "CD Accounts" at bounding box center [48, 256] width 96 height 15
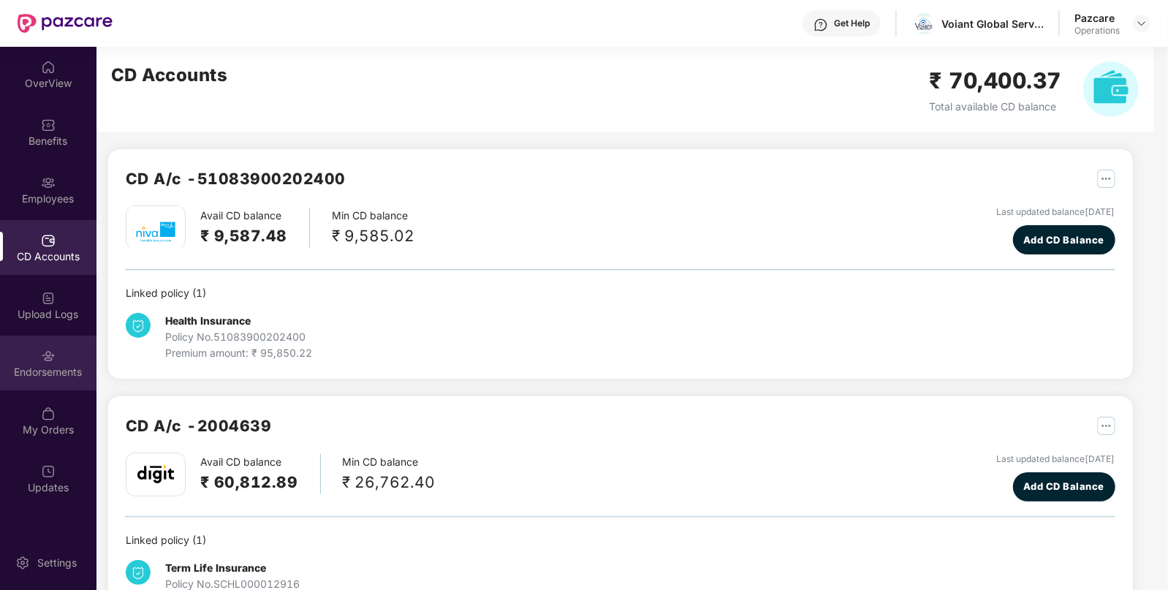
click at [69, 369] on div "Endorsements" at bounding box center [48, 372] width 96 height 15
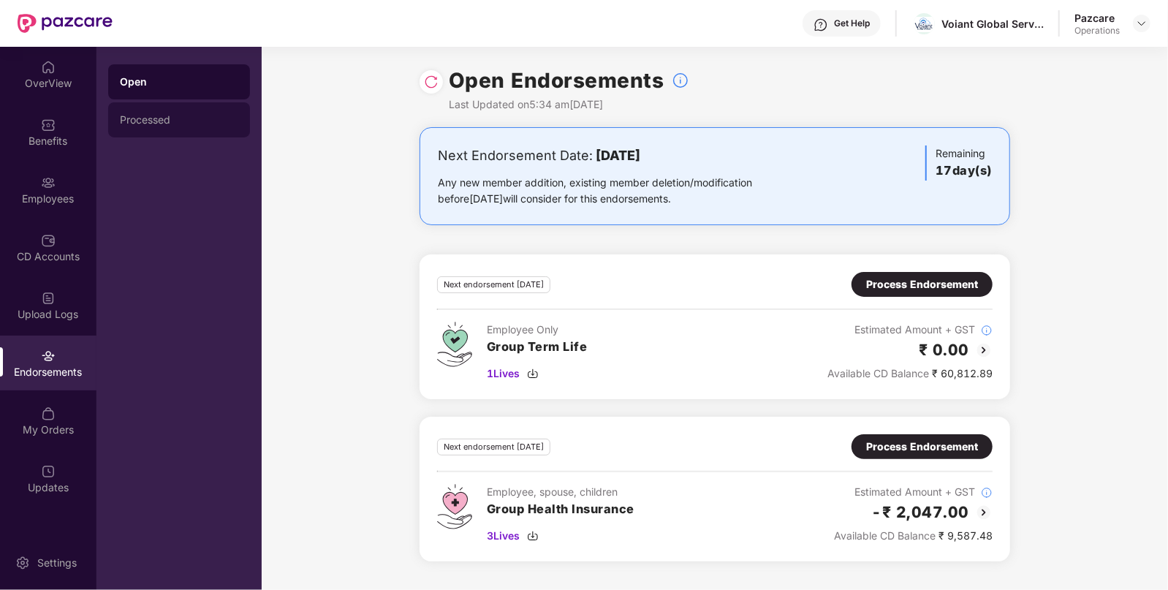
click at [115, 125] on div "Processed" at bounding box center [179, 119] width 142 height 35
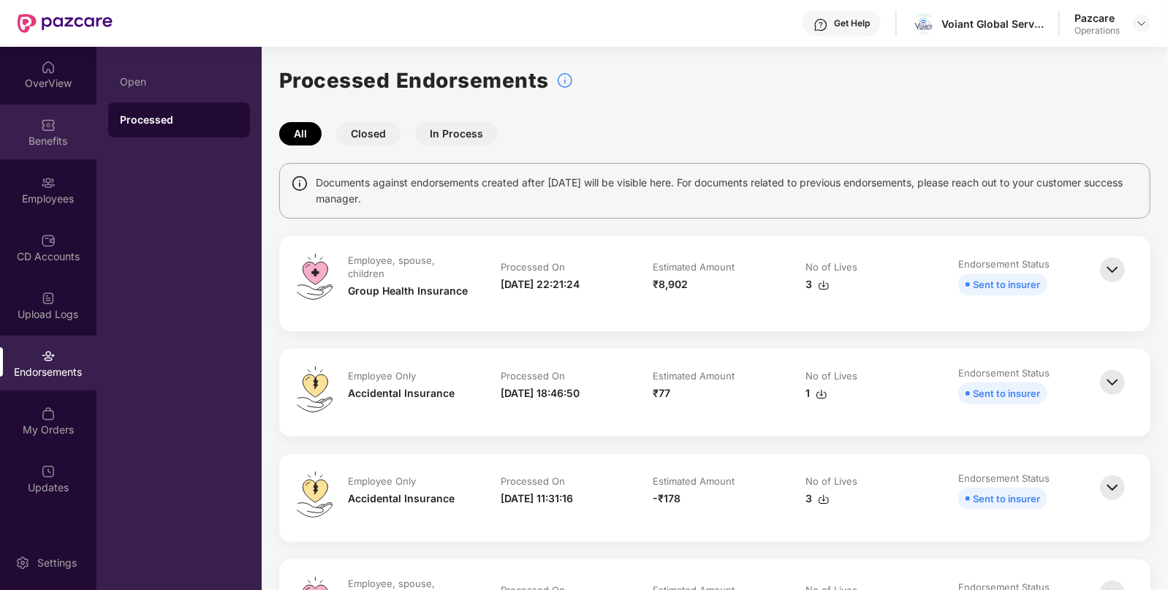
click at [52, 128] on img at bounding box center [48, 125] width 15 height 15
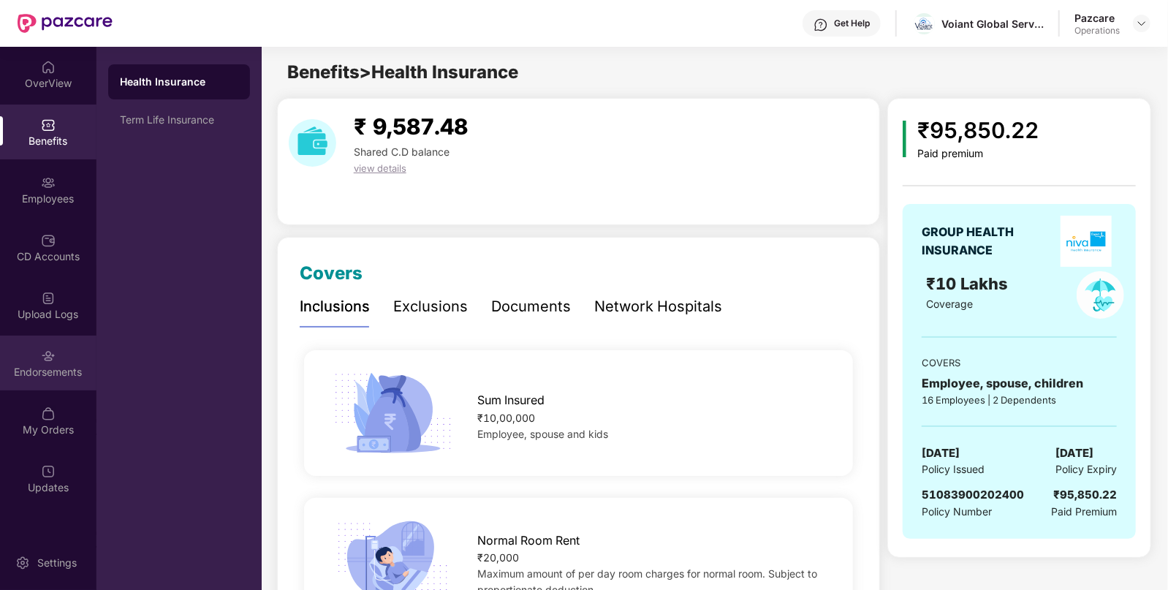
click at [48, 368] on div "Endorsements" at bounding box center [48, 372] width 96 height 15
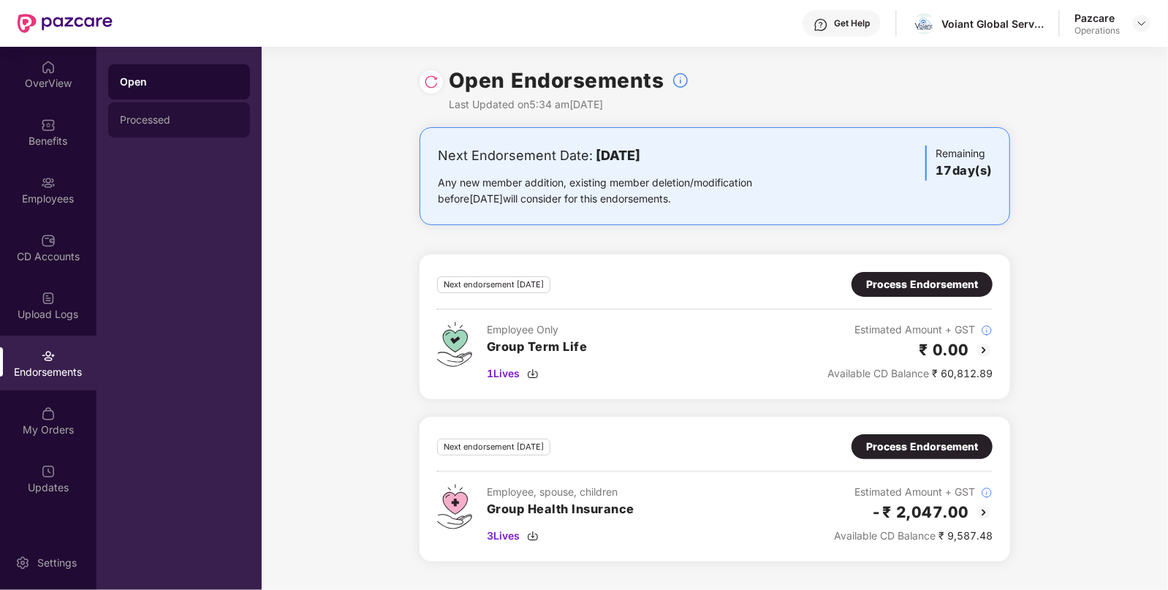
click at [120, 132] on div "Processed" at bounding box center [179, 119] width 142 height 35
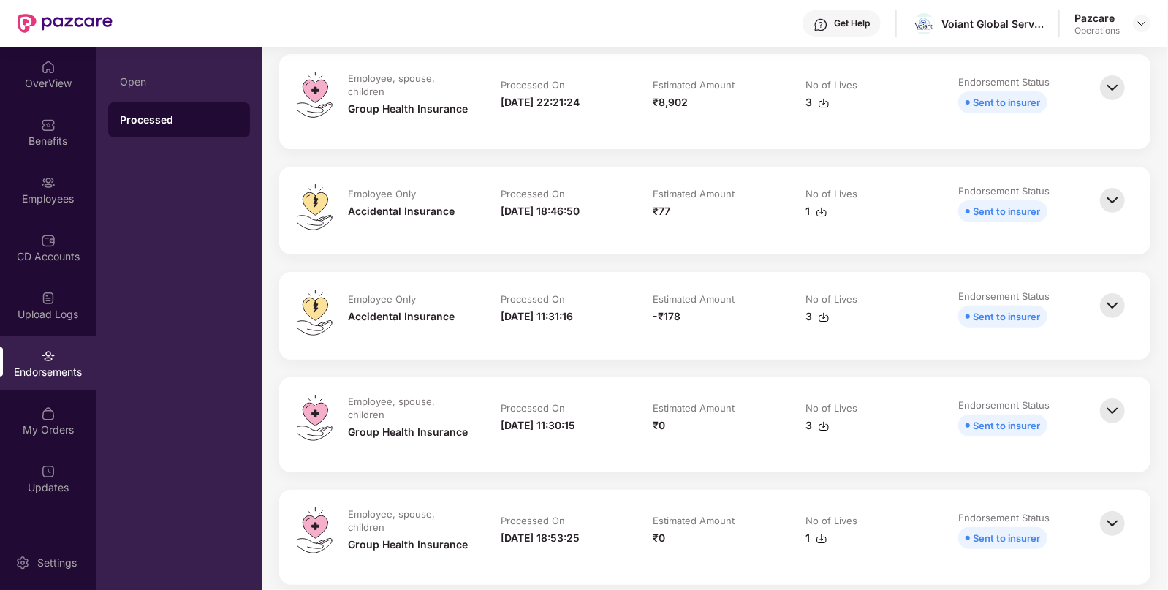
scroll to position [27, 0]
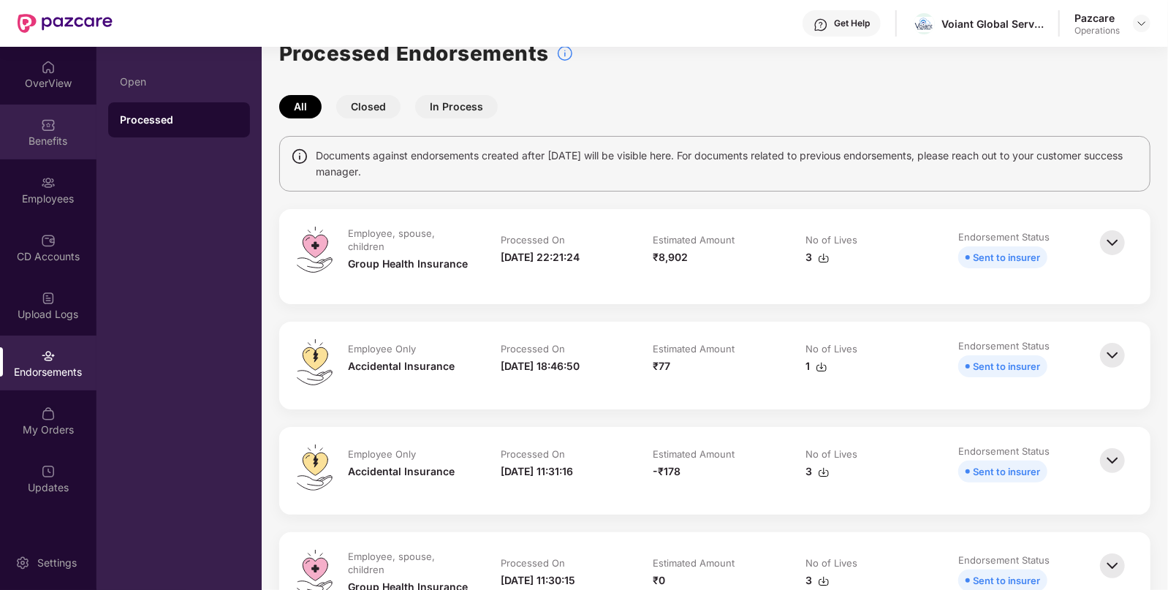
click at [59, 121] on div "Benefits" at bounding box center [48, 132] width 96 height 55
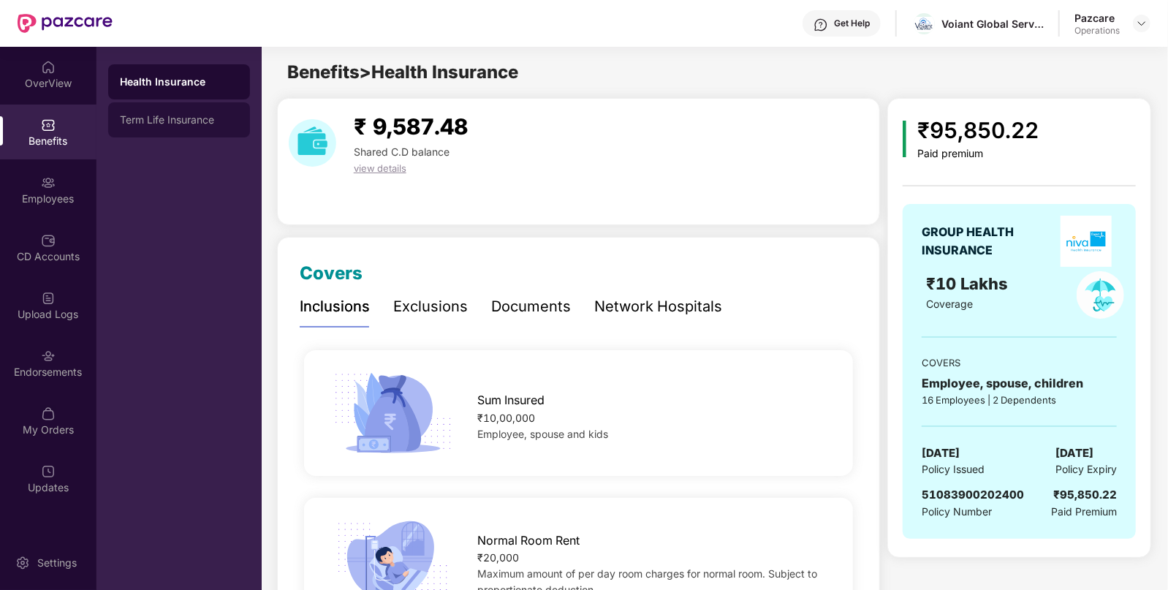
click at [194, 118] on div "Term Life Insurance" at bounding box center [179, 120] width 118 height 12
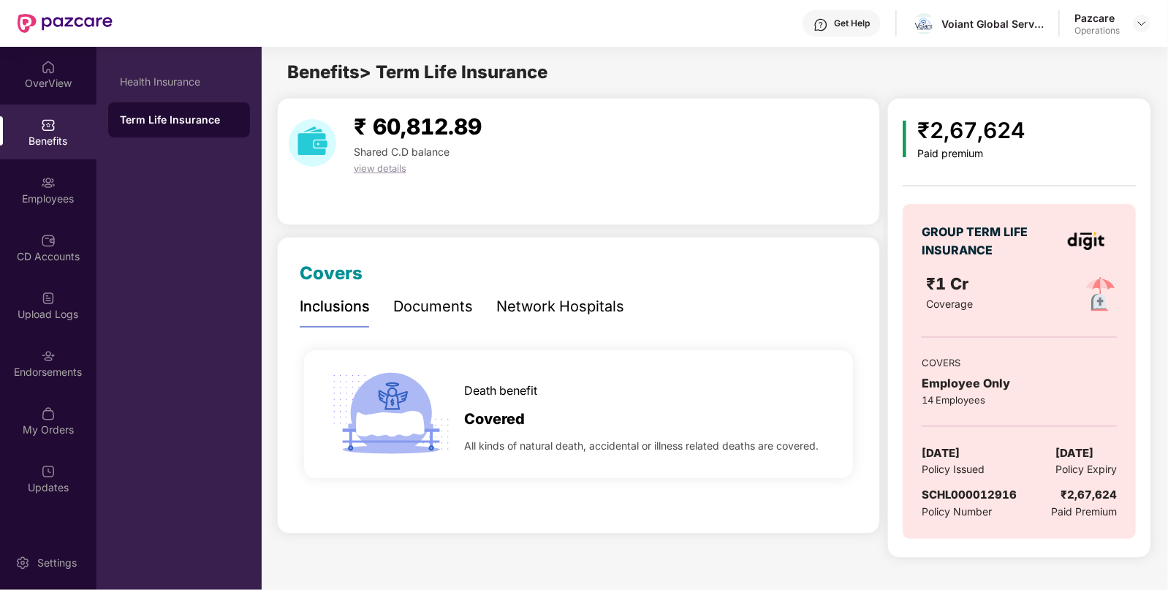
click at [982, 494] on span "SCHL000012916" at bounding box center [969, 494] width 95 height 14
copy span "SCHL000012916"
click at [50, 390] on div "OverView Benefits Employees CD Accounts Upload Logs Endorsements My Orders Upda…" at bounding box center [48, 278] width 96 height 462
click at [54, 362] on div "Endorsements" at bounding box center [48, 362] width 96 height 55
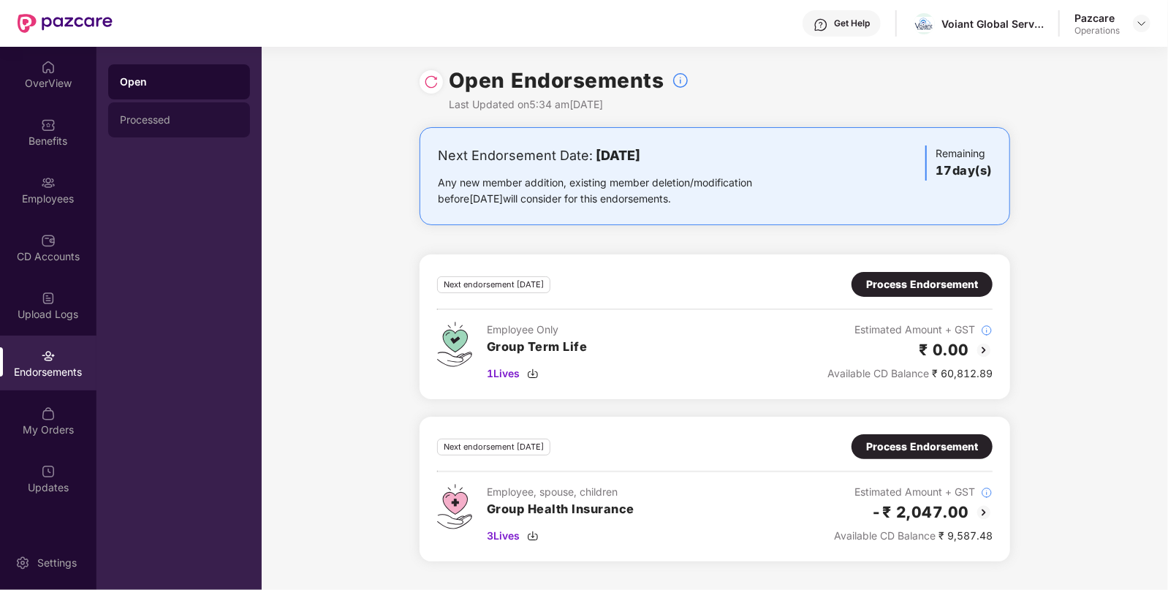
click at [152, 132] on div "Processed" at bounding box center [179, 119] width 142 height 35
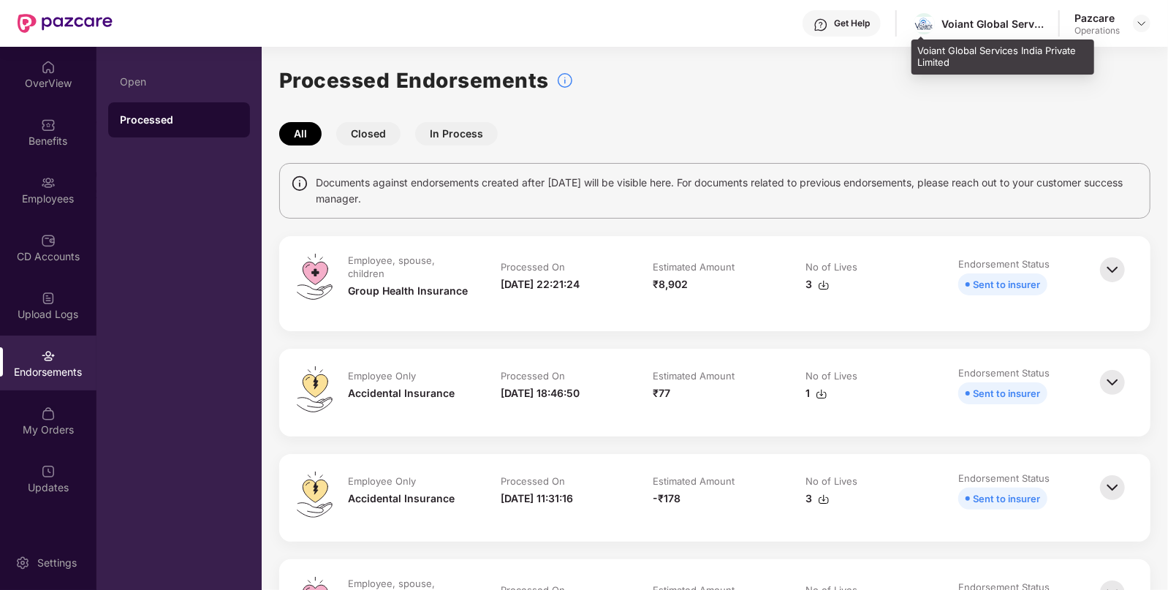
click at [957, 32] on div "Voiant Global Services India Private Limited" at bounding box center [977, 24] width 132 height 26
copy div "Voiant"
